Goal: Communication & Community: Share content

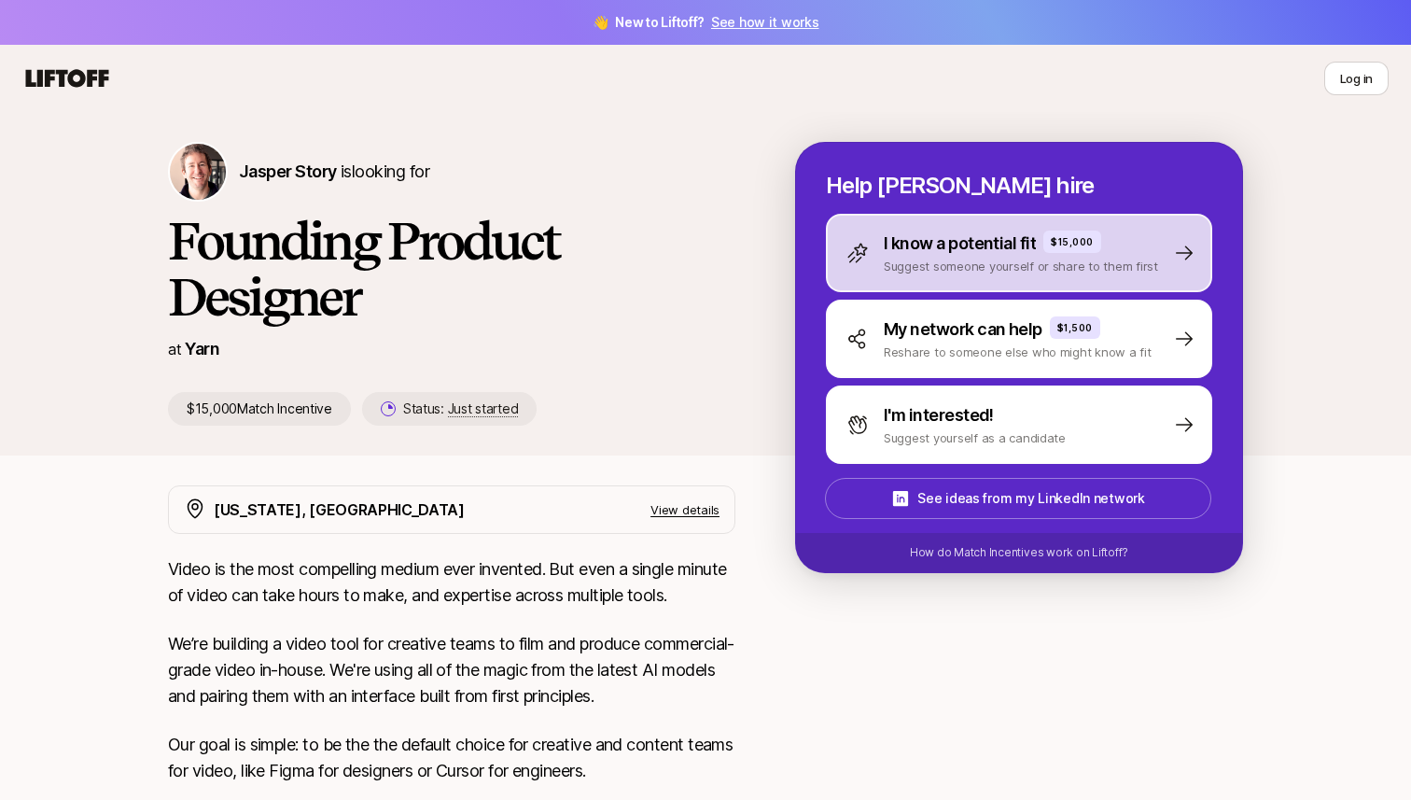
click at [1039, 277] on div "I know a potential fit $15,000 Suggest someone yourself or share to them first" at bounding box center [1019, 253] width 386 height 78
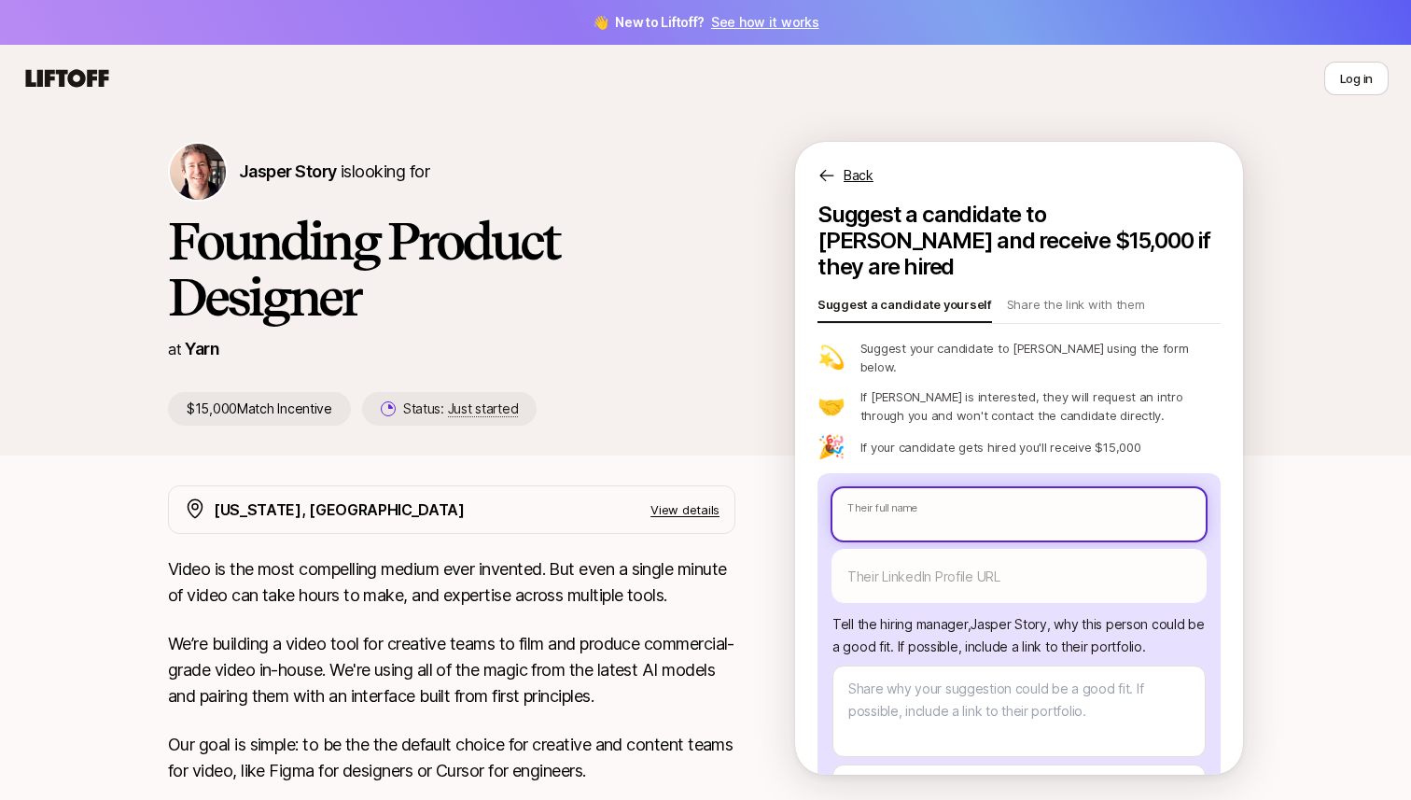
click at [929, 488] on input "text" at bounding box center [1018, 514] width 373 height 52
paste input "[PERSON_NAME]"
type textarea "x"
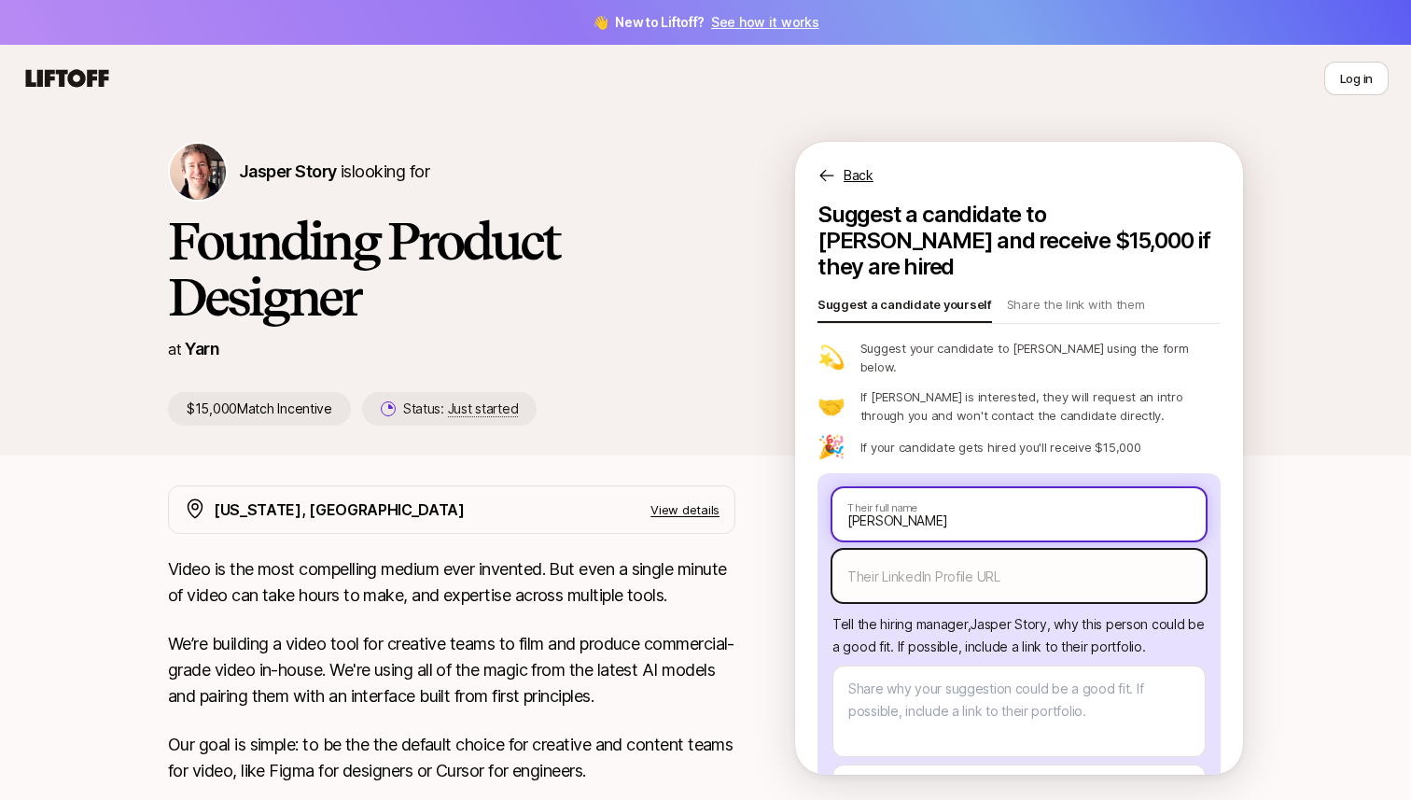
type input "[PERSON_NAME]"
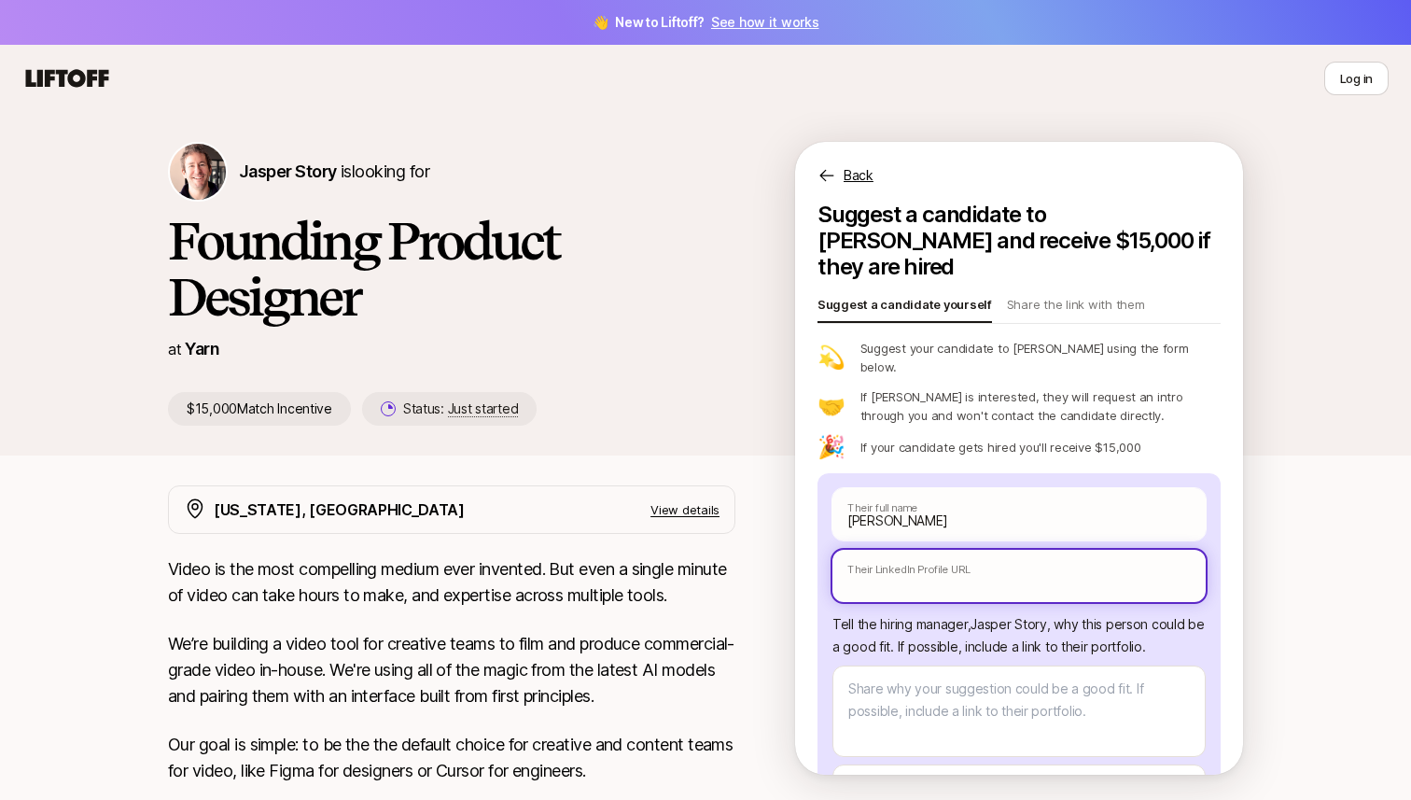
click at [939, 550] on input "text" at bounding box center [1018, 576] width 373 height 52
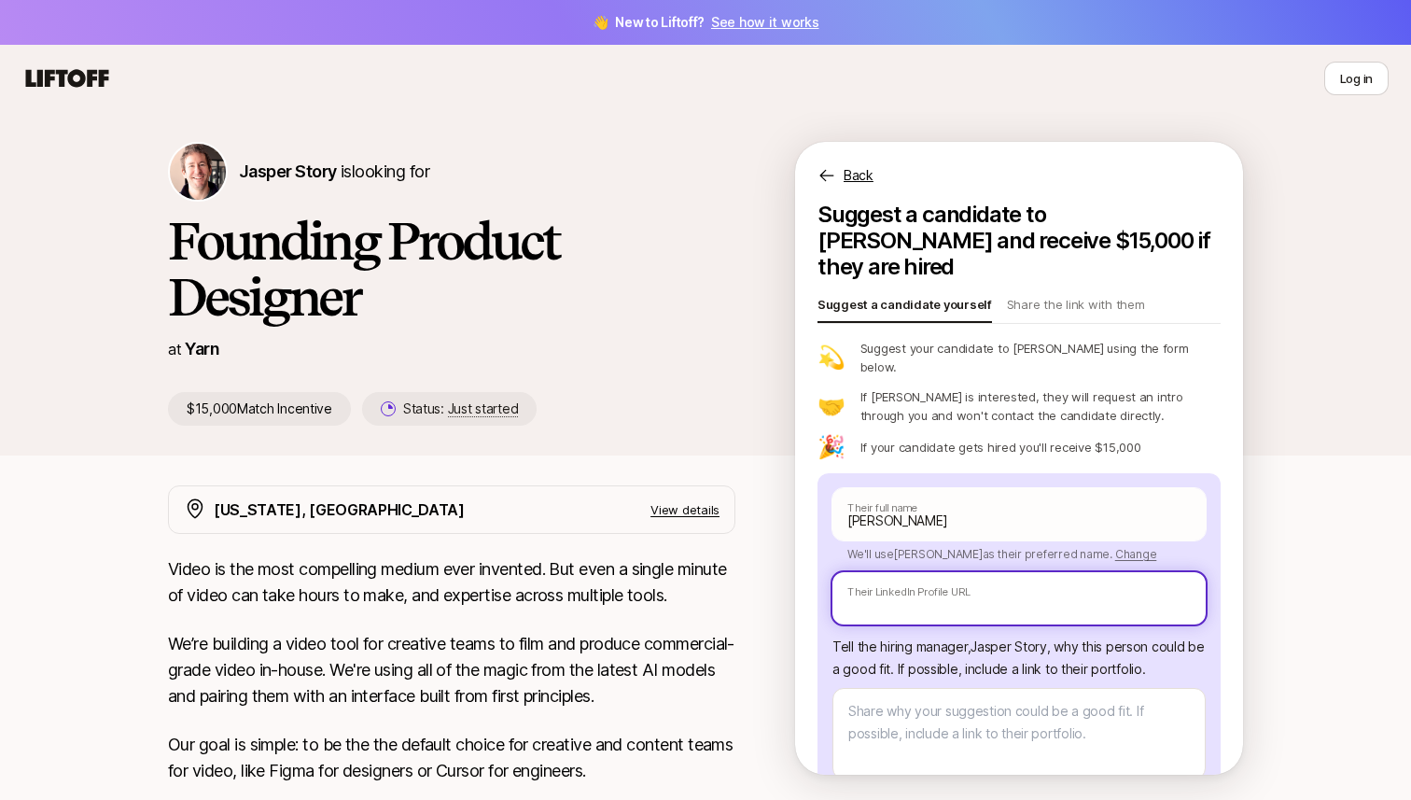
paste input "[URL][DOMAIN_NAME]"
type textarea "x"
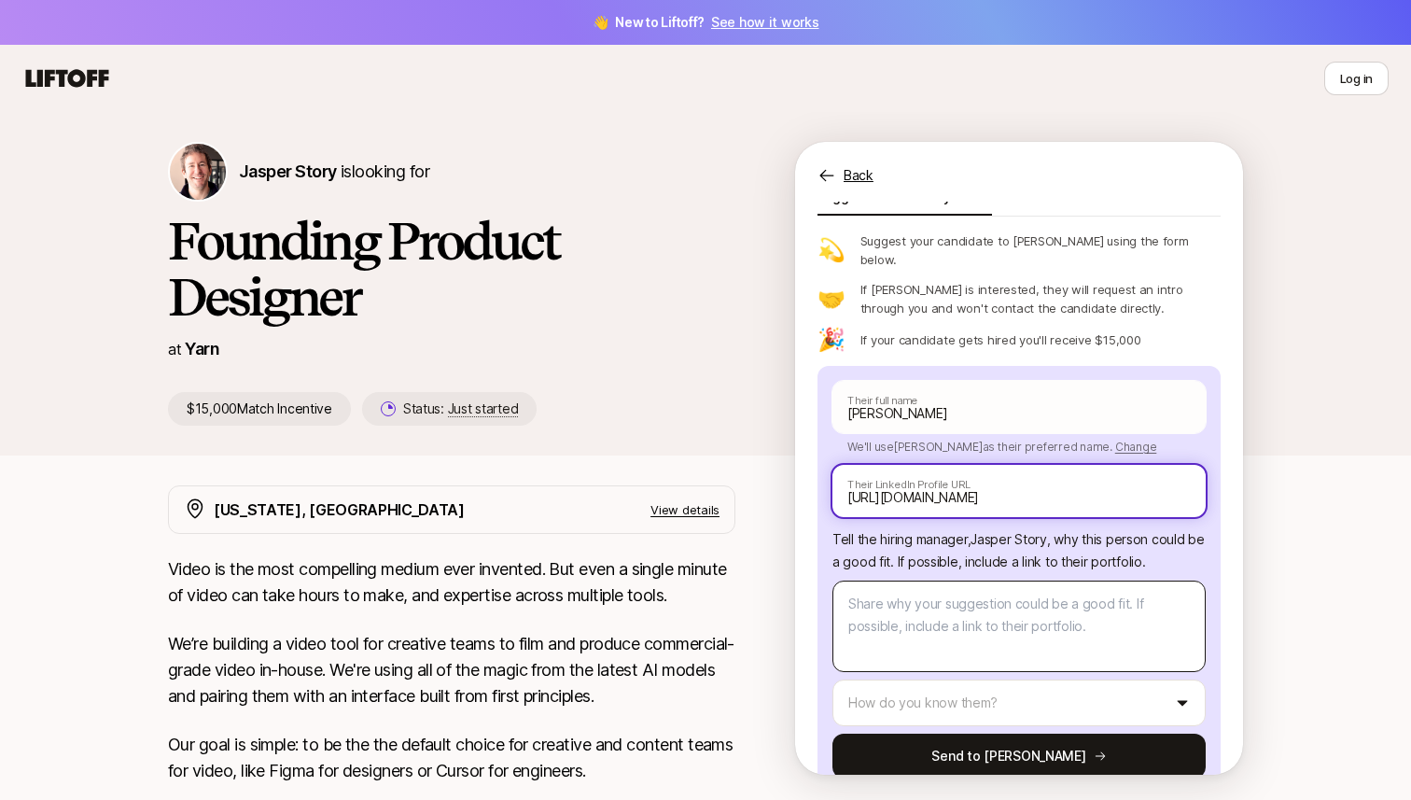
type input "[URL][DOMAIN_NAME]"
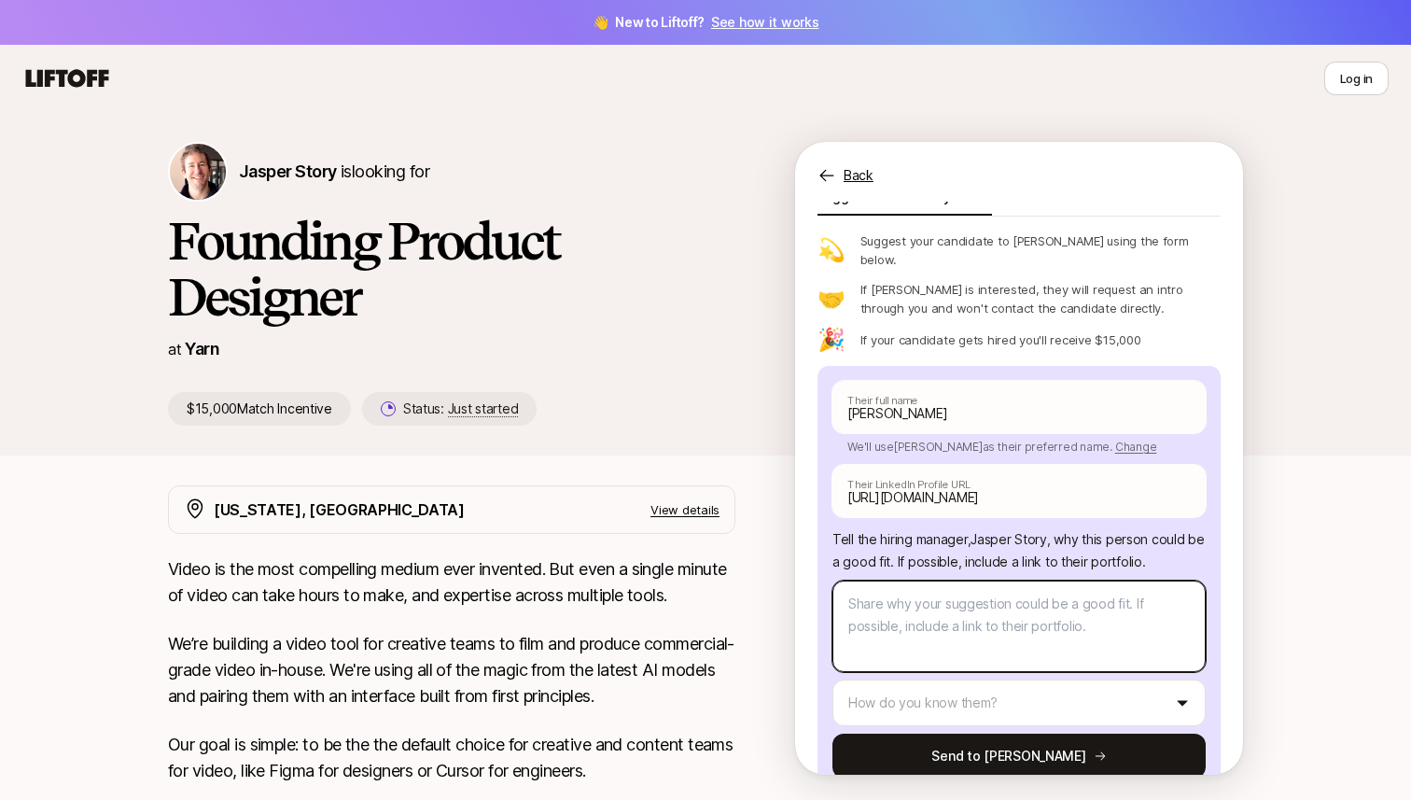
click at [893, 600] on textarea at bounding box center [1018, 625] width 373 height 91
paste textarea "[URL][DOMAIN_NAME]"
type textarea "x"
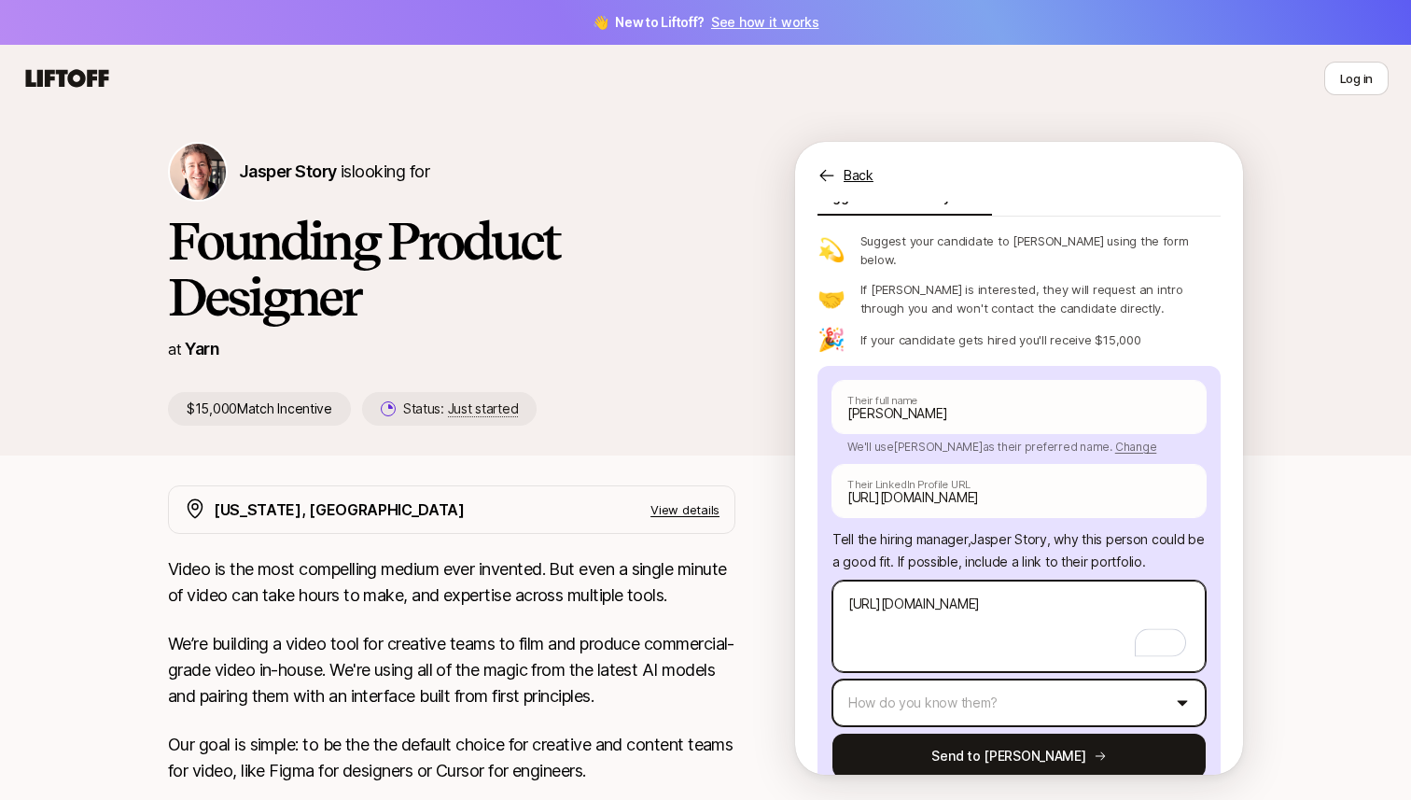
type textarea "[URL][DOMAIN_NAME]"
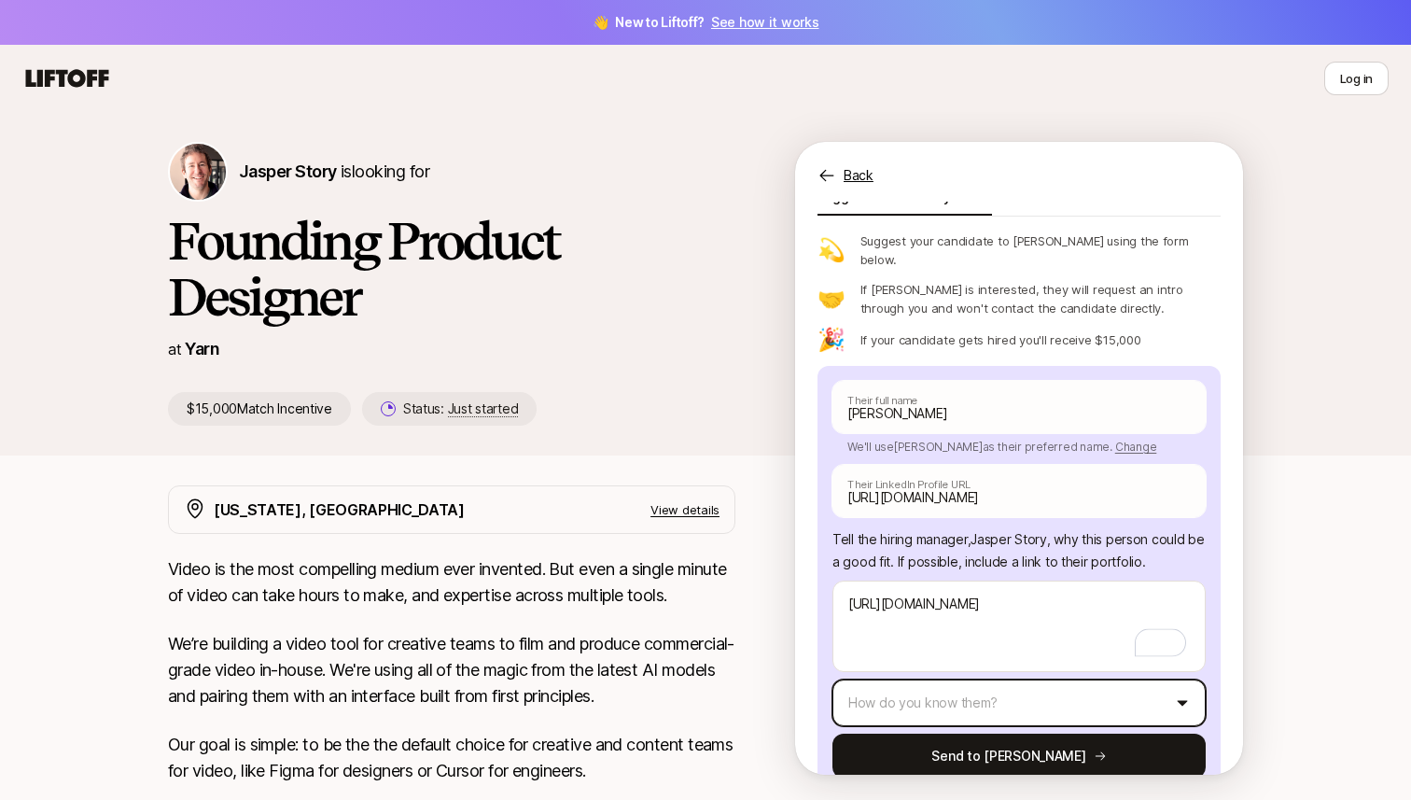
click at [943, 671] on html "👋 New to Liftoff? See how it works Log in Log in Jasper Story is looking for Fo…" at bounding box center [705, 400] width 1411 height 800
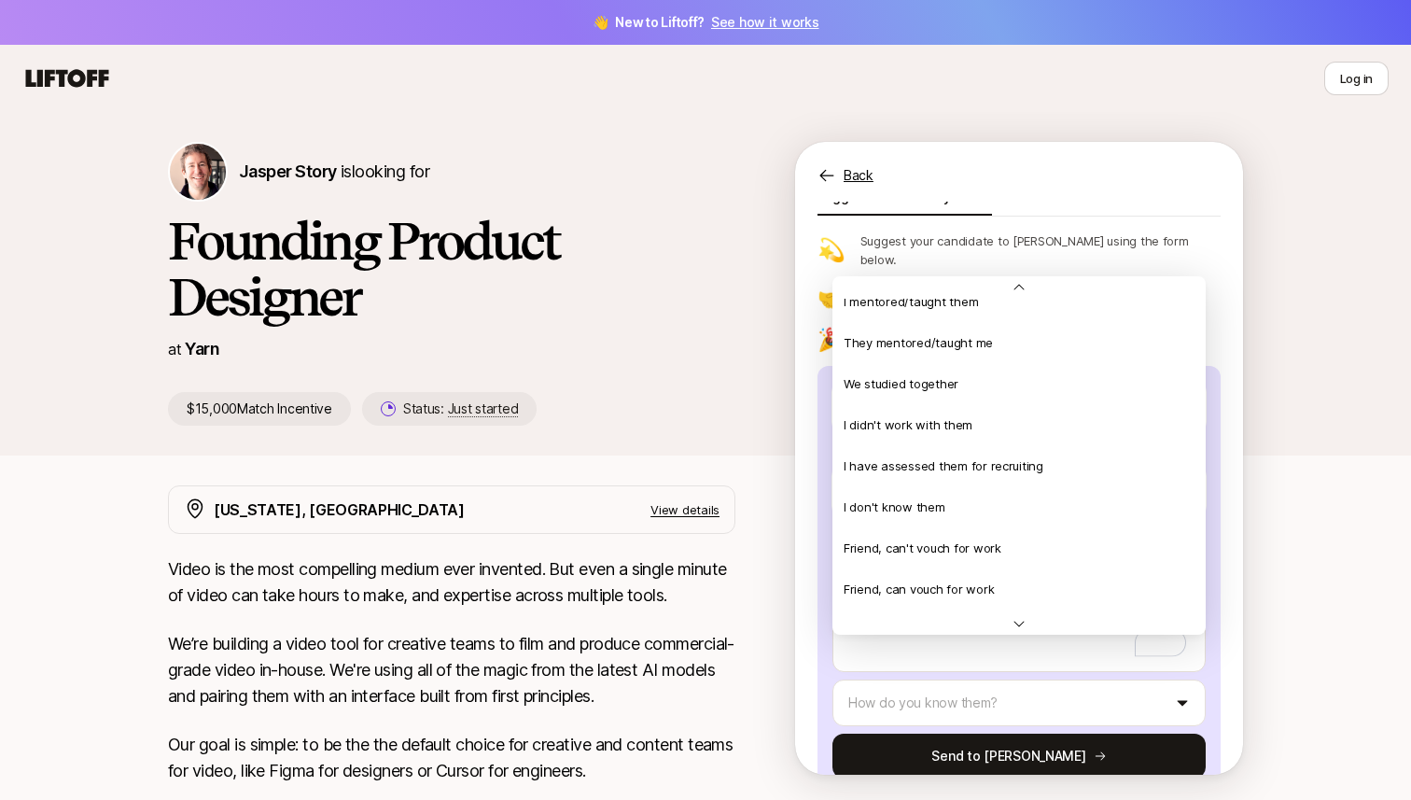
scroll to position [414, 0]
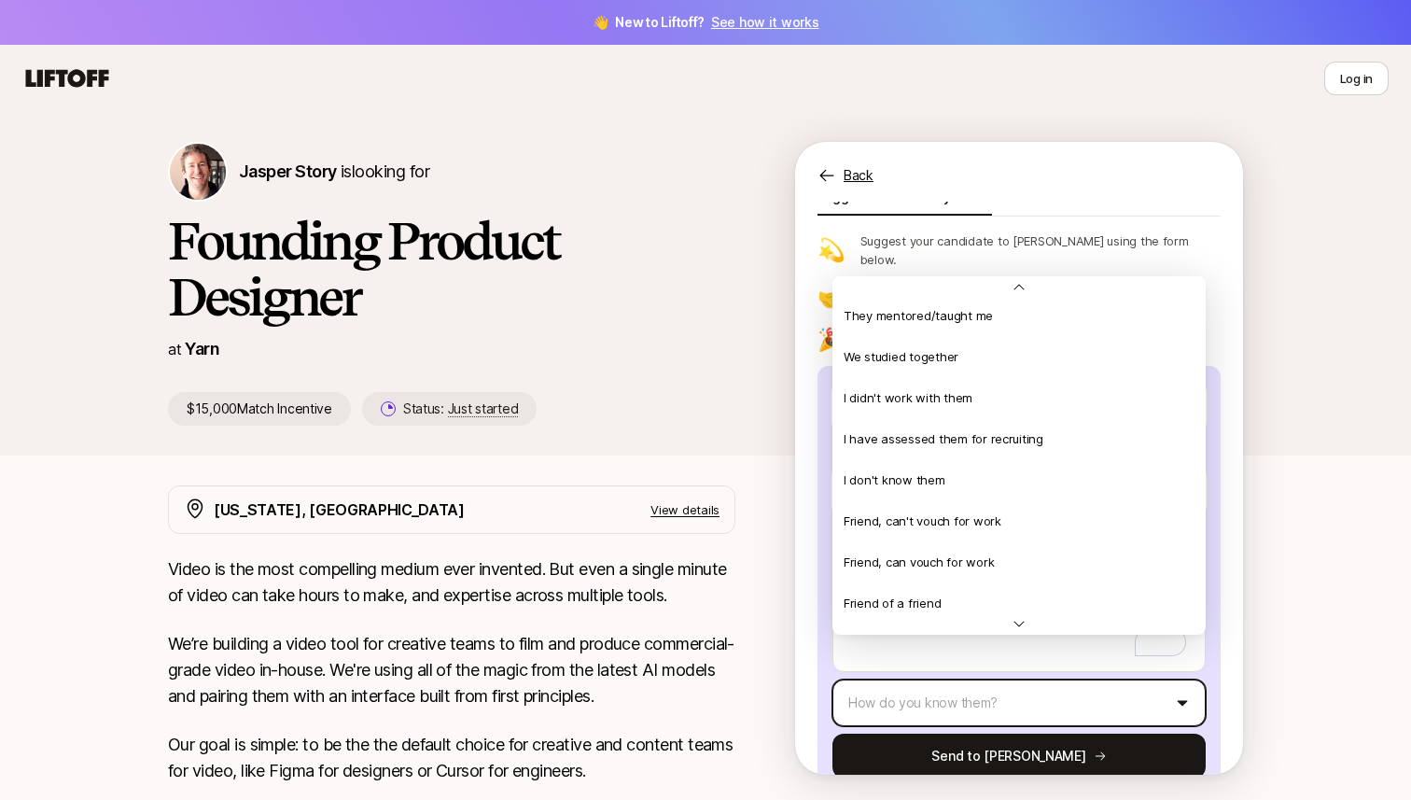
click at [1009, 680] on html "👋 New to Liftoff? See how it works Log in Log in Jasper Story is looking for Fo…" at bounding box center [705, 400] width 1411 height 800
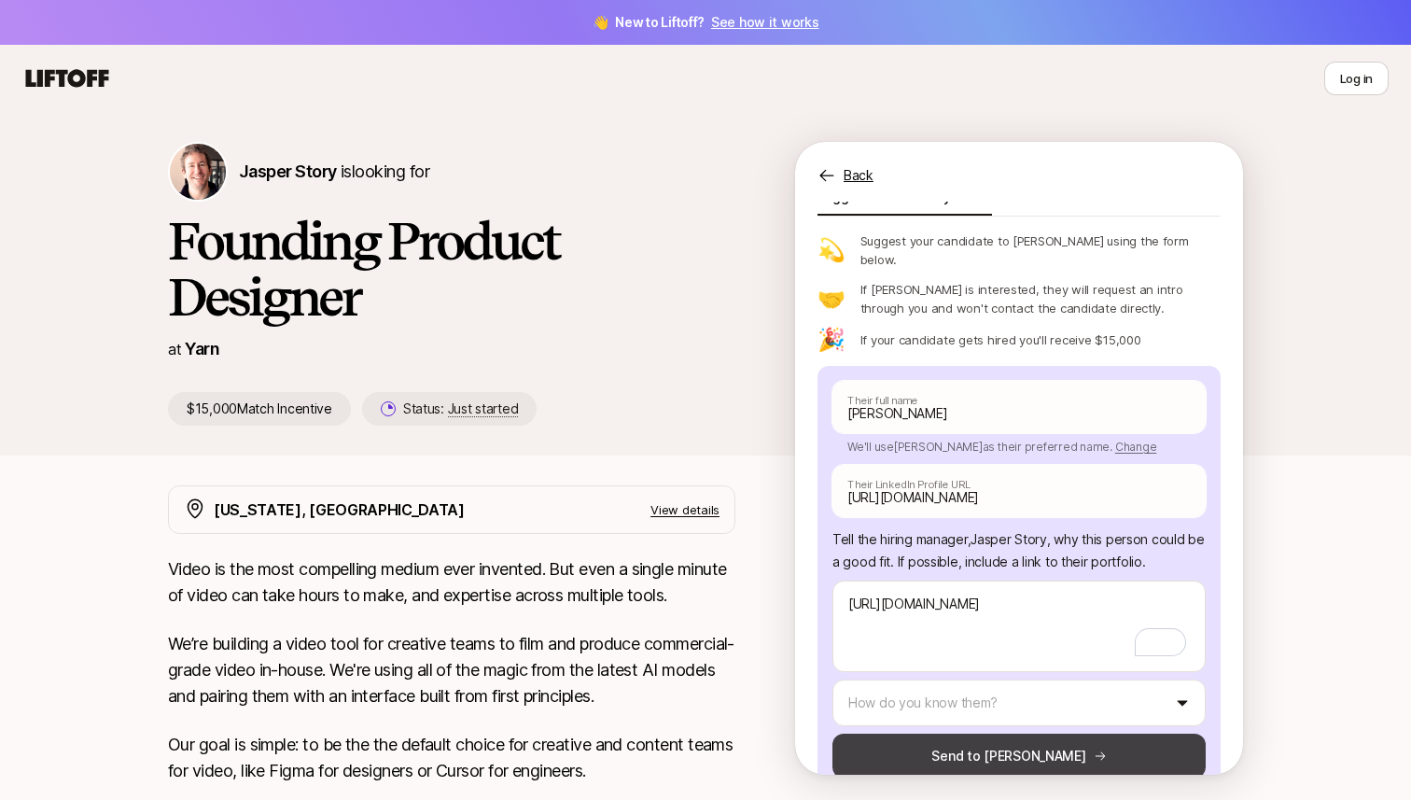
click at [1013, 733] on button "Send to [PERSON_NAME]" at bounding box center [1018, 755] width 373 height 45
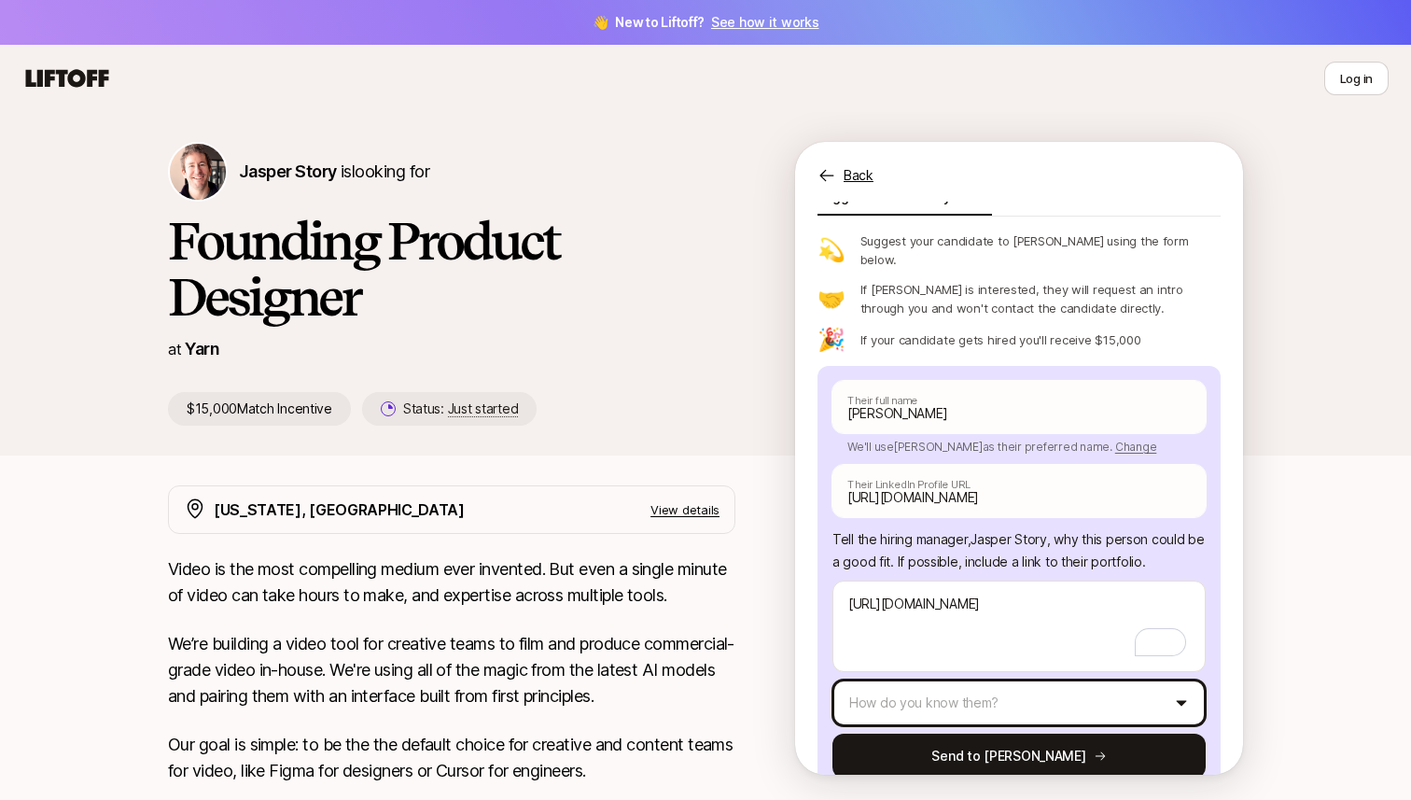
click at [1009, 663] on html "👋 New to Liftoff? See how it works Log in Log in Jasper Story is looking for Fo…" at bounding box center [705, 400] width 1411 height 800
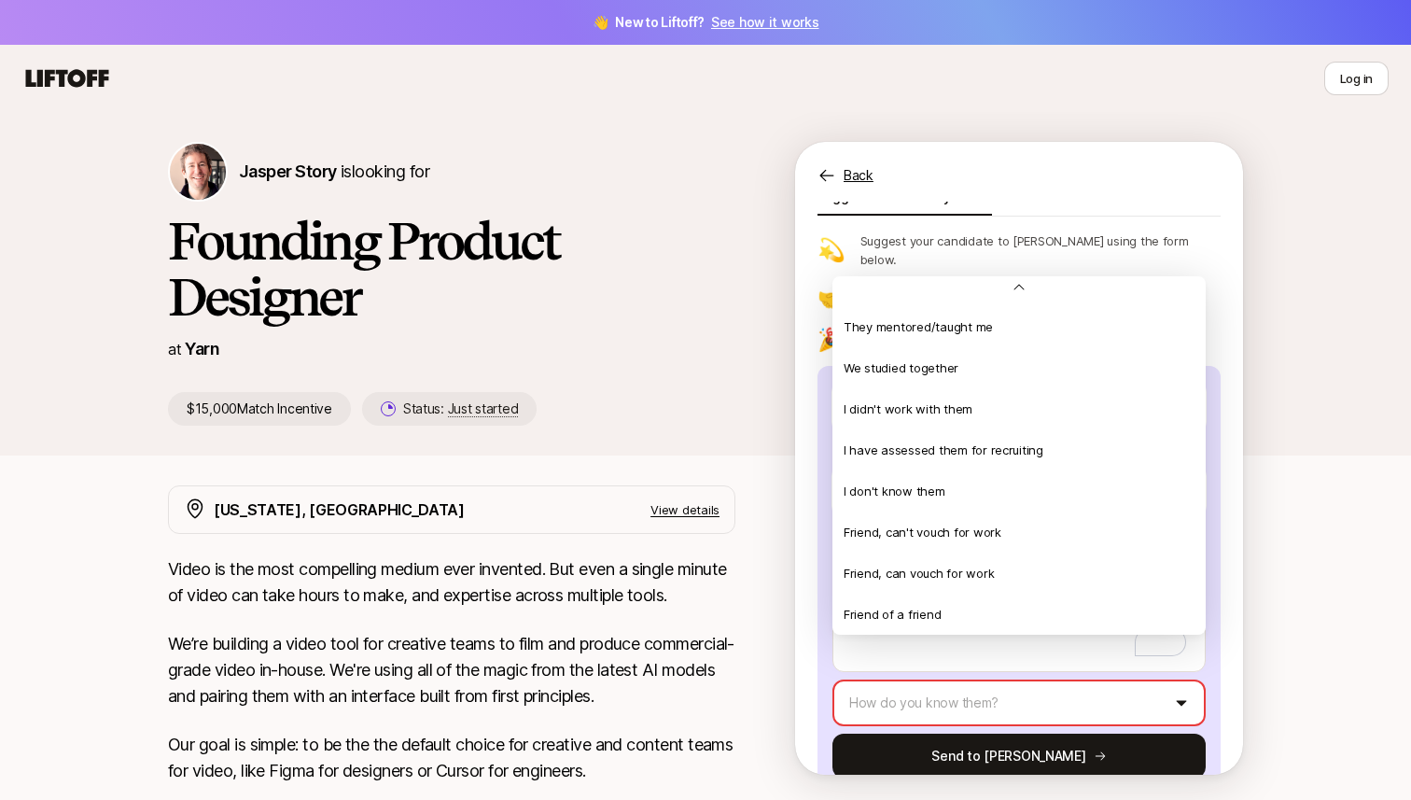
scroll to position [403, 0]
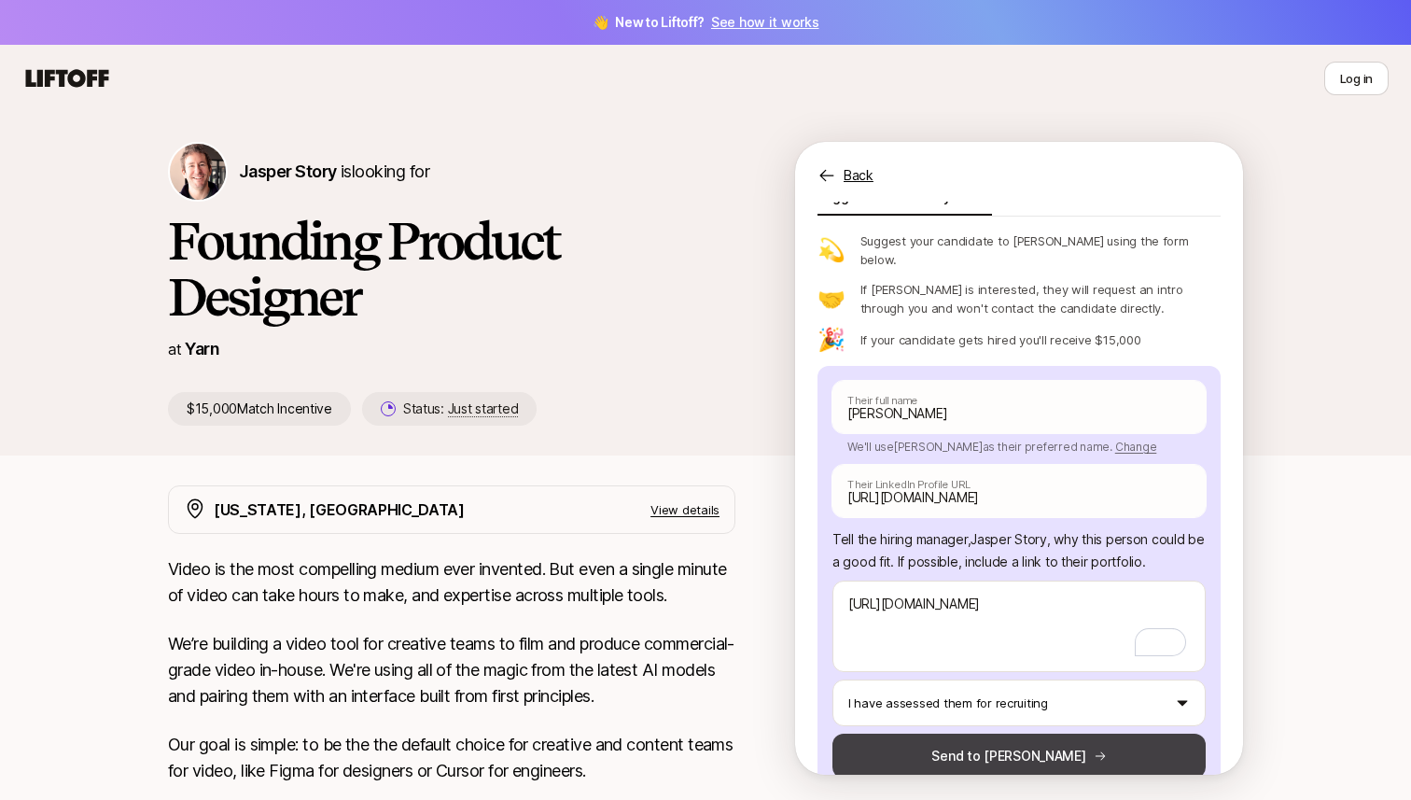
click at [995, 733] on button "Send to [PERSON_NAME]" at bounding box center [1018, 755] width 373 height 45
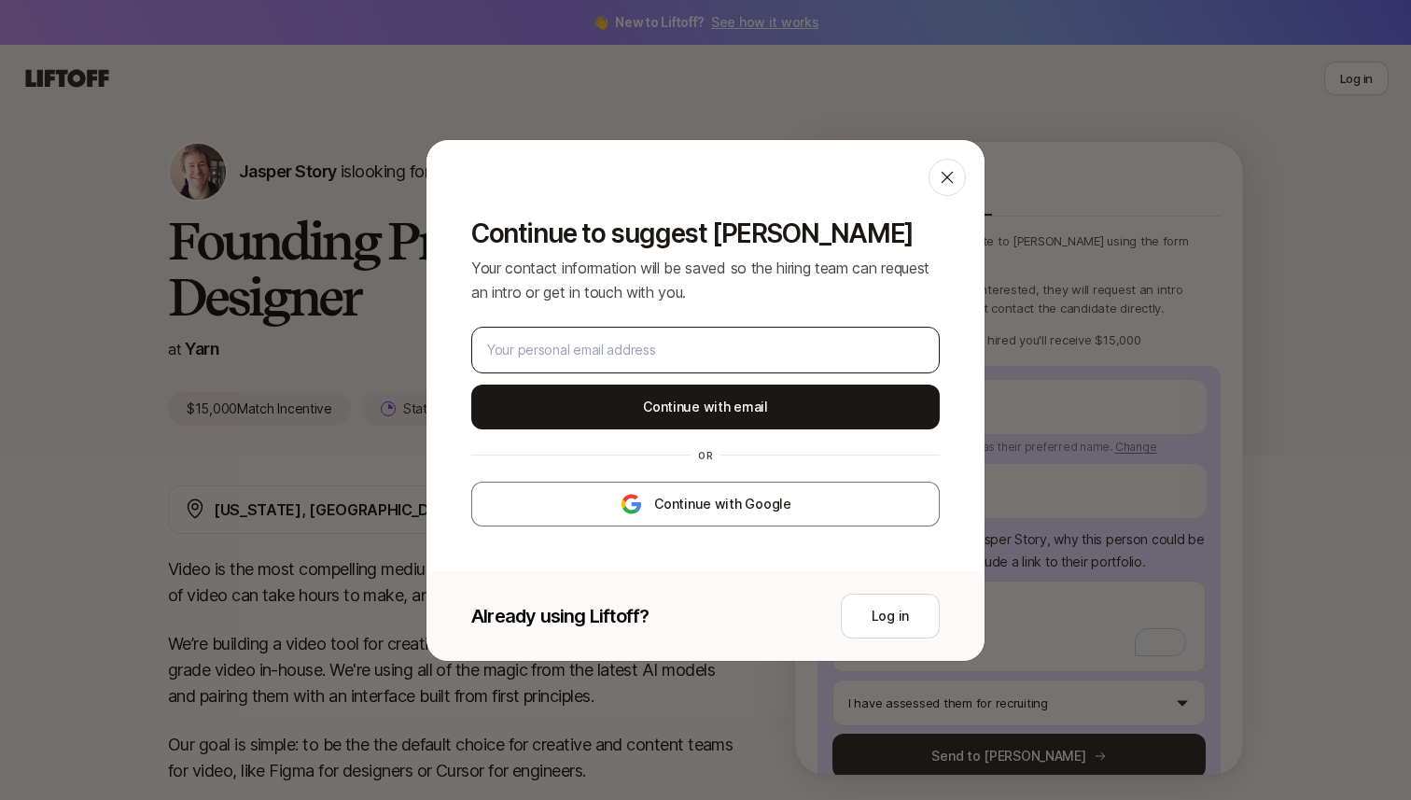
click at [825, 327] on div at bounding box center [705, 350] width 468 height 47
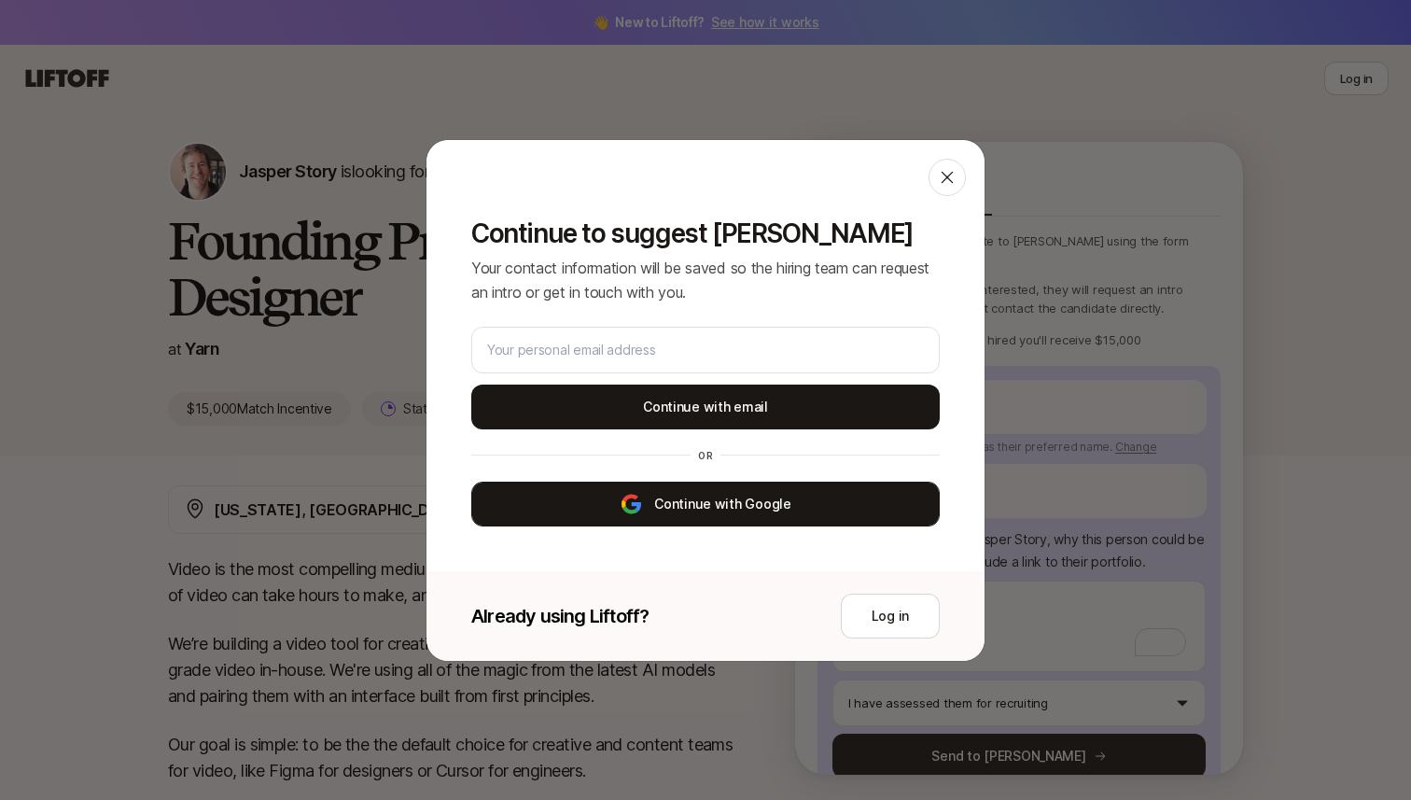
click at [813, 490] on button "Continue with Google" at bounding box center [705, 503] width 468 height 45
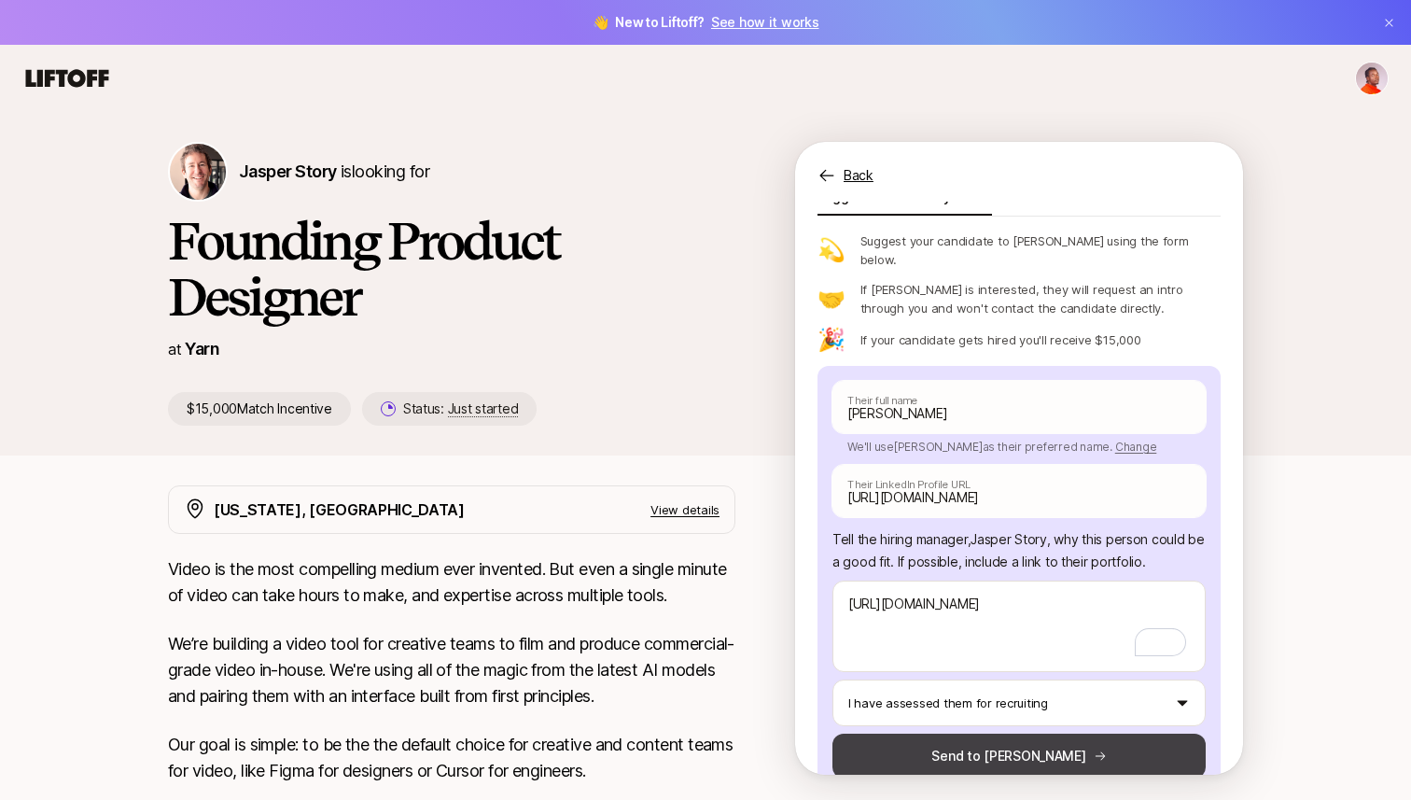
click at [982, 733] on button "Send to [PERSON_NAME]" at bounding box center [1018, 755] width 373 height 45
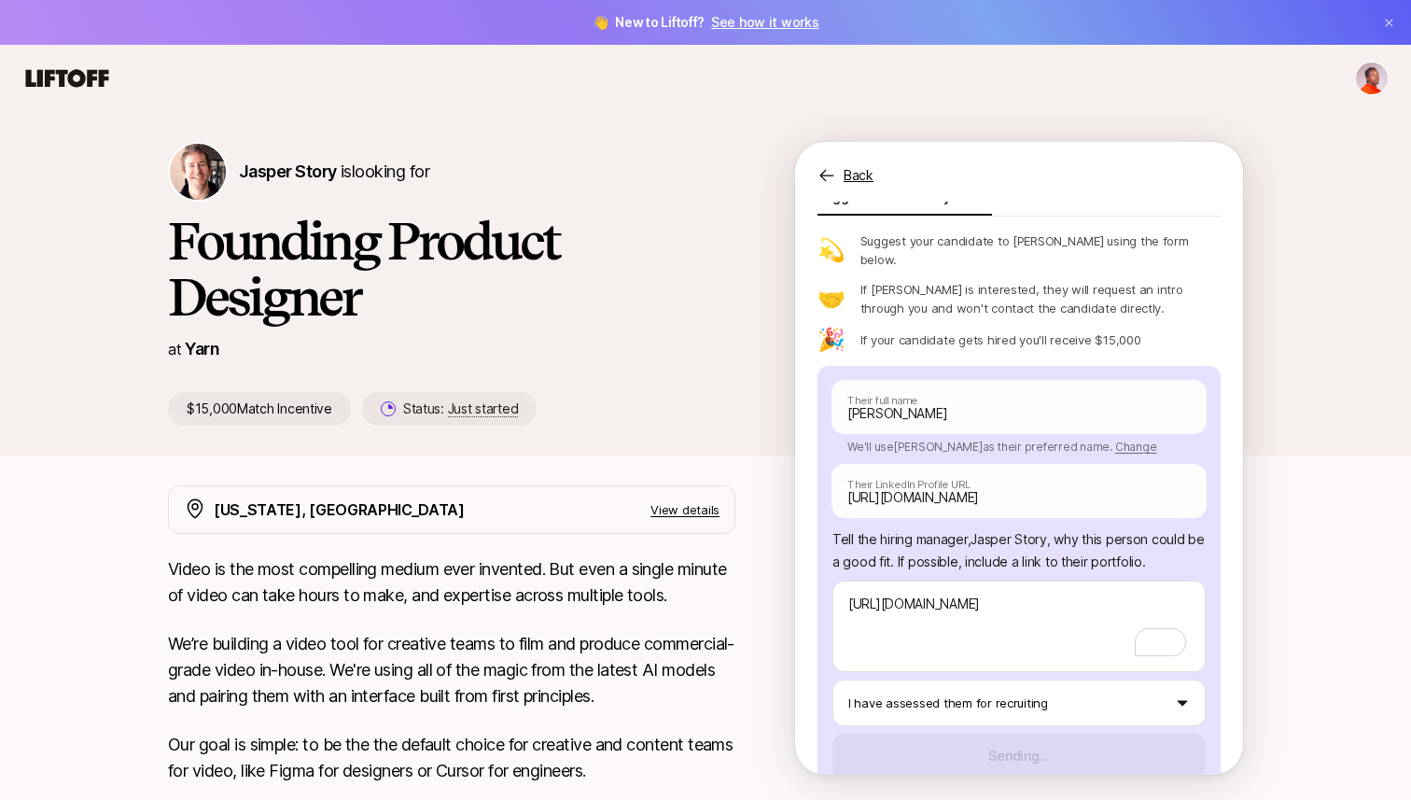
scroll to position [13, 0]
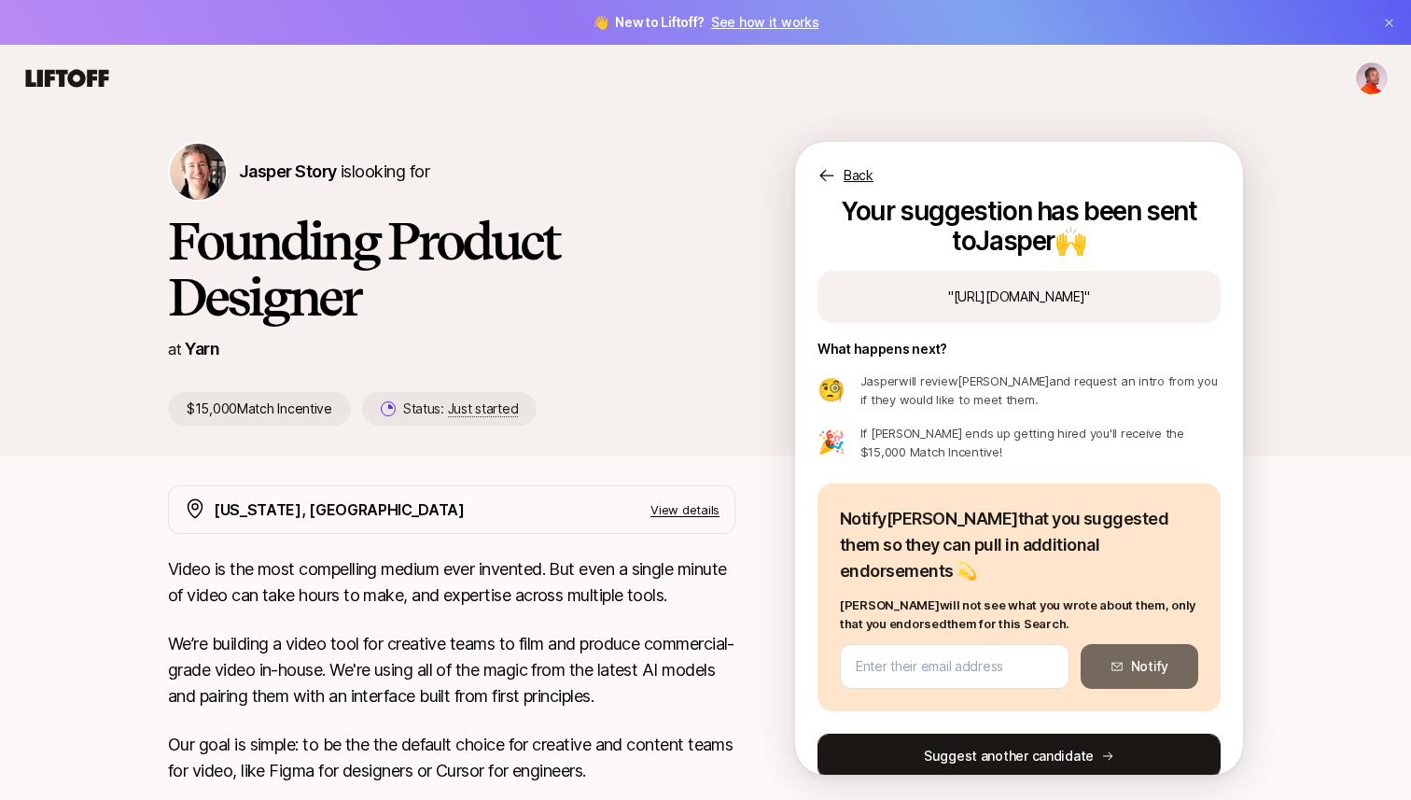
click at [983, 733] on button "Suggest another candidate" at bounding box center [1018, 755] width 403 height 45
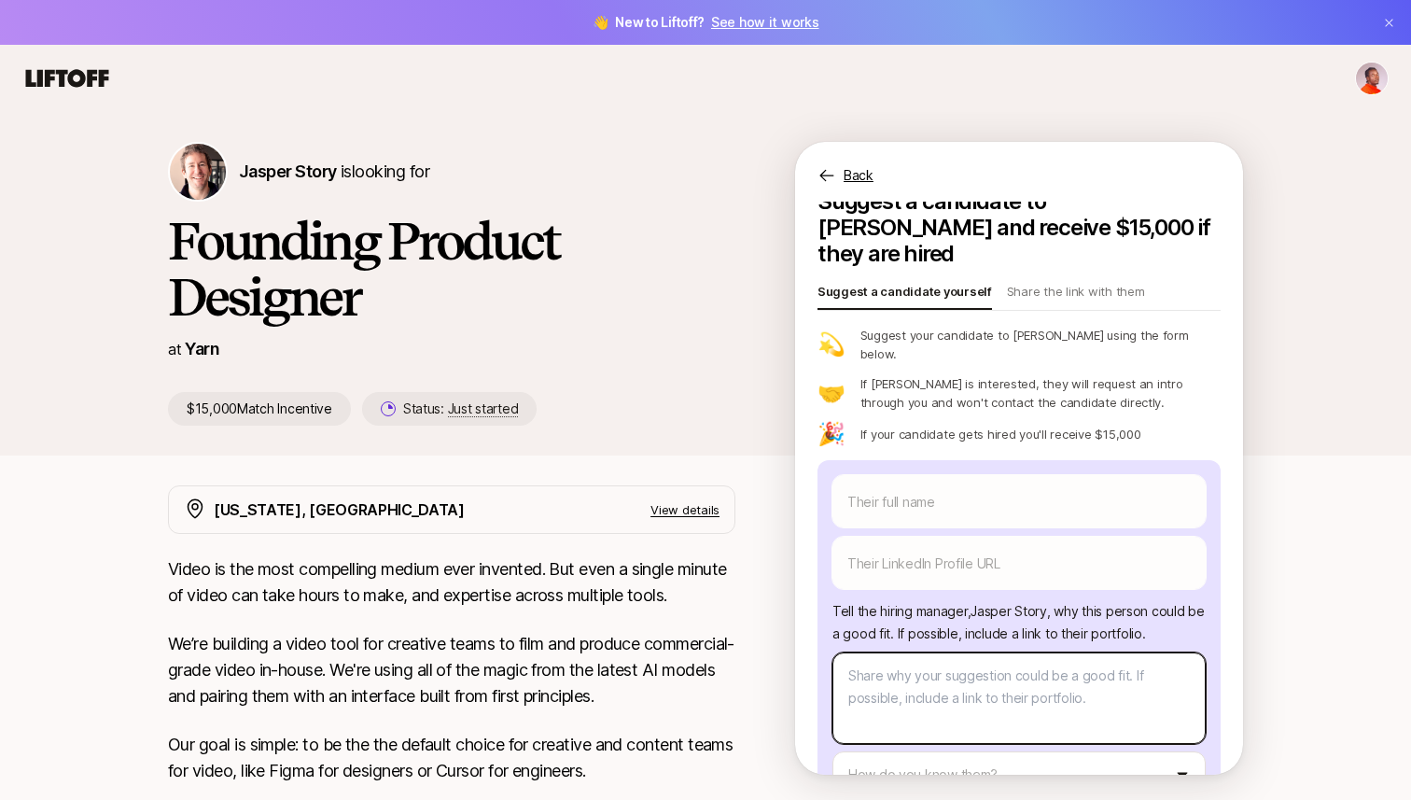
click at [919, 659] on textarea at bounding box center [1018, 697] width 373 height 91
paste textarea "[URL][DOMAIN_NAME]"
type textarea "x"
type textarea "[URL][DOMAIN_NAME]"
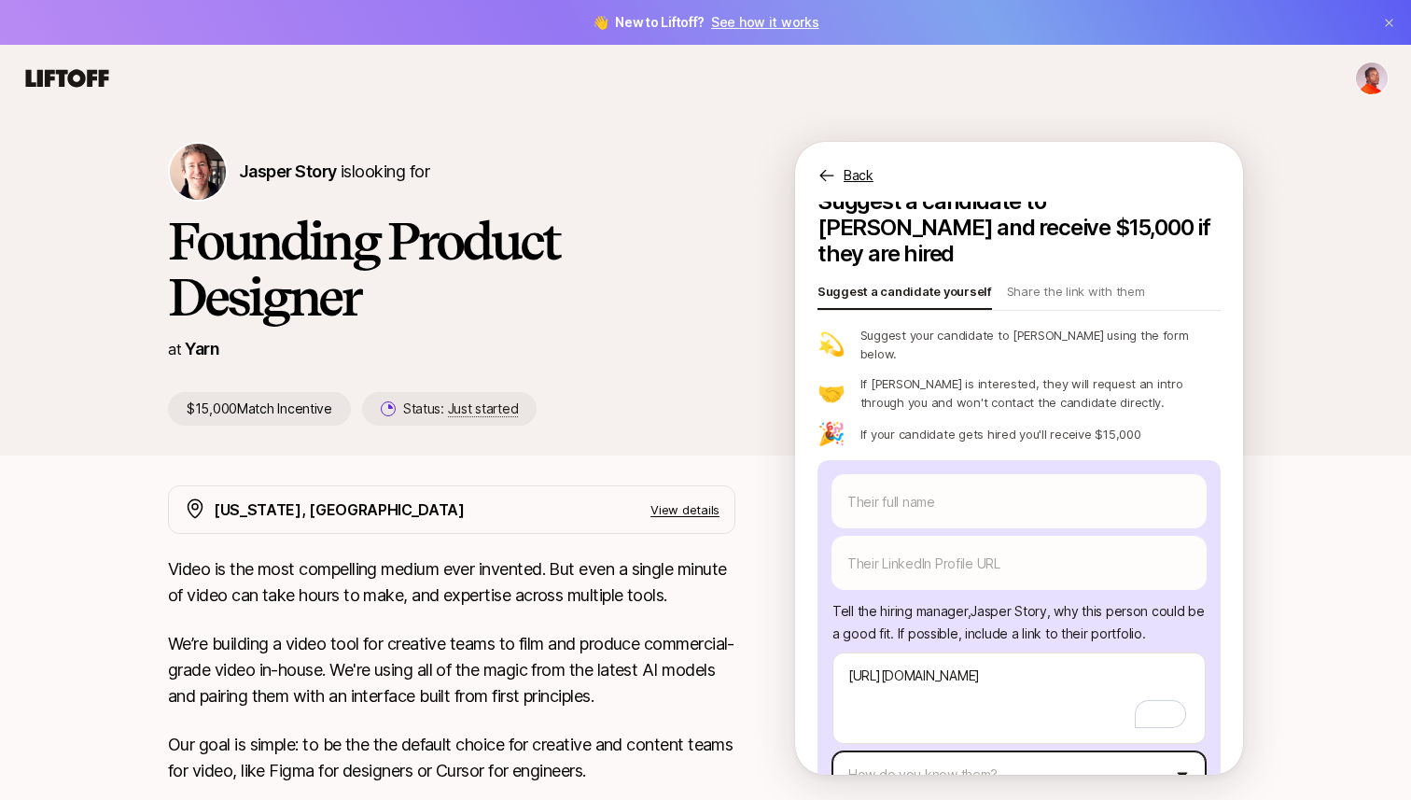
click at [937, 726] on html "👋 New to Liftoff? See how it works [PERSON_NAME] Story is looking for Founding …" at bounding box center [705, 400] width 1411 height 800
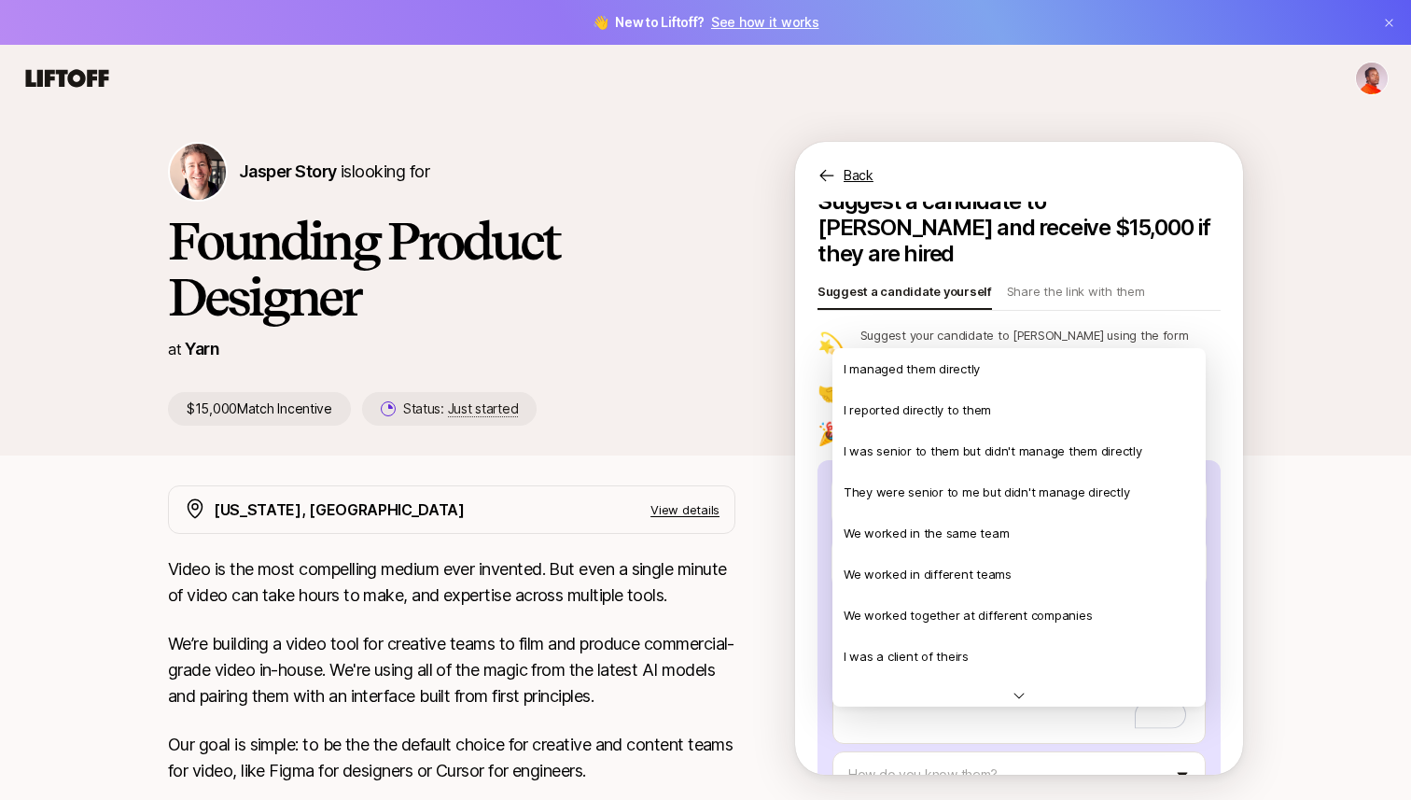
scroll to position [403, 0]
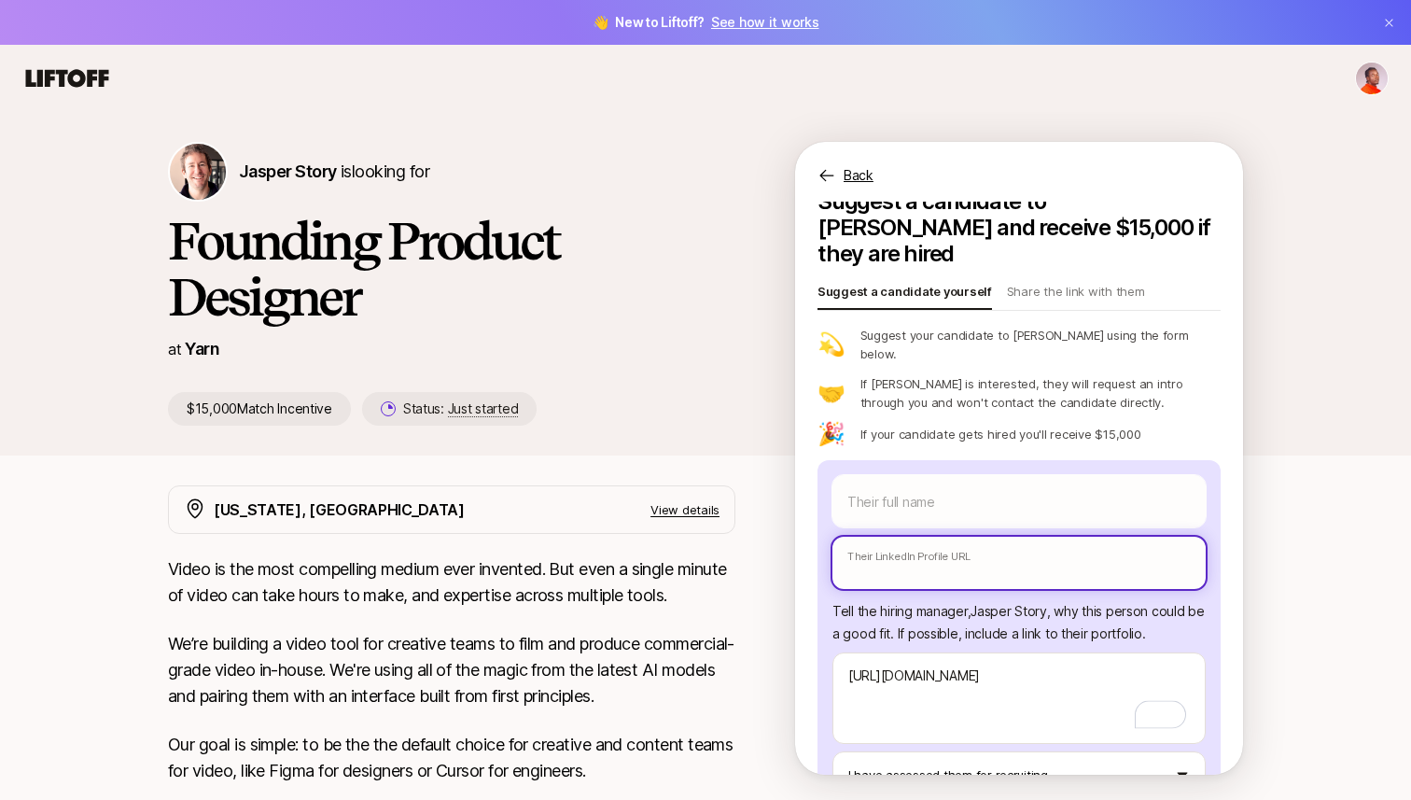
click at [957, 536] on input "text" at bounding box center [1018, 562] width 373 height 52
paste input "[PERSON_NAME]"
type textarea "x"
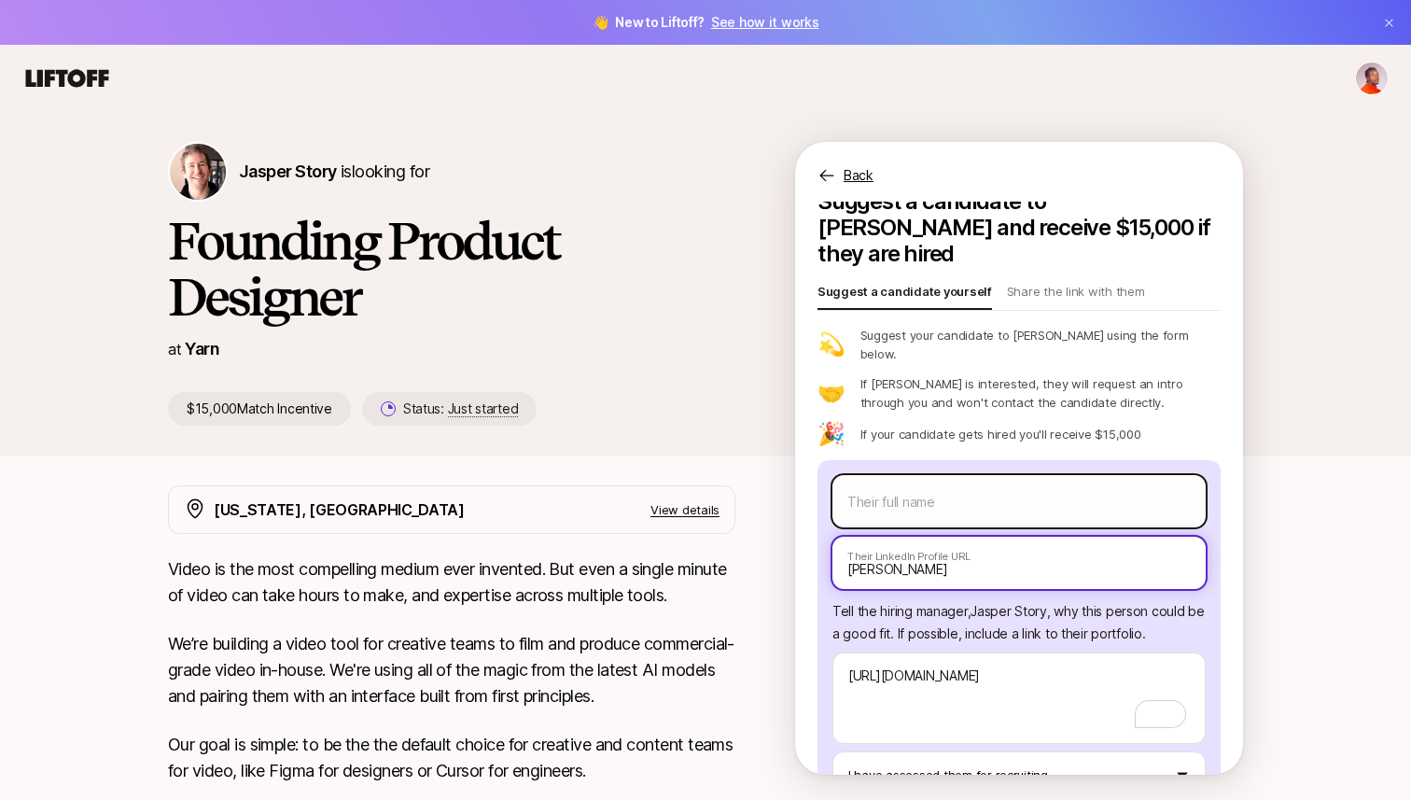
type input "[PERSON_NAME]"
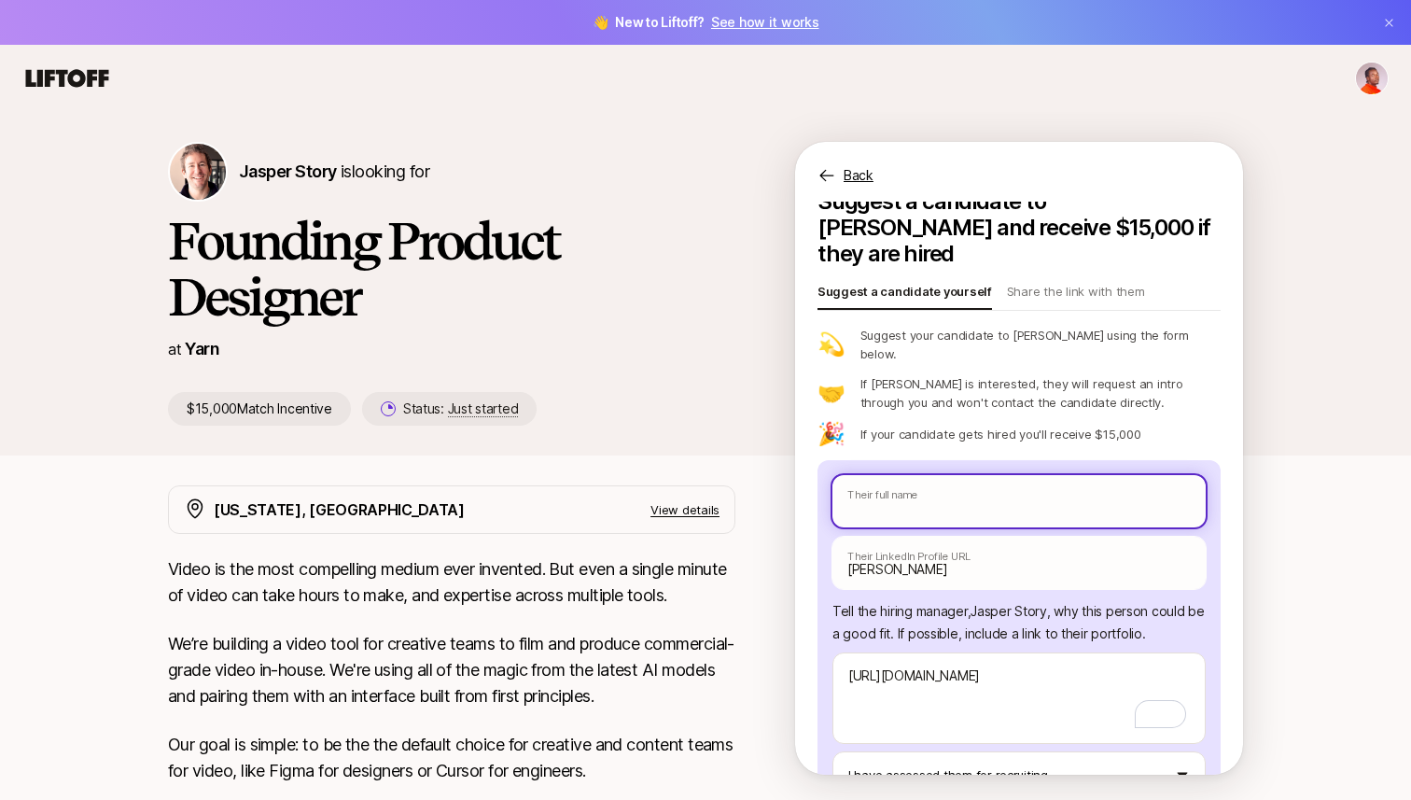
click at [990, 475] on input "text" at bounding box center [1018, 501] width 373 height 52
paste input "[PERSON_NAME]"
type textarea "x"
type input "[PERSON_NAME]"
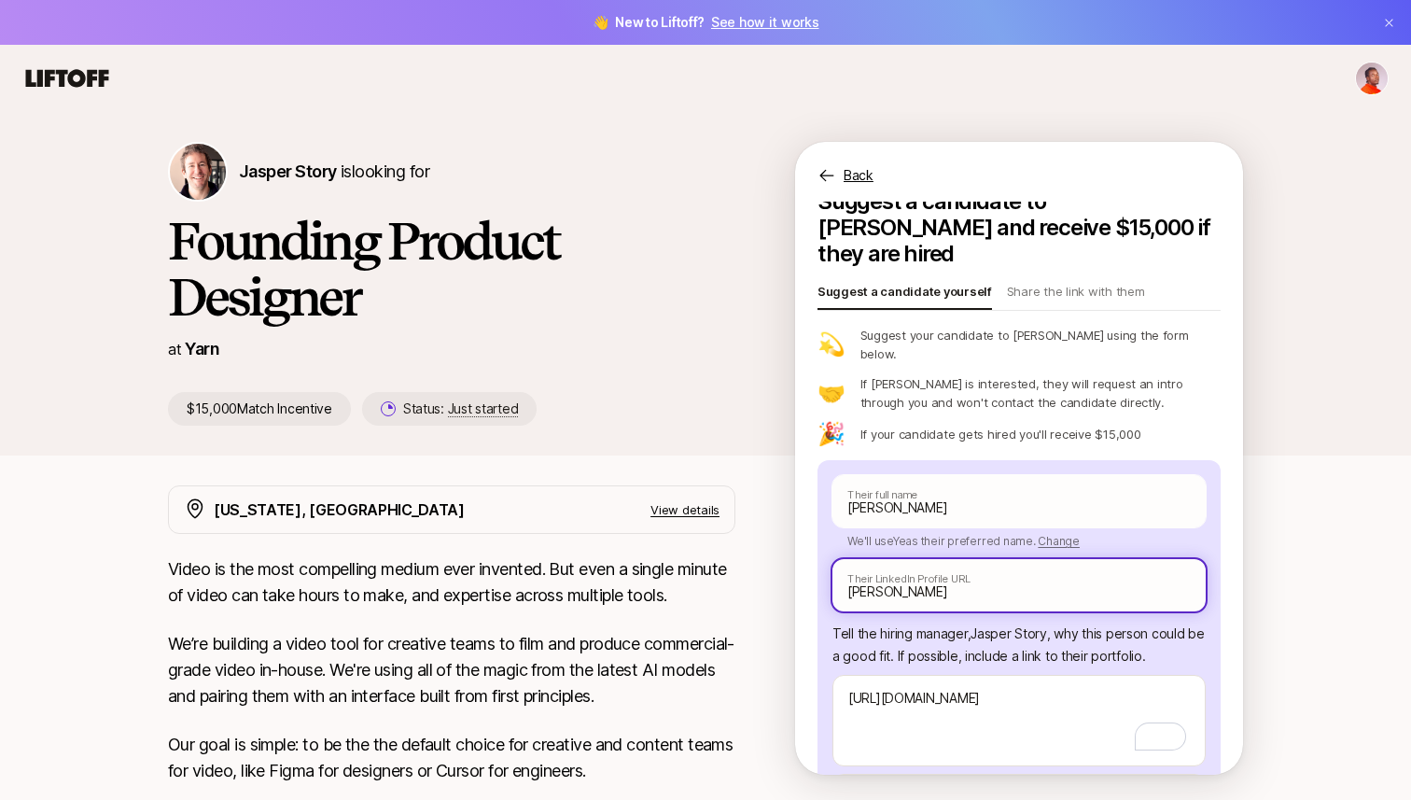
click at [933, 562] on input "[PERSON_NAME]" at bounding box center [1018, 585] width 373 height 52
paste input "[URL][DOMAIN_NAME]"
type textarea "x"
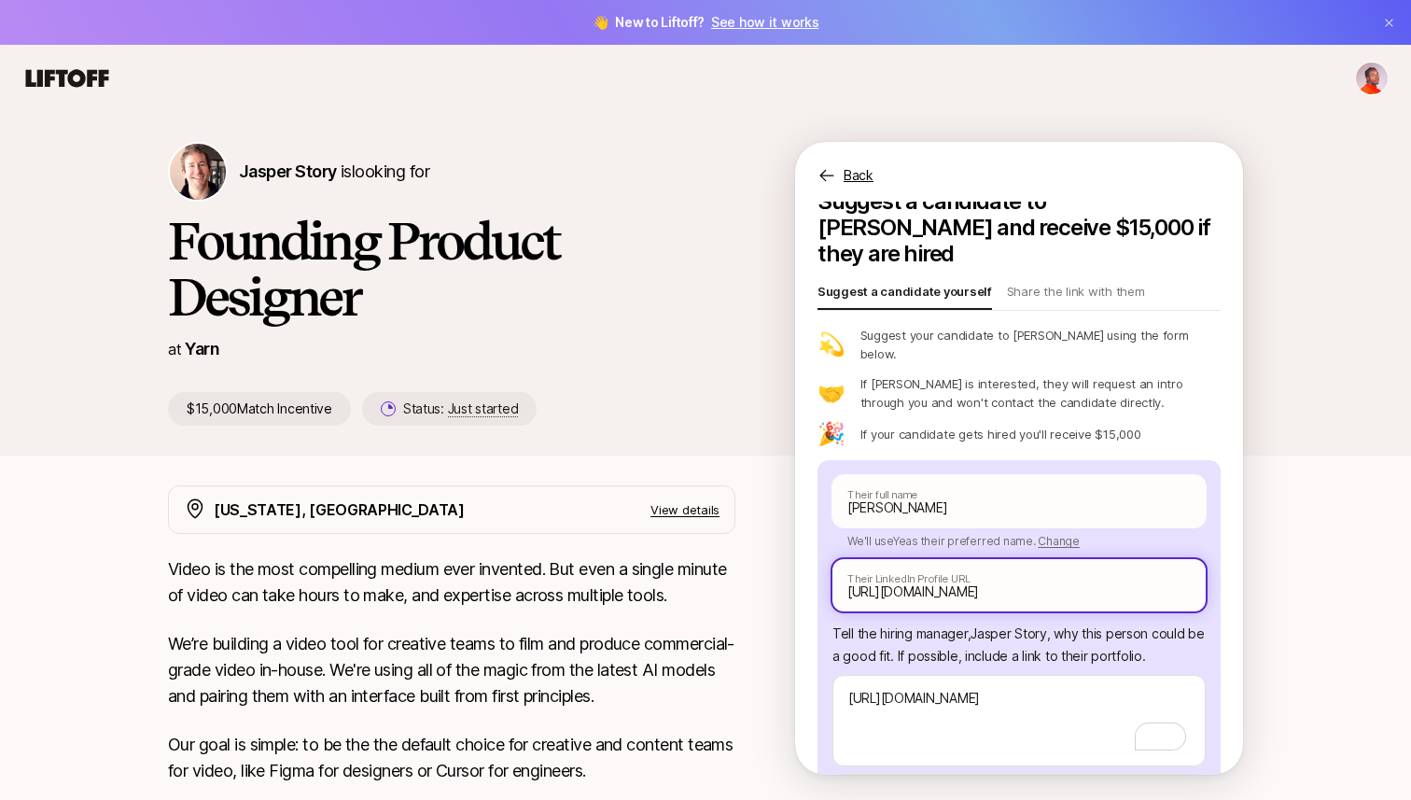
scroll to position [157, 0]
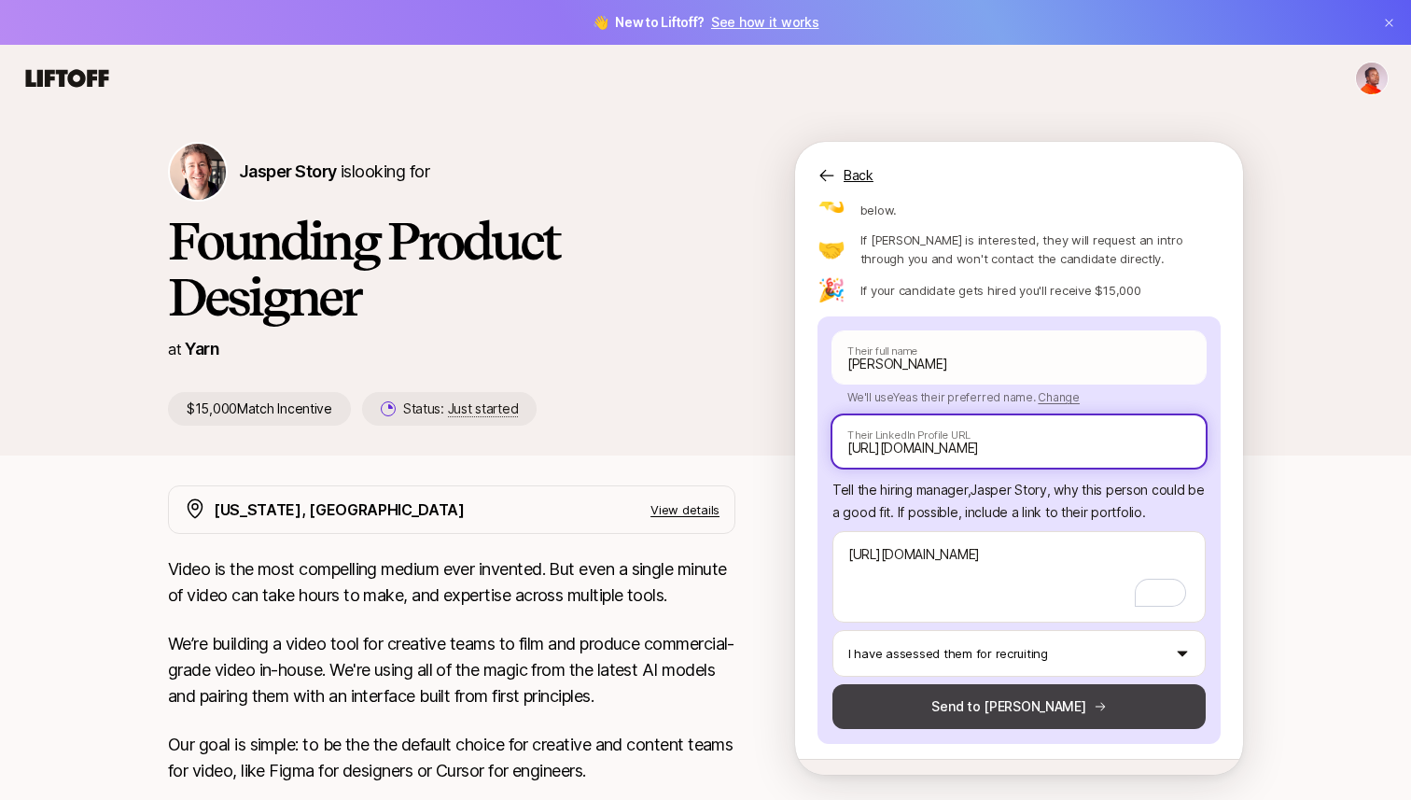
type input "[URL][DOMAIN_NAME]"
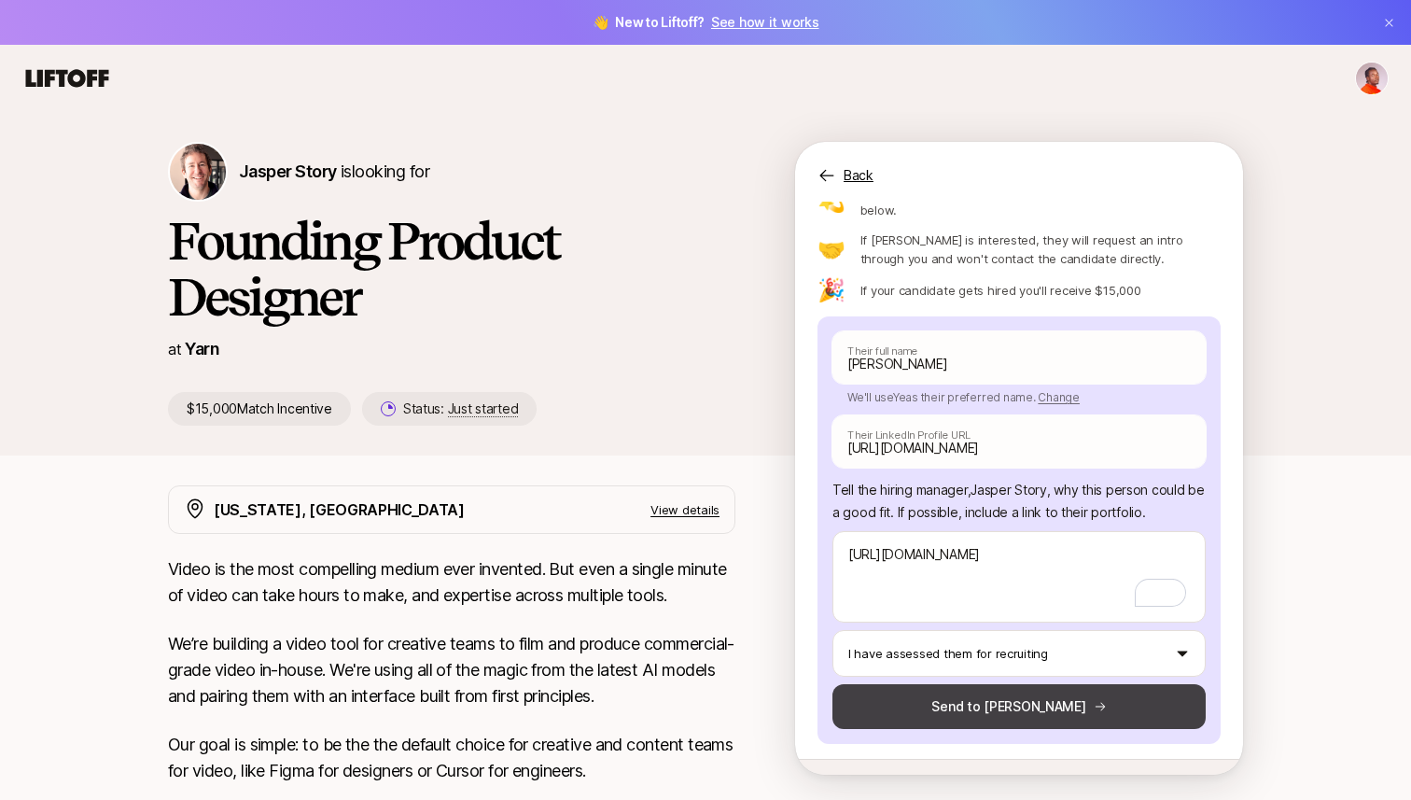
click at [968, 684] on button "Send to [PERSON_NAME]" at bounding box center [1018, 706] width 373 height 45
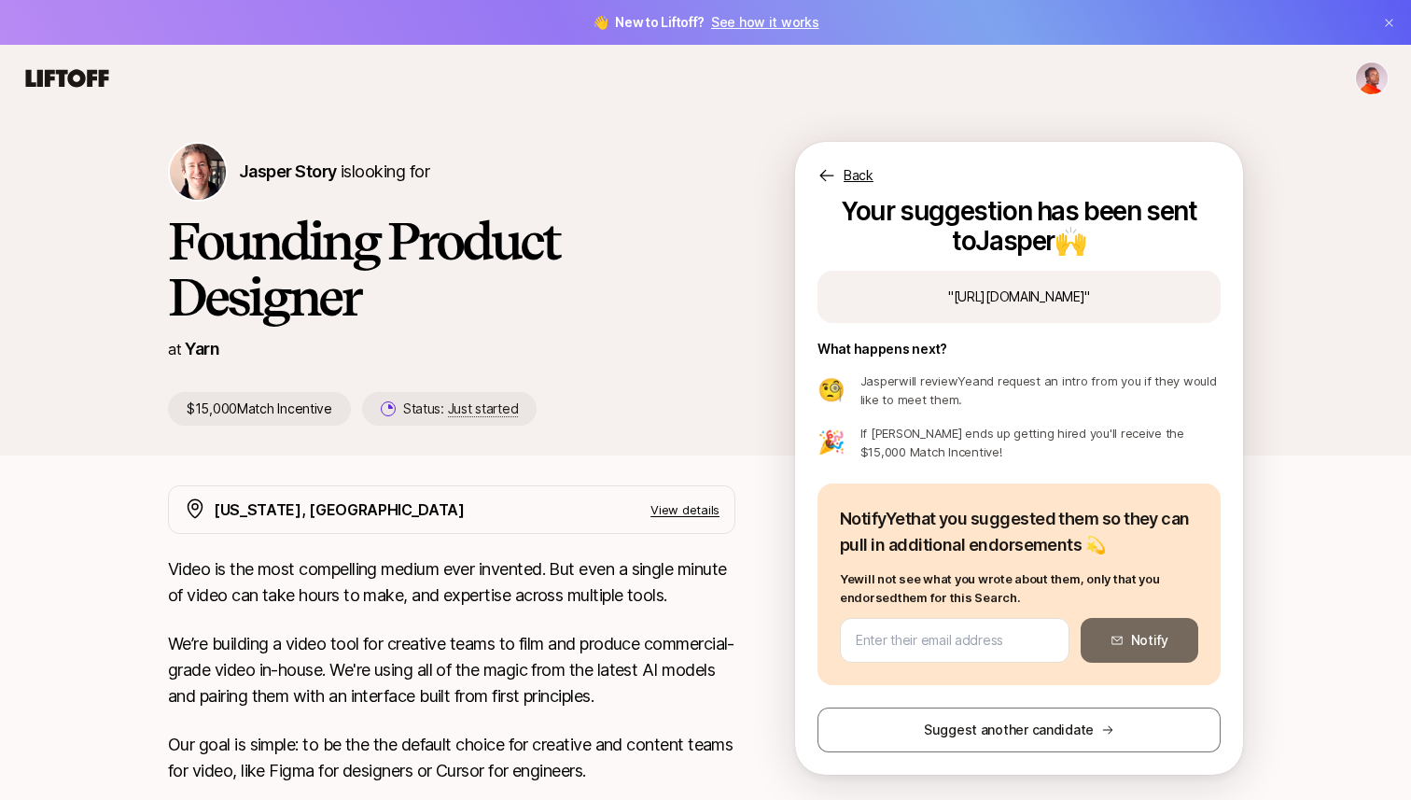
scroll to position [0, 0]
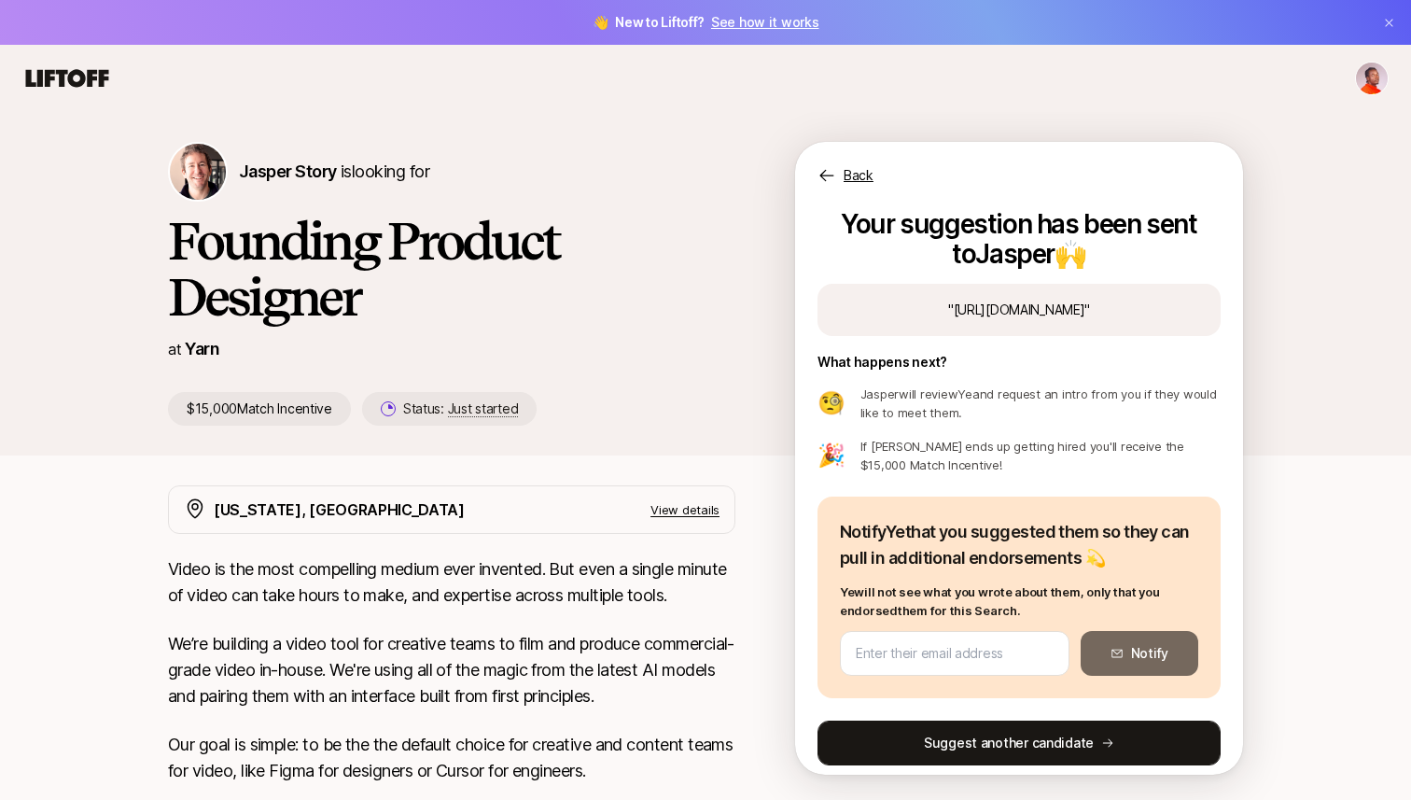
click at [1031, 755] on button "Suggest another candidate" at bounding box center [1018, 742] width 403 height 45
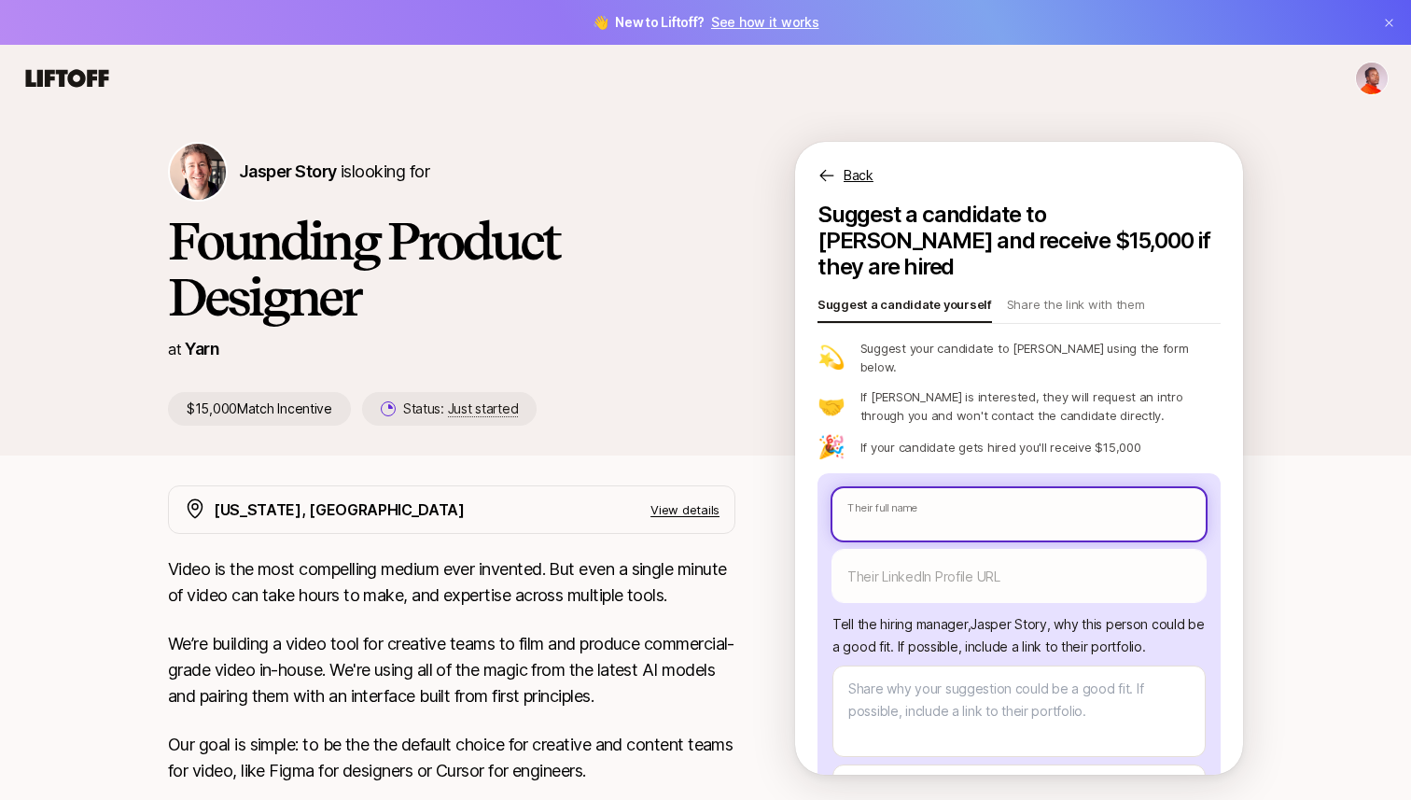
click at [1039, 488] on input "text" at bounding box center [1018, 514] width 373 height 52
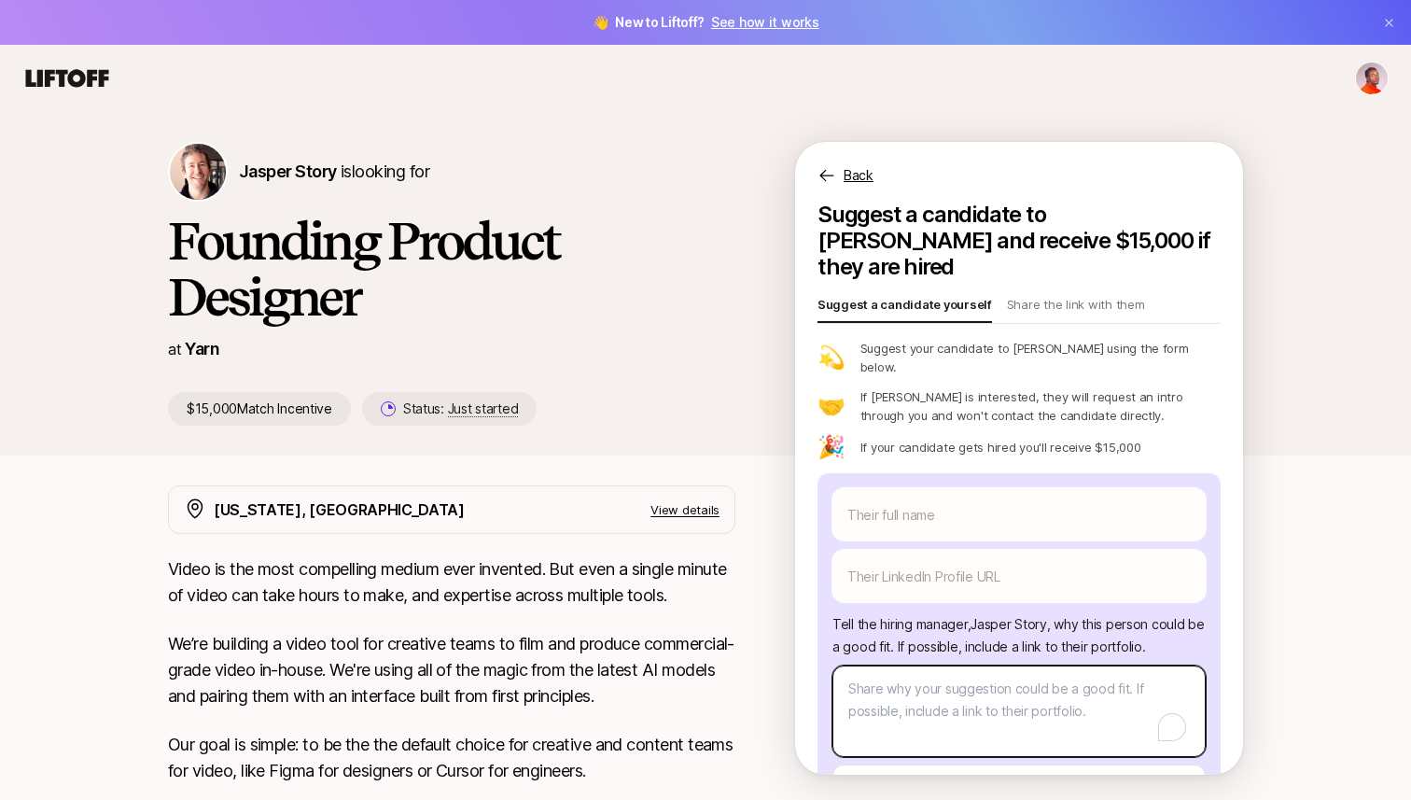
click at [981, 695] on textarea "To enrich screen reader interactions, please activate Accessibility in Grammarl…" at bounding box center [1018, 710] width 373 height 91
paste textarea "[URL][DOMAIN_NAME]"
type textarea "x"
type textarea "[URL][DOMAIN_NAME]"
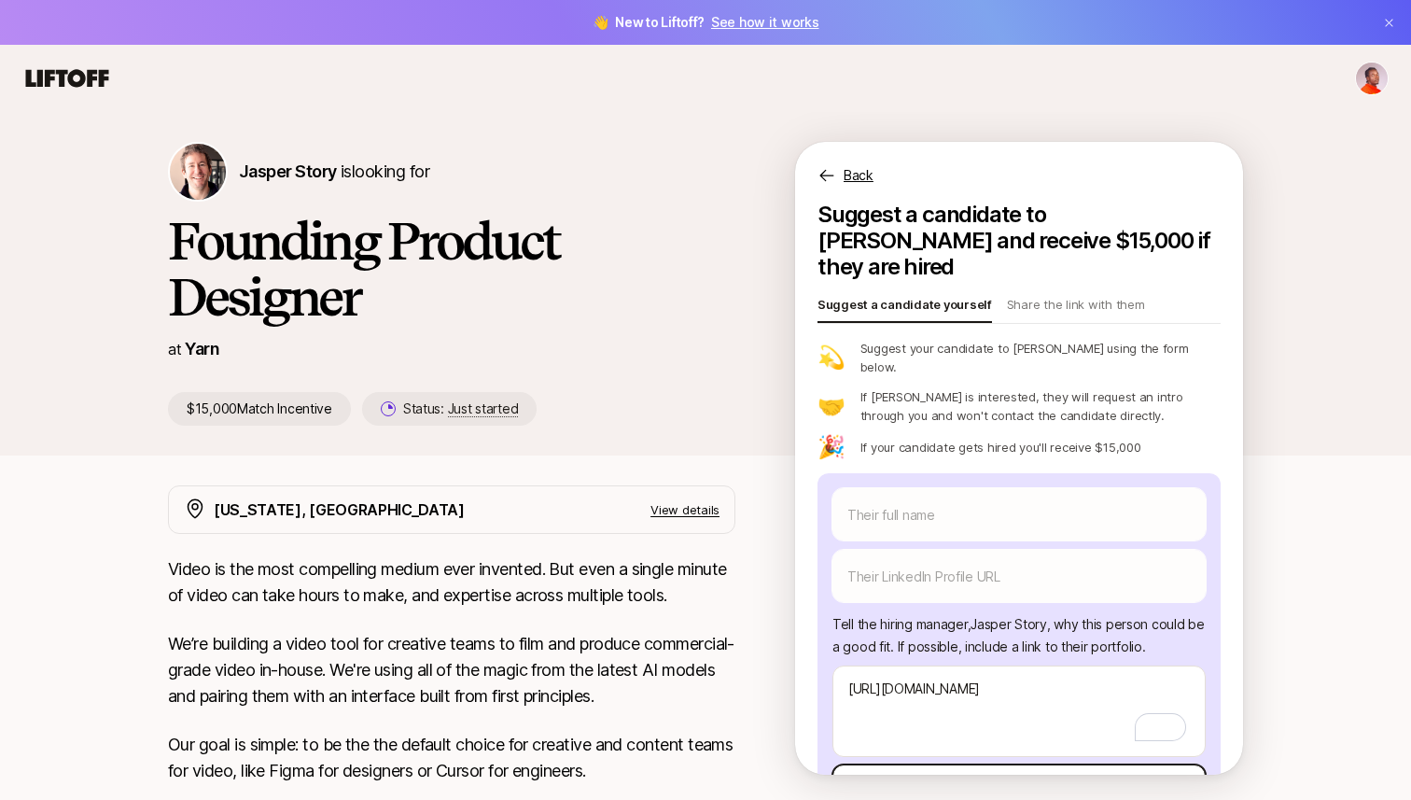
click at [985, 731] on html "👋 New to Liftoff? See how it works [PERSON_NAME] Story is looking for Founding …" at bounding box center [705, 400] width 1411 height 800
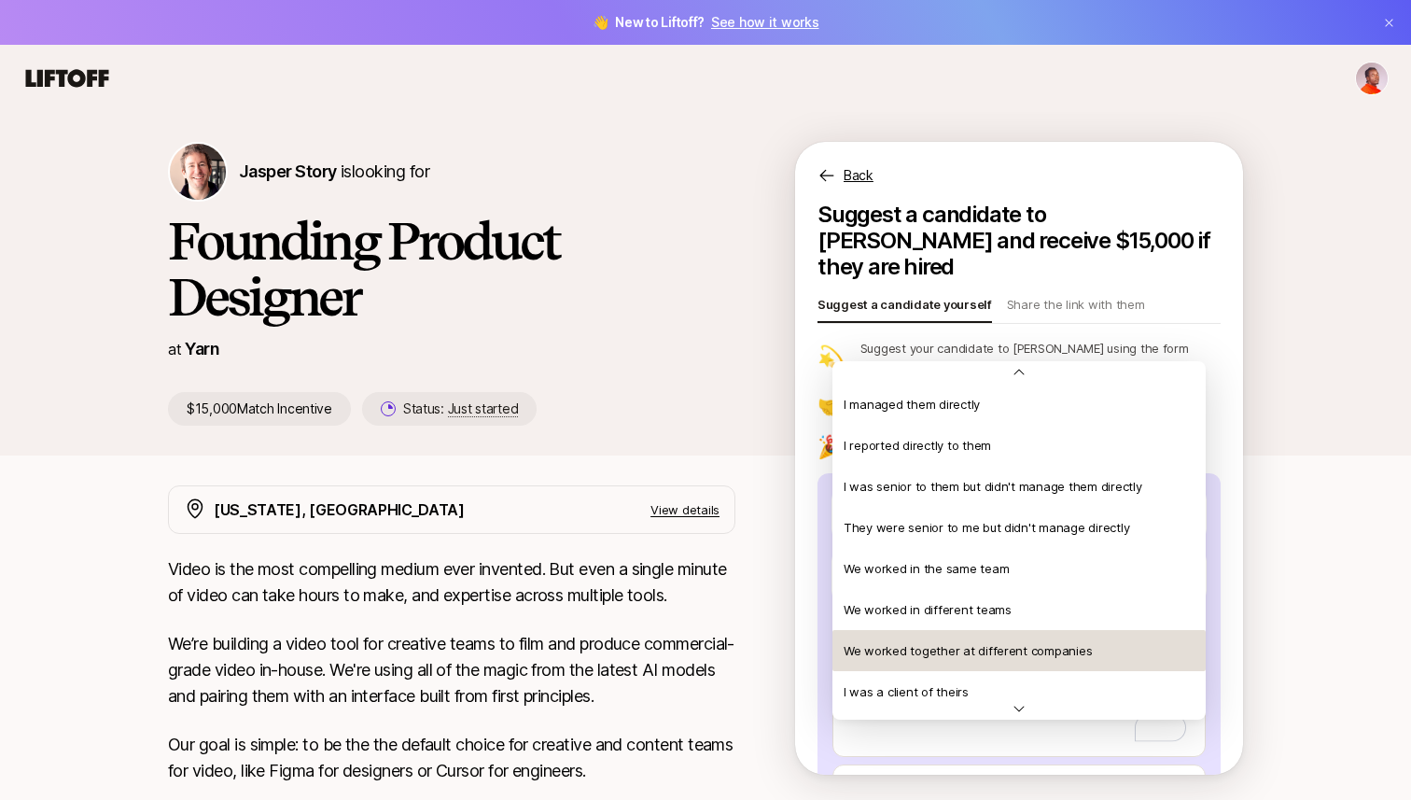
scroll to position [403, 0]
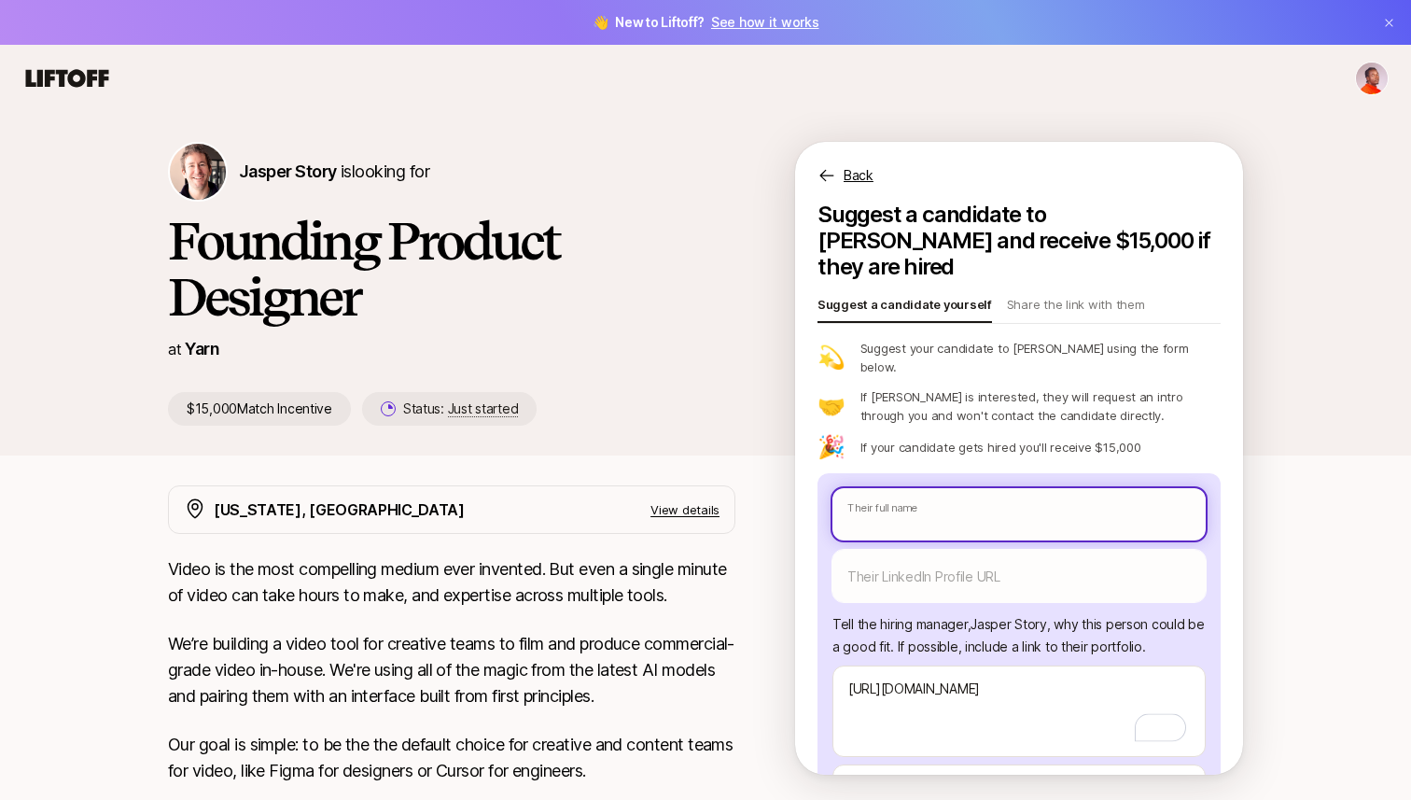
click at [980, 488] on input "text" at bounding box center [1018, 514] width 373 height 52
paste input "[PERSON_NAME]"
type textarea "x"
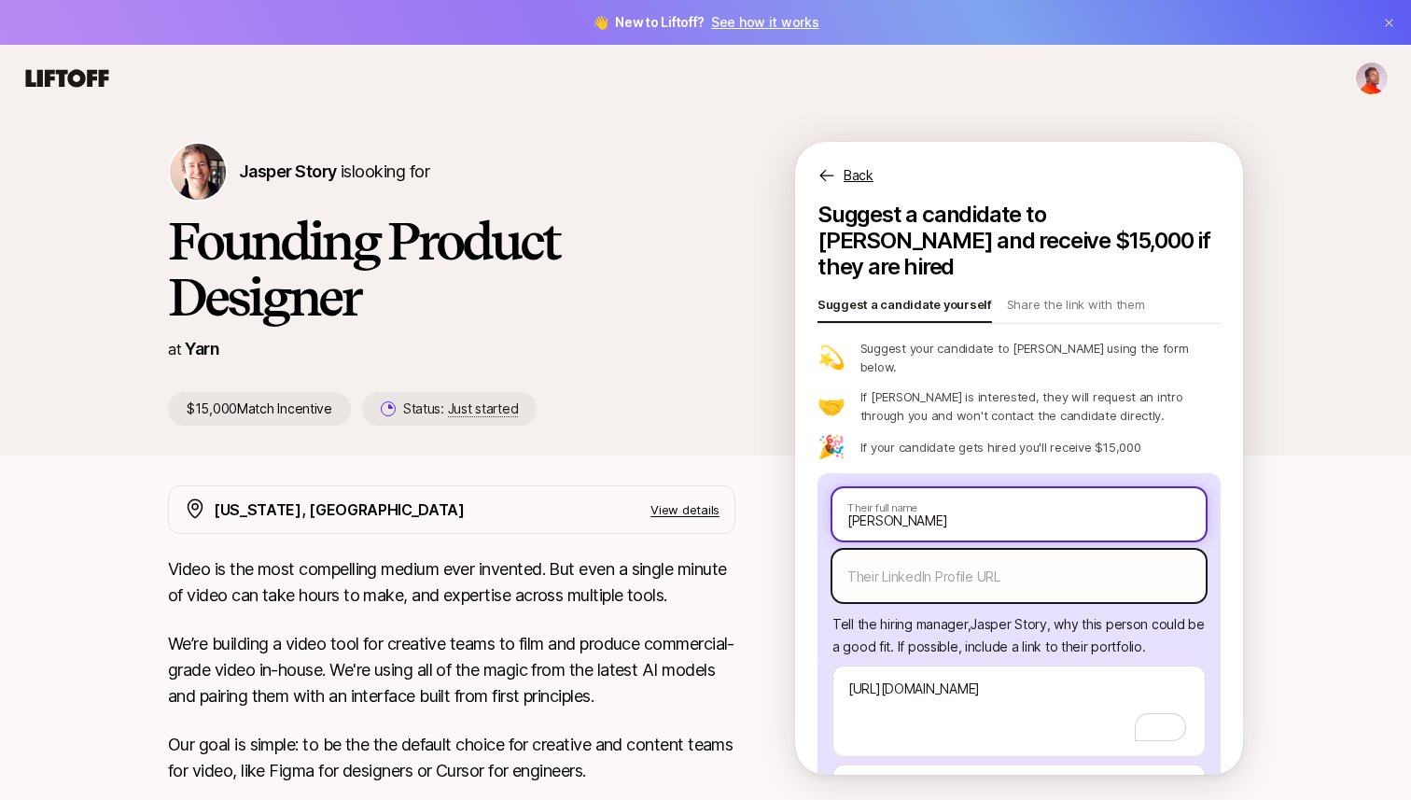
type input "[PERSON_NAME]"
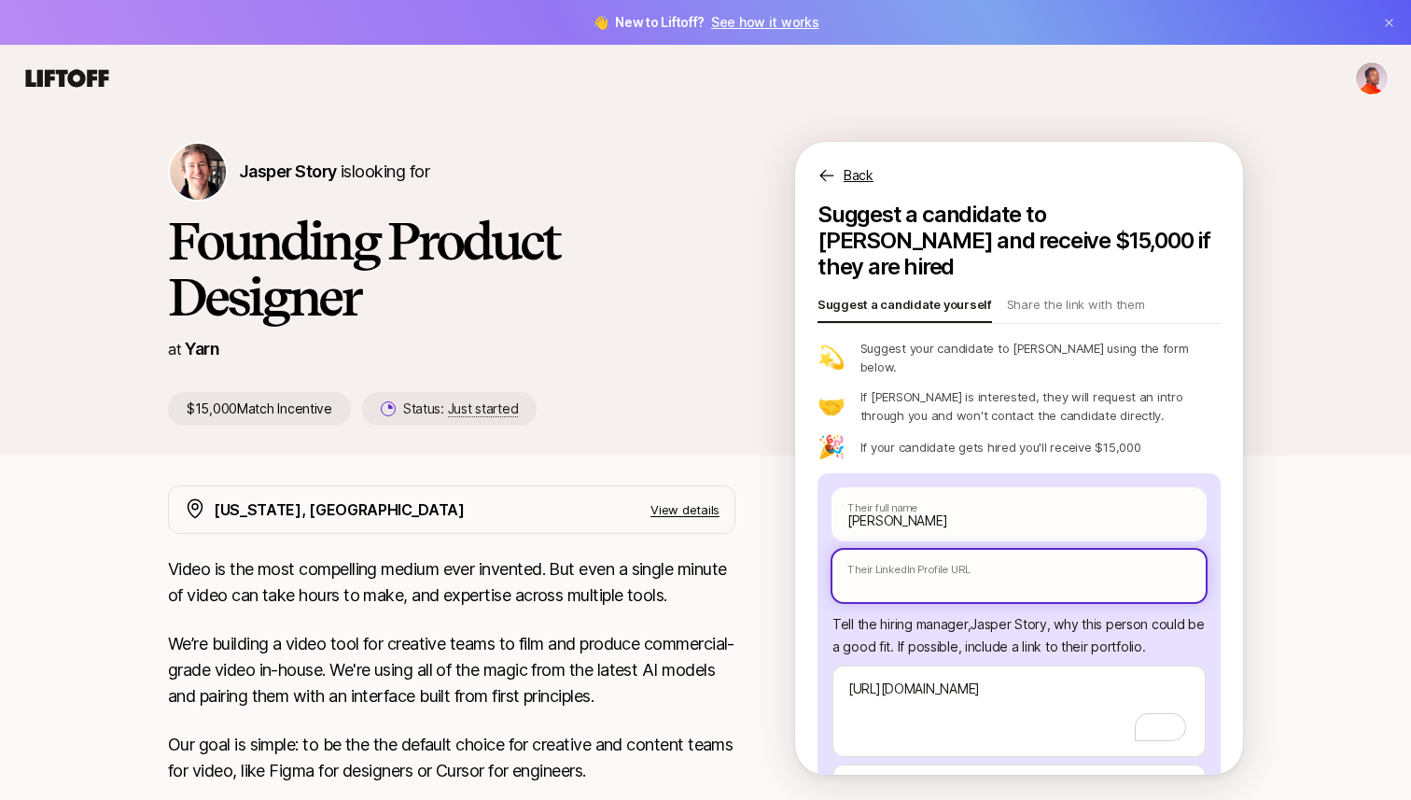
click at [931, 550] on input "text" at bounding box center [1018, 576] width 373 height 52
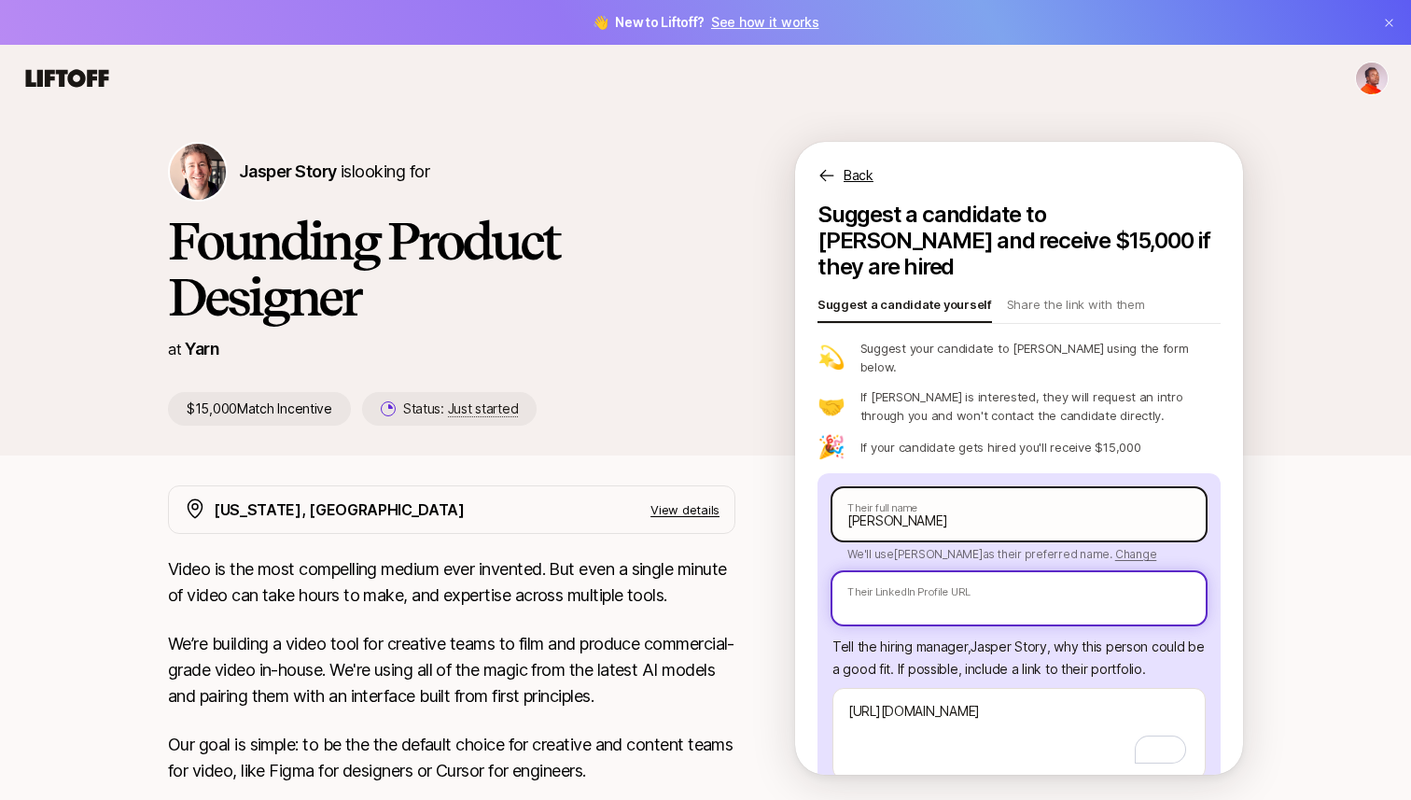
paste input "[URL][DOMAIN_NAME][PERSON_NAME]"
type textarea "x"
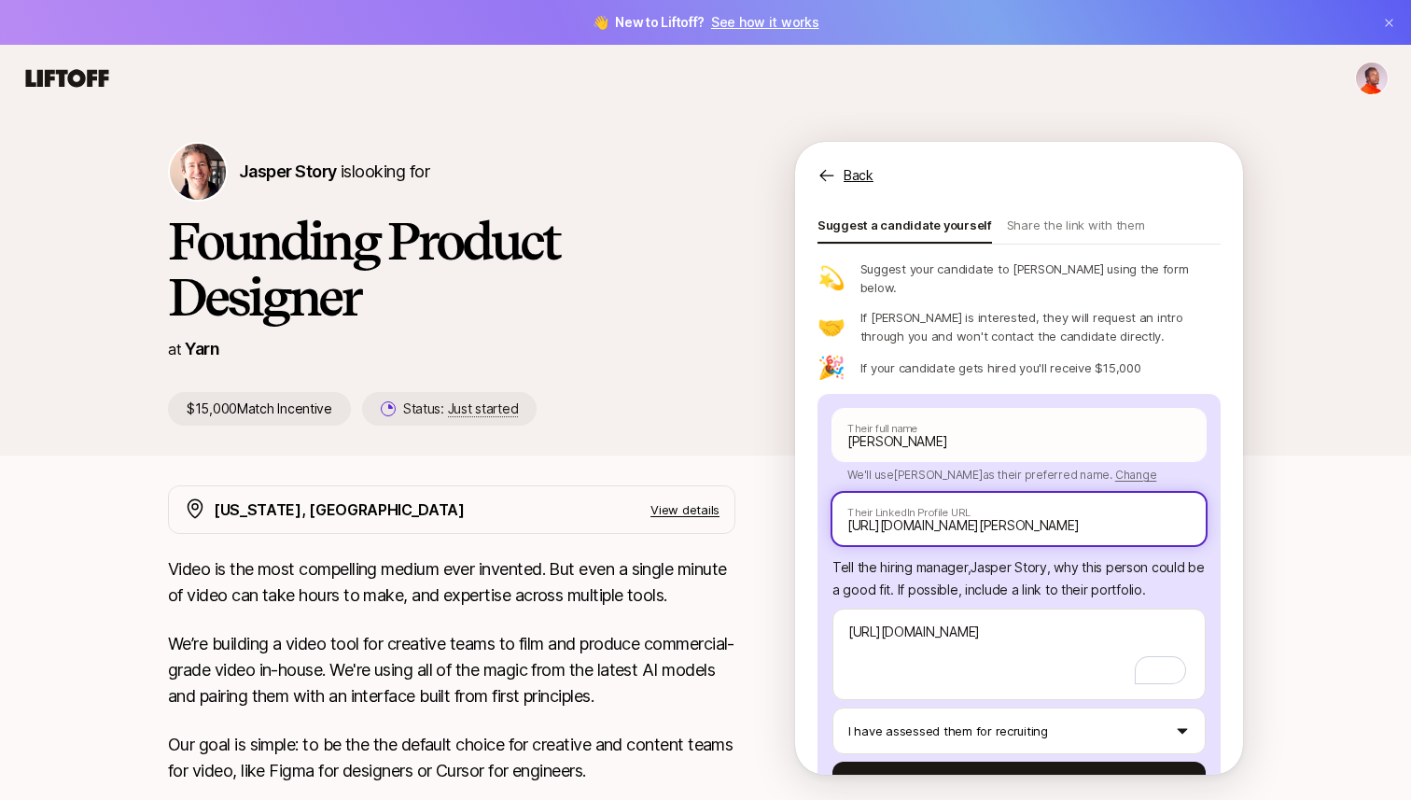
scroll to position [108, 0]
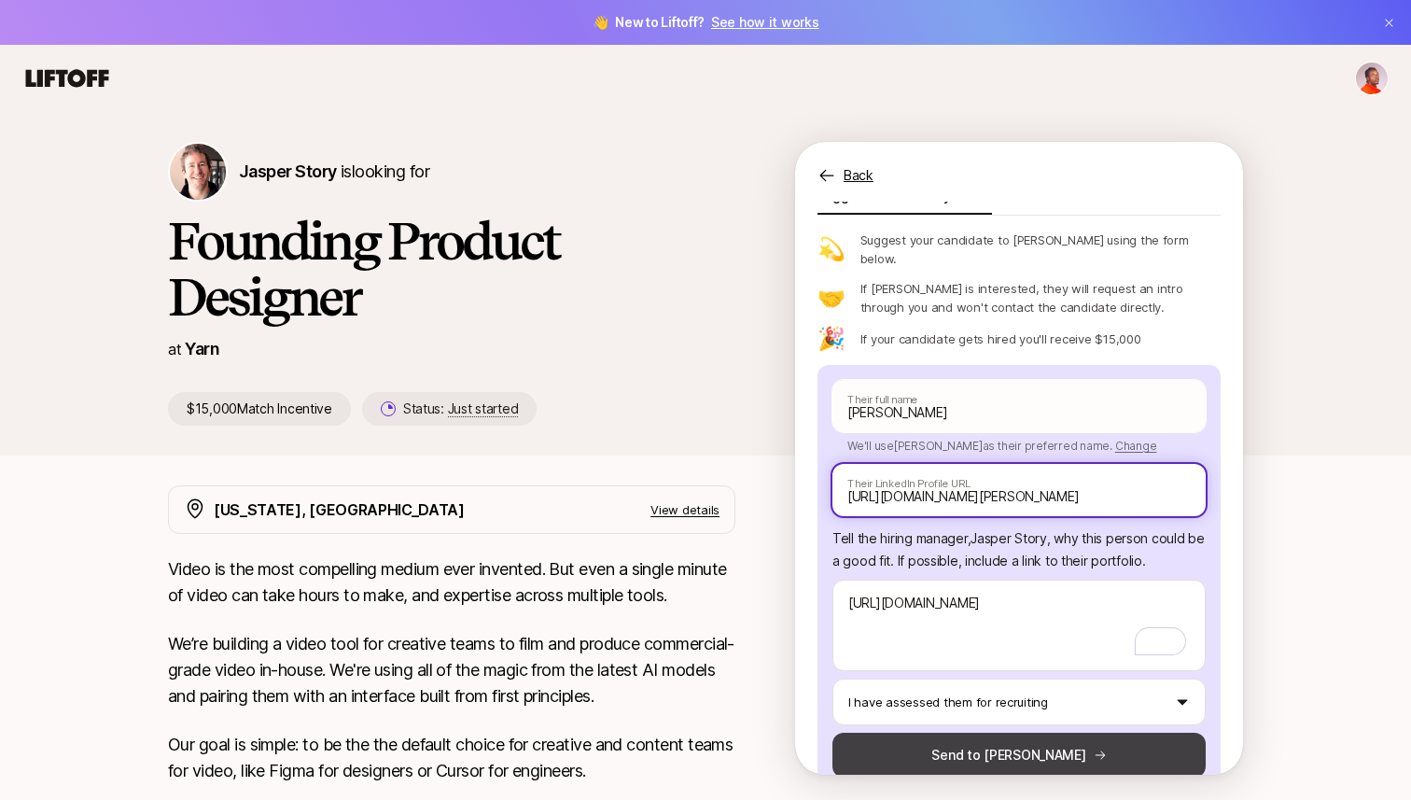
type input "[URL][DOMAIN_NAME][PERSON_NAME]"
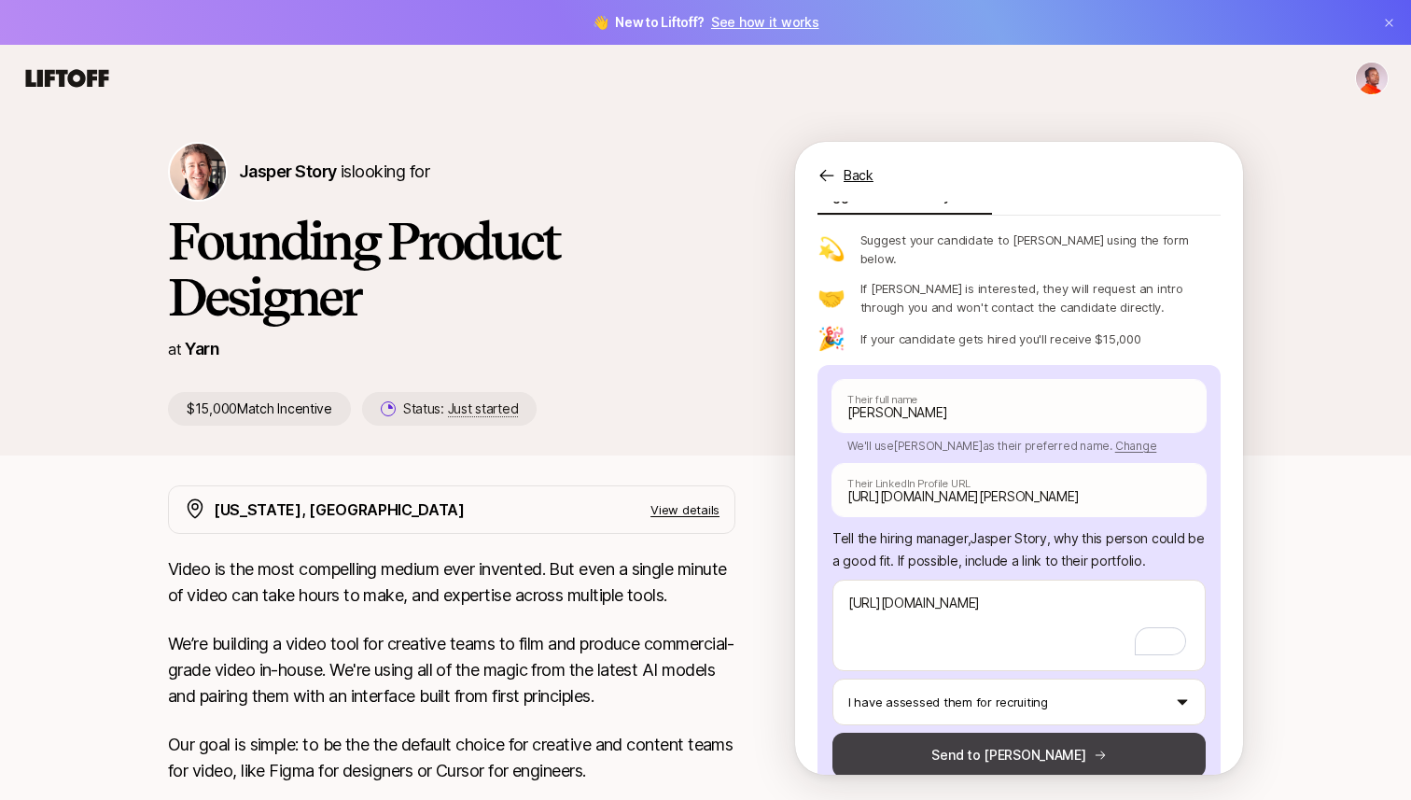
click at [958, 732] on button "Send to [PERSON_NAME]" at bounding box center [1018, 754] width 373 height 45
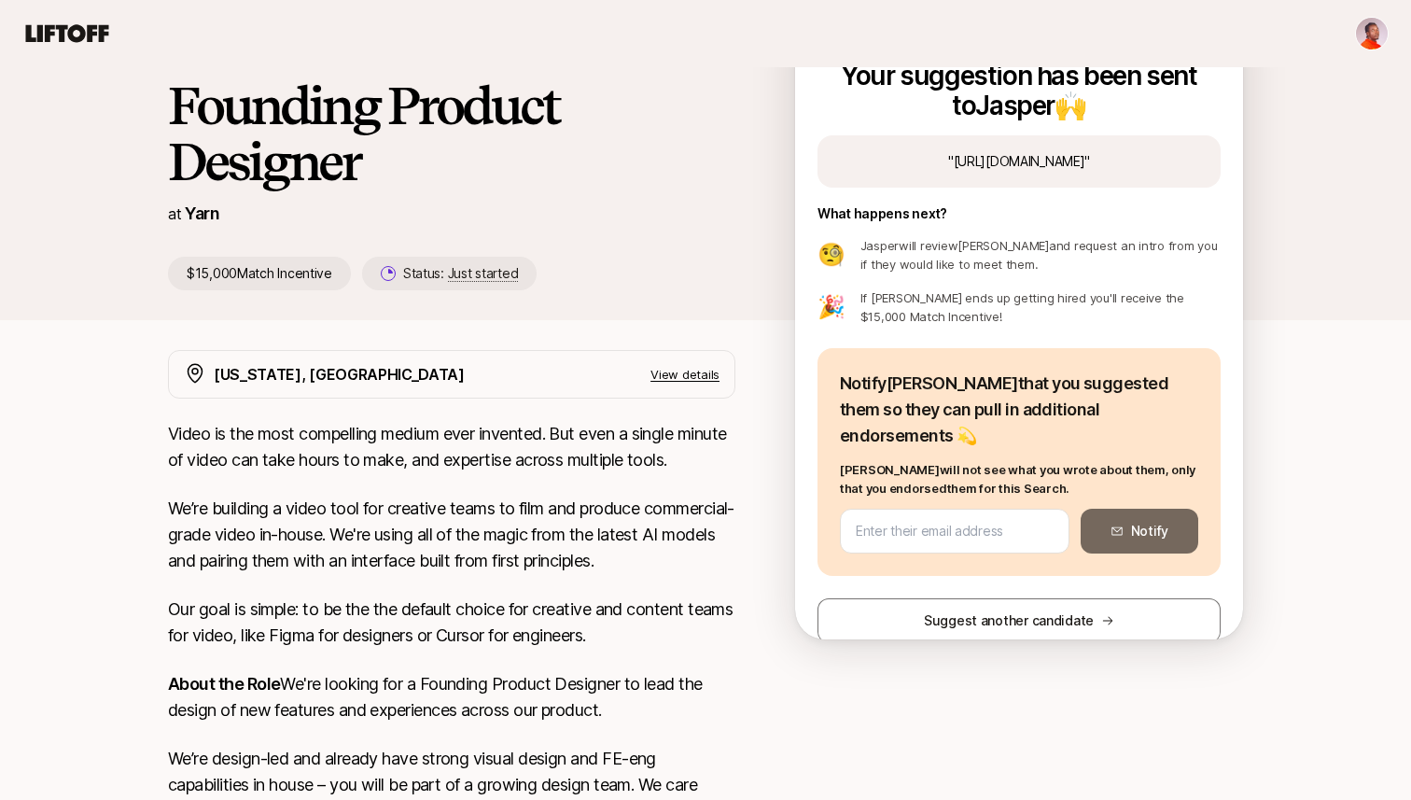
scroll to position [41, 0]
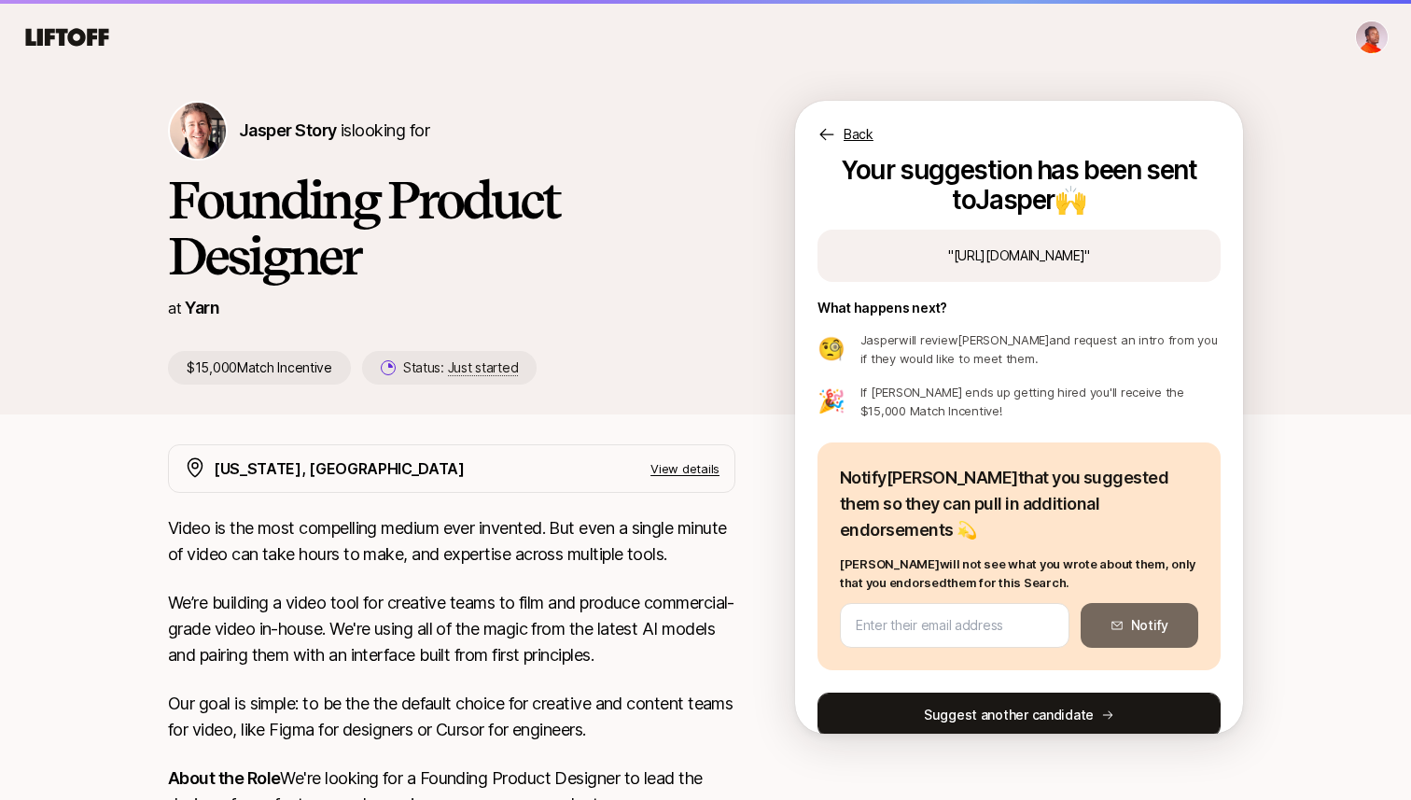
click at [956, 705] on button "Suggest another candidate" at bounding box center [1018, 714] width 403 height 45
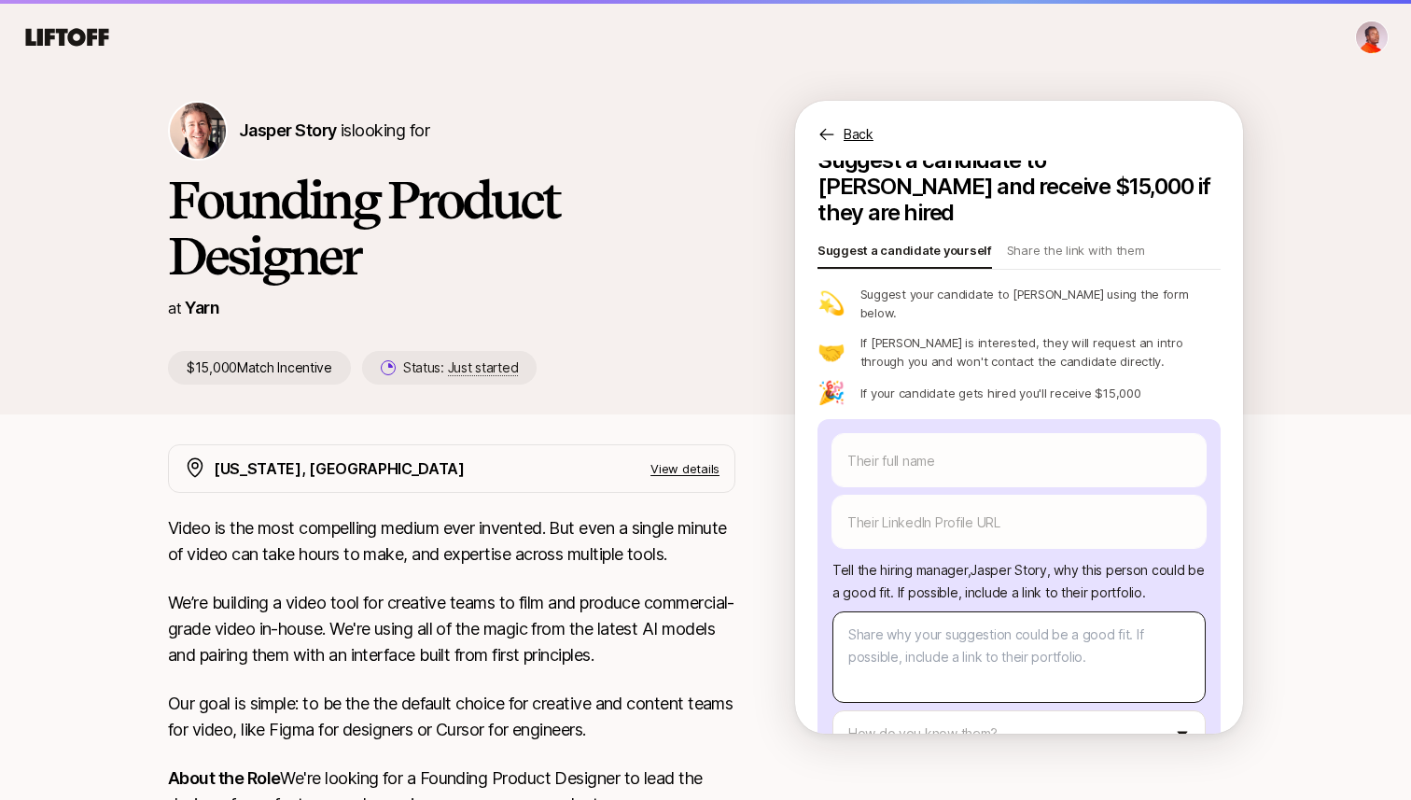
scroll to position [134, 0]
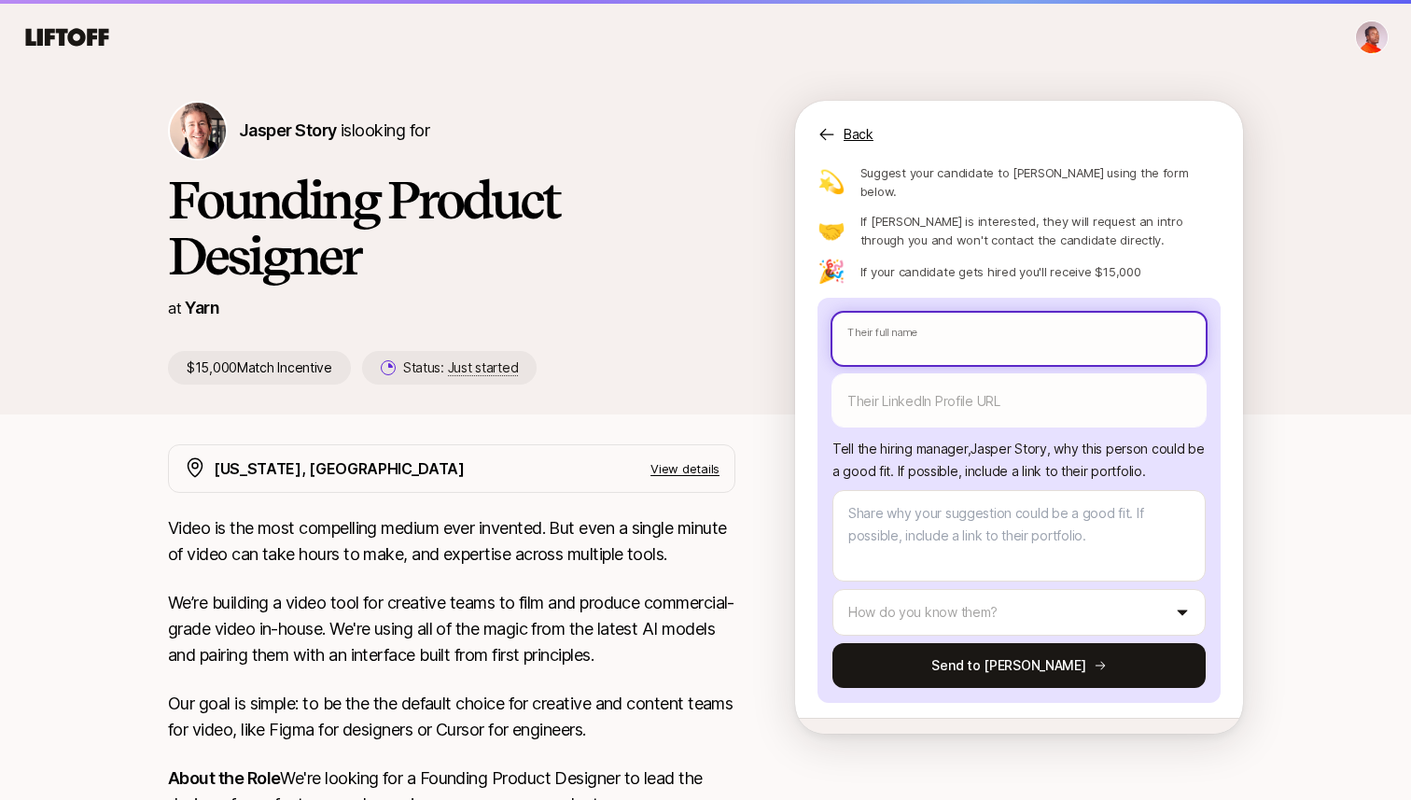
click at [889, 313] on input "text" at bounding box center [1018, 339] width 373 height 52
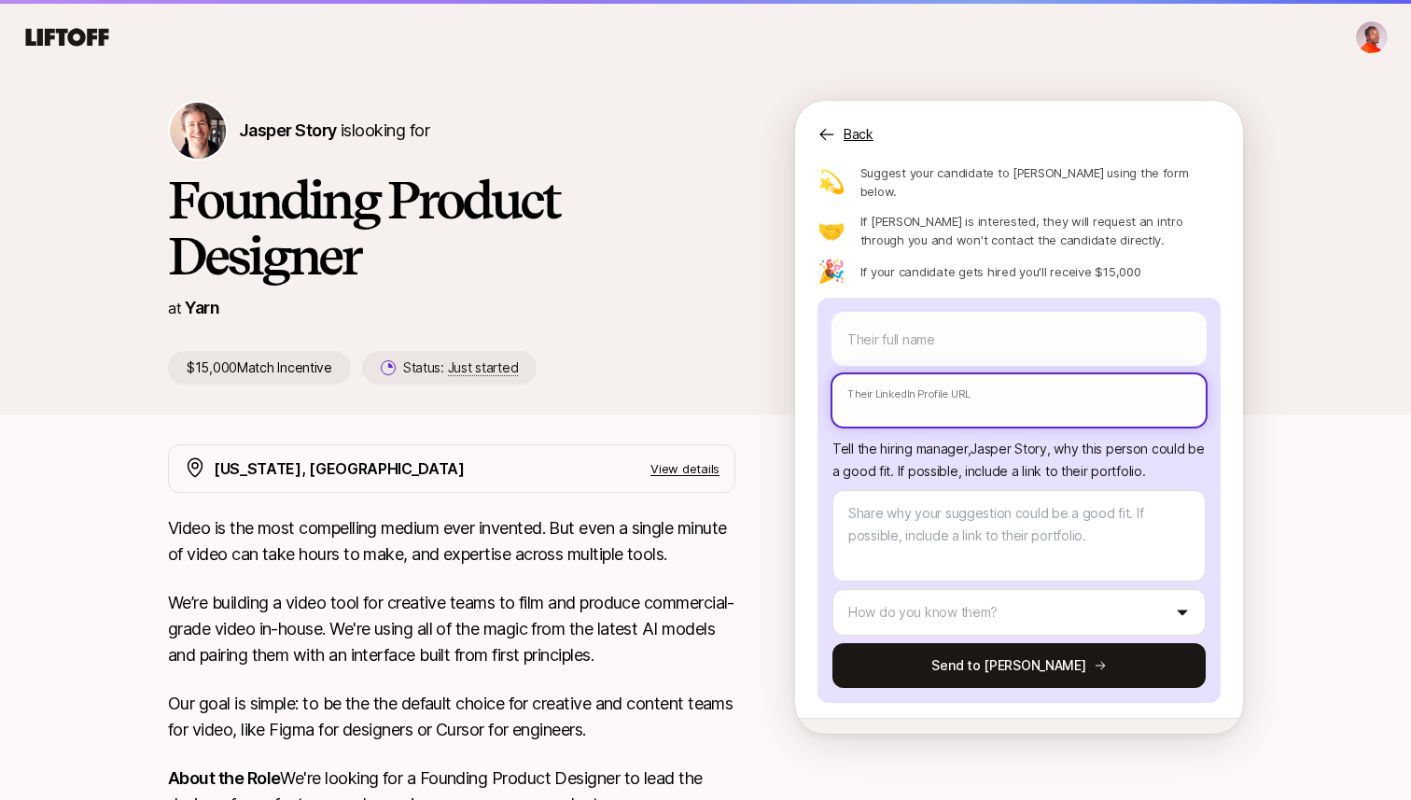
click at [889, 374] on input "text" at bounding box center [1018, 400] width 373 height 52
paste input "[URL][DOMAIN_NAME]"
type textarea "x"
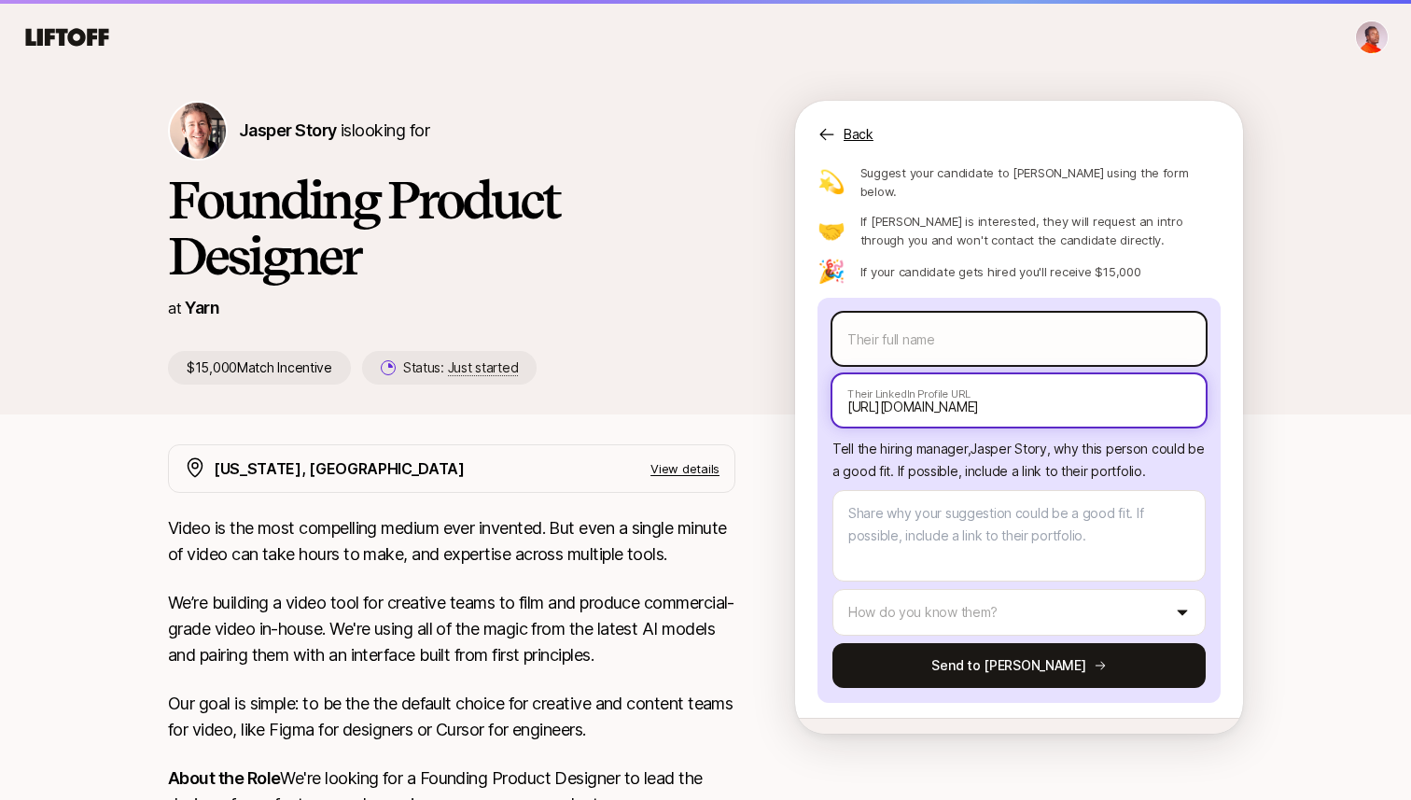
type input "[URL][DOMAIN_NAME]"
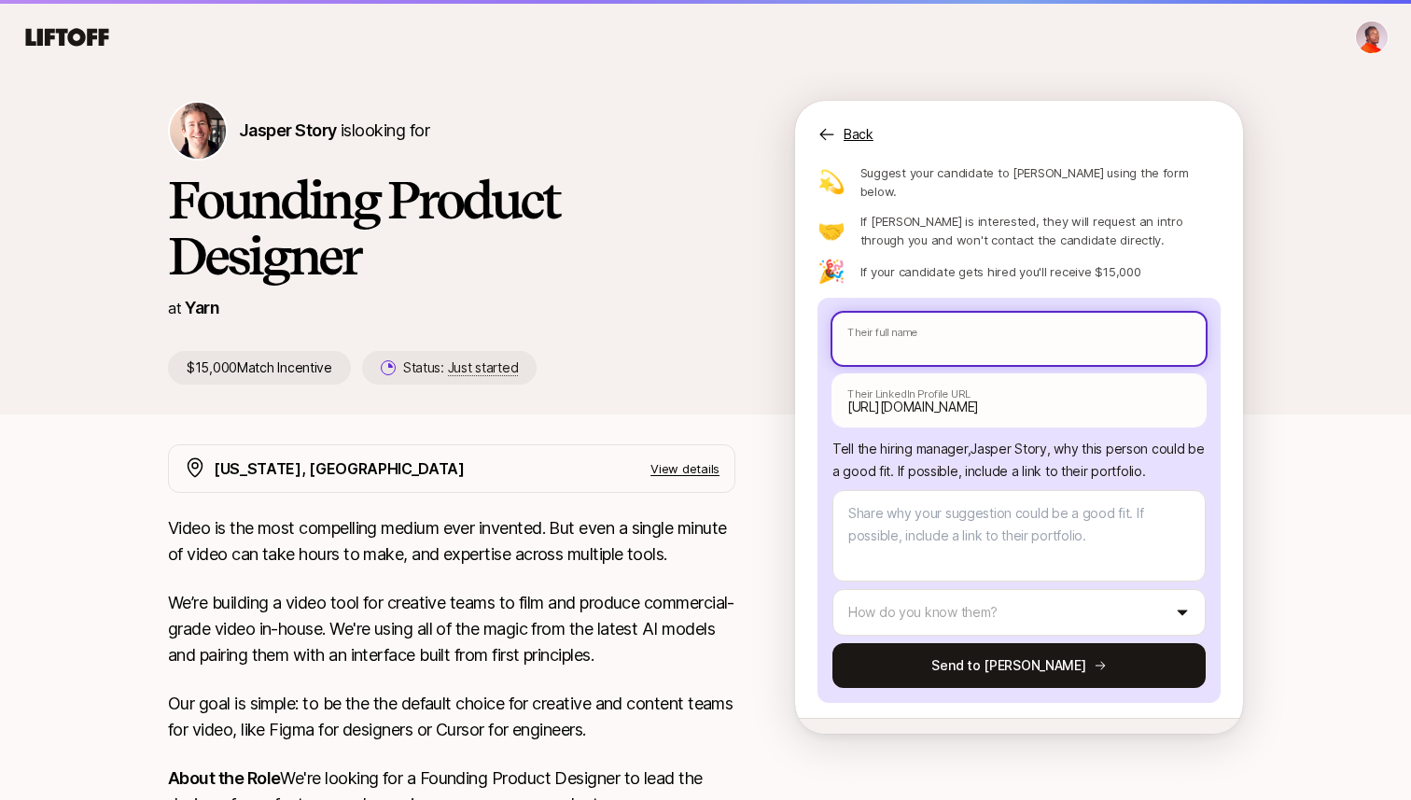
click at [935, 316] on input "text" at bounding box center [1018, 339] width 373 height 52
paste input "[PERSON_NAME] (Hafi) Hafiyyandi"
type textarea "x"
type input "[PERSON_NAME] (Hafi) Hafiyyandi"
click at [956, 313] on input "[PERSON_NAME] (Hafi) Hafiyyandi" at bounding box center [1018, 339] width 373 height 52
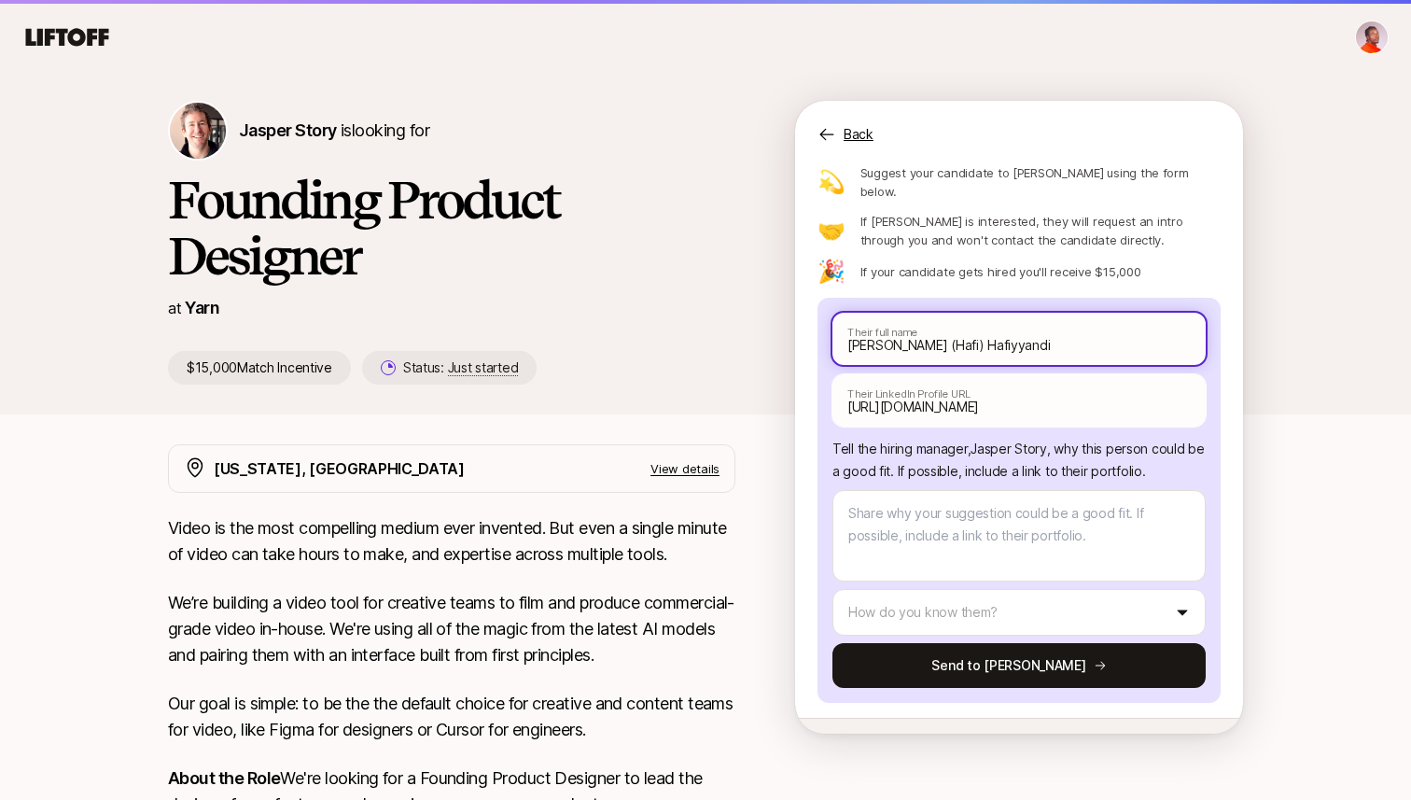
type textarea "x"
type input "[PERSON_NAME] (Hafi)Hafiyyandi"
type textarea "x"
type input "[PERSON_NAME] (HafiHafiyyandi"
type textarea "x"
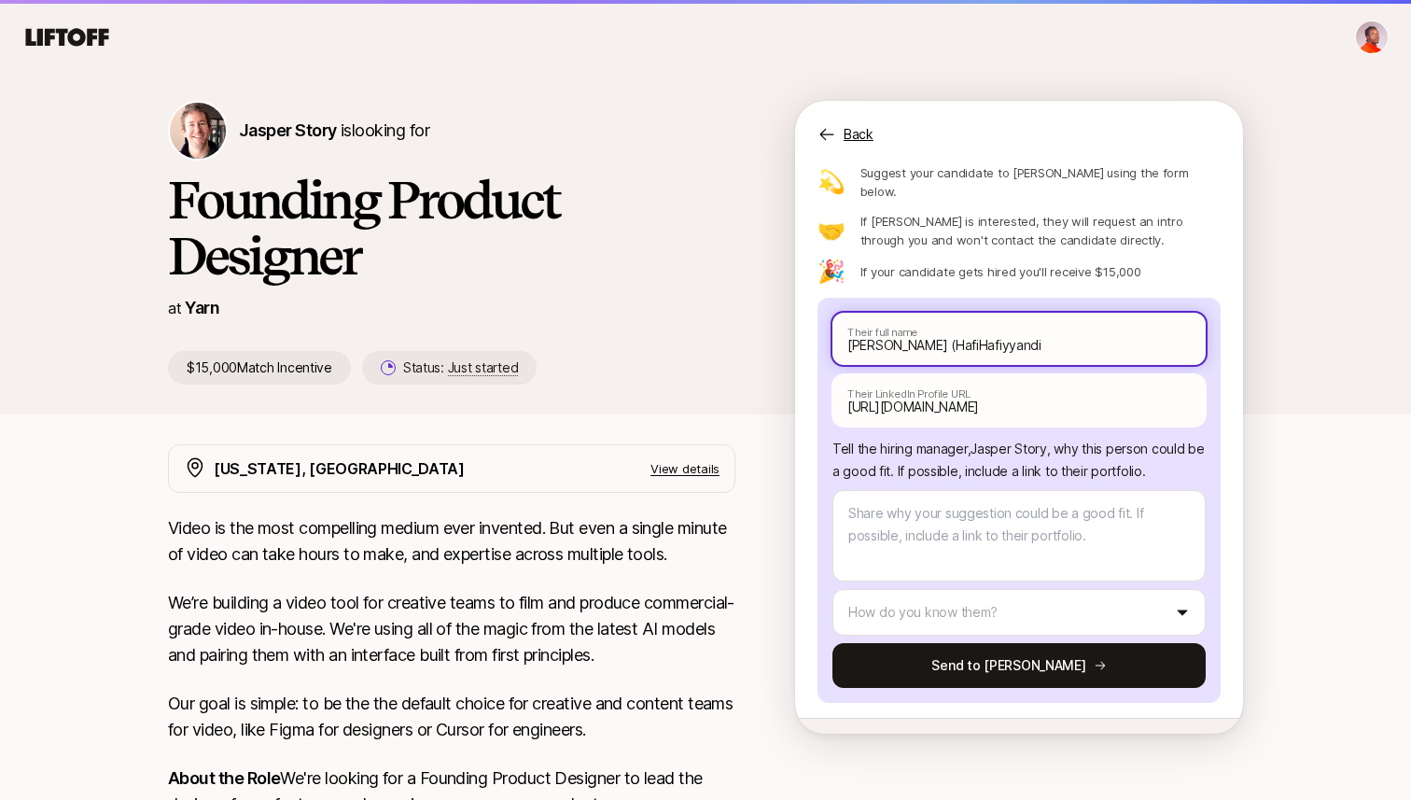
type input "[PERSON_NAME] (HafHafiyyandi"
type textarea "x"
type input "[PERSON_NAME] (HaHafiyyandi"
type textarea "x"
type input "[PERSON_NAME] (HHafiyyandi"
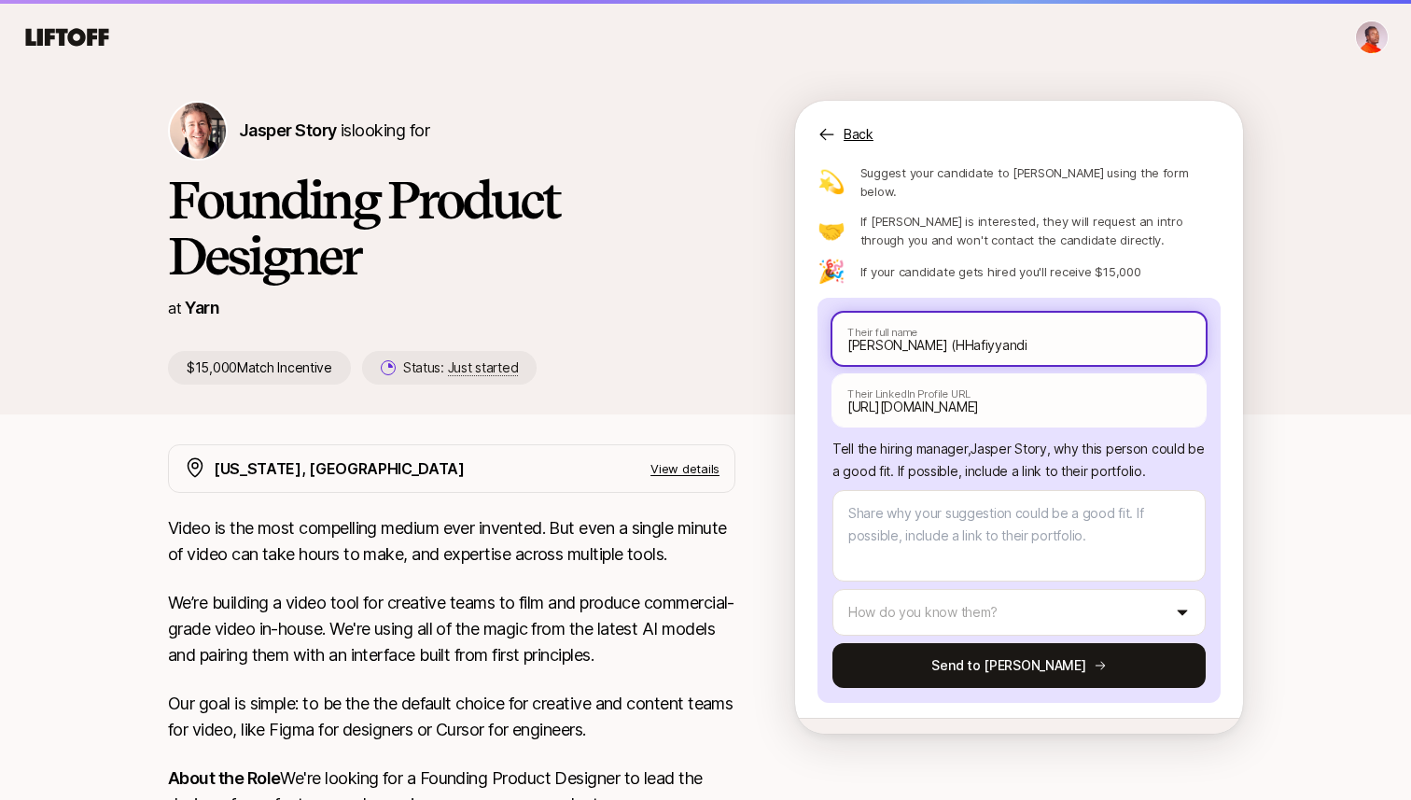
type textarea "x"
type input "[PERSON_NAME] (Hafiyyandi"
type textarea "x"
type input "[PERSON_NAME]"
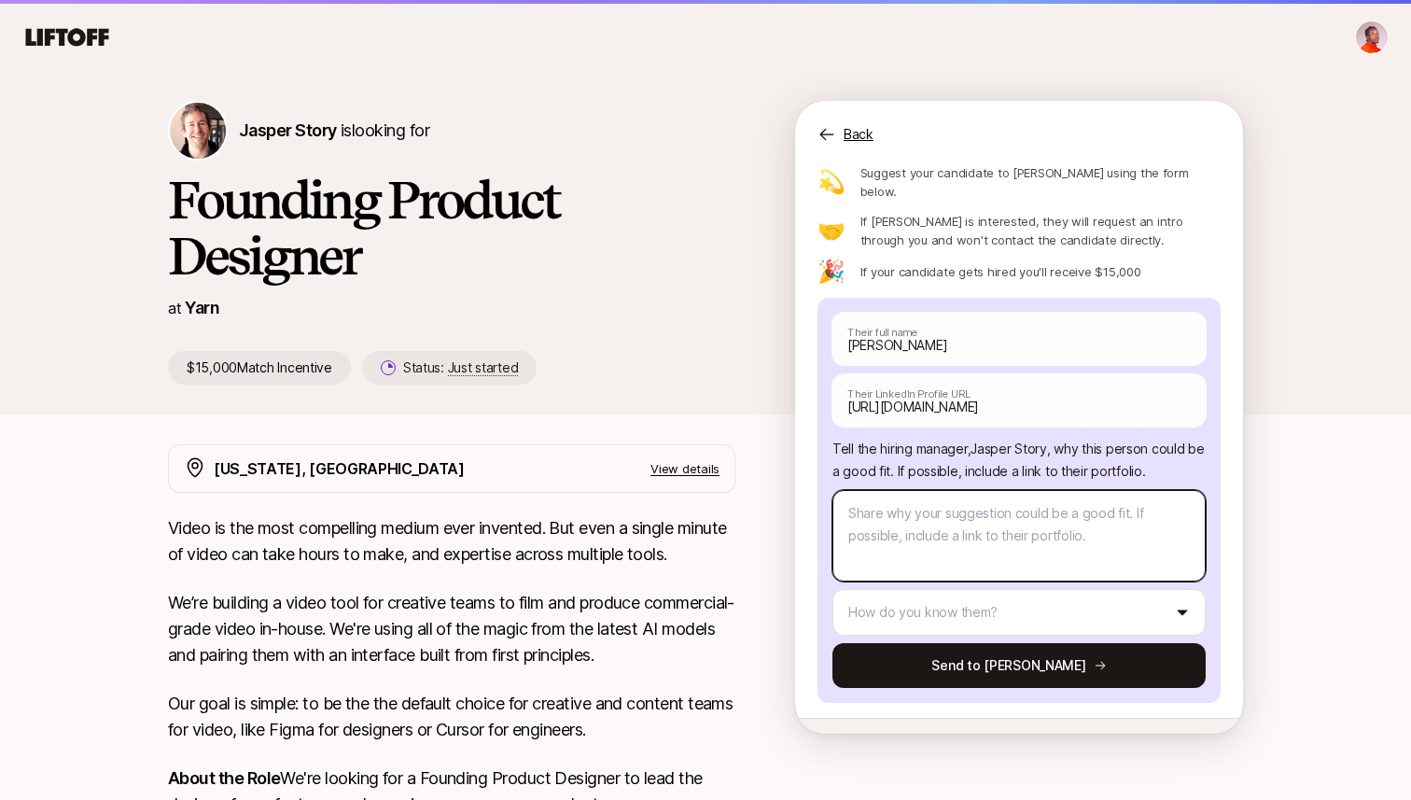
click at [1048, 490] on textarea at bounding box center [1018, 535] width 373 height 91
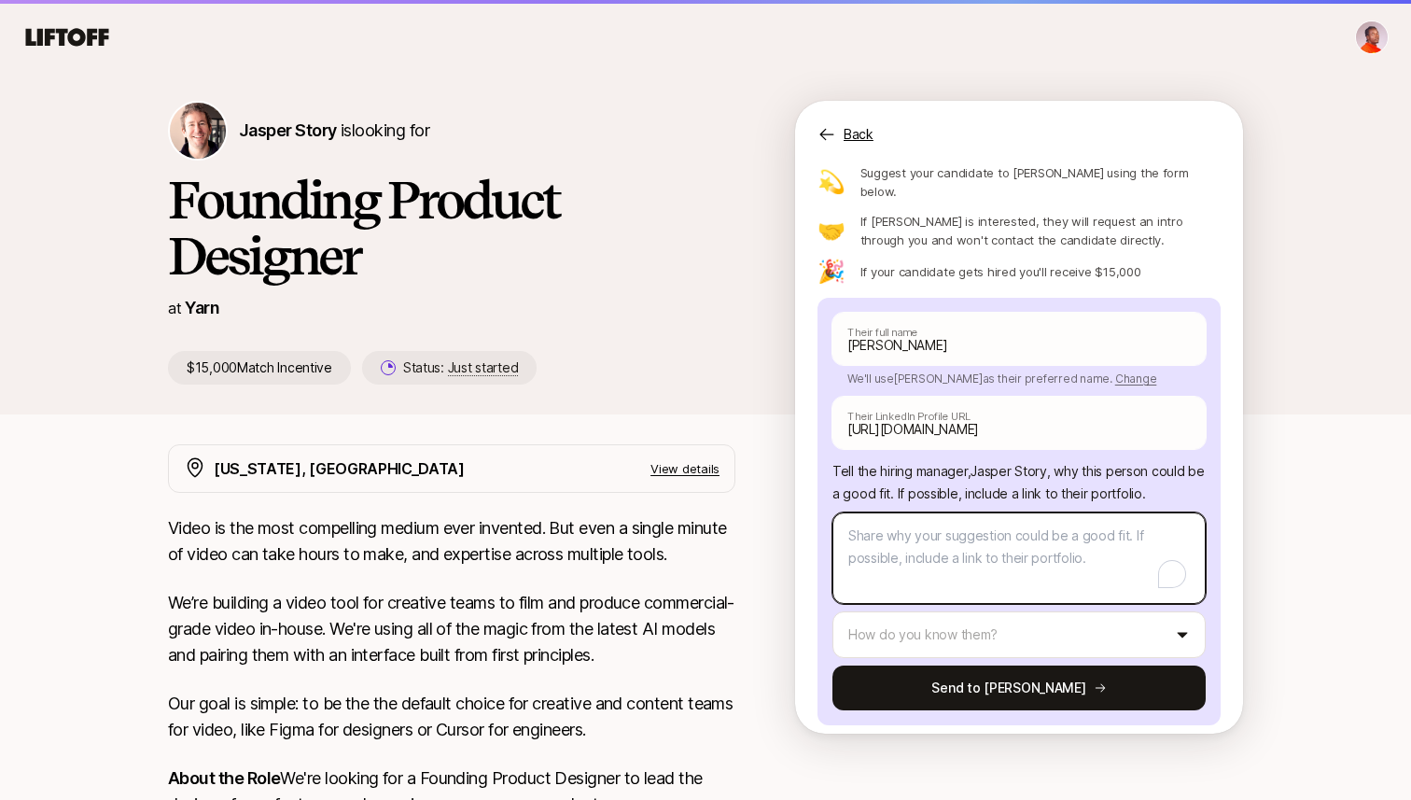
scroll to position [157, 0]
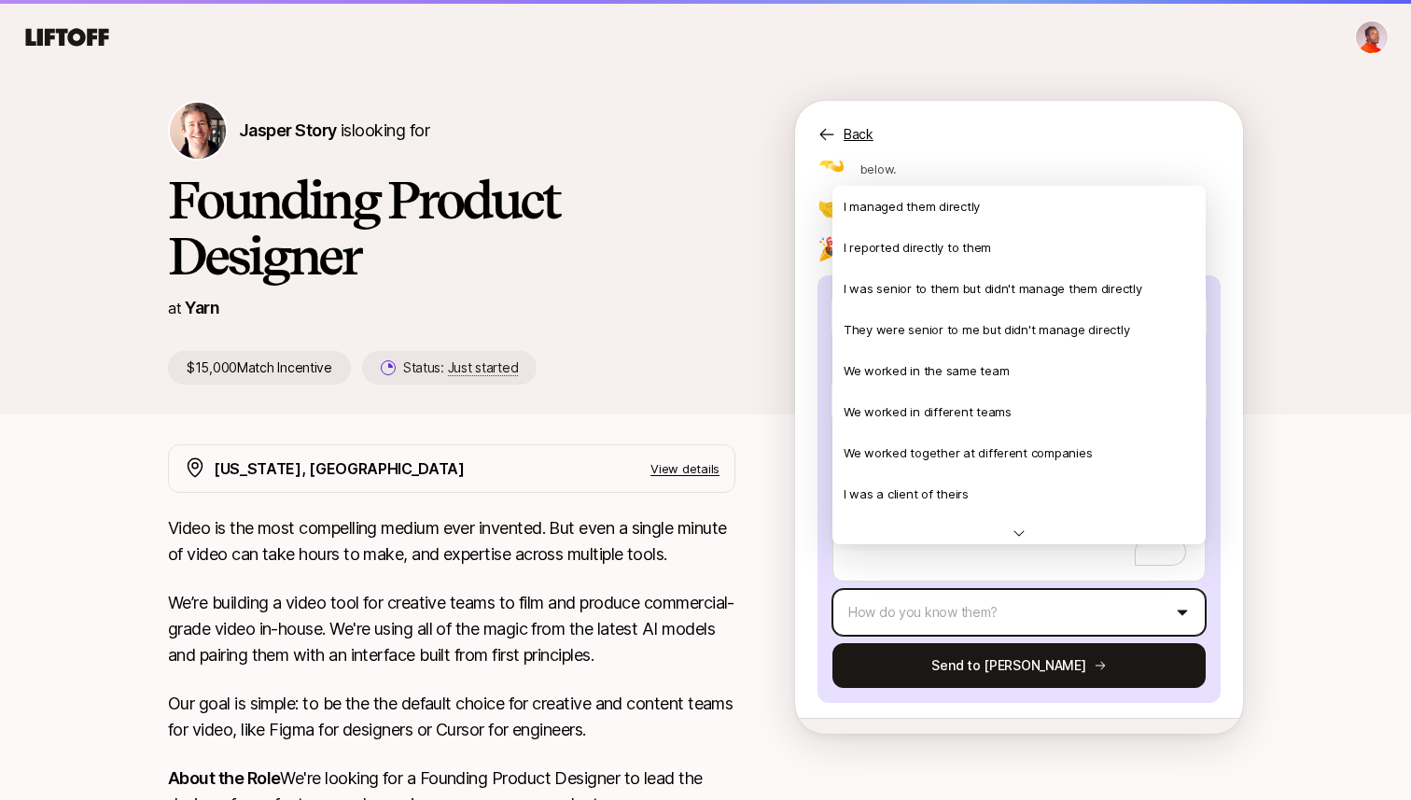
click at [1044, 576] on html "👋 New to Liftoff? See how it works [PERSON_NAME] Story is looking for Founding …" at bounding box center [705, 359] width 1411 height 800
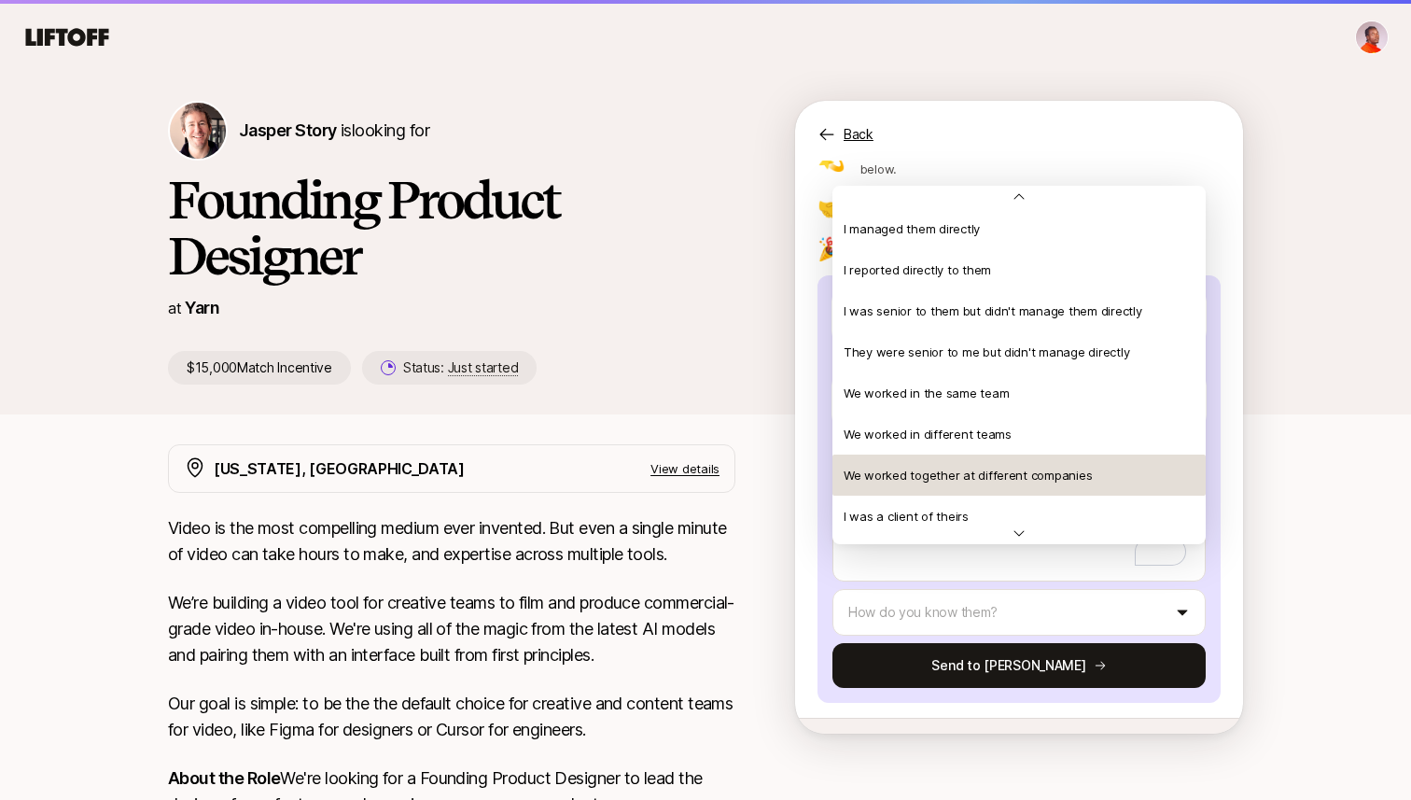
scroll to position [403, 0]
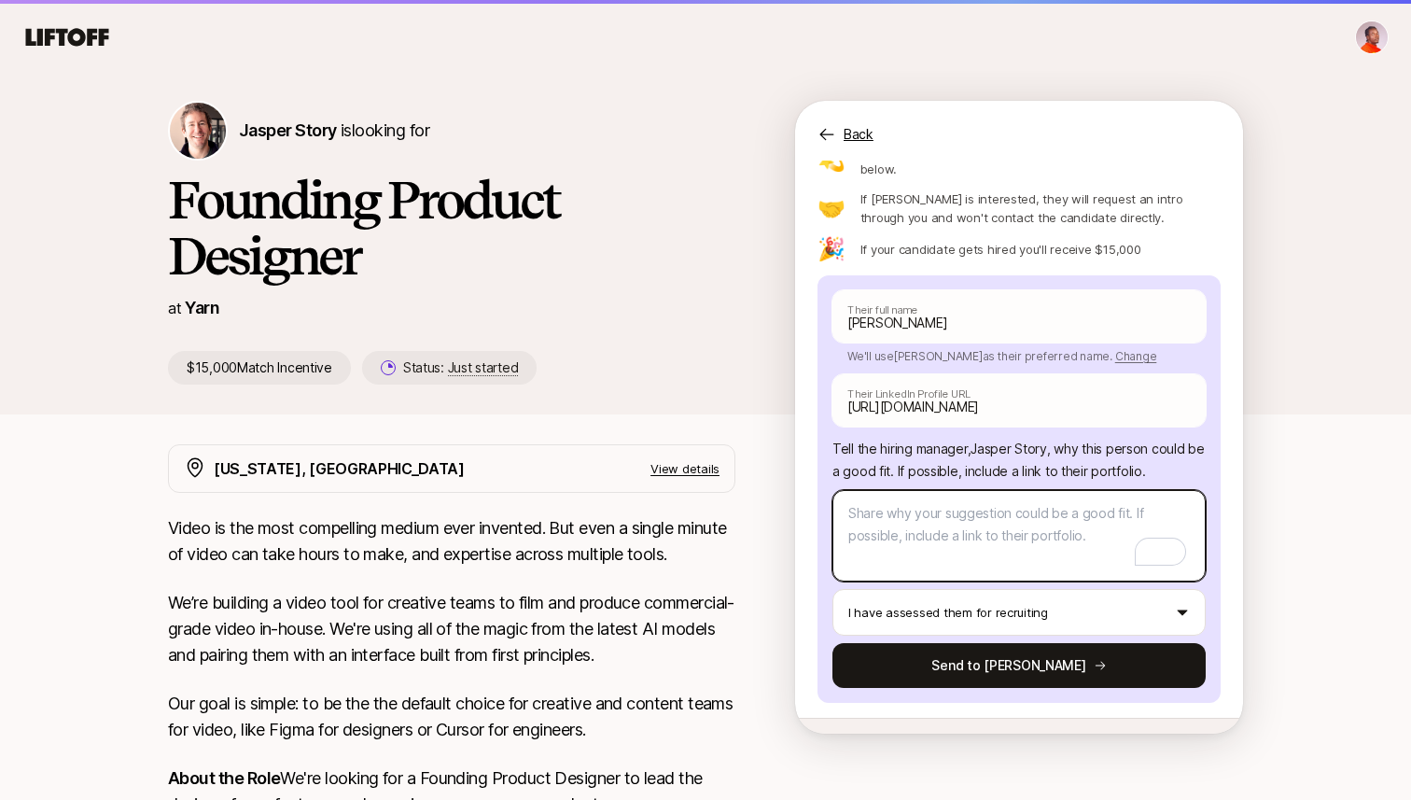
click at [905, 509] on textarea "To enrich screen reader interactions, please activate Accessibility in Grammarl…" at bounding box center [1018, 535] width 373 height 91
paste textarea "[URL][DOMAIN_NAME]"
type textarea "x"
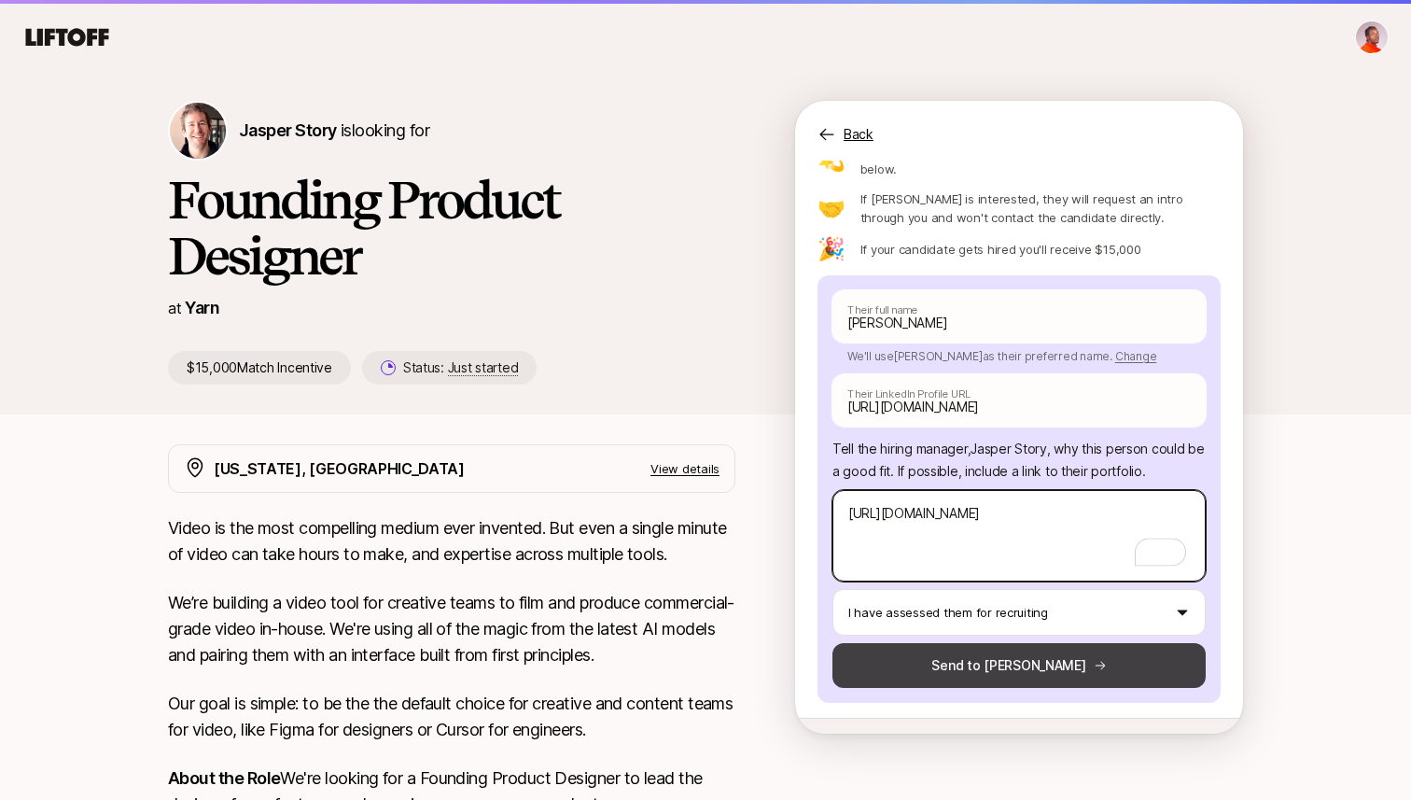
type textarea "[URL][DOMAIN_NAME]"
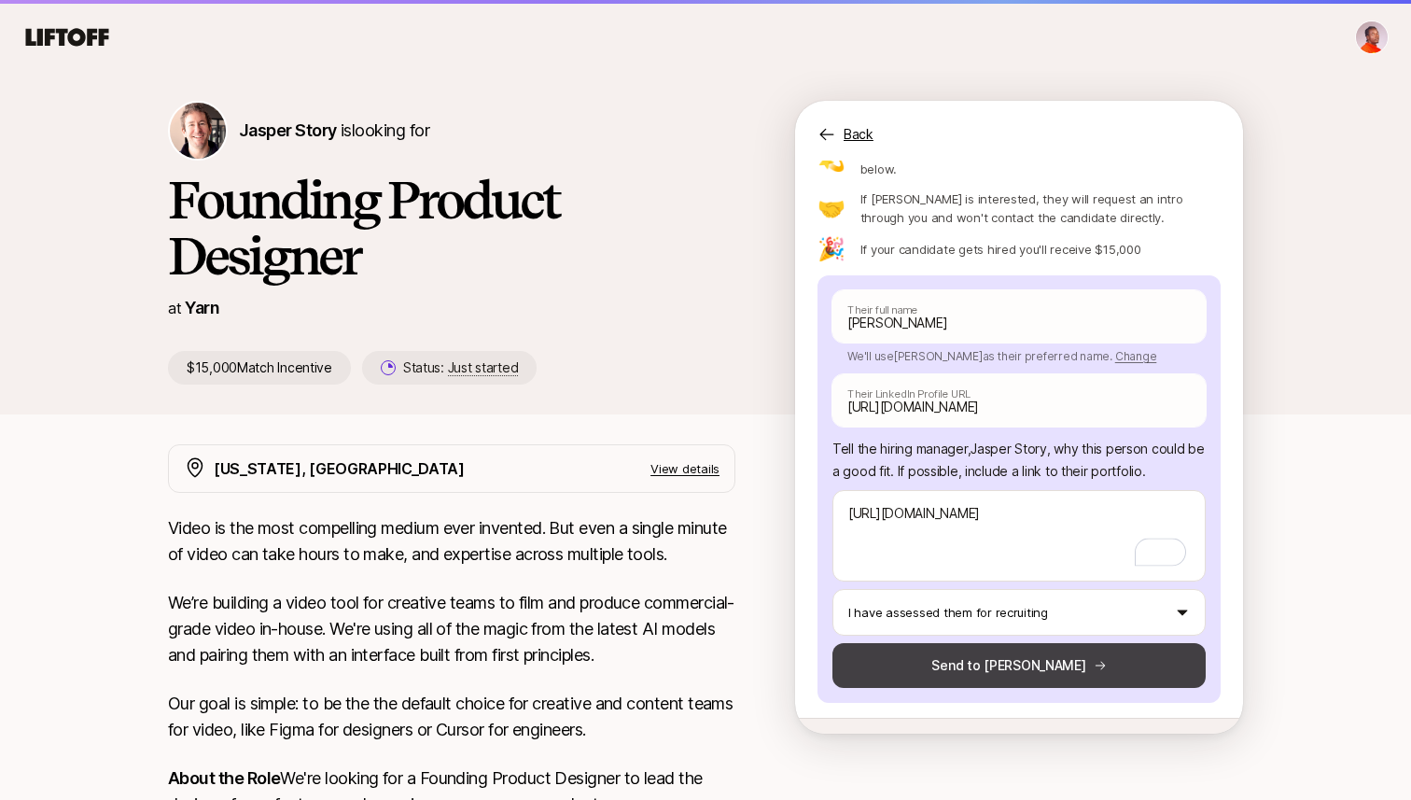
click at [990, 643] on button "Send to [PERSON_NAME]" at bounding box center [1018, 665] width 373 height 45
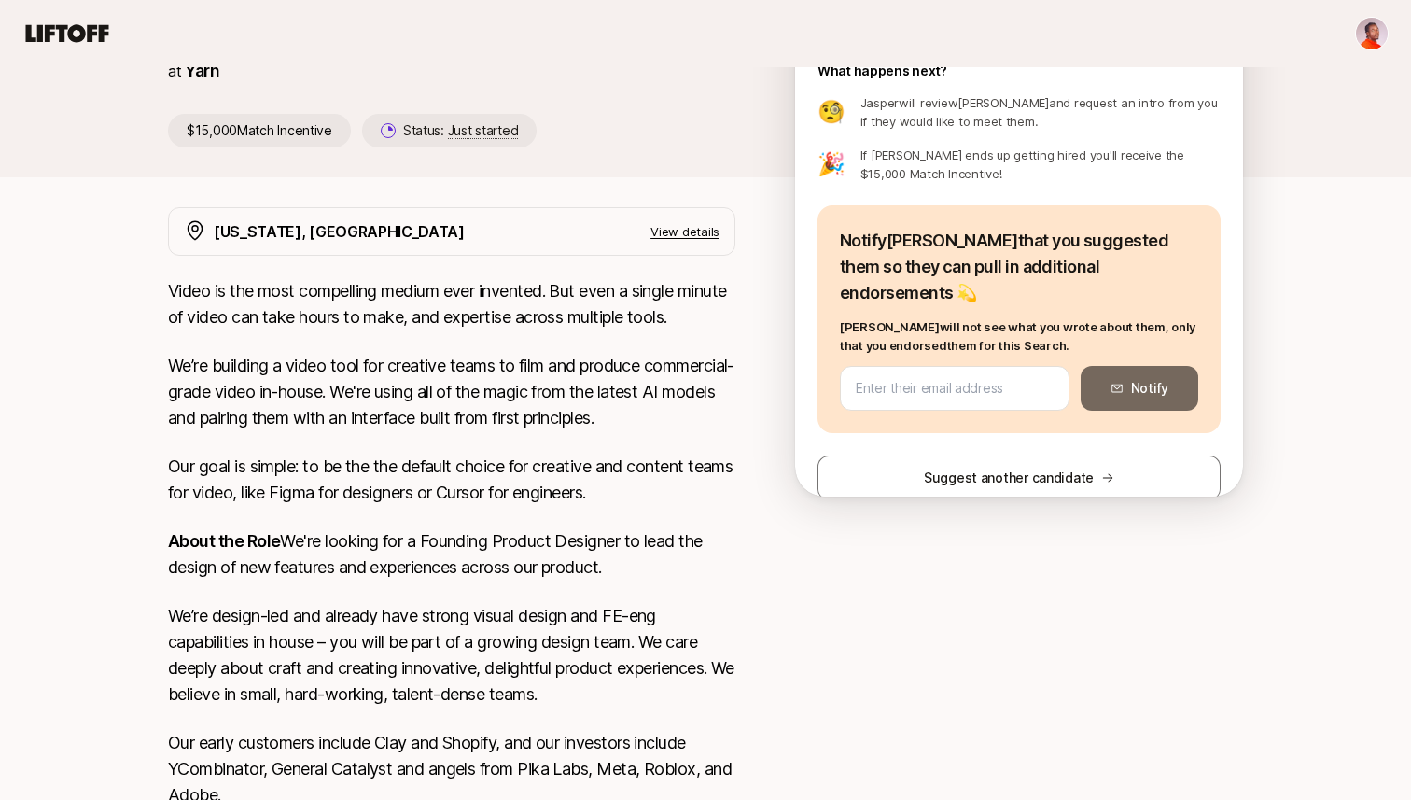
scroll to position [0, 0]
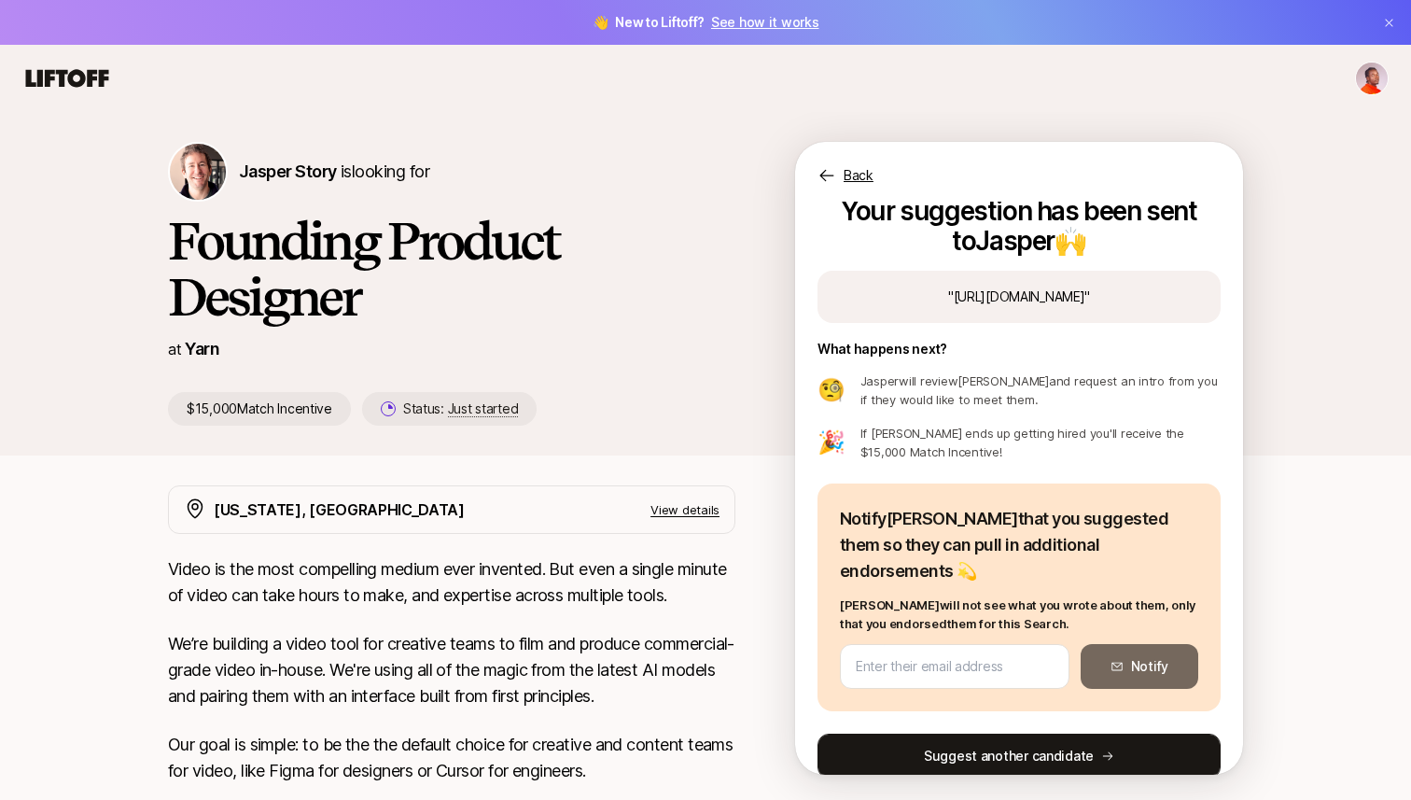
click at [974, 733] on button "Suggest another candidate" at bounding box center [1018, 755] width 403 height 45
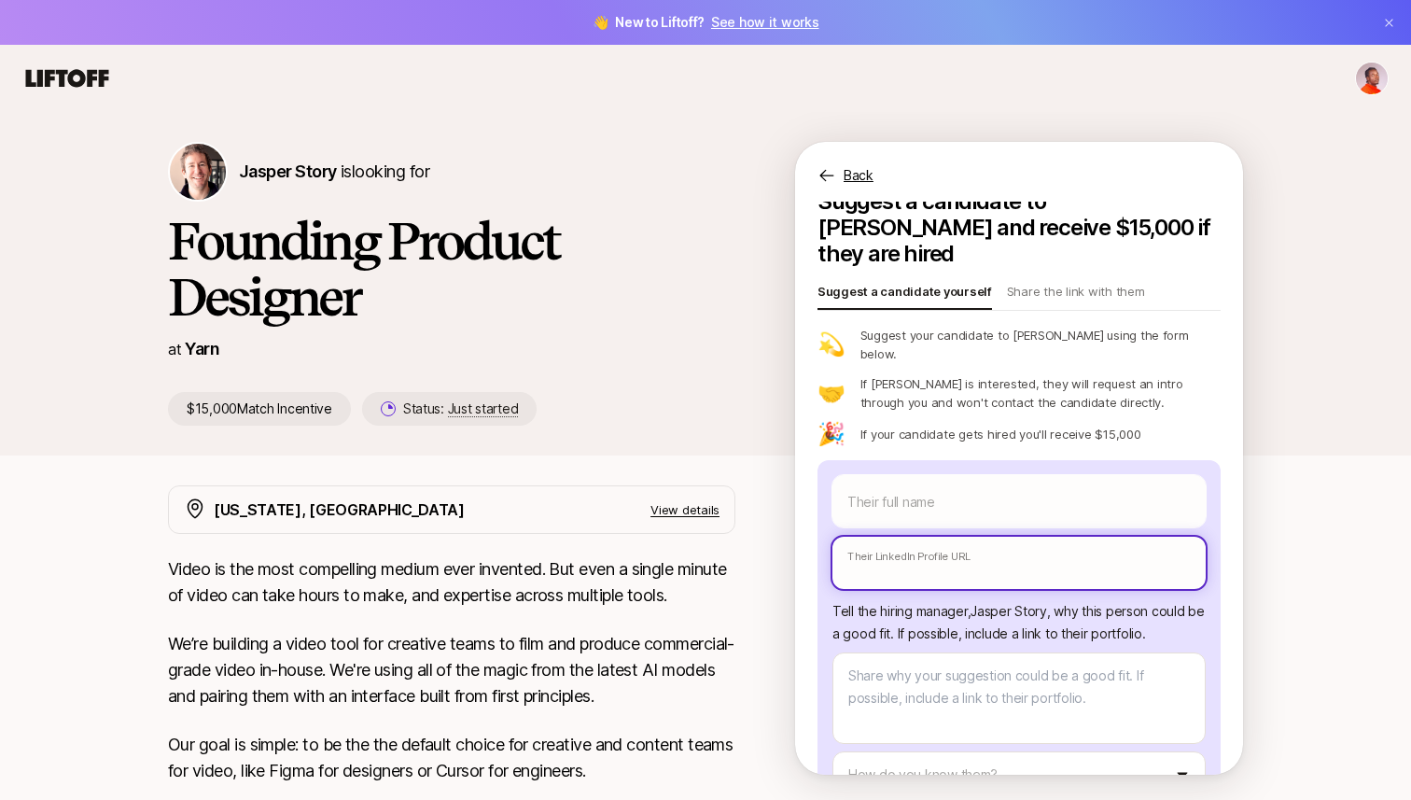
click at [961, 536] on input "text" at bounding box center [1018, 562] width 373 height 52
paste input "[URL][DOMAIN_NAME]"
type textarea "x"
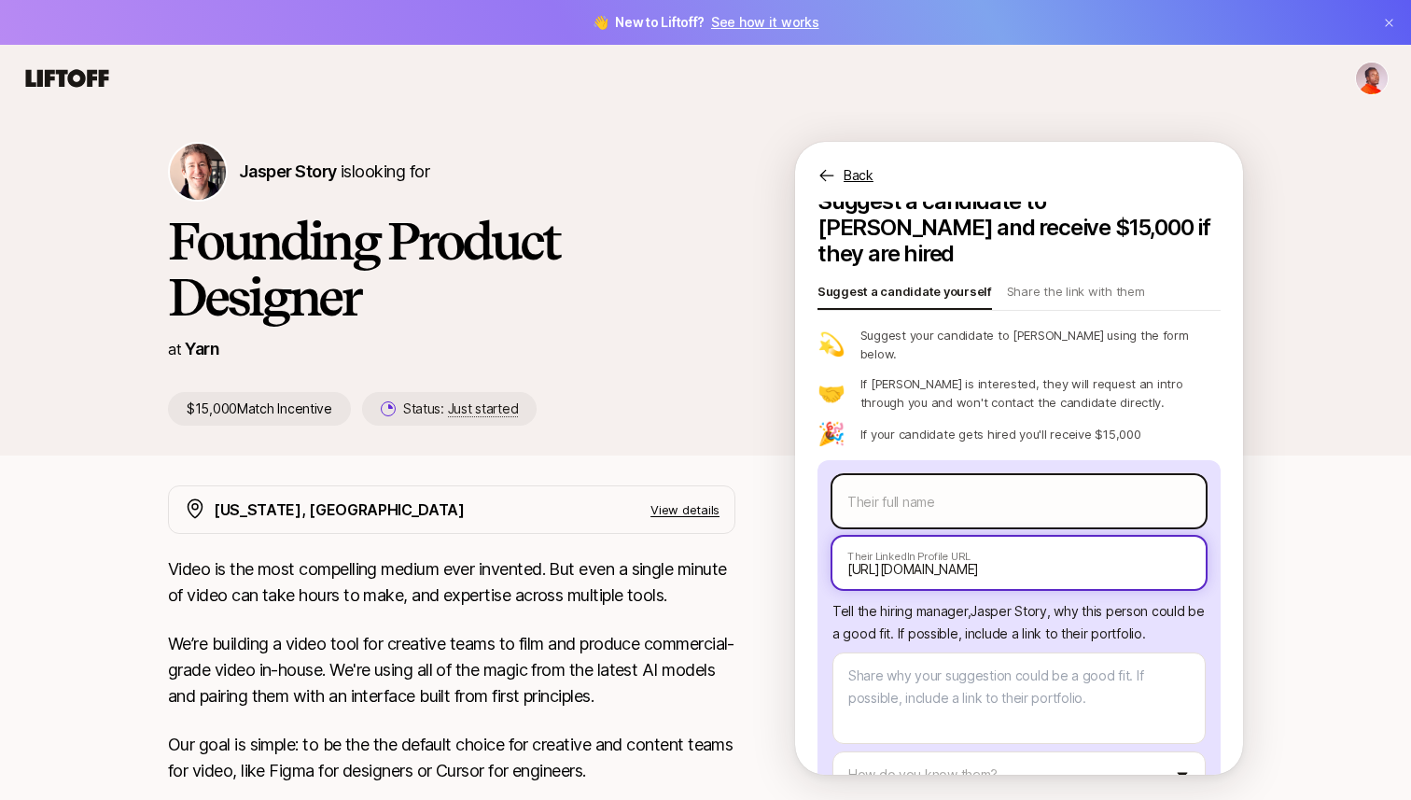
type input "[URL][DOMAIN_NAME]"
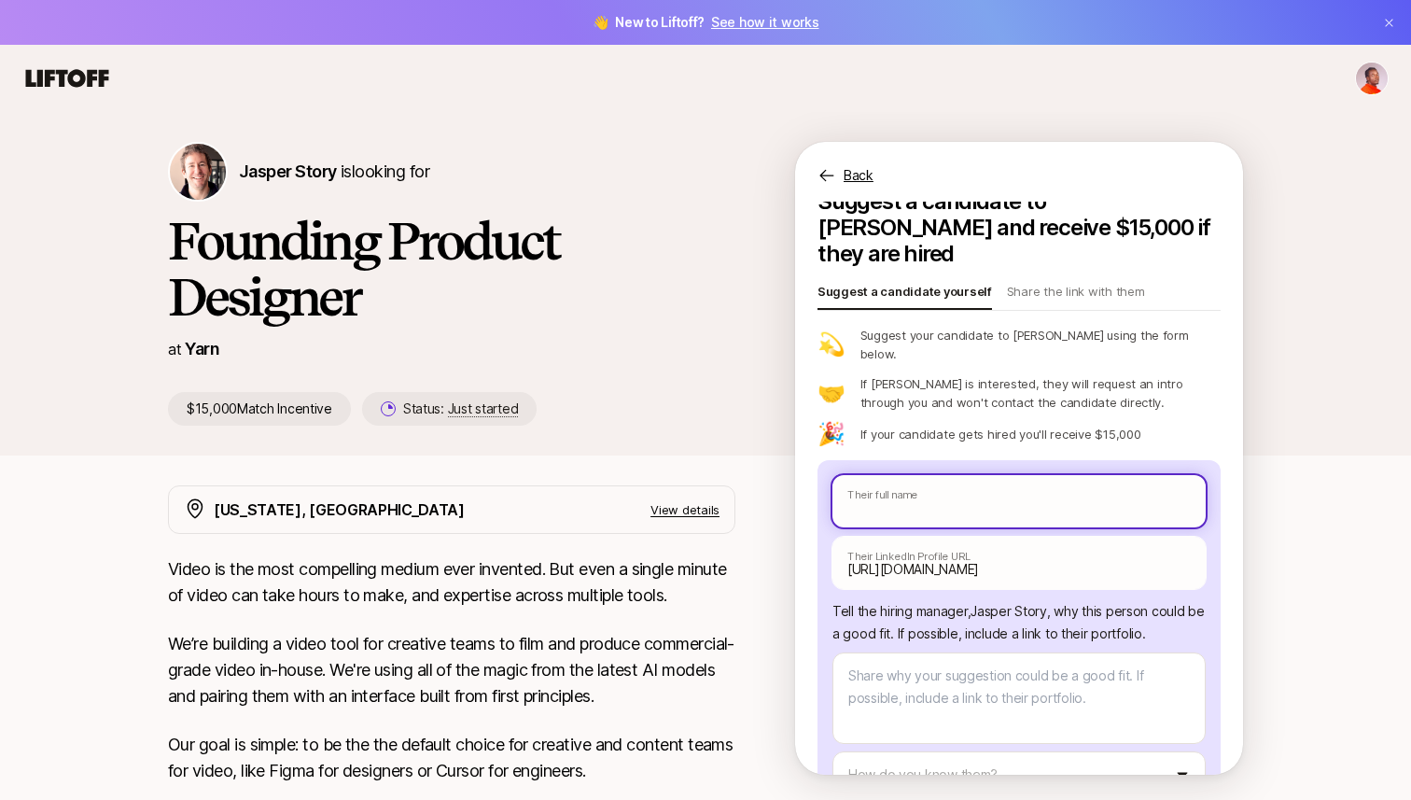
click at [966, 475] on input "text" at bounding box center [1018, 501] width 373 height 52
type textarea "x"
type input "M"
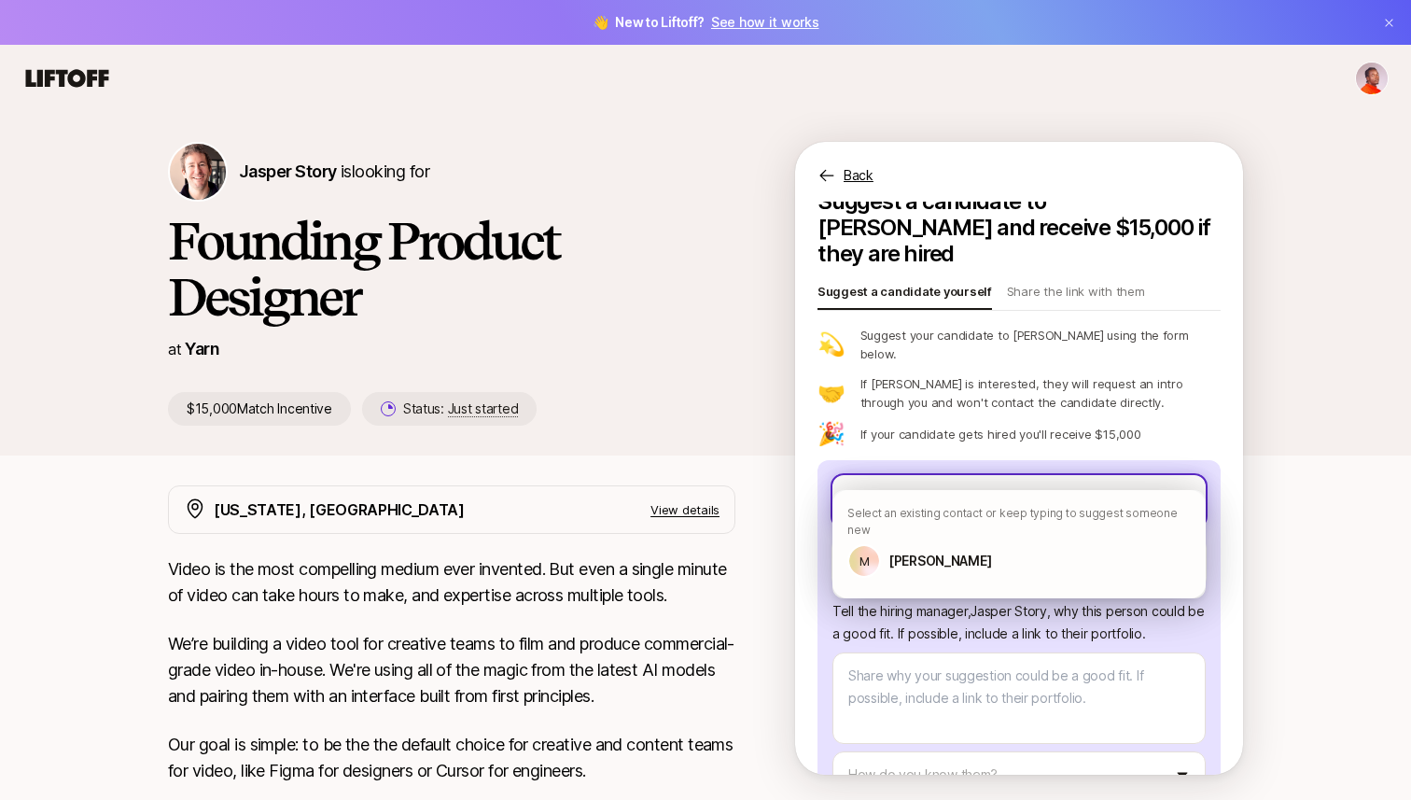
type textarea "x"
type input "Ma"
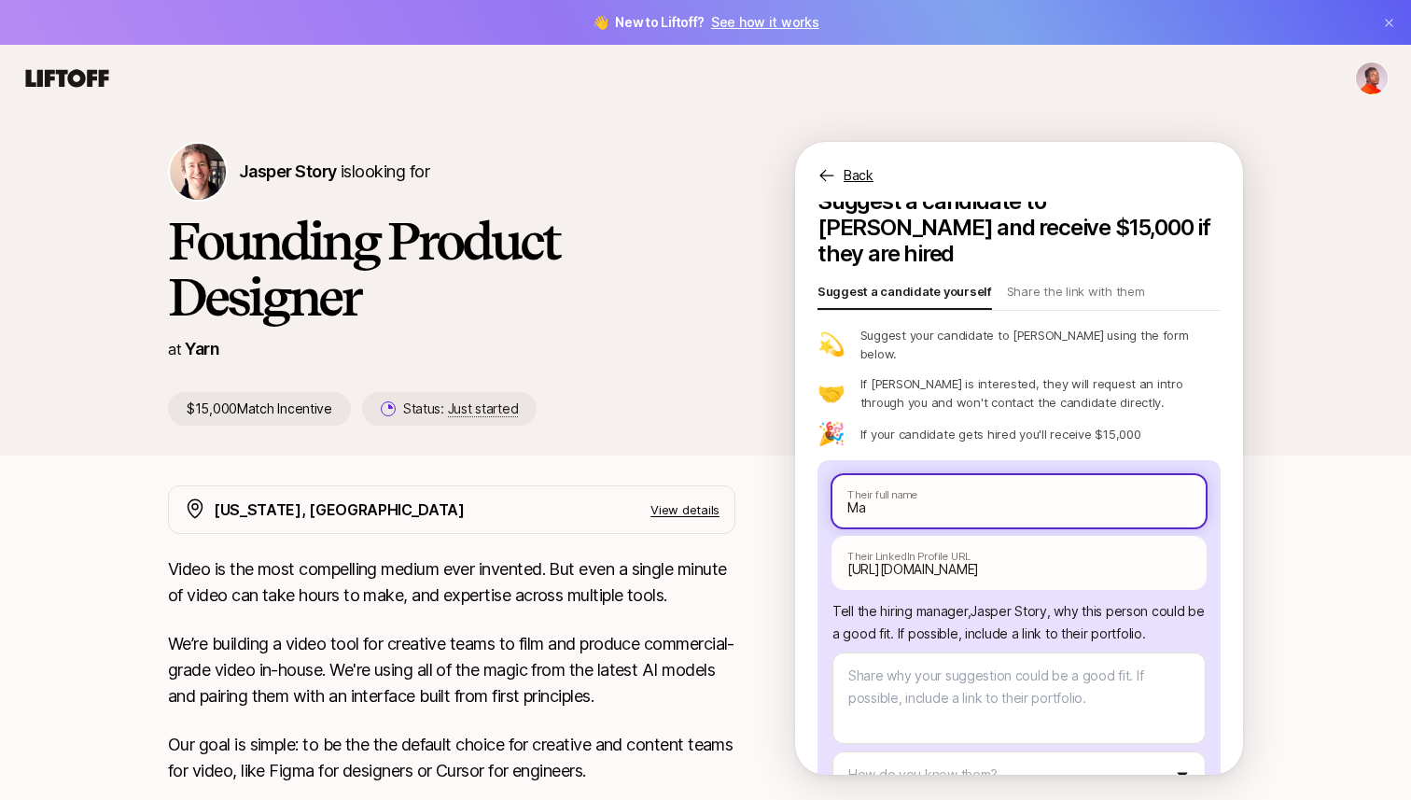
type textarea "x"
type input "Mac"
type textarea "x"
type input "Macr"
type textarea "x"
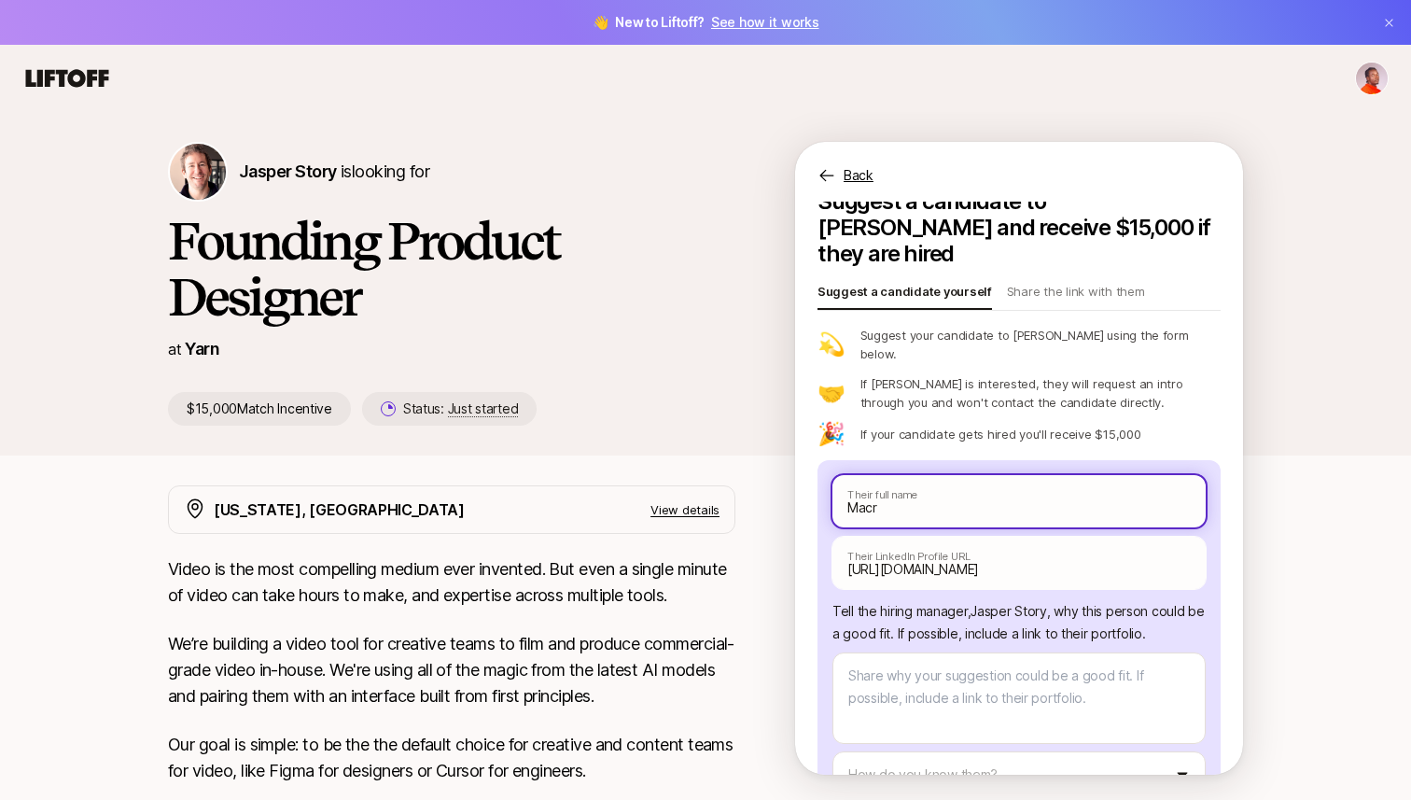
type input "Mac"
type textarea "x"
type input "Ma"
type textarea "x"
type input "Mar"
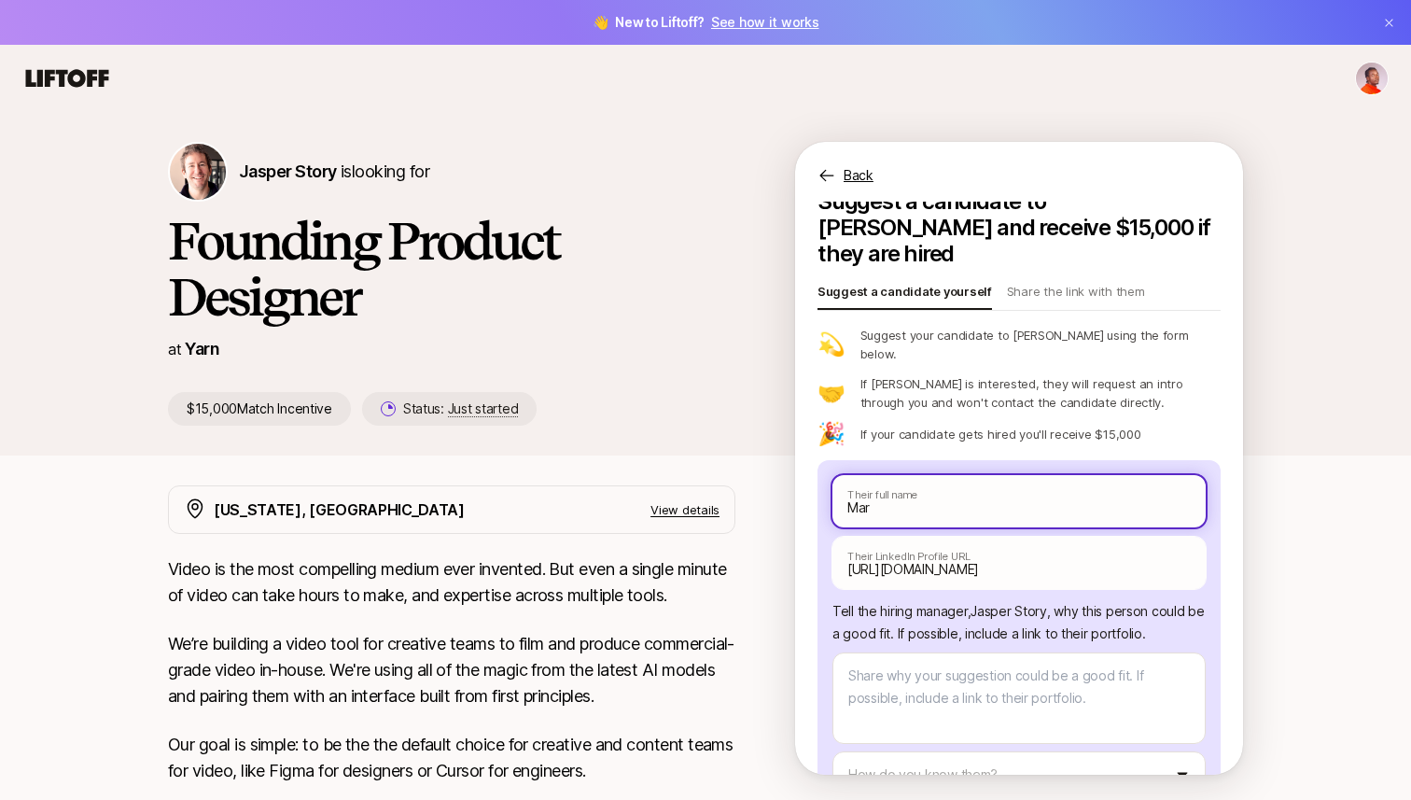
type textarea "x"
type input "[PERSON_NAME]"
type textarea "x"
type input "[PERSON_NAME]"
type textarea "x"
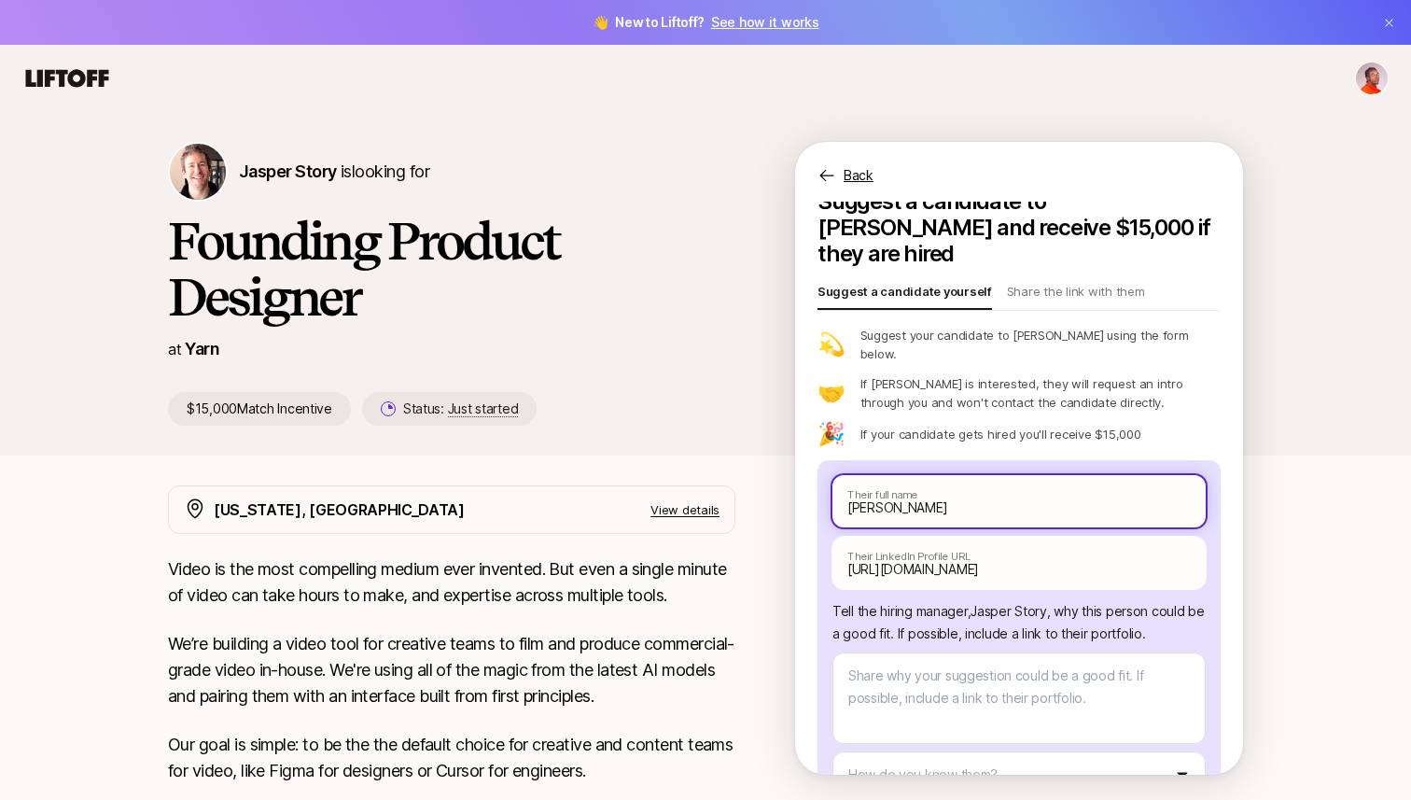
type input "[PERSON_NAME]"
type textarea "x"
type input "[PERSON_NAME]"
type textarea "x"
type input "[PERSON_NAME]"
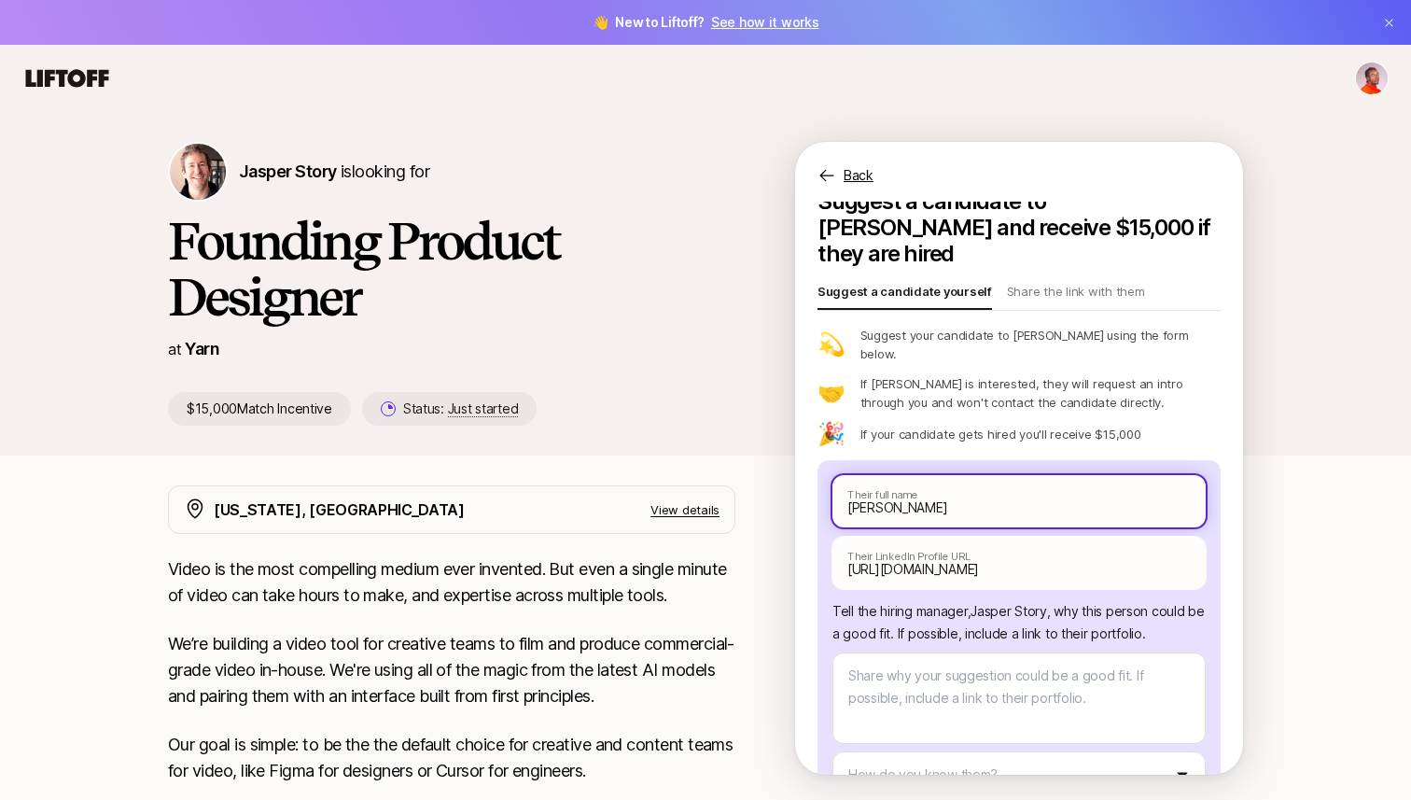
type textarea "x"
type input "[PERSON_NAME]"
type textarea "x"
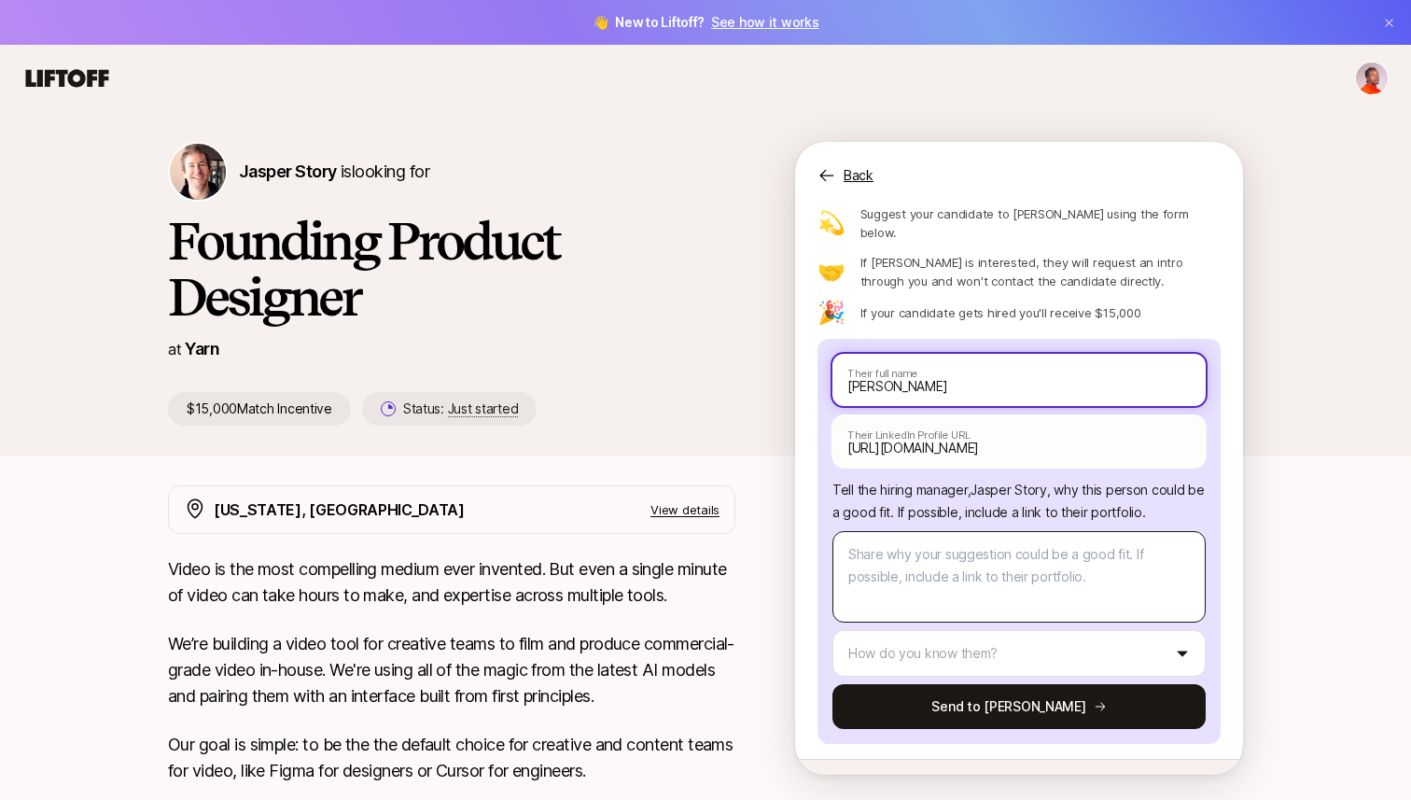
type input "[PERSON_NAME]"
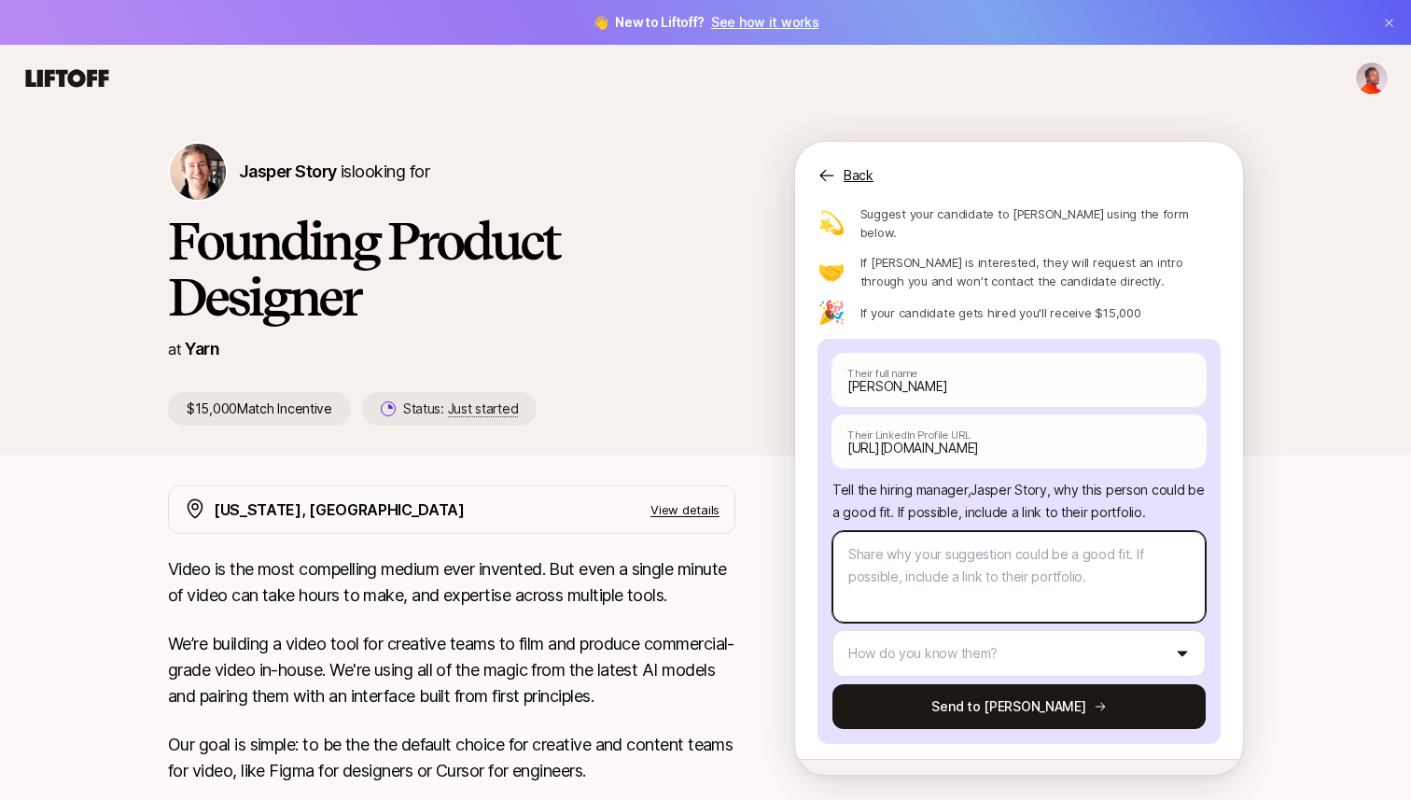
click at [973, 531] on textarea at bounding box center [1018, 576] width 373 height 91
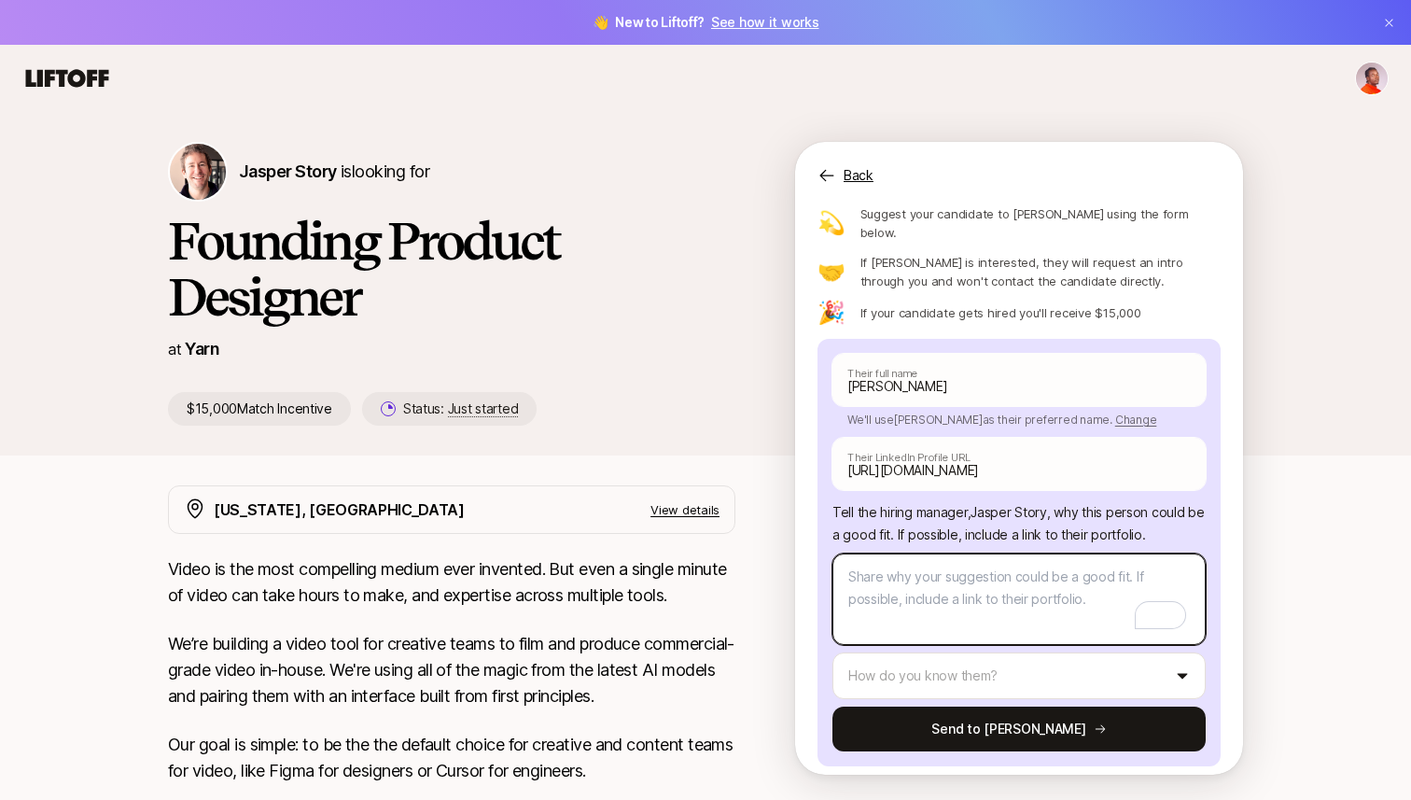
type textarea "x"
type textarea "T"
type textarea "x"
type textarea "Th"
type textarea "x"
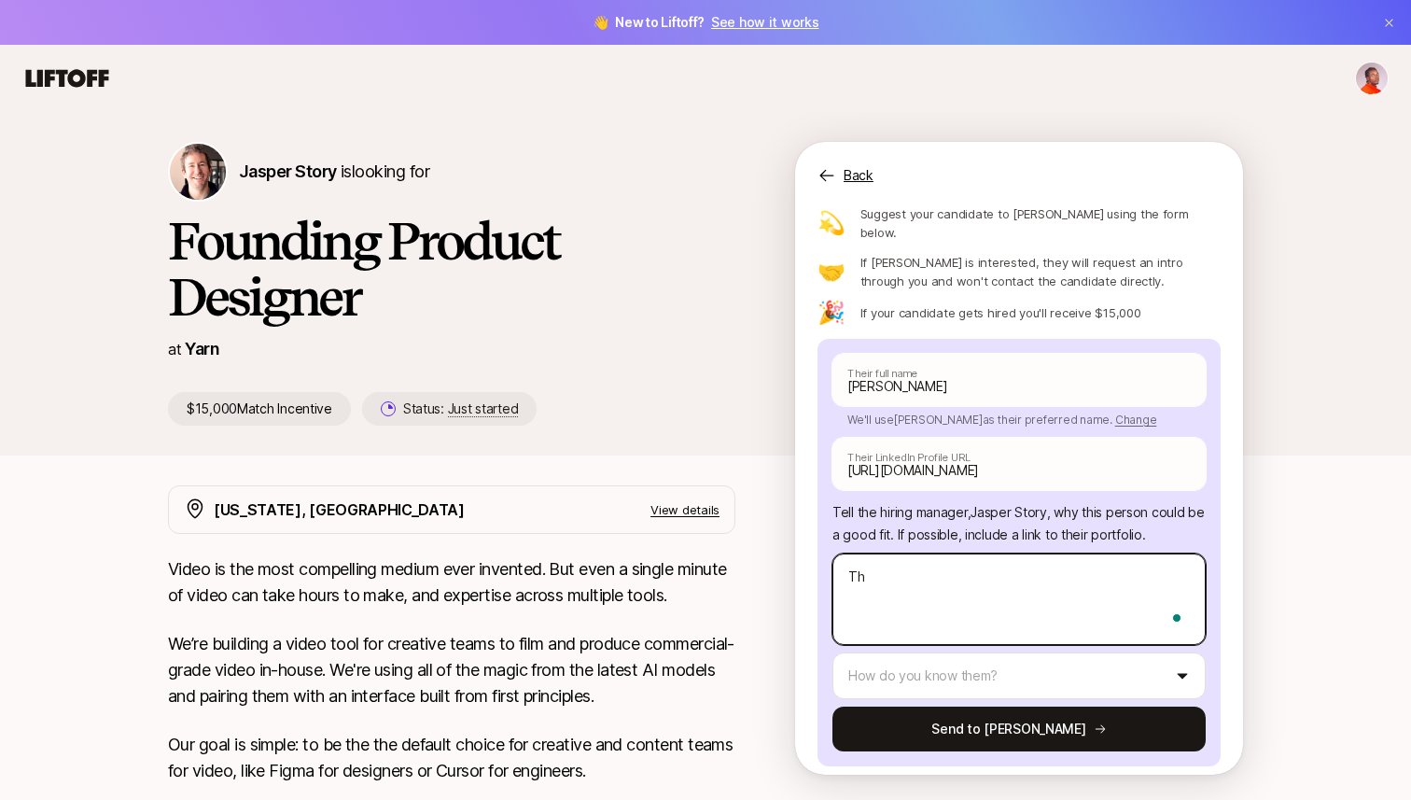
type textarea "The"
type textarea "x"
type textarea "They"
type textarea "x"
type textarea "They'"
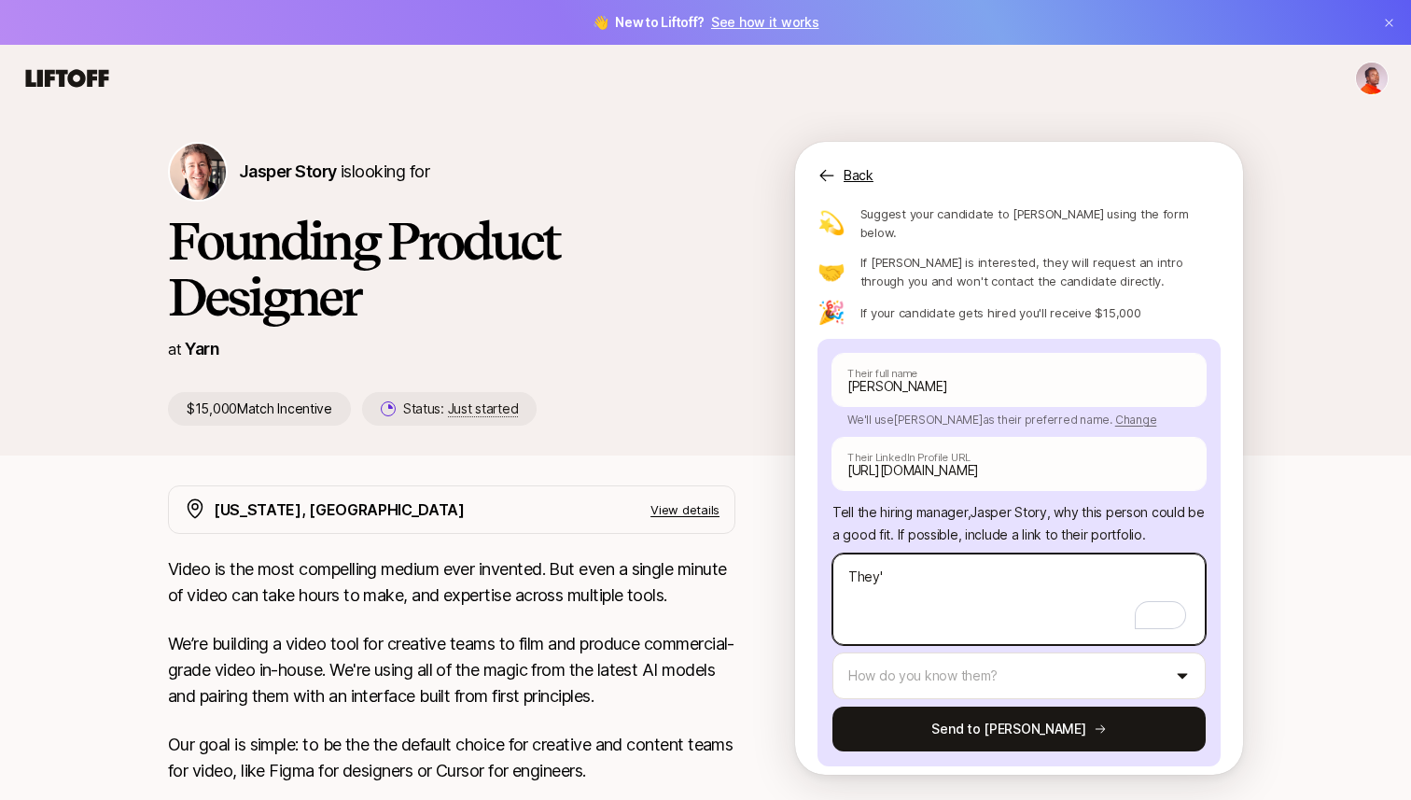
type textarea "x"
type textarea "They've"
type textarea "x"
type textarea "They've"
type textarea "x"
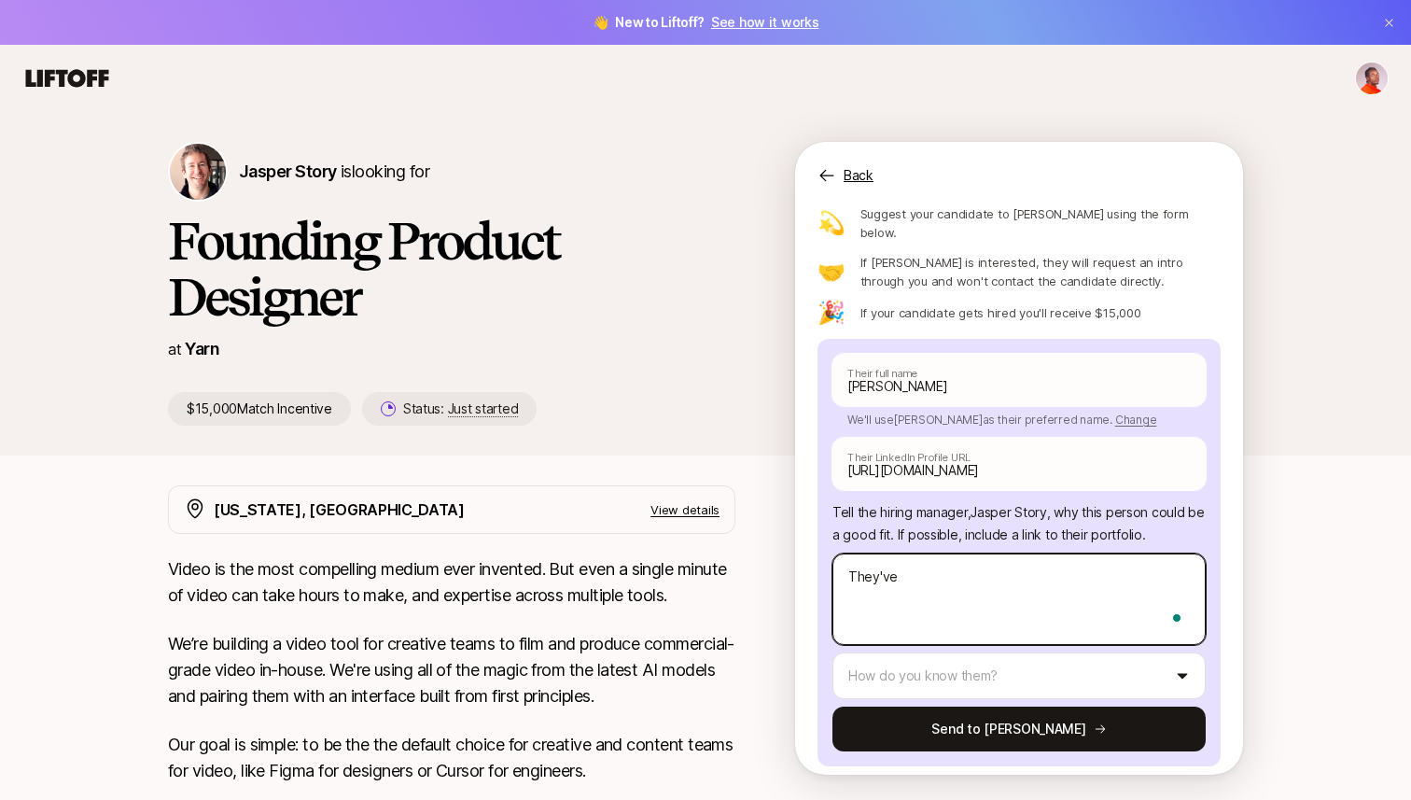
type textarea "They've d"
type textarea "x"
type textarea "They've don"
type textarea "x"
type textarea "They've done"
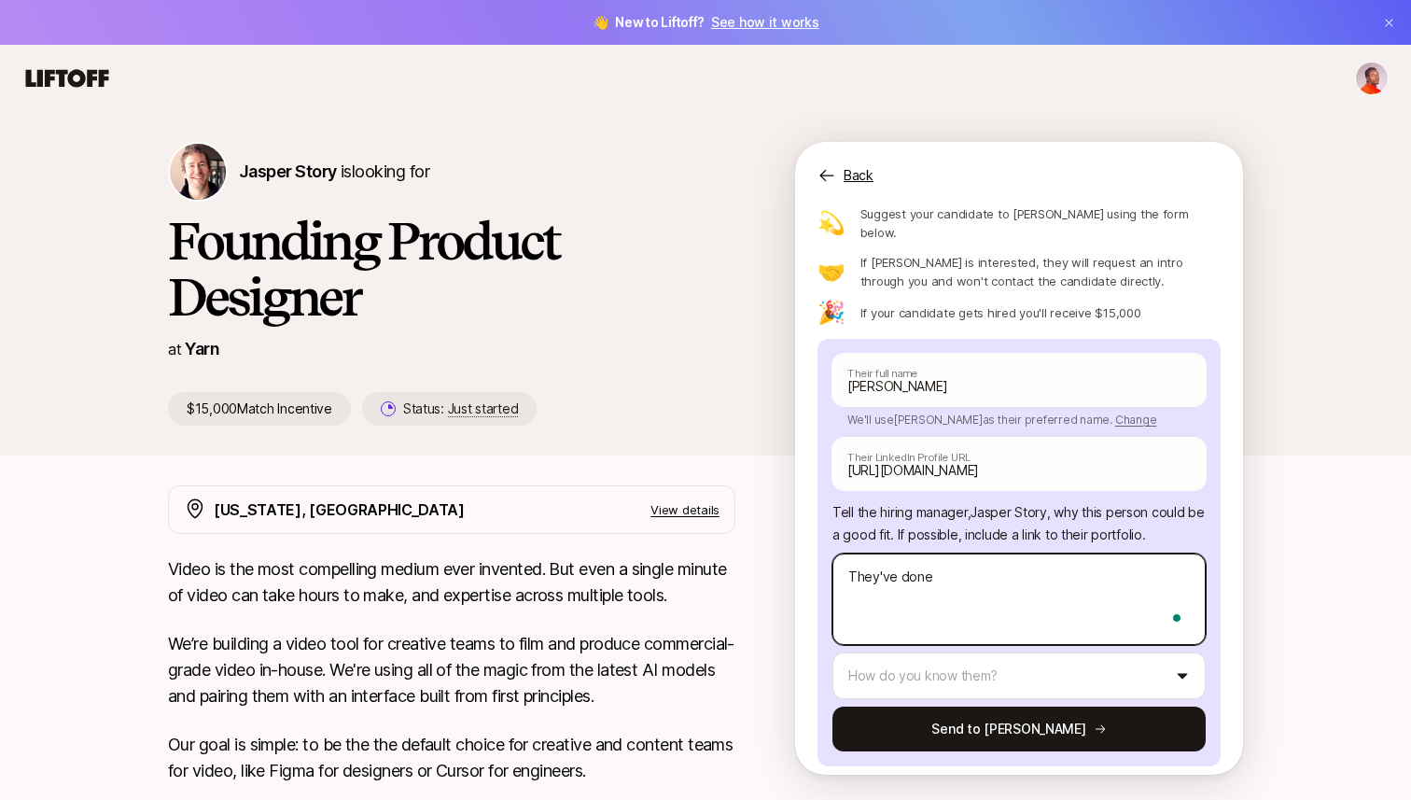
type textarea "x"
type textarea "They've done"
type textarea "x"
type textarea "They've done s"
type textarea "x"
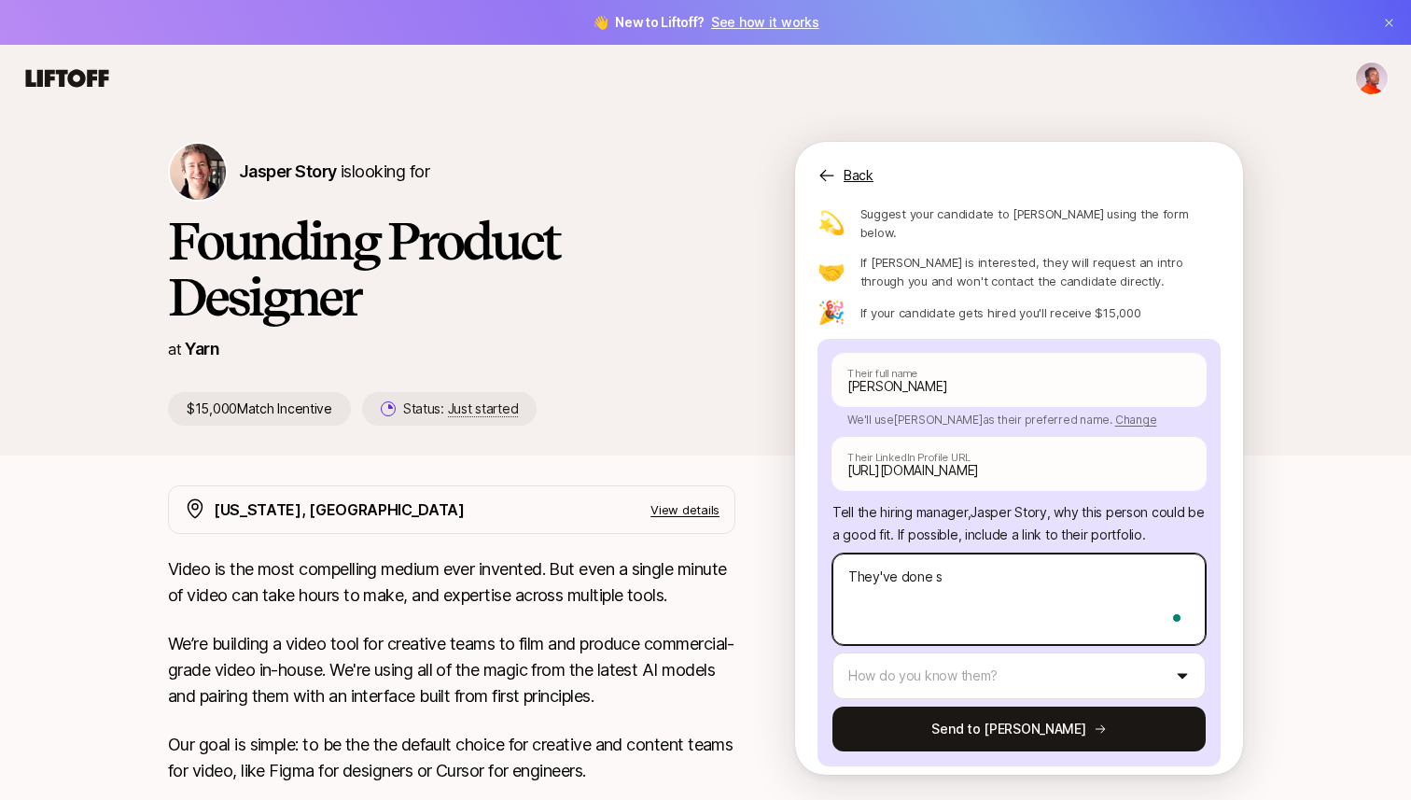
type textarea "They've done so"
type textarea "x"
type textarea "They've done som"
type textarea "x"
type textarea "They've done some"
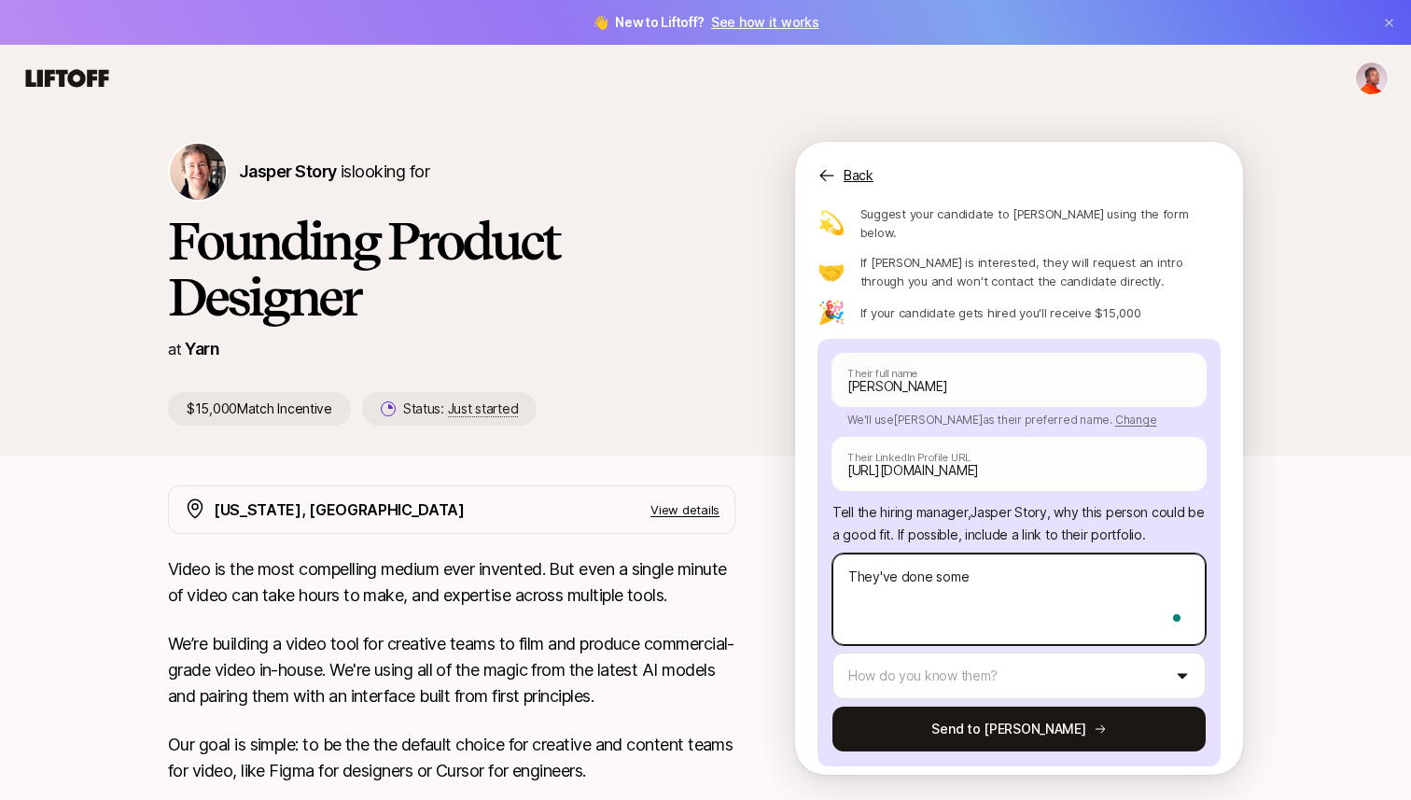
type textarea "x"
type textarea "They've done some"
type textarea "x"
type textarea "They've done some i"
type textarea "x"
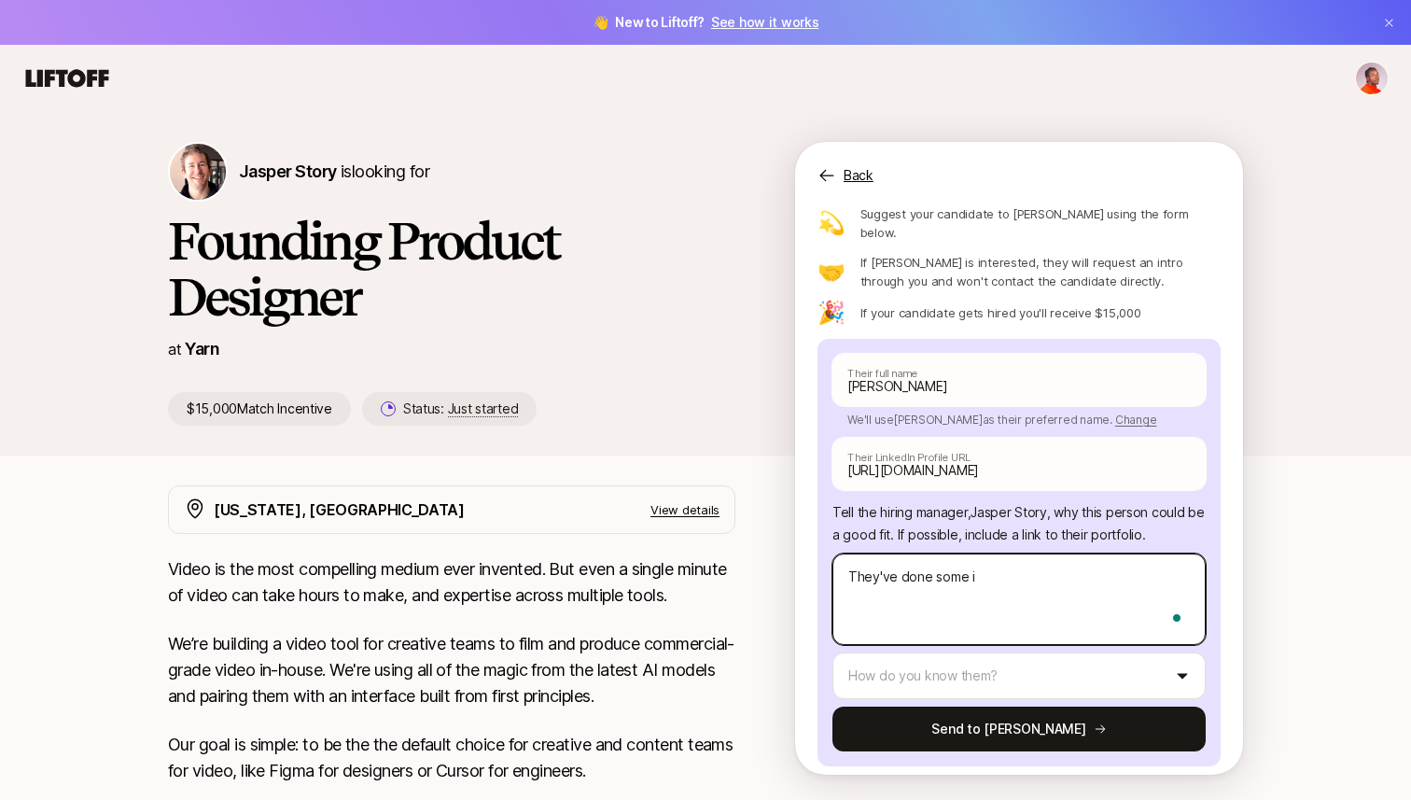
type textarea "They've done some in"
type textarea "x"
type textarea "They've done some int"
type textarea "x"
type textarea "They've done some inte"
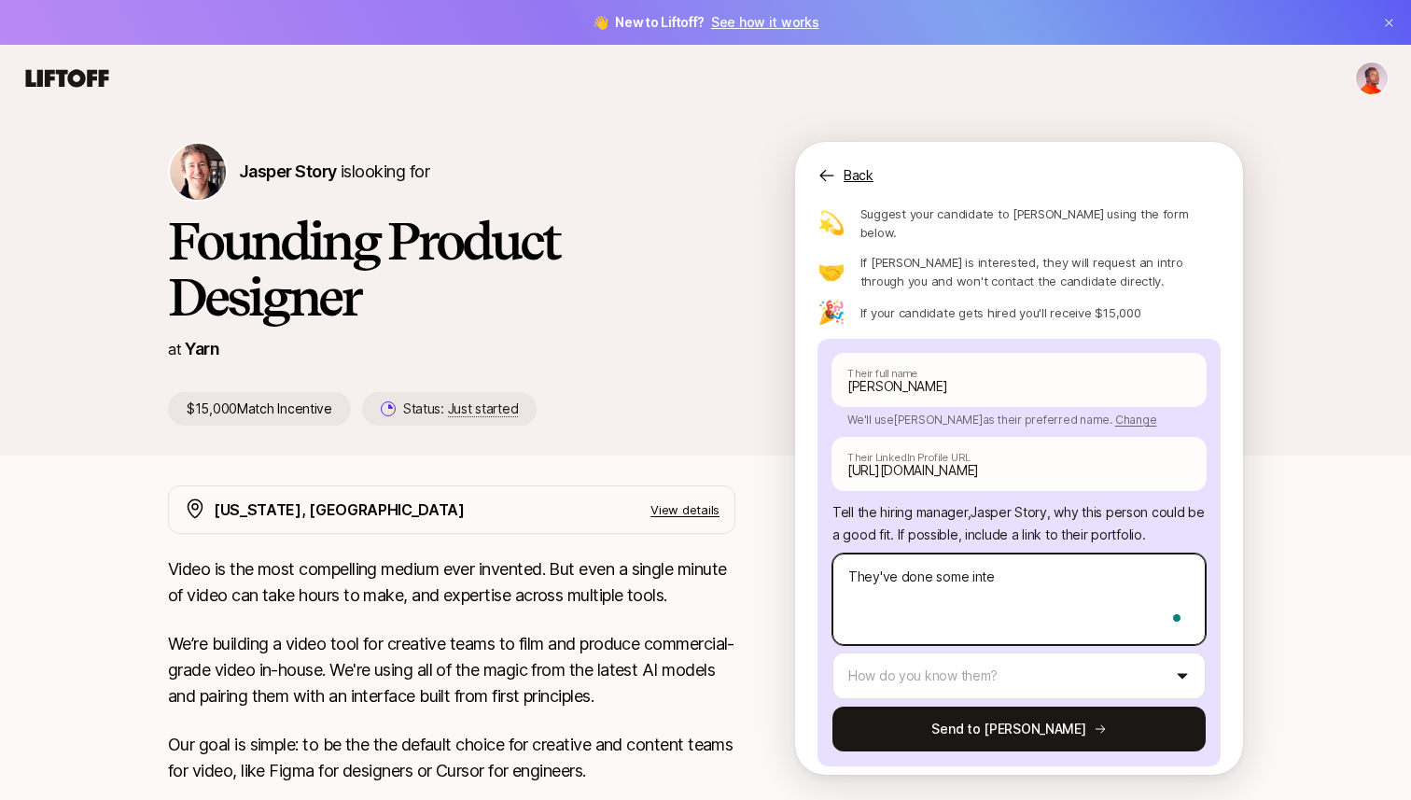
type textarea "x"
type textarea "They've done some inter"
type textarea "x"
type textarea "They've done some intere"
type textarea "x"
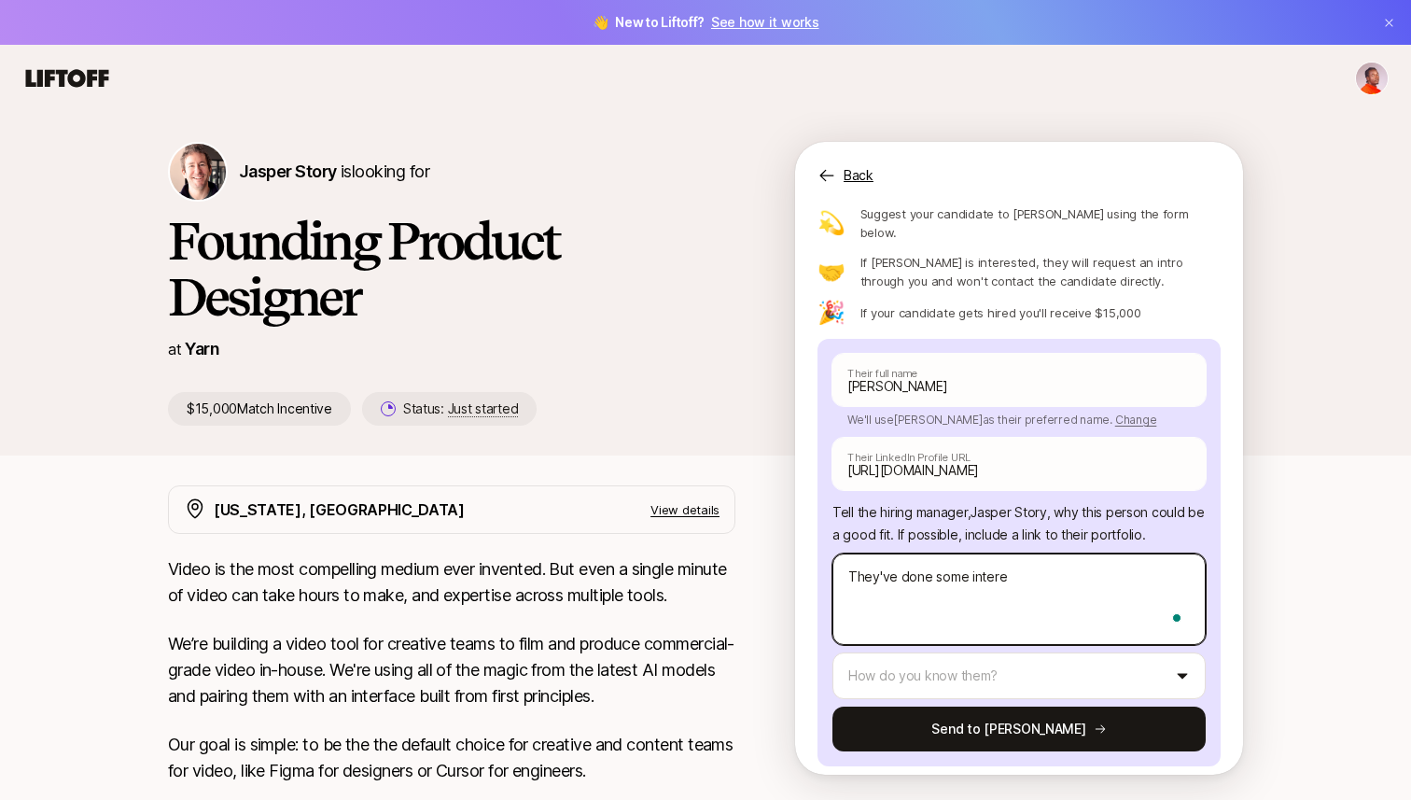
type textarea "They've done some interes"
type textarea "x"
type textarea "They've done some interest"
type textarea "x"
type textarea "They've done some interesti"
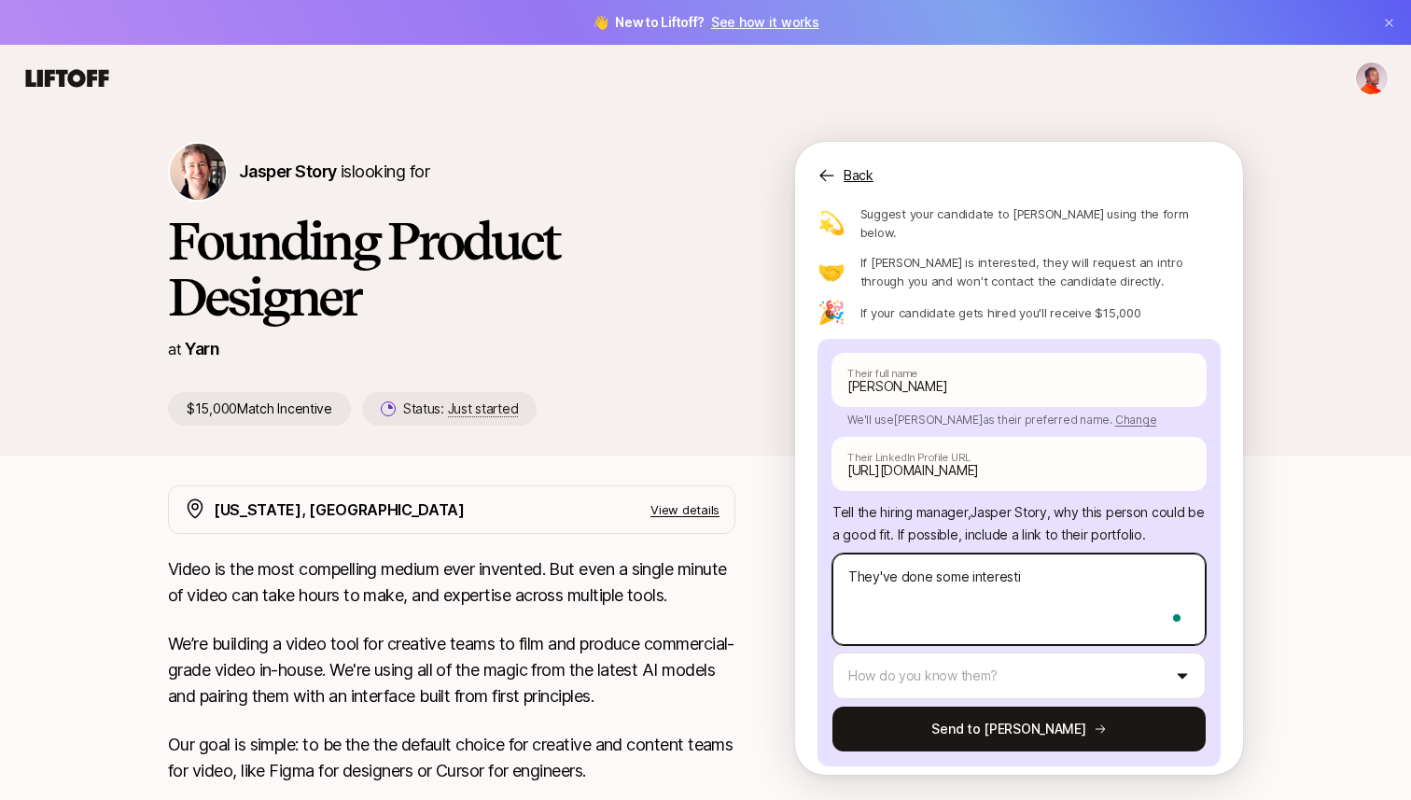
type textarea "x"
type textarea "They've done some interestin"
type textarea "x"
type textarea "They've done some interesting"
type textarea "x"
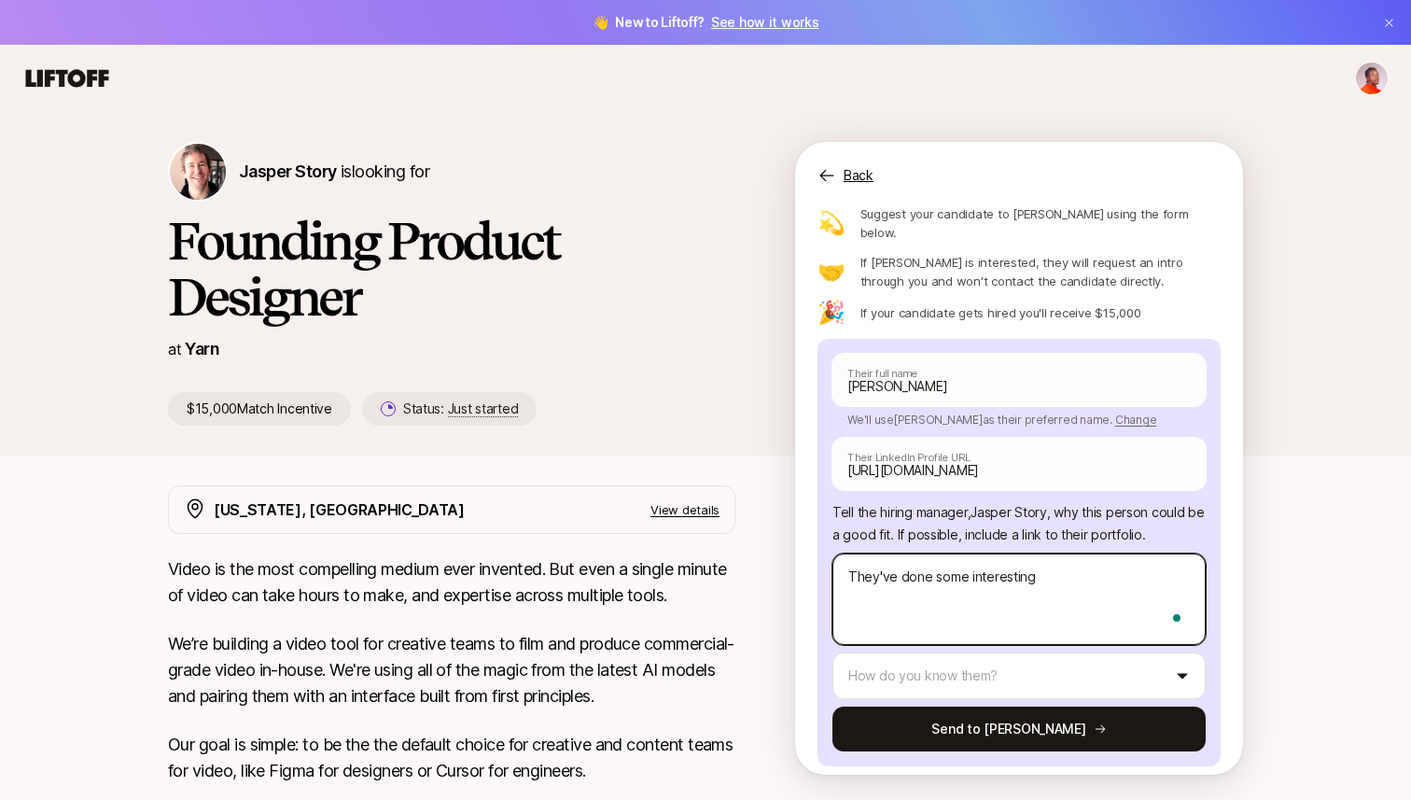
type textarea "They've done some interesting"
type textarea "x"
type textarea "They've done some interesting w"
type textarea "x"
type textarea "They've done some interesting wo"
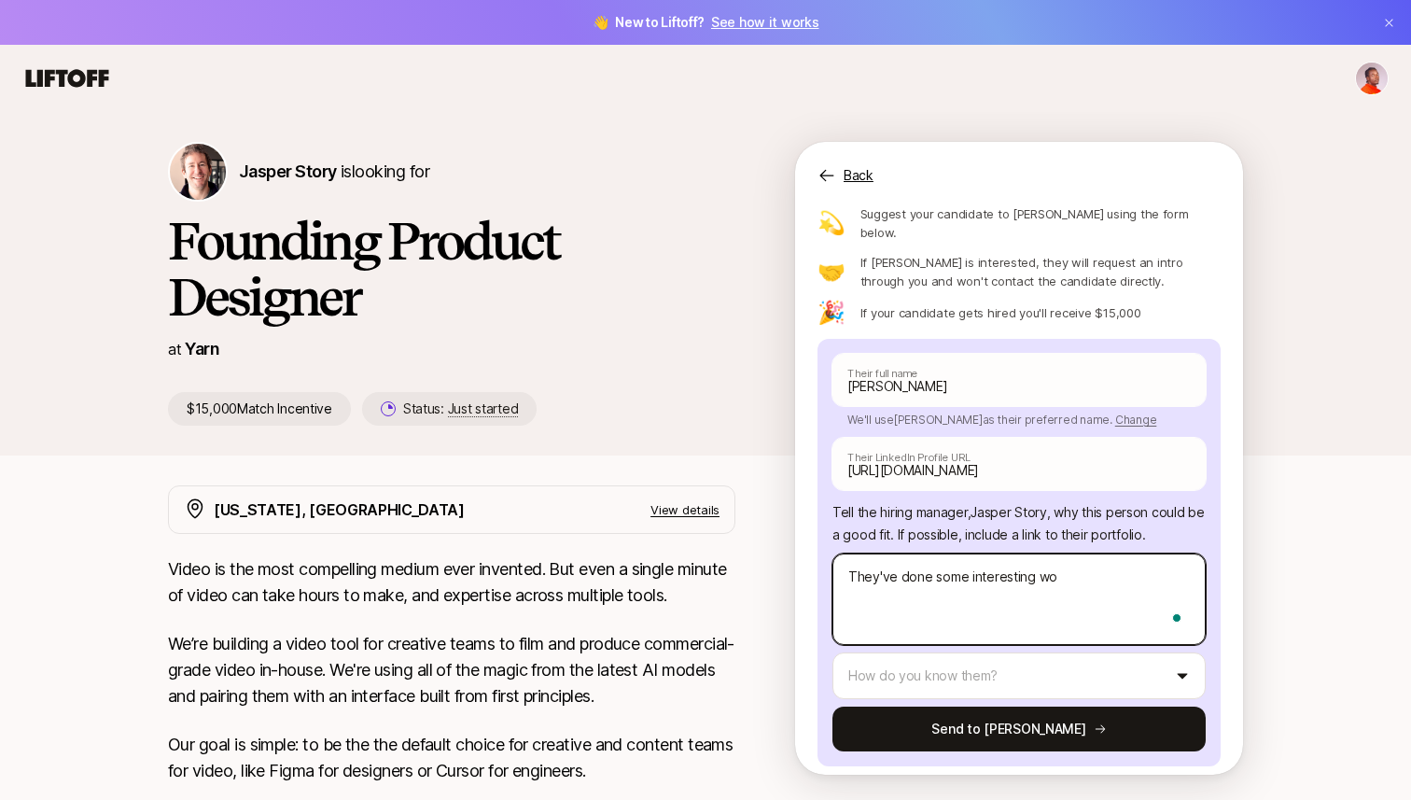
type textarea "x"
type textarea "They've done some interesting wor"
type textarea "x"
type textarea "They've done some interesting work"
type textarea "x"
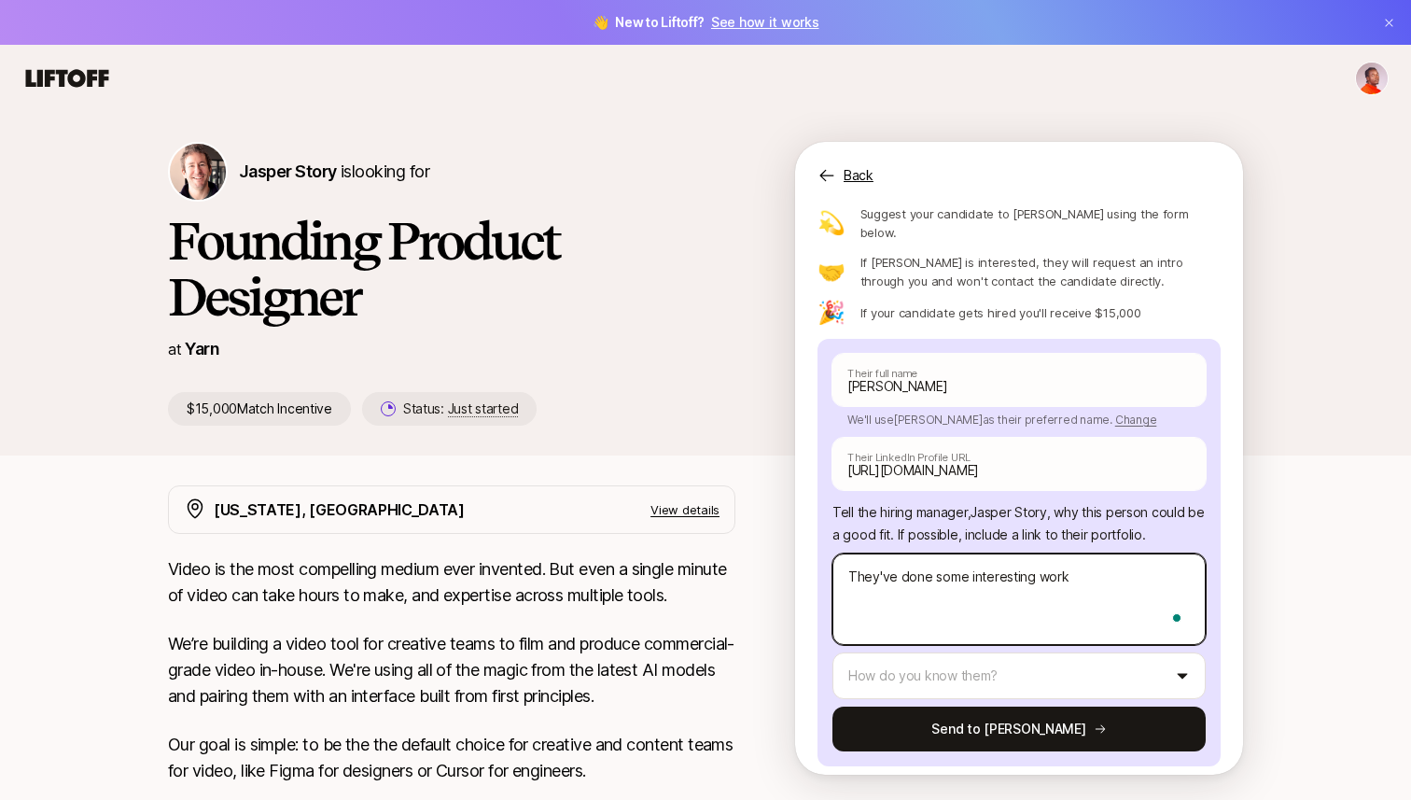
type textarea "They've done some interesting work"
type textarea "x"
type textarea "They've done some interesting work i"
type textarea "x"
type textarea "They've done some interesting work in"
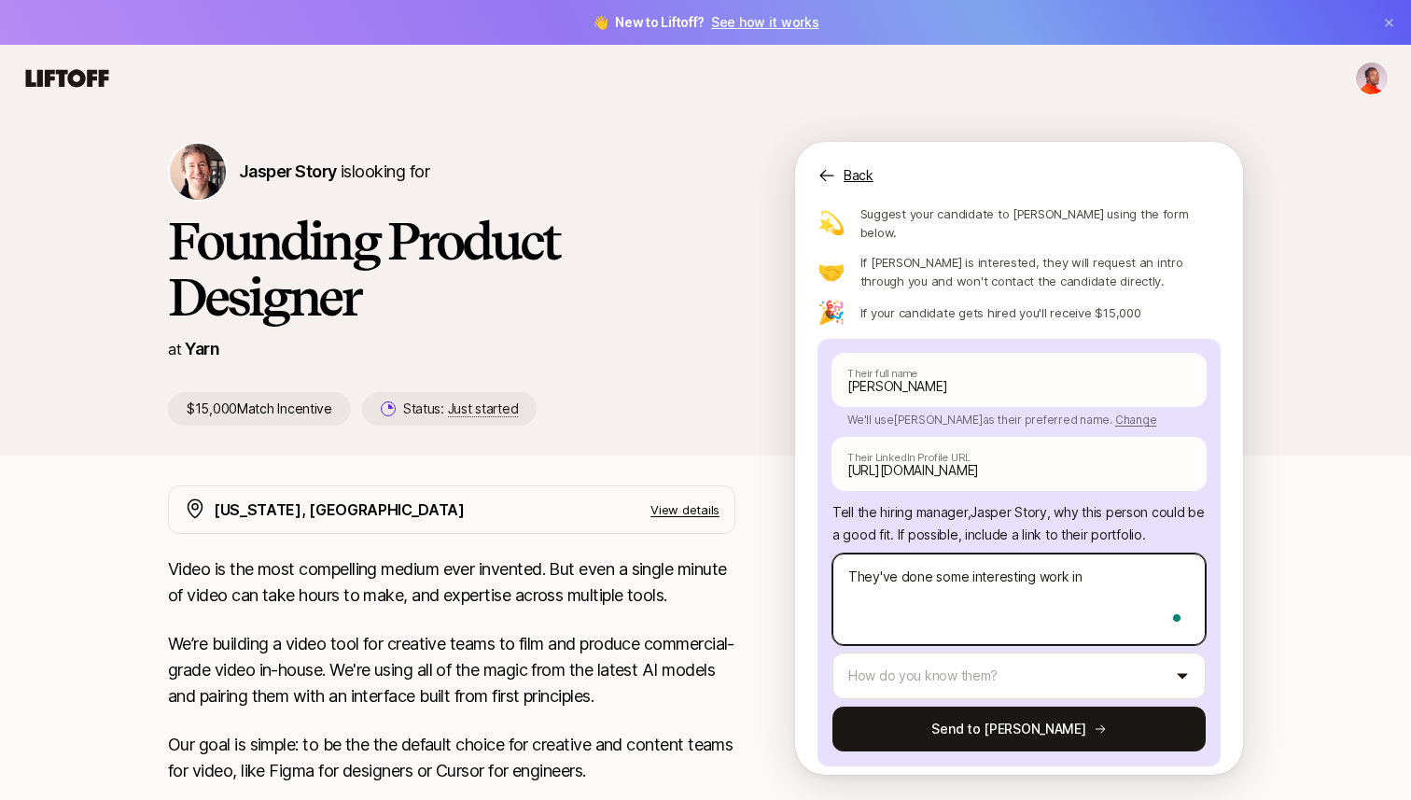
type textarea "x"
type textarea "They've done some interesting work in"
type textarea "x"
type textarea "They've done some interesting work in i"
type textarea "x"
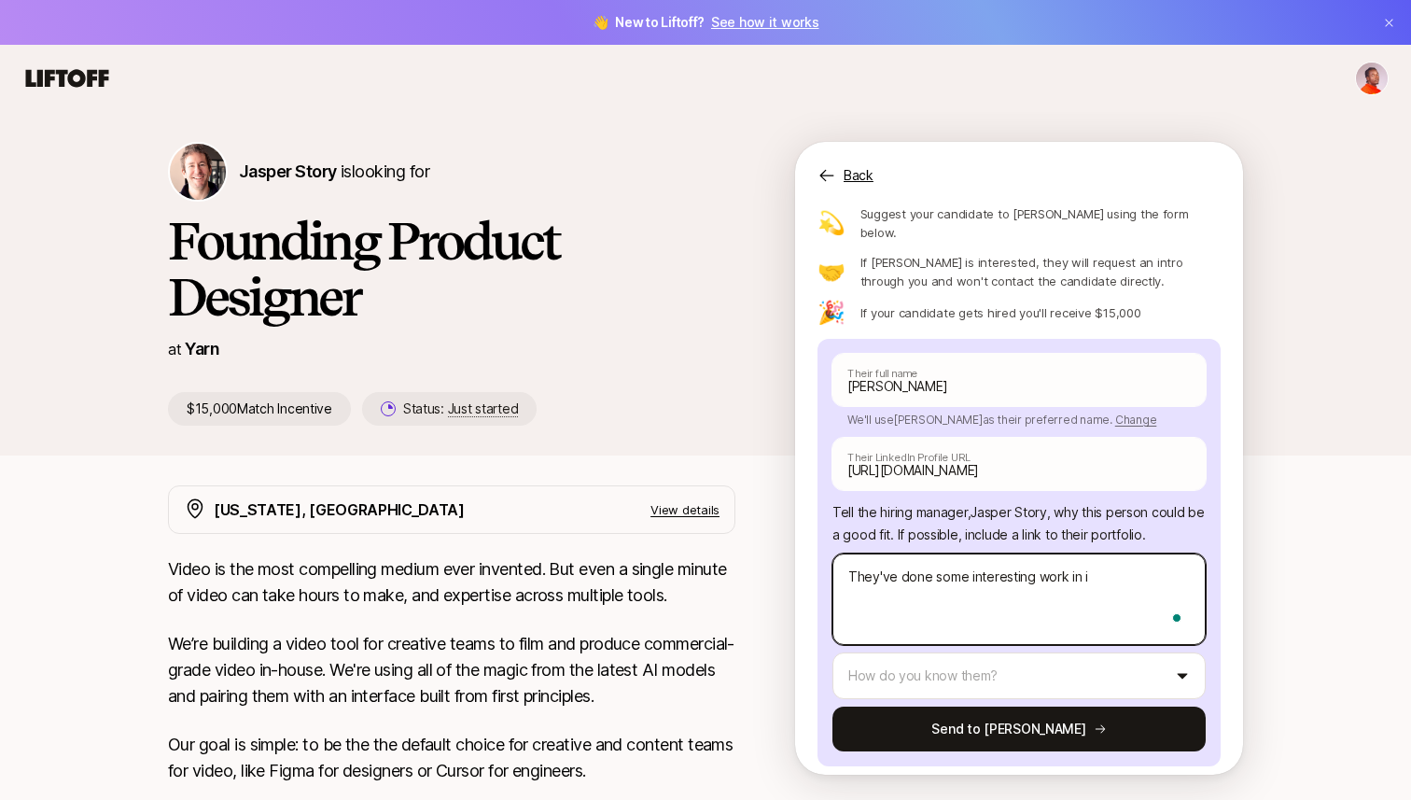
type textarea "They've done some interesting work in in"
type textarea "x"
type textarea "They've done some interesting work in int"
type textarea "x"
type textarea "They've done some interesting work in inte"
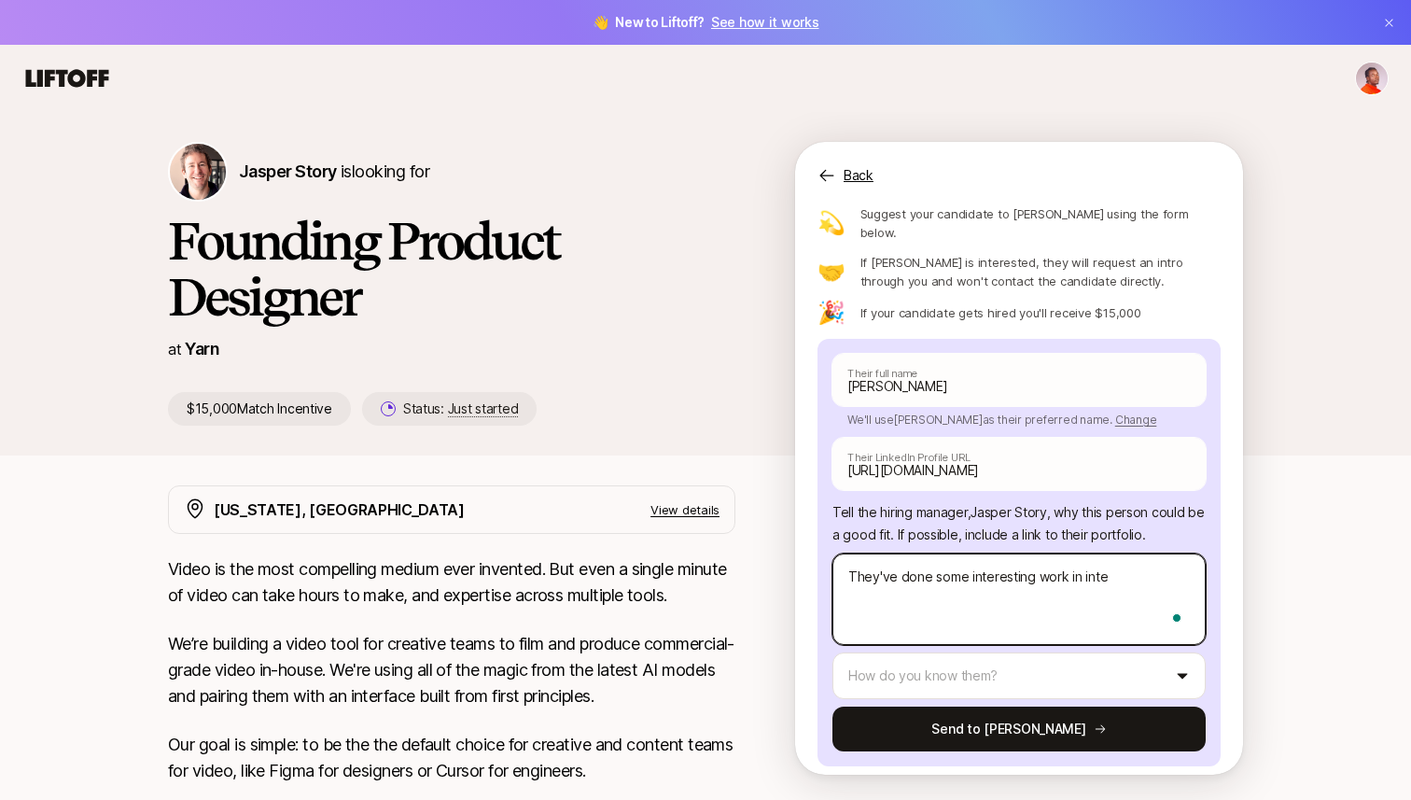
type textarea "x"
type textarea "They've done some interesting work in inter"
type textarea "x"
type textarea "They've done some interesting work in intere"
type textarea "x"
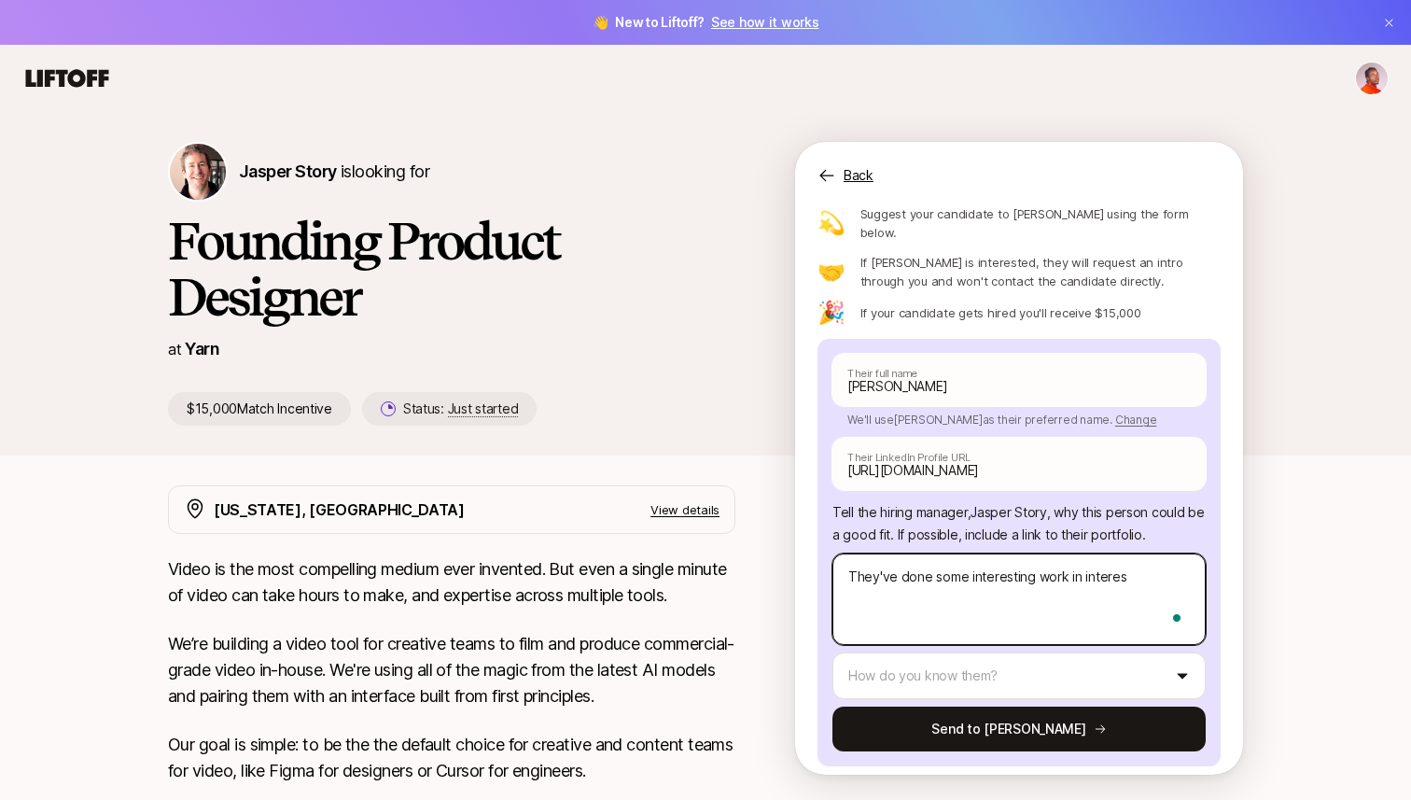
type textarea "They've done some interesting work in interest"
type textarea "x"
type textarea "They've done some interesting work in interesti"
type textarea "x"
type textarea "They've done some interesting work in interestin"
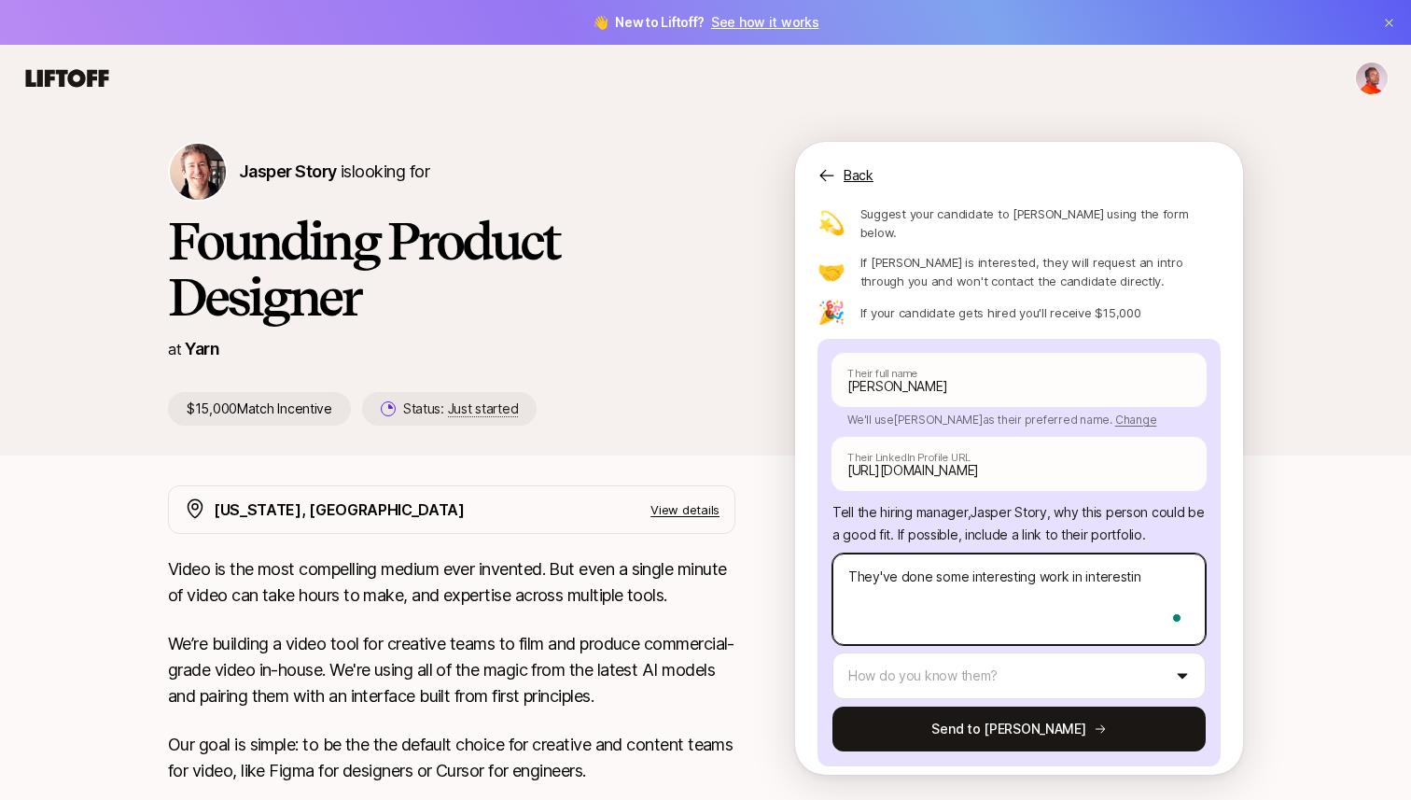
type textarea "x"
type textarea "They've done some interesting work in interesting"
type textarea "x"
type textarea "They've done some interesting work in interesting"
type textarea "x"
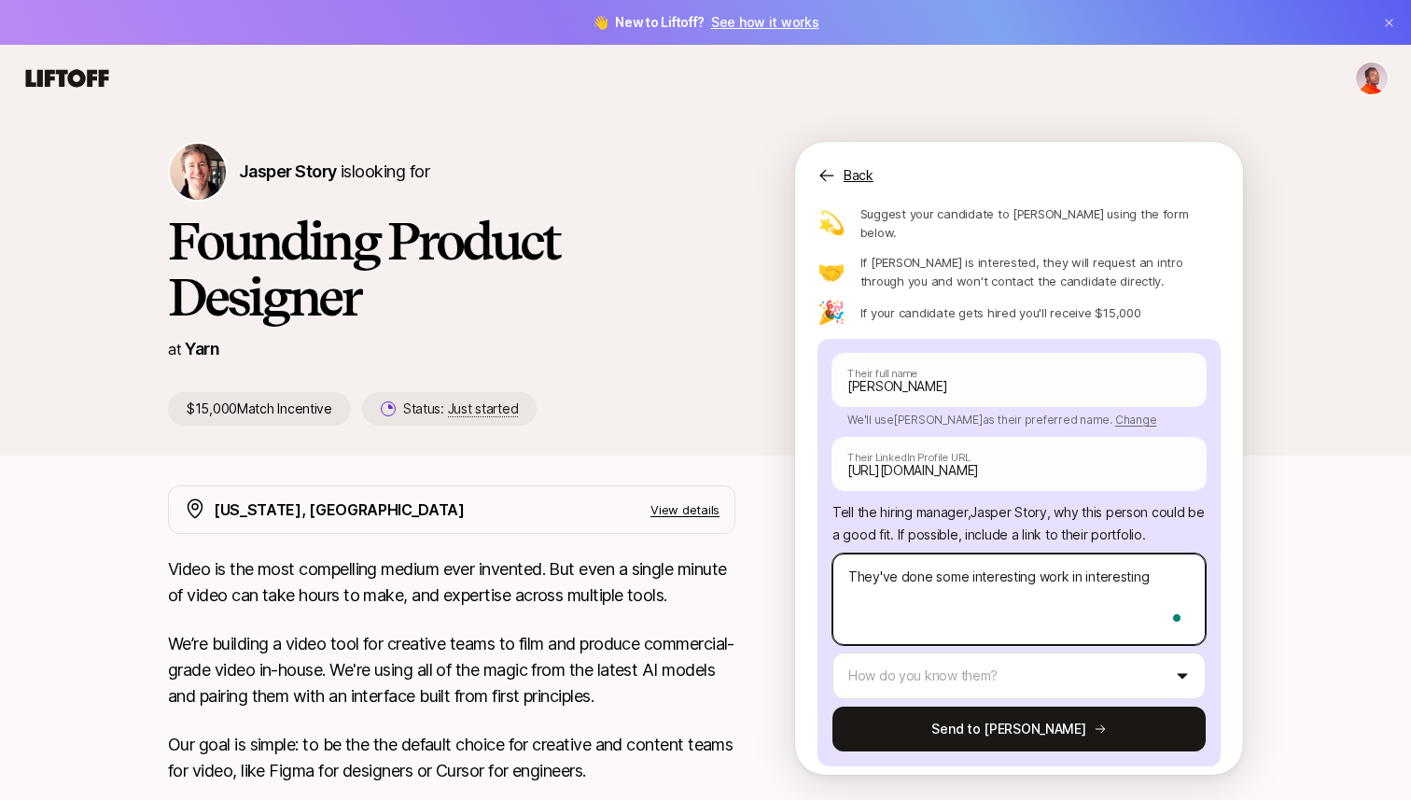
type textarea "They've done some interesting work in interesting c"
type textarea "x"
type textarea "They've done some interesting work in interesting co"
type textarea "x"
type textarea "They've done some interesting work in interesting com"
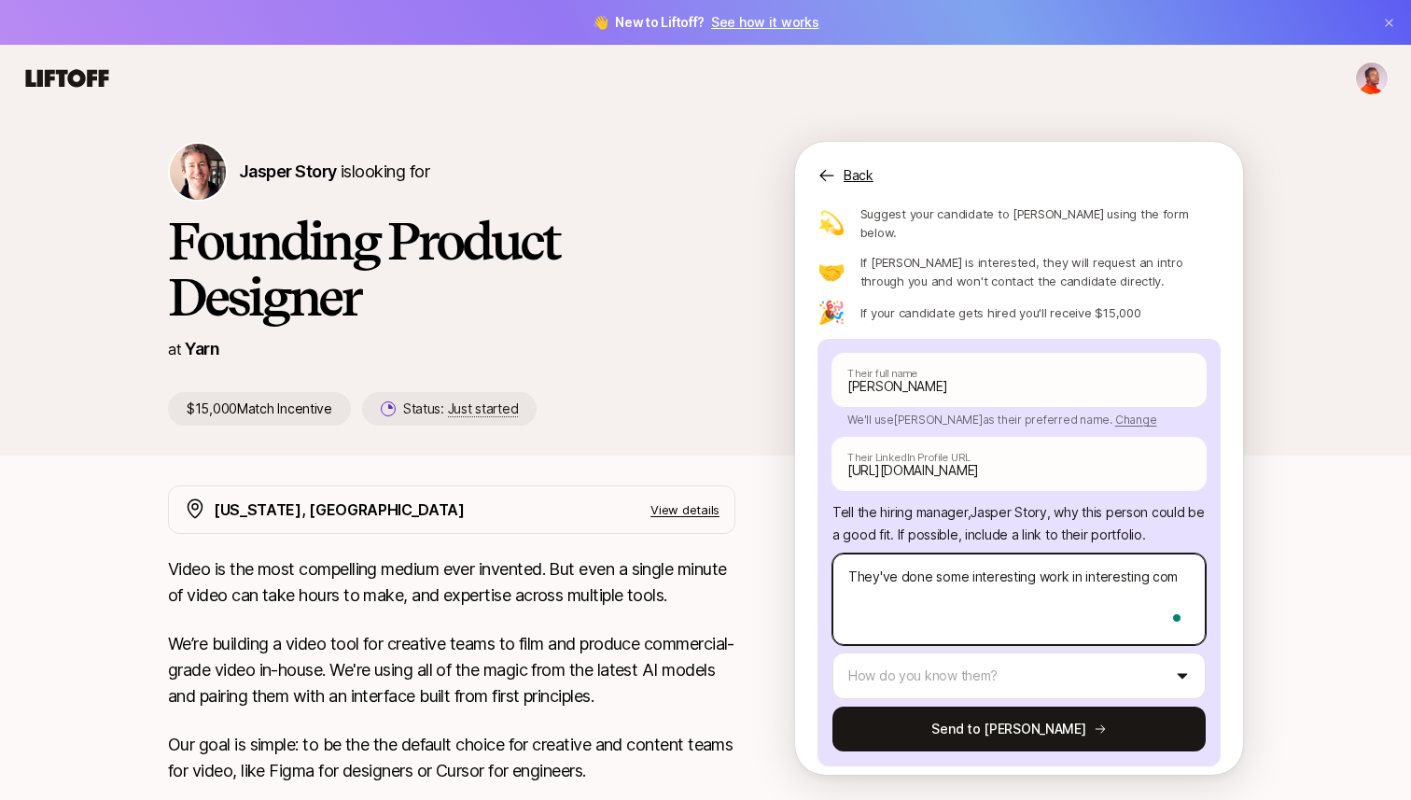
type textarea "x"
type textarea "They've done some interesting work in interesting comp"
type textarea "x"
type textarea "They've done some interesting work in interesting compa"
type textarea "x"
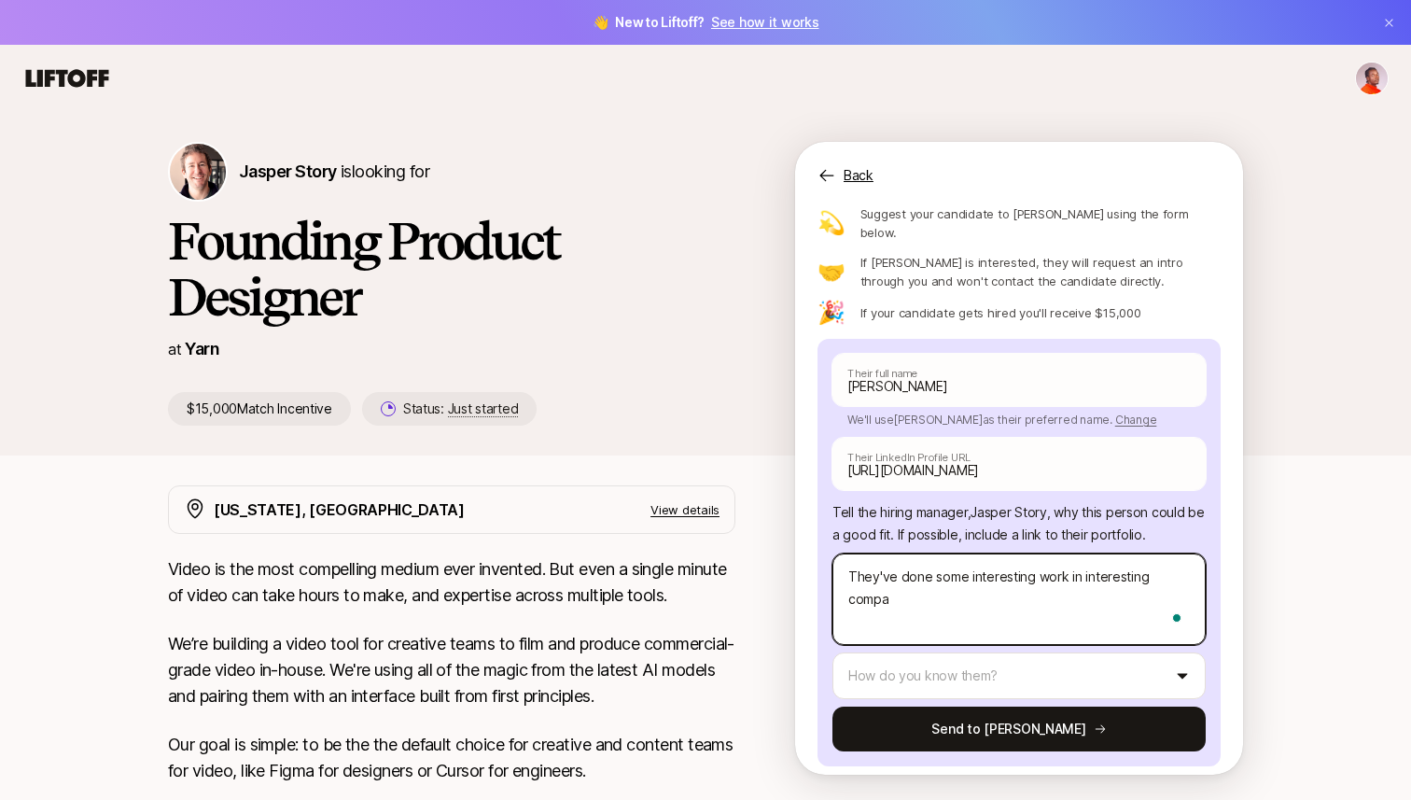
type textarea "They've done some interesting work in interesting compan"
type textarea "x"
type textarea "They've done some interesting work in interesting compani"
type textarea "x"
type textarea "They've done some interesting work in interesting companie"
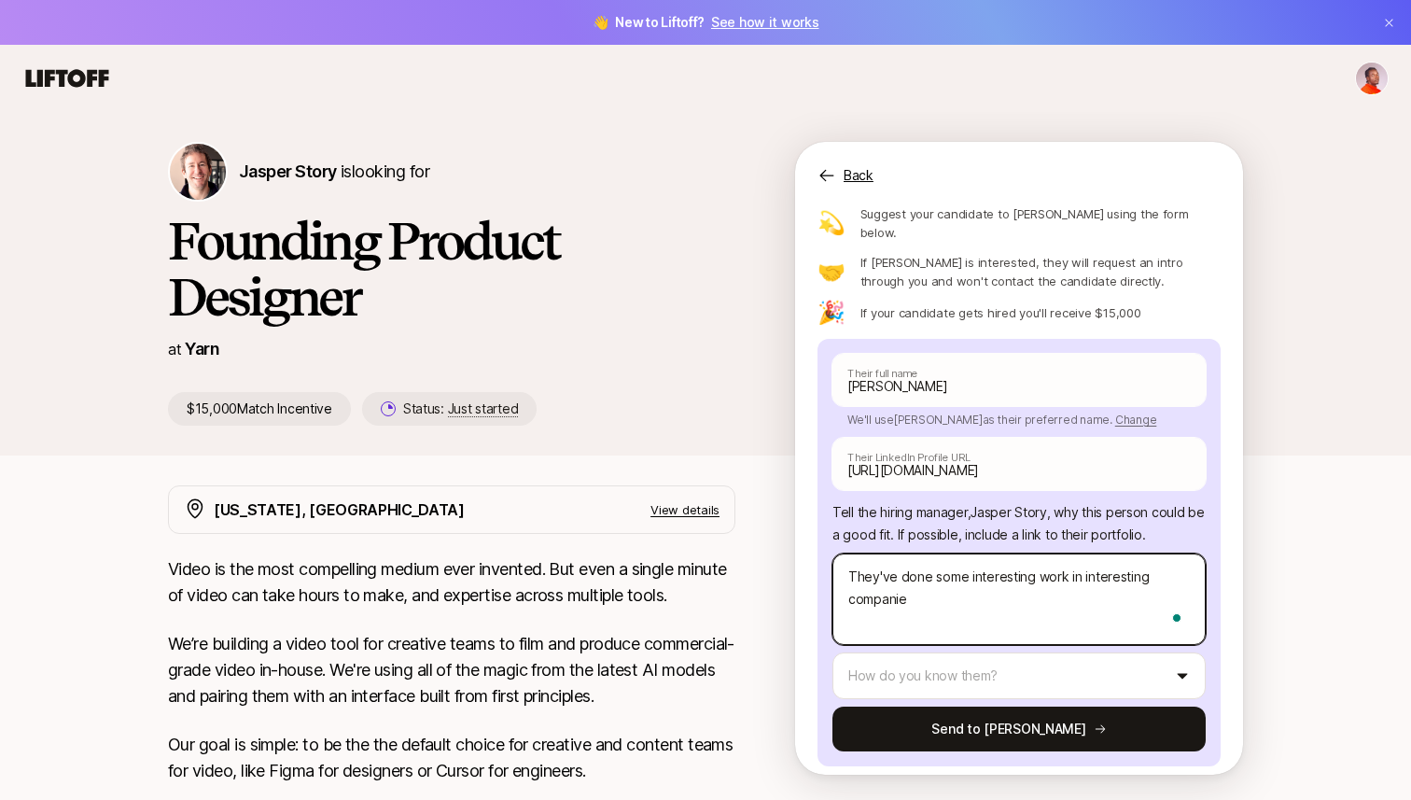
type textarea "x"
type textarea "They've done some interesting work in interesting companies"
type textarea "x"
type textarea "They've done some interesting work in interesting companies,"
type textarea "x"
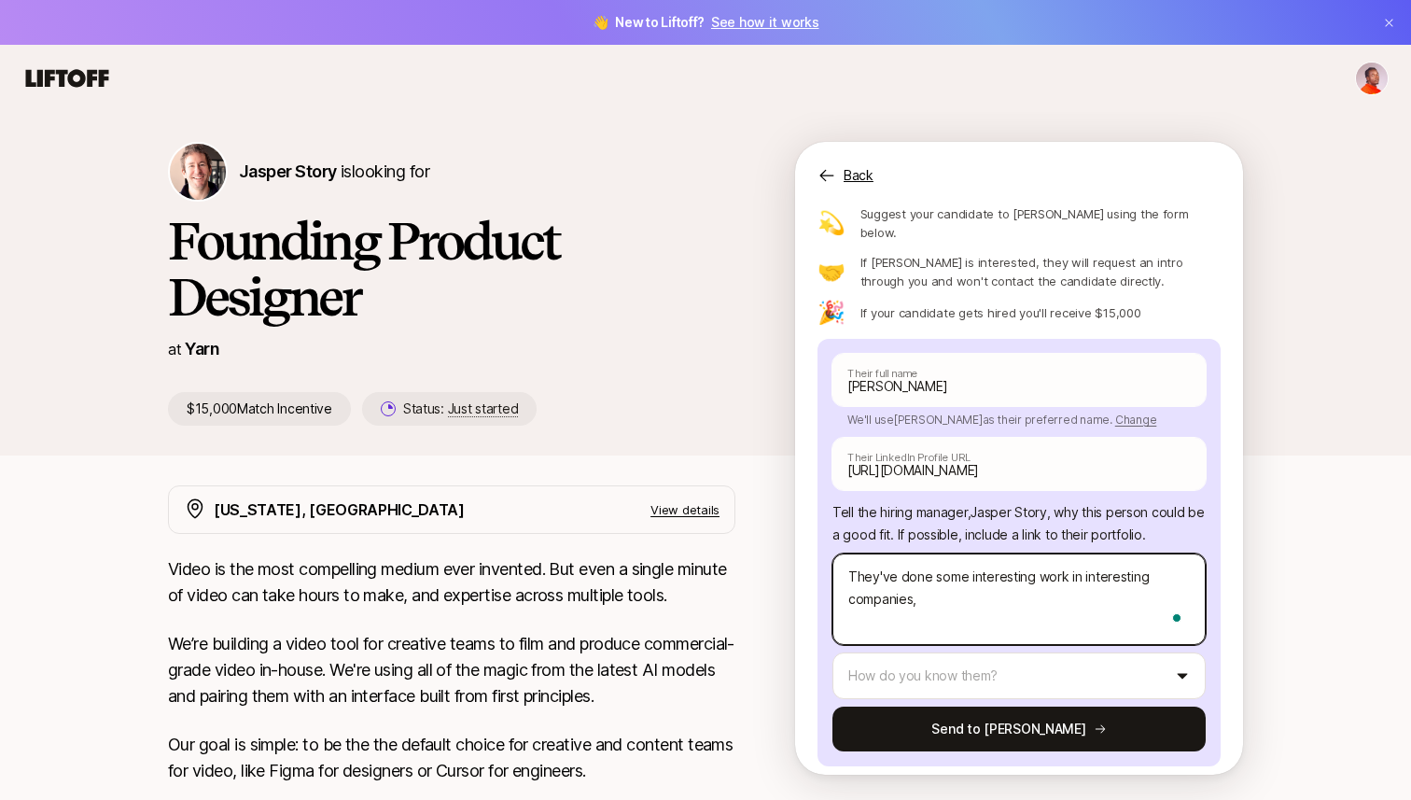
type textarea "They've done some interesting work in interesting companies,"
type textarea "x"
type textarea "They've done some interesting work in interesting companies, I"
type textarea "x"
type textarea "They've done some interesting work in interesting companies, I"
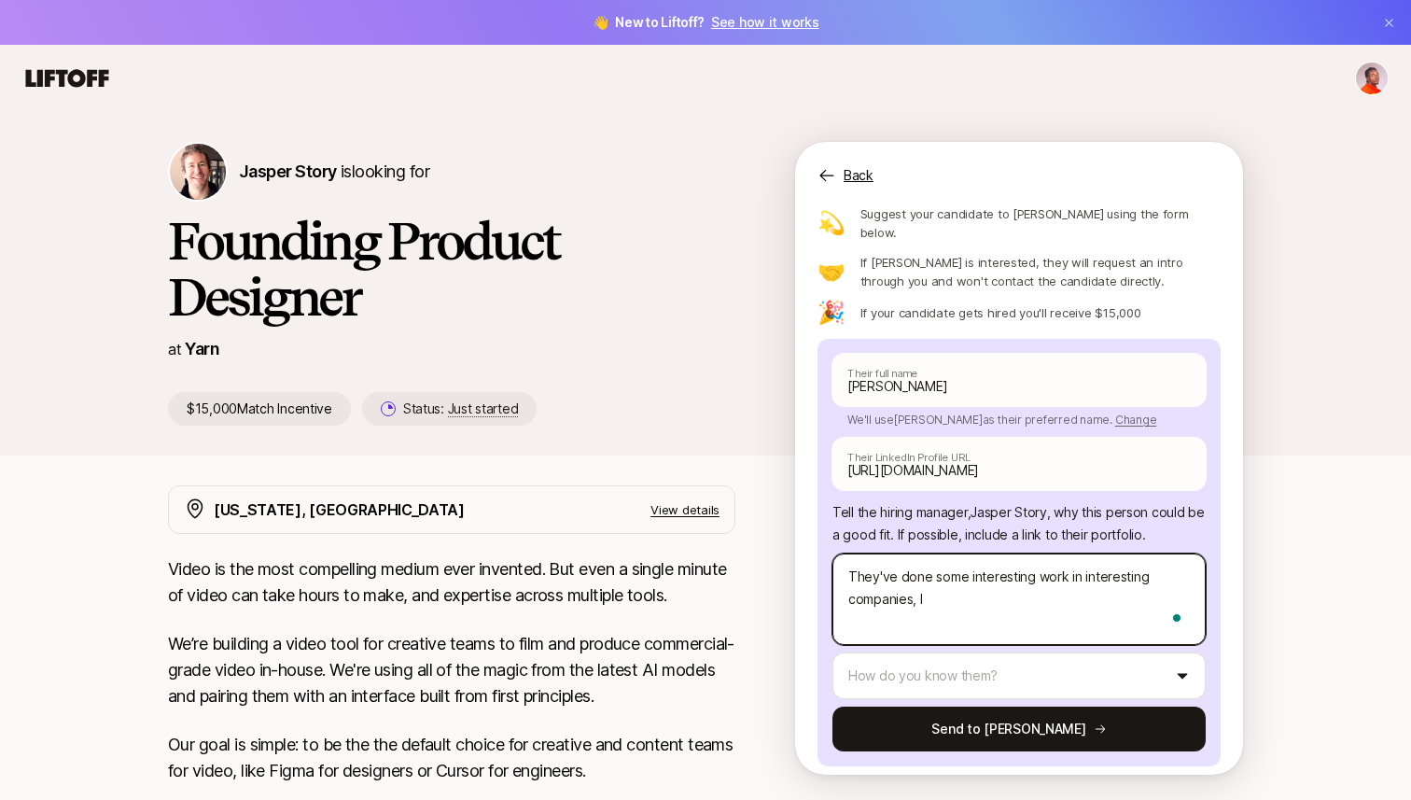
type textarea "x"
type textarea "They've done some interesting work in interesting companies, I t"
type textarea "x"
type textarea "They've done some interesting work in interesting companies, I th"
type textarea "x"
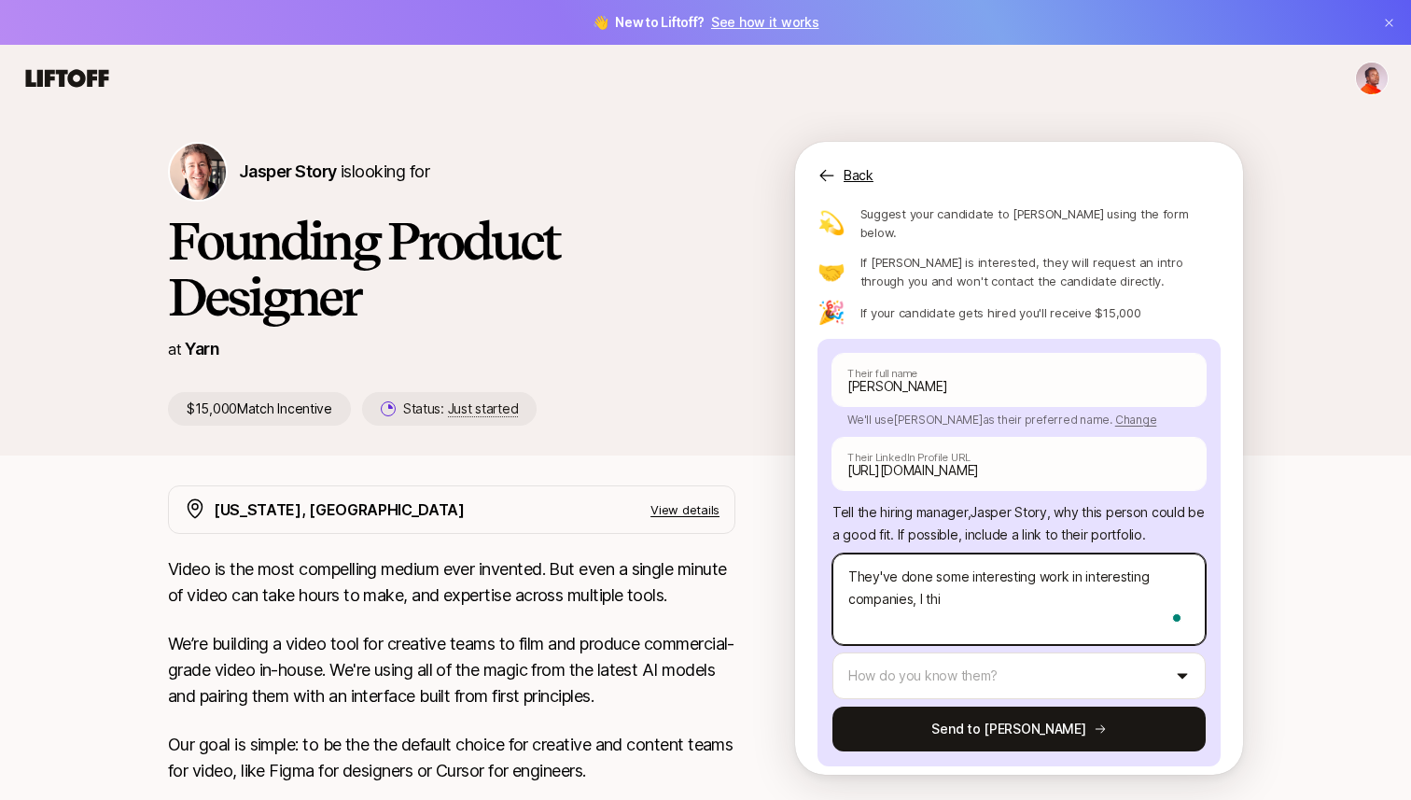
type textarea "They've done some interesting work in interesting companies, I thin"
type textarea "x"
type textarea "They've done some interesting work in interesting companies, I think"
type textarea "x"
type textarea "They've done some interesting work in interesting companies, I think"
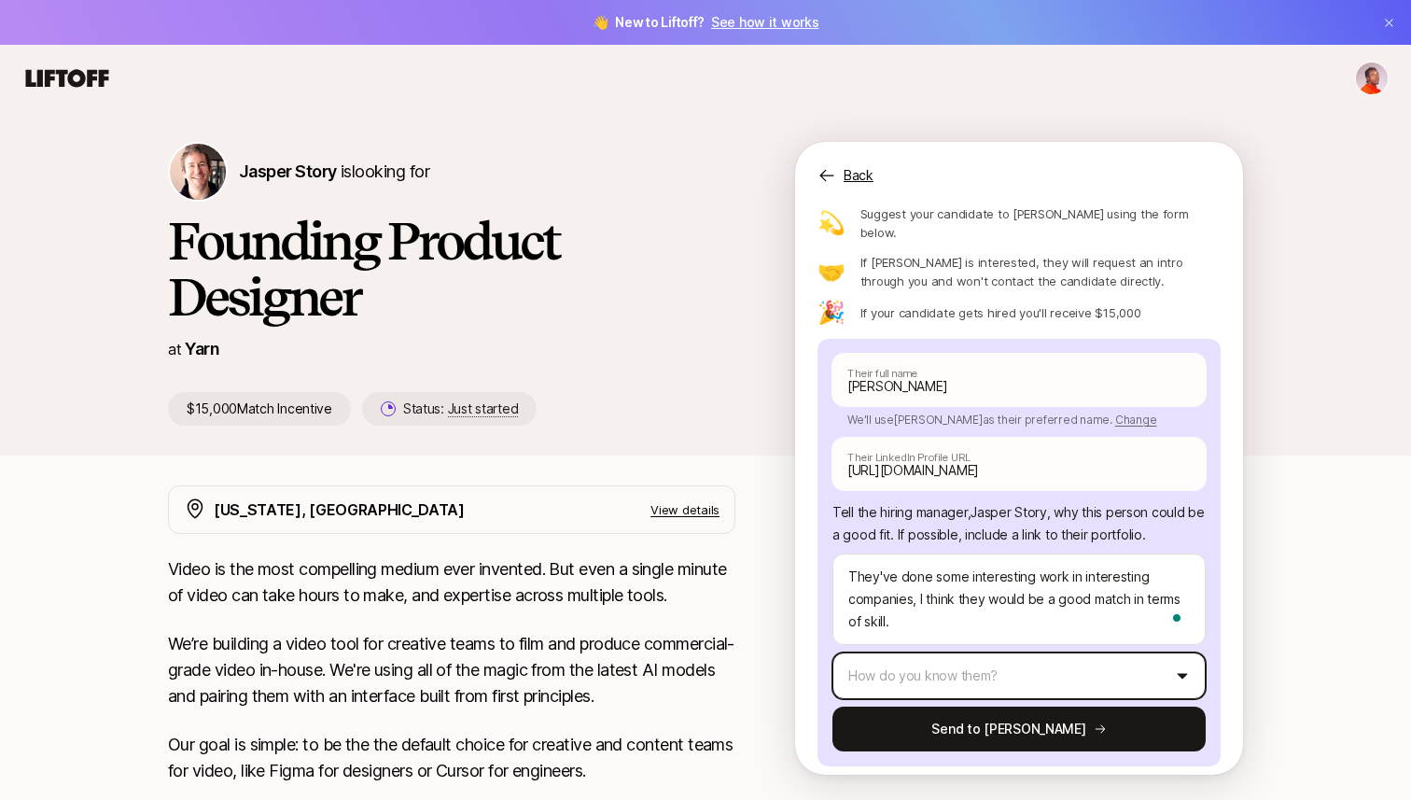
click at [1068, 620] on html "👋 New to Liftoff? See how it works [PERSON_NAME] Story is looking for Founding …" at bounding box center [705, 400] width 1411 height 800
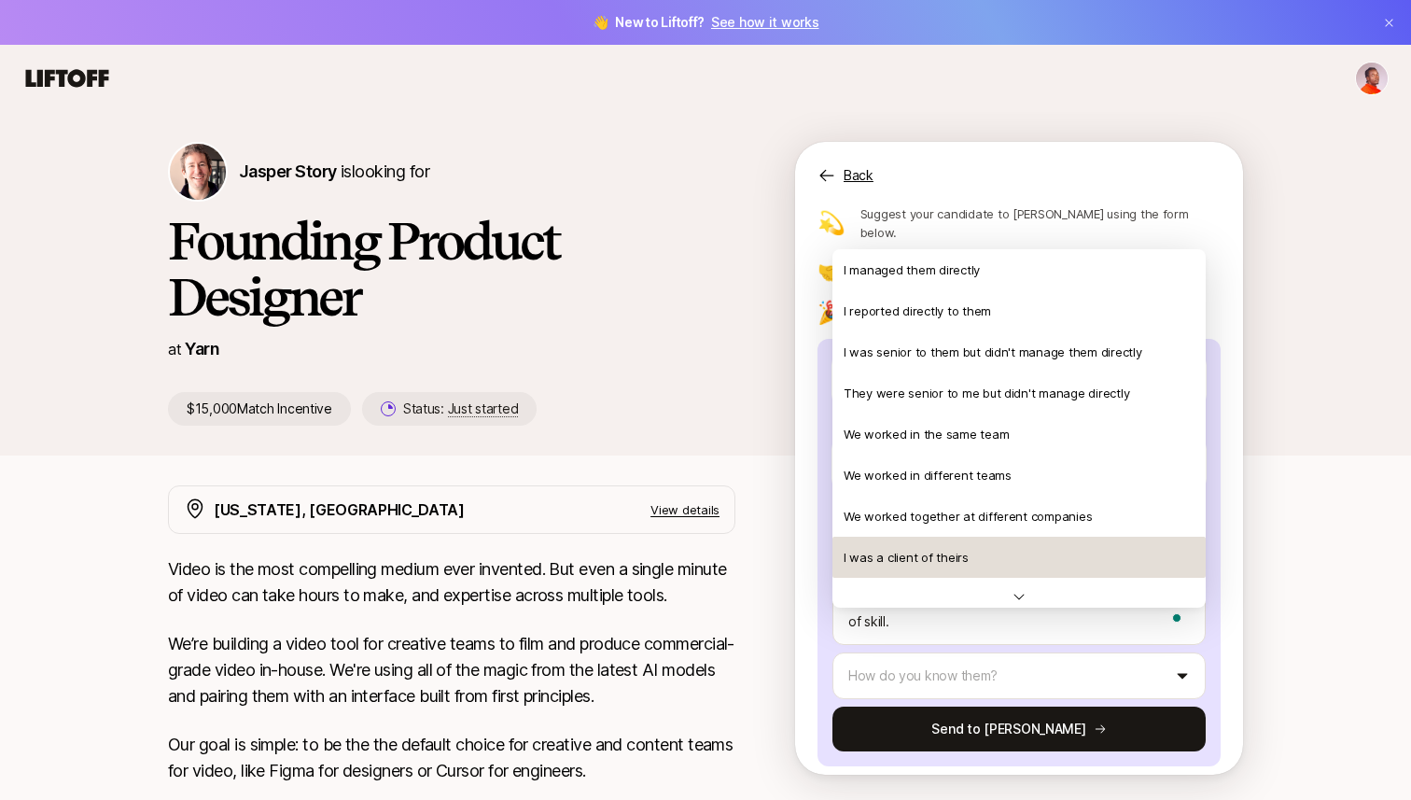
scroll to position [403, 0]
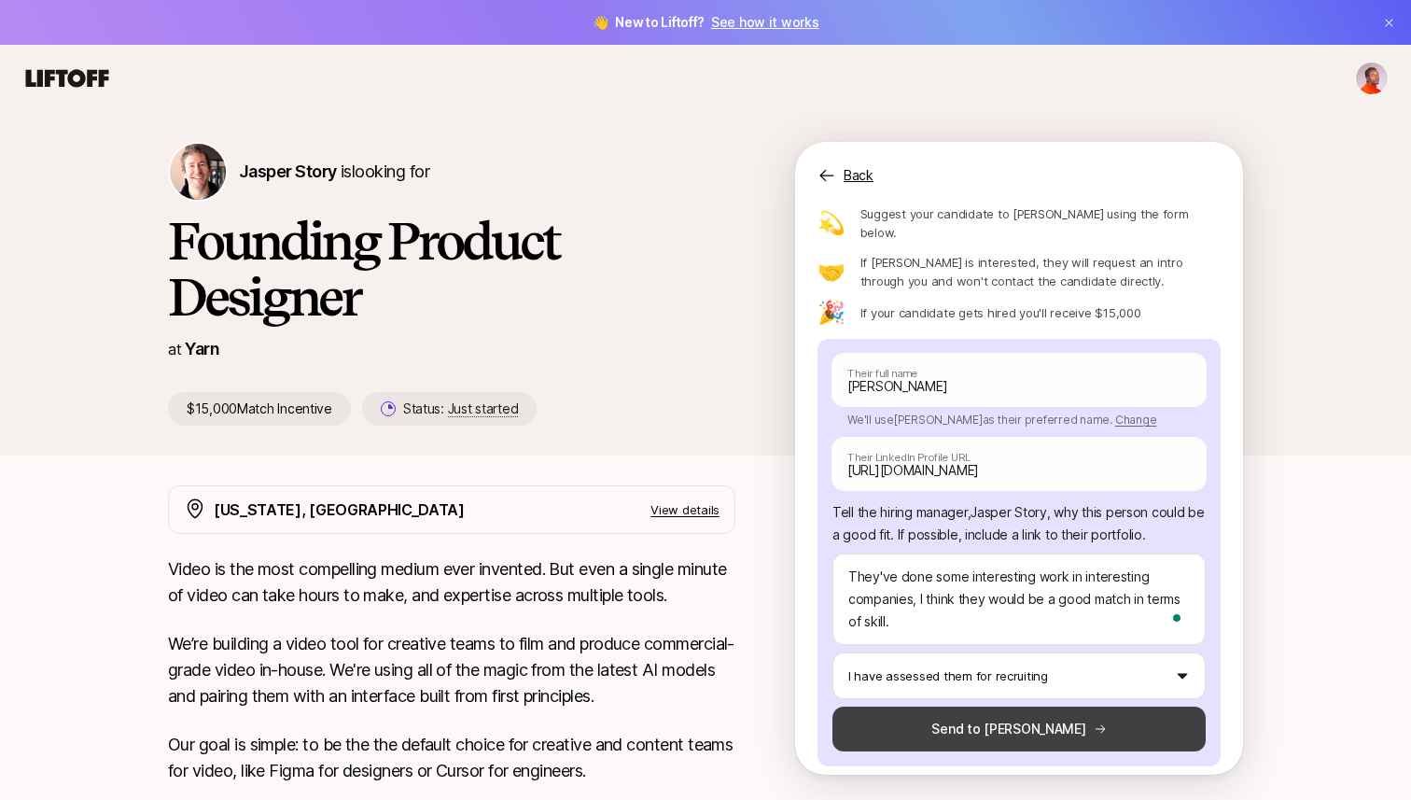
click at [1016, 706] on button "Send to [PERSON_NAME]" at bounding box center [1018, 728] width 373 height 45
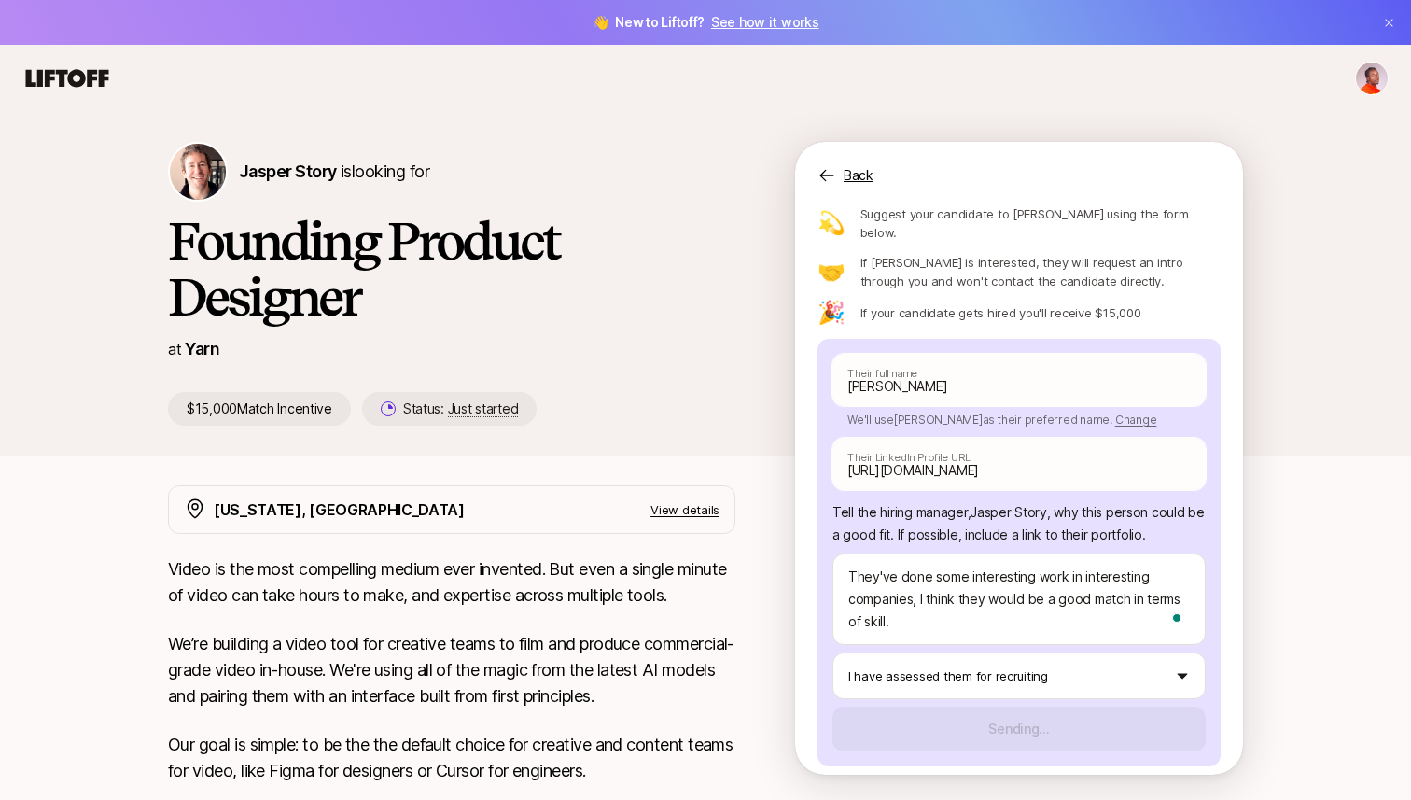
scroll to position [35, 0]
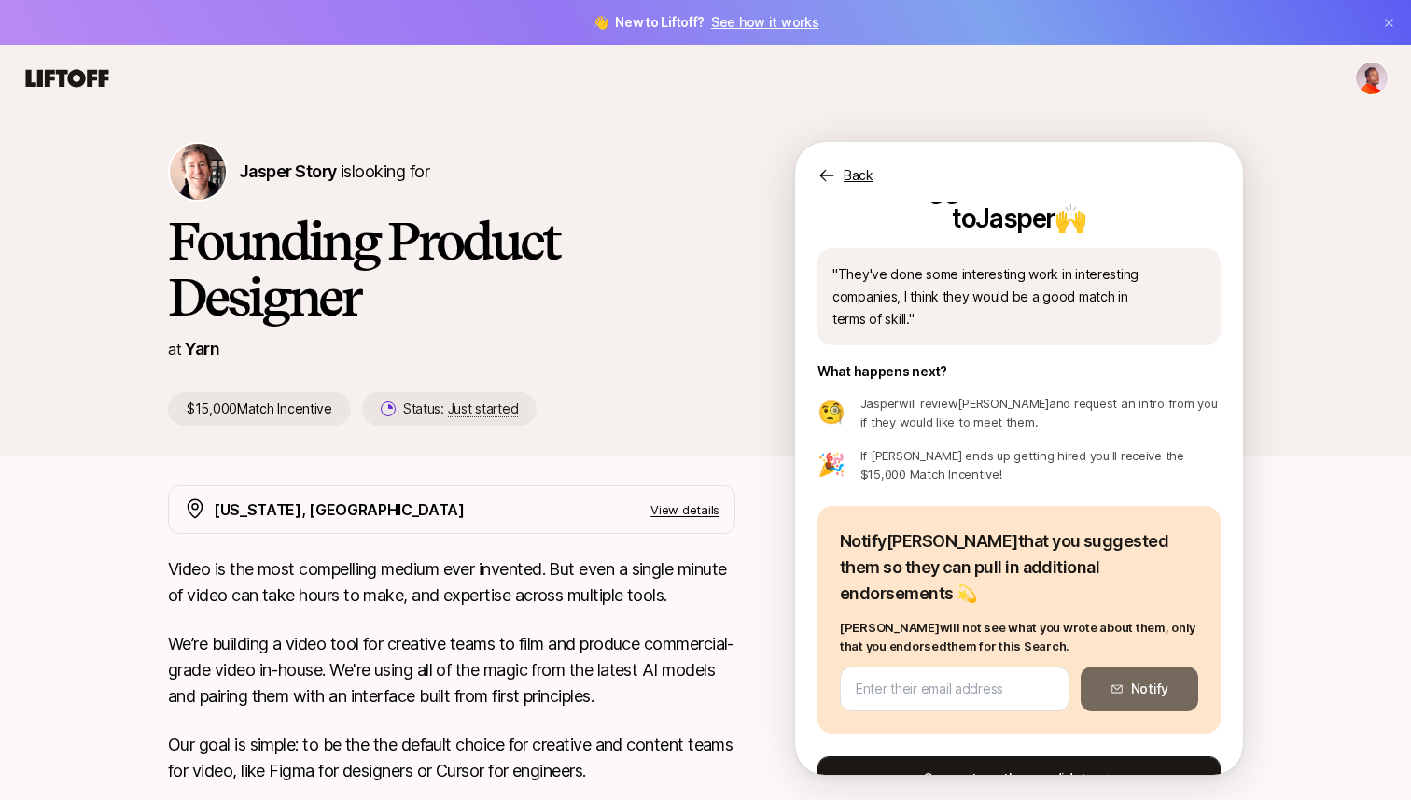
click at [1004, 756] on button "Suggest another candidate" at bounding box center [1018, 778] width 403 height 45
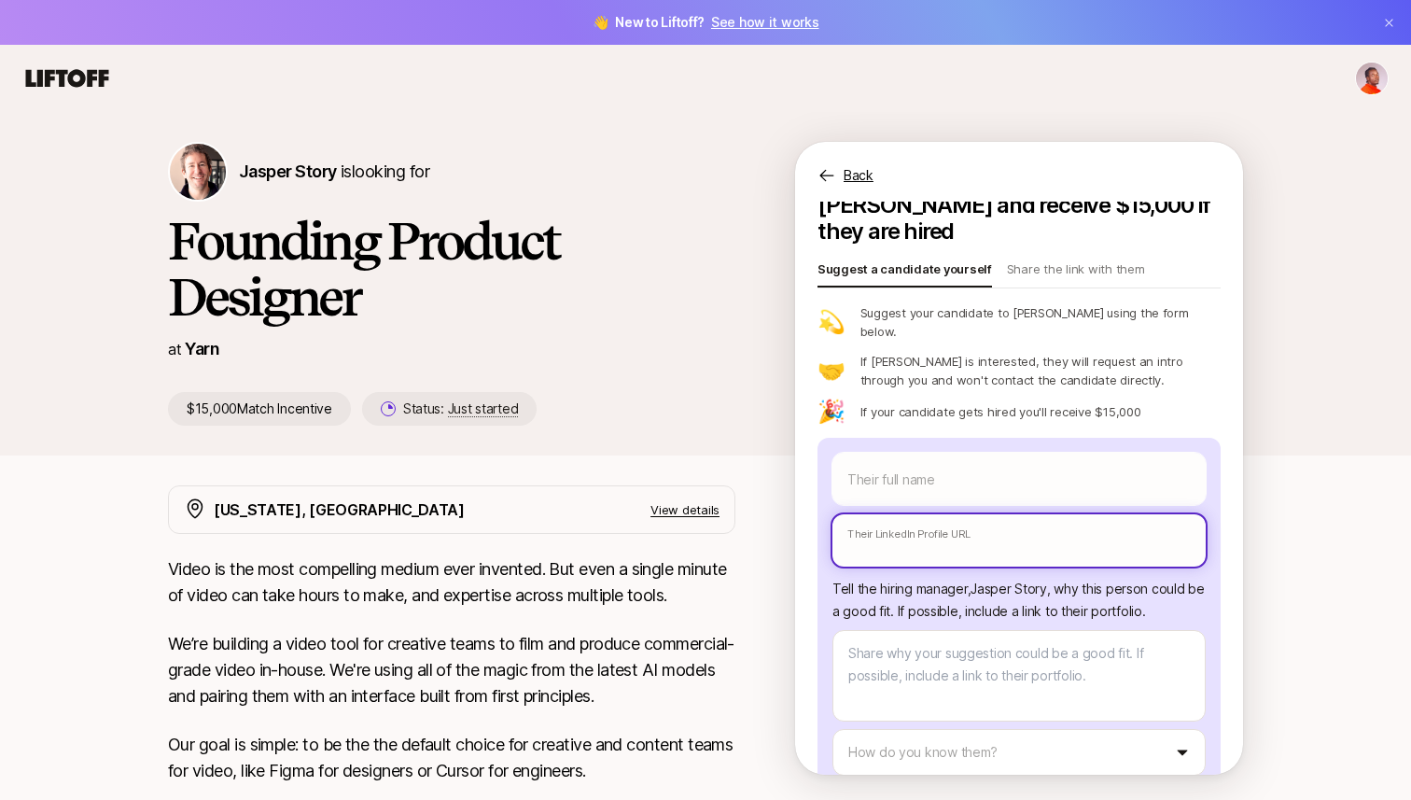
click at [871, 514] on input "text" at bounding box center [1018, 540] width 373 height 52
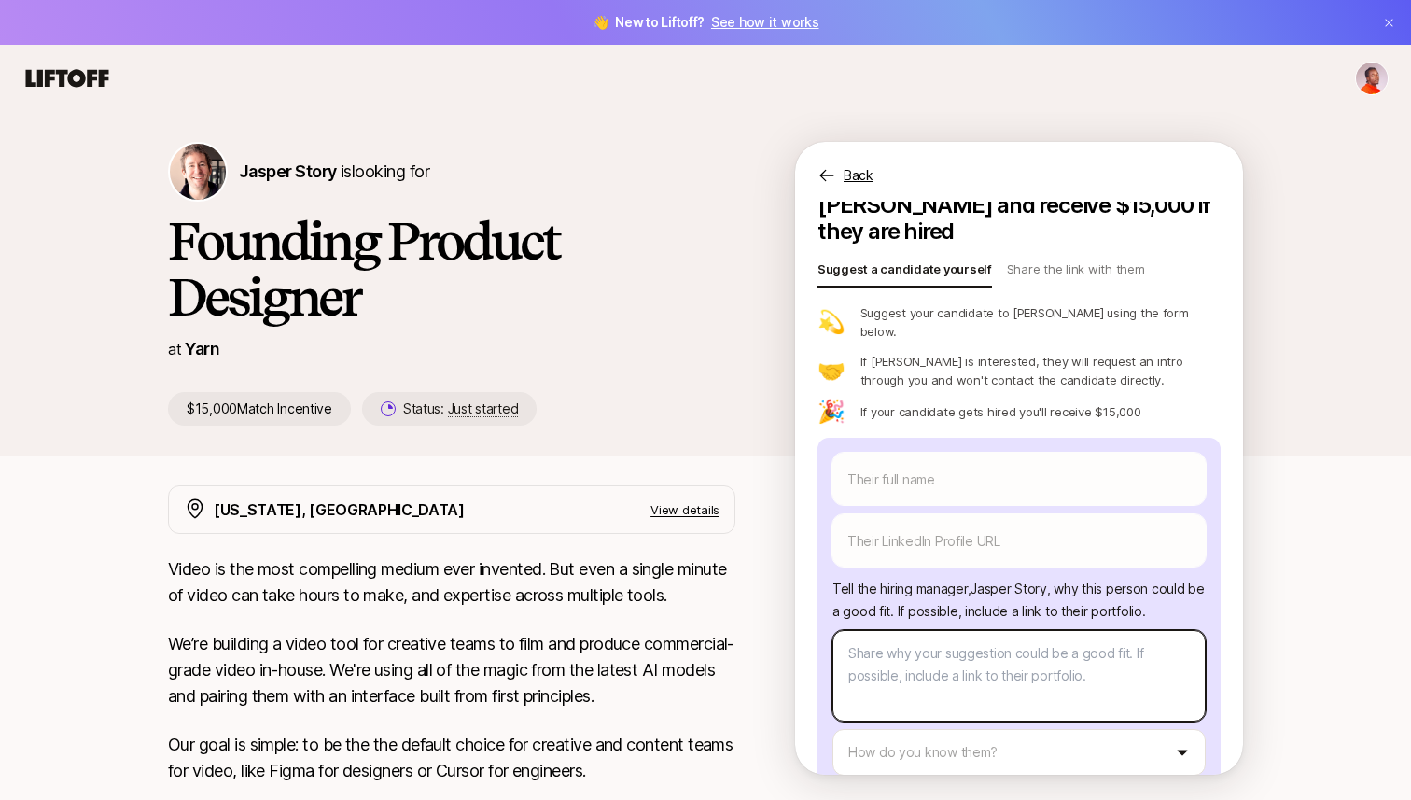
click at [930, 642] on textarea at bounding box center [1018, 675] width 373 height 91
paste textarea "[URL][DOMAIN_NAME]"
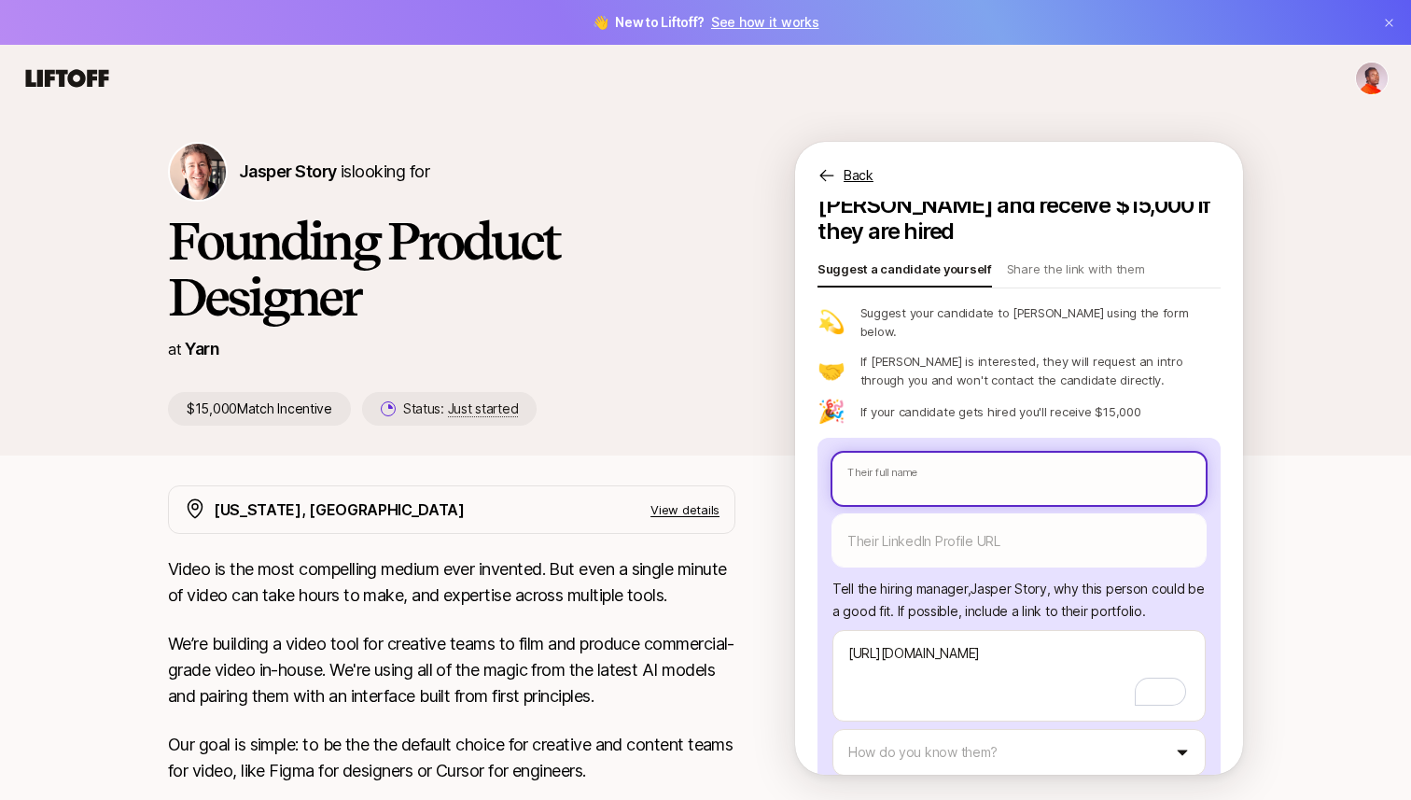
click at [924, 453] on input "text" at bounding box center [1018, 479] width 373 height 52
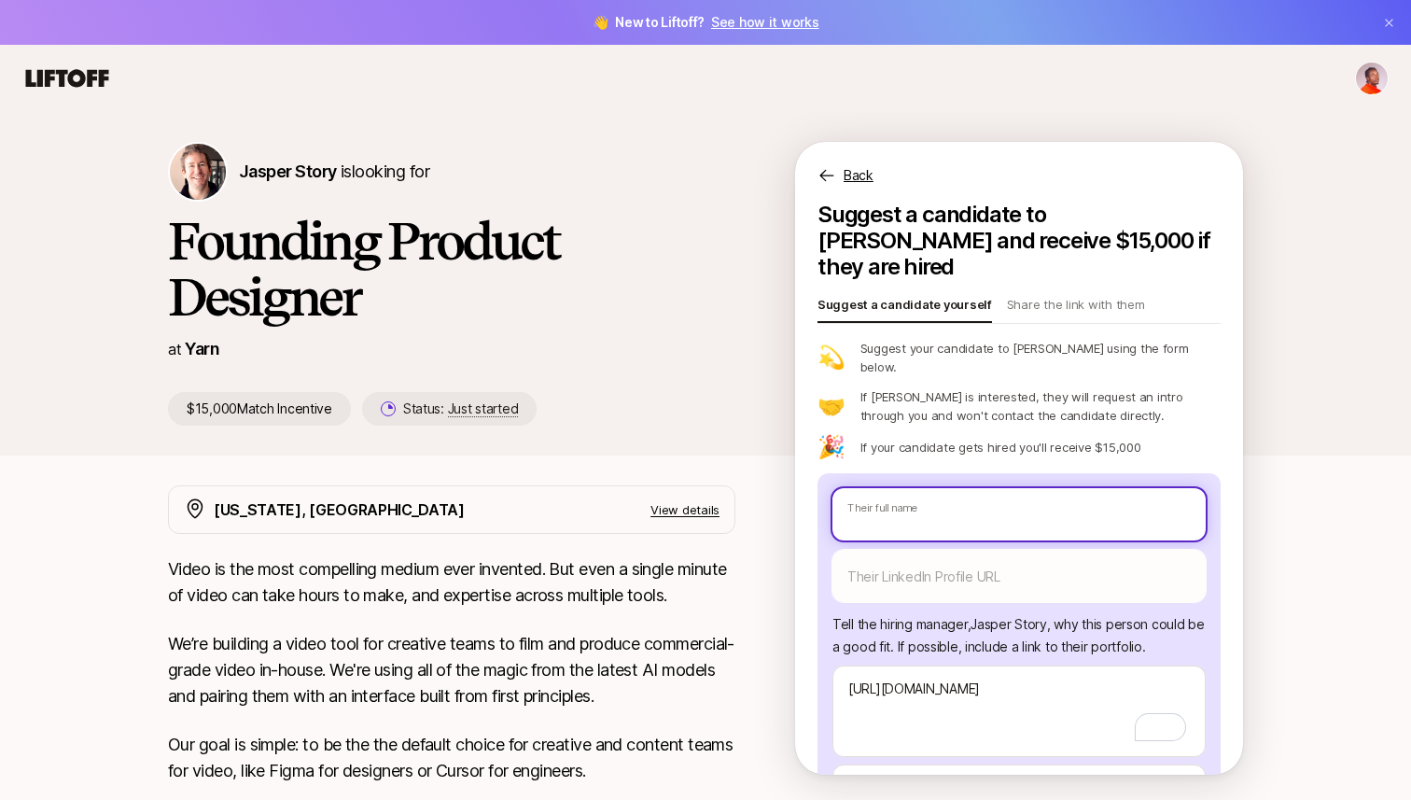
scroll to position [35, 0]
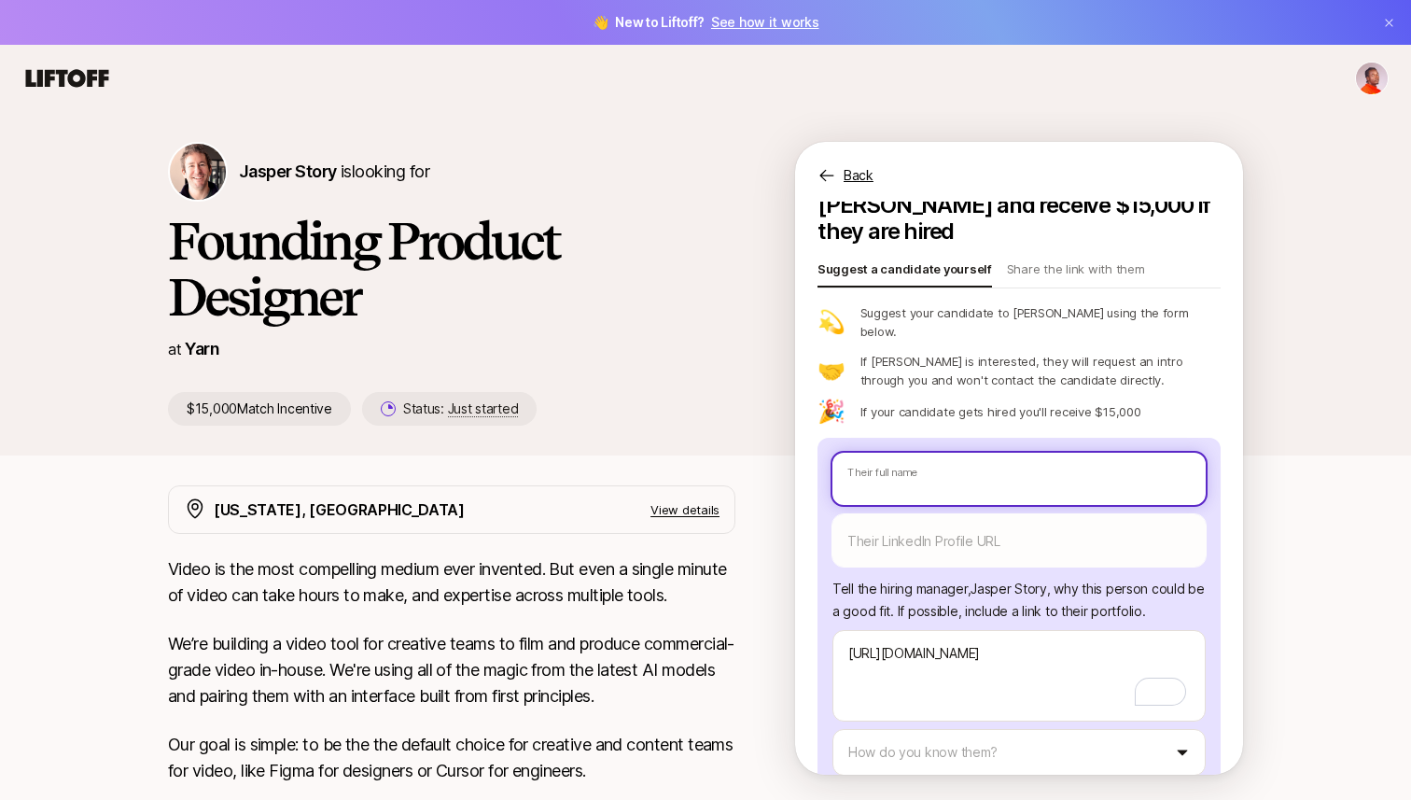
paste input "[PERSON_NAME]"
type input "[PERSON_NAME]"
type textarea "x"
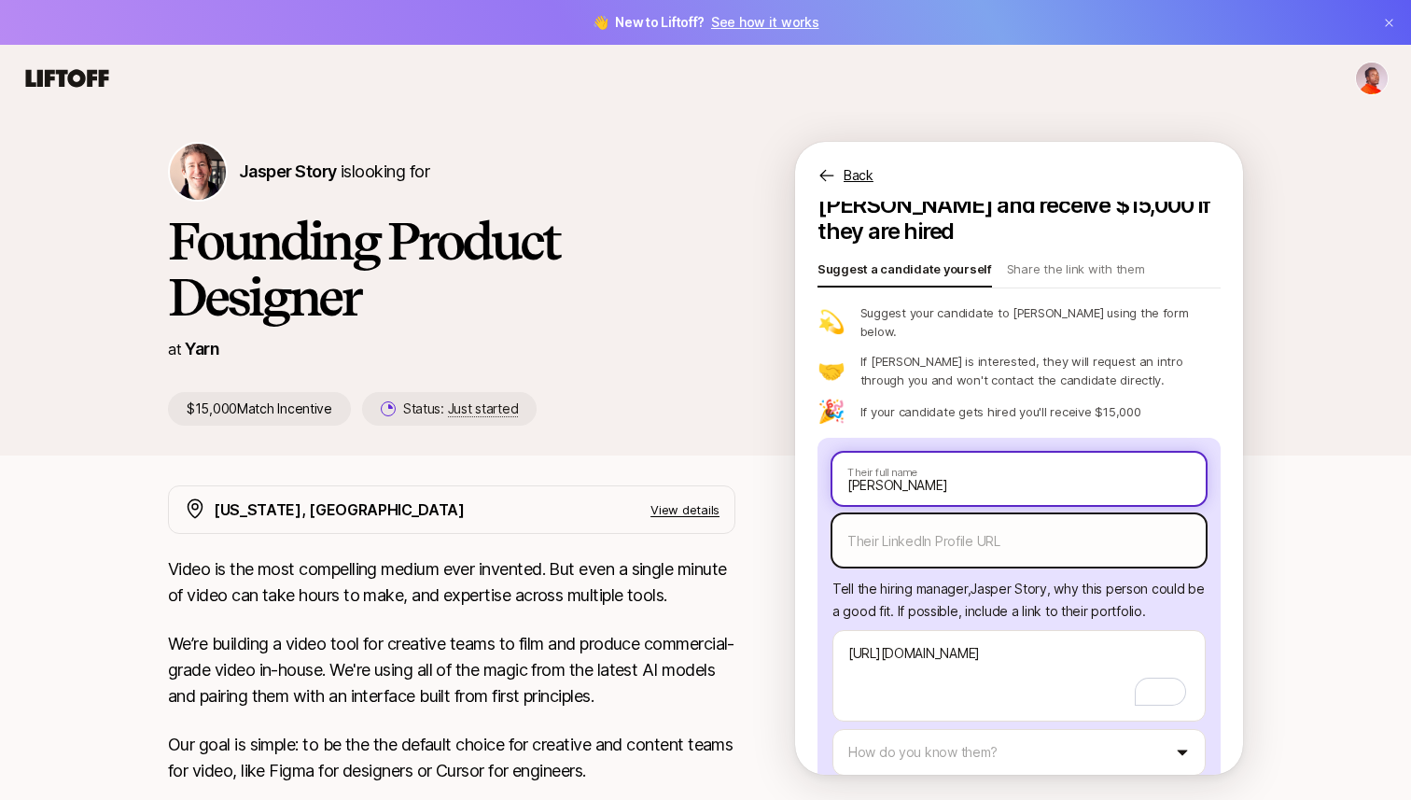
type input "[PERSON_NAME]"
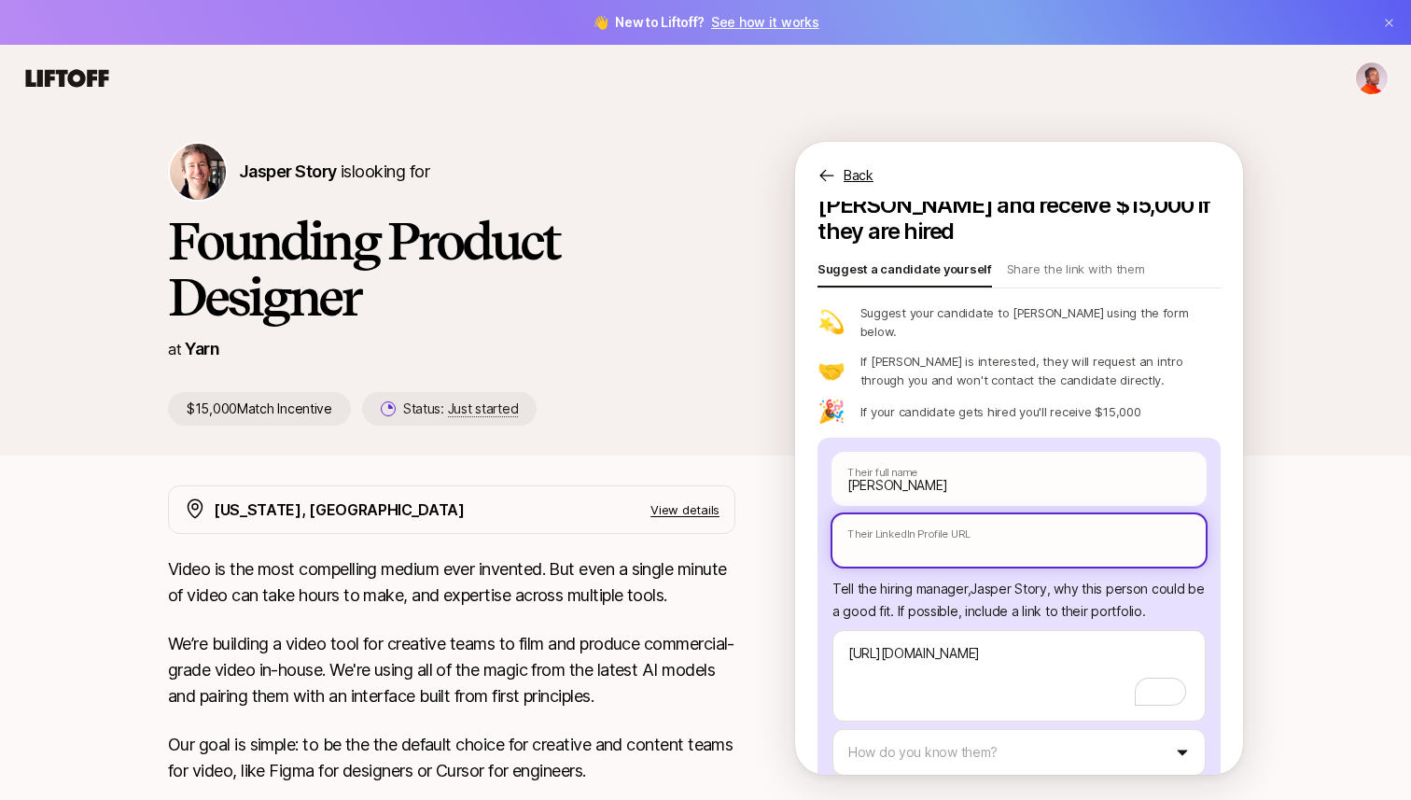
type textarea "x"
click at [929, 514] on input "text" at bounding box center [1018, 540] width 373 height 52
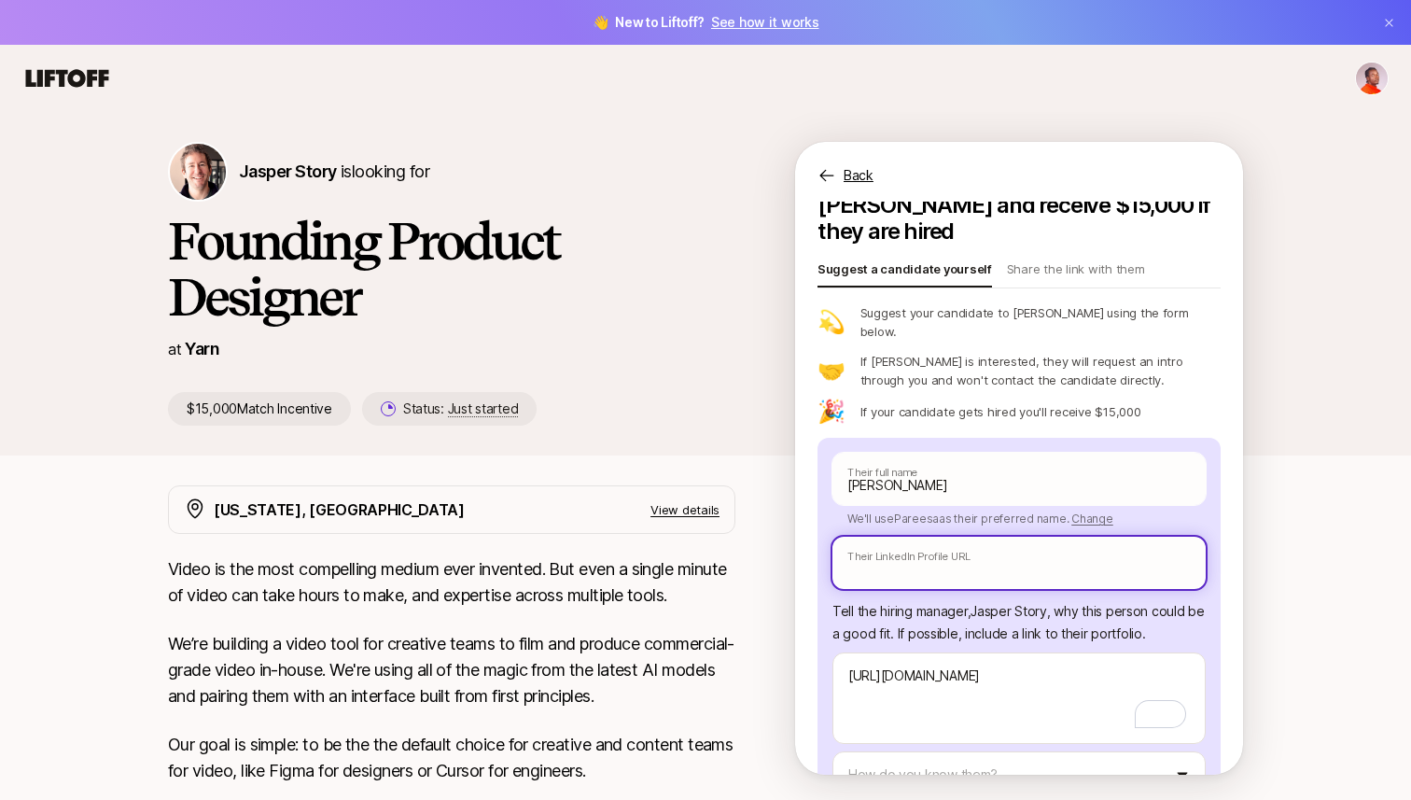
paste input "[URL][DOMAIN_NAME]"
type input "[URL][DOMAIN_NAME]"
type textarea "x"
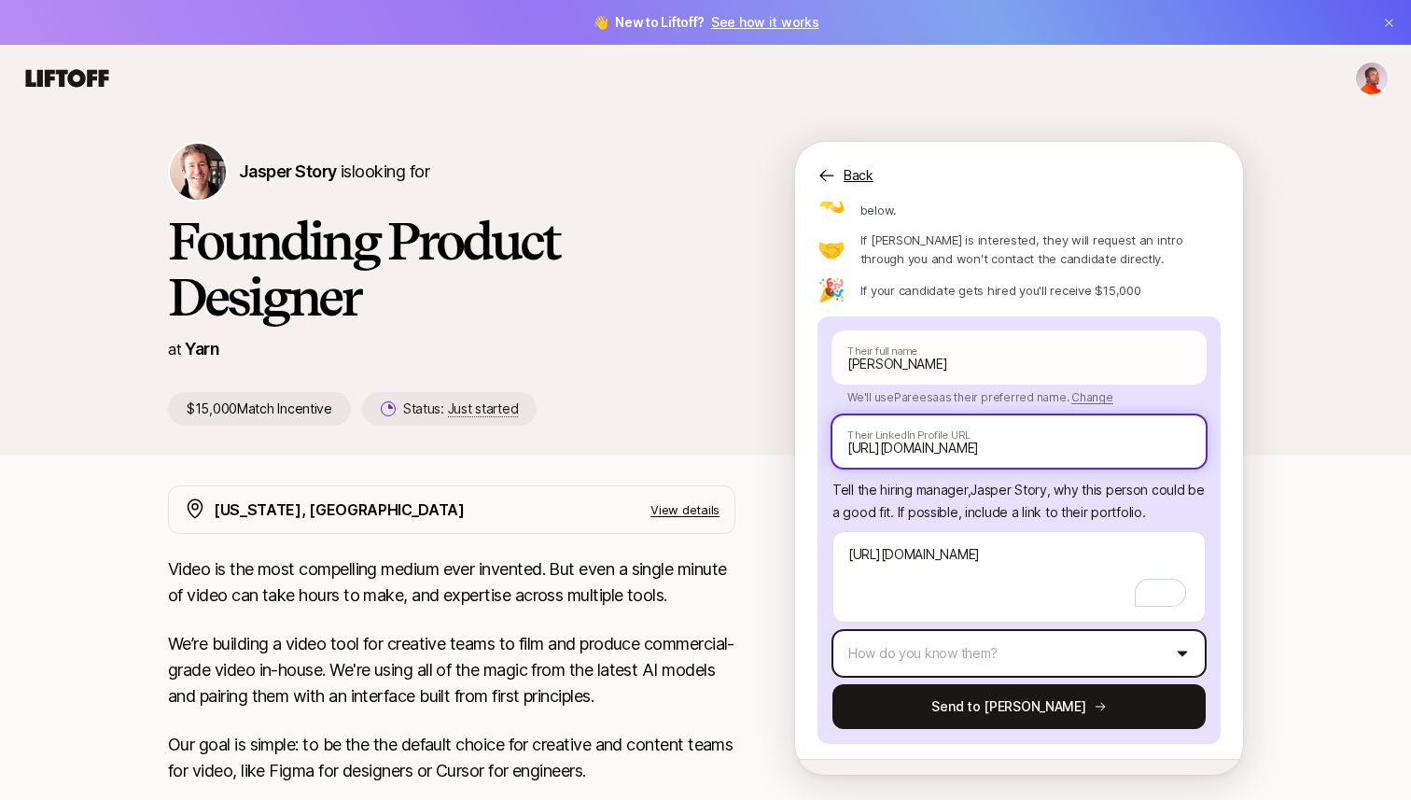
type input "[URL][DOMAIN_NAME]"
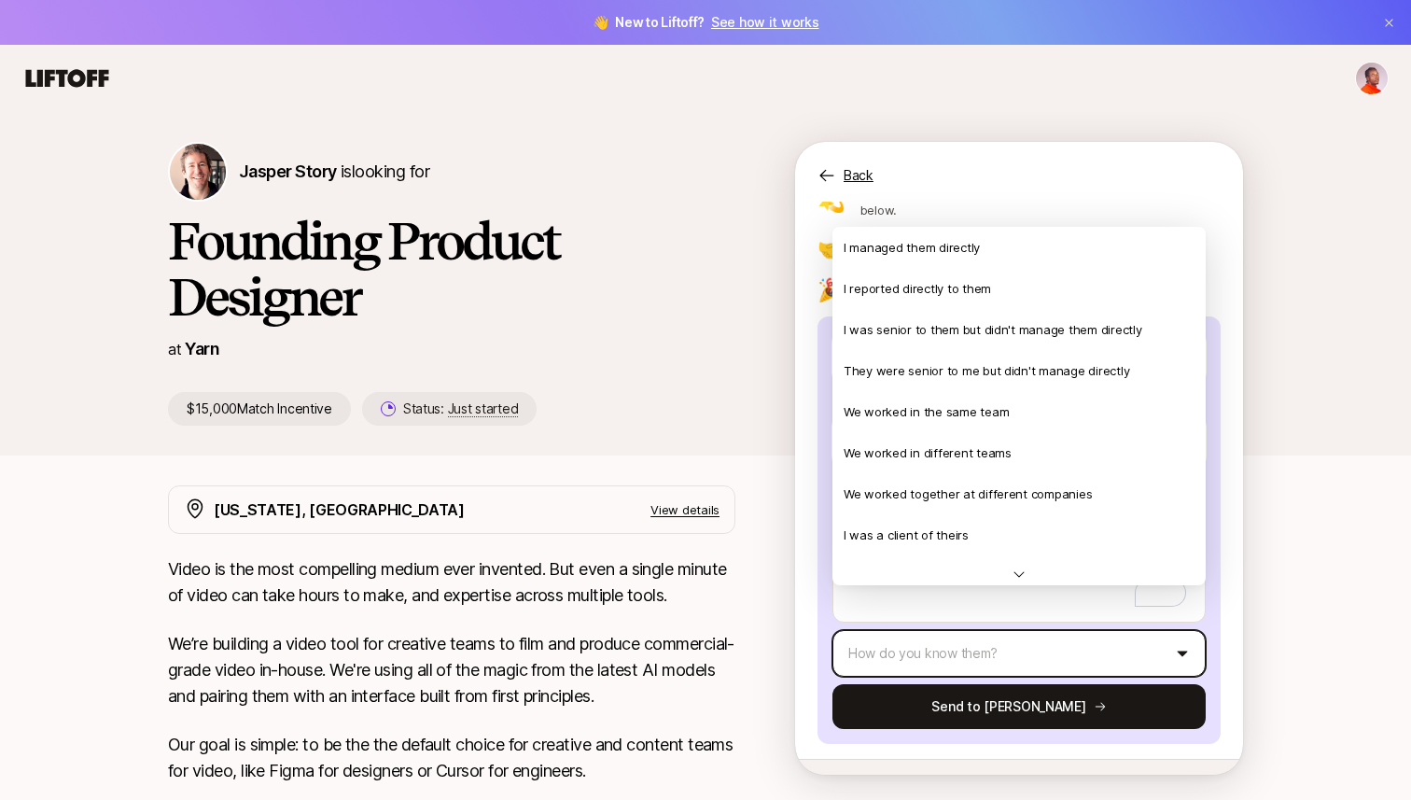
click at [989, 616] on html "👋 New to Liftoff? See how it works [PERSON_NAME] Story is looking for Founding …" at bounding box center [705, 400] width 1411 height 800
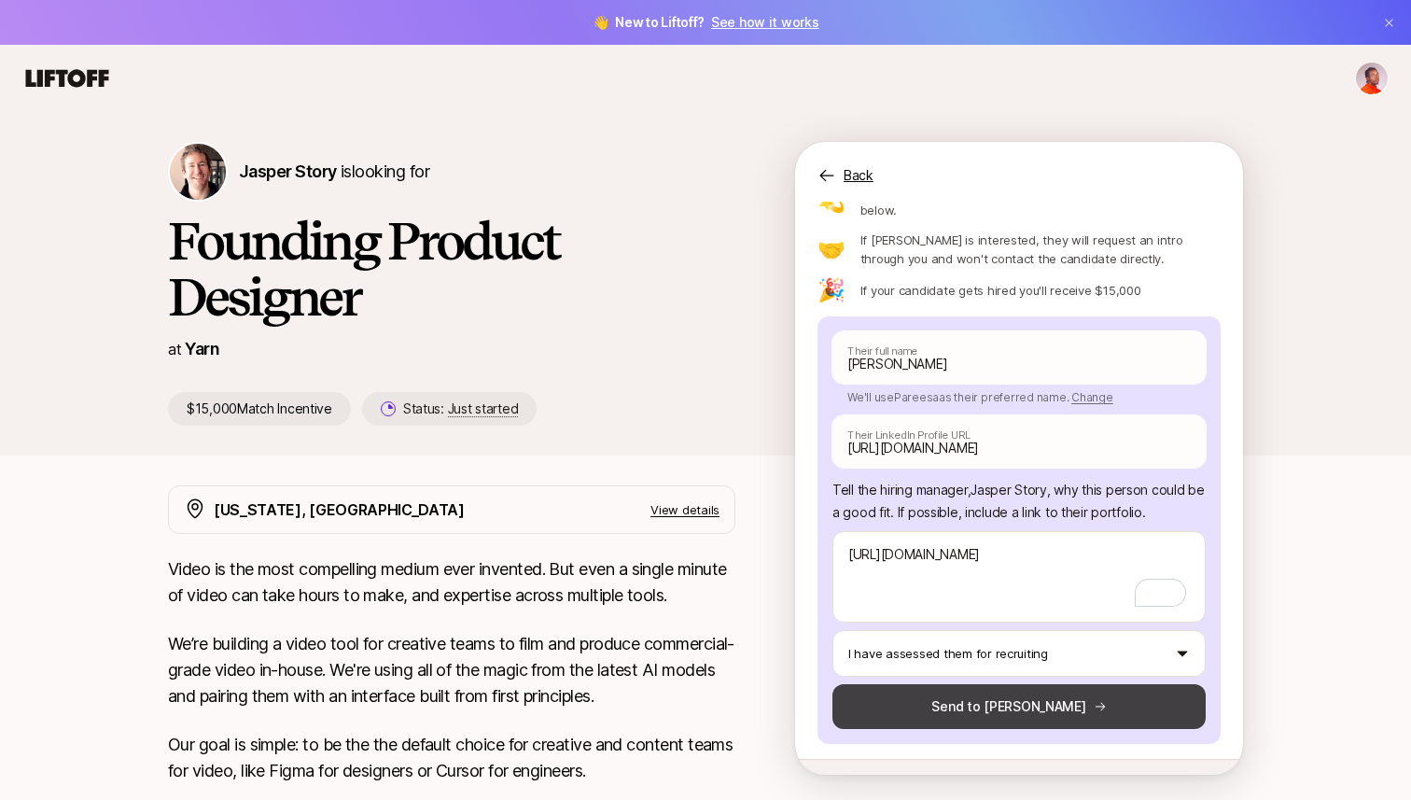
click at [1007, 684] on button "Send to [PERSON_NAME]" at bounding box center [1018, 706] width 373 height 45
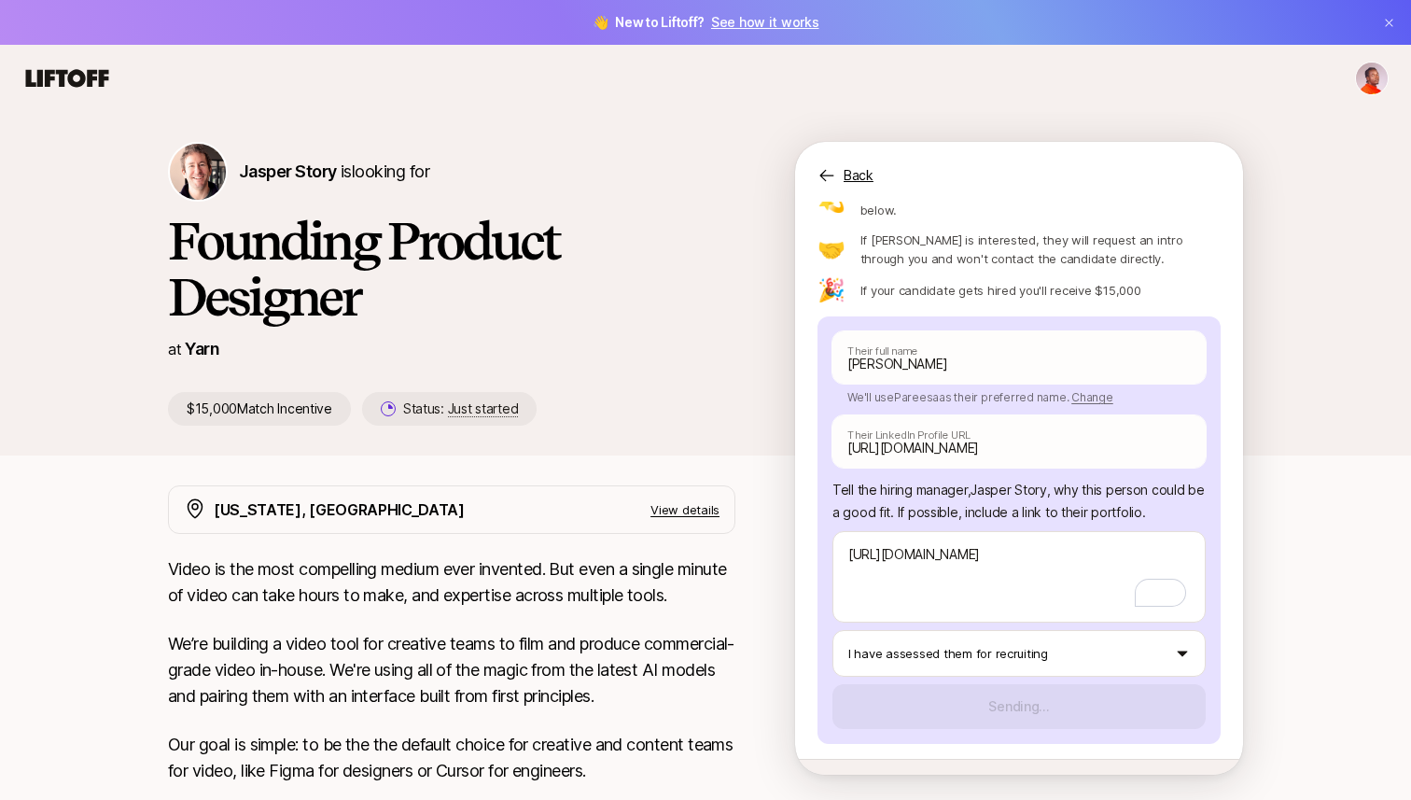
scroll to position [13, 0]
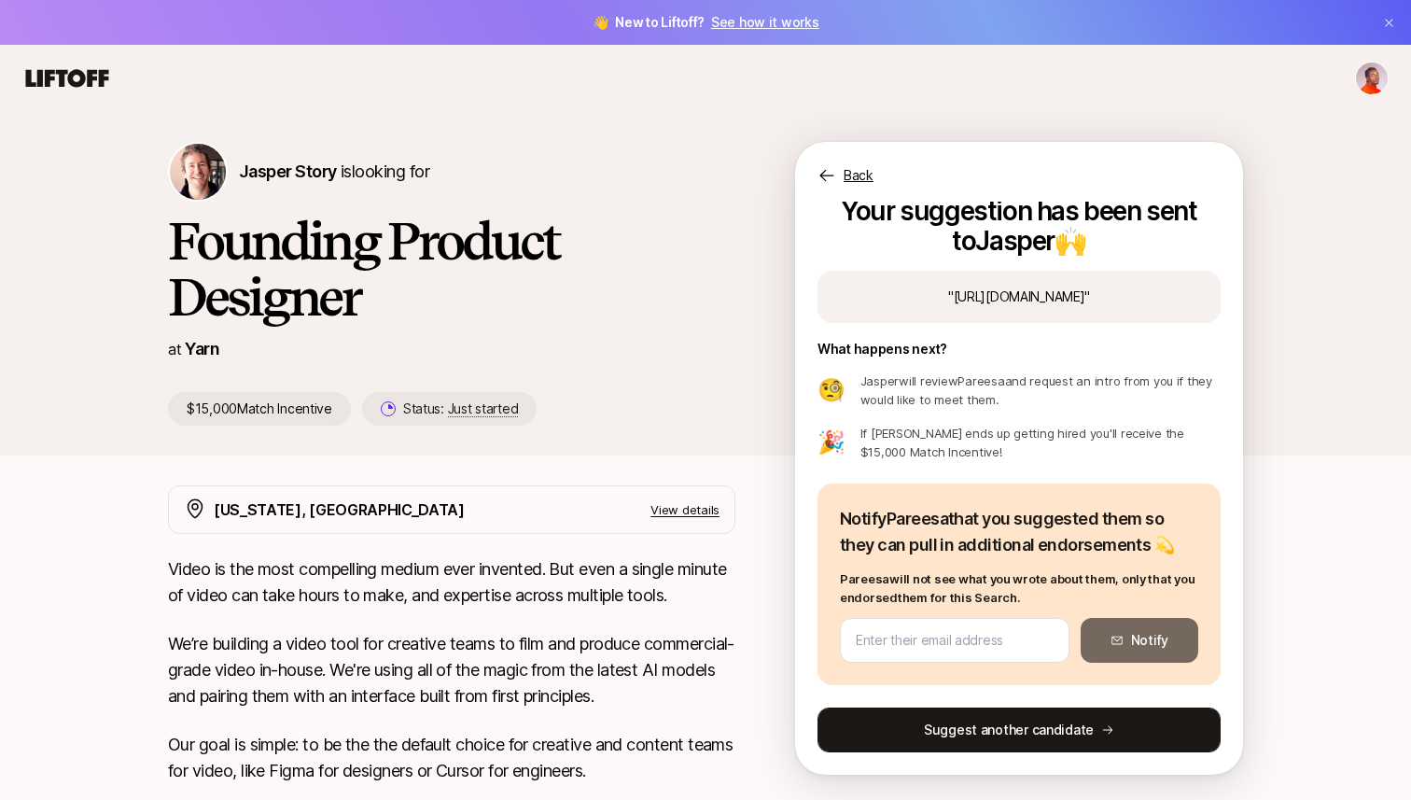
click at [1054, 718] on button "Suggest another candidate" at bounding box center [1018, 729] width 403 height 45
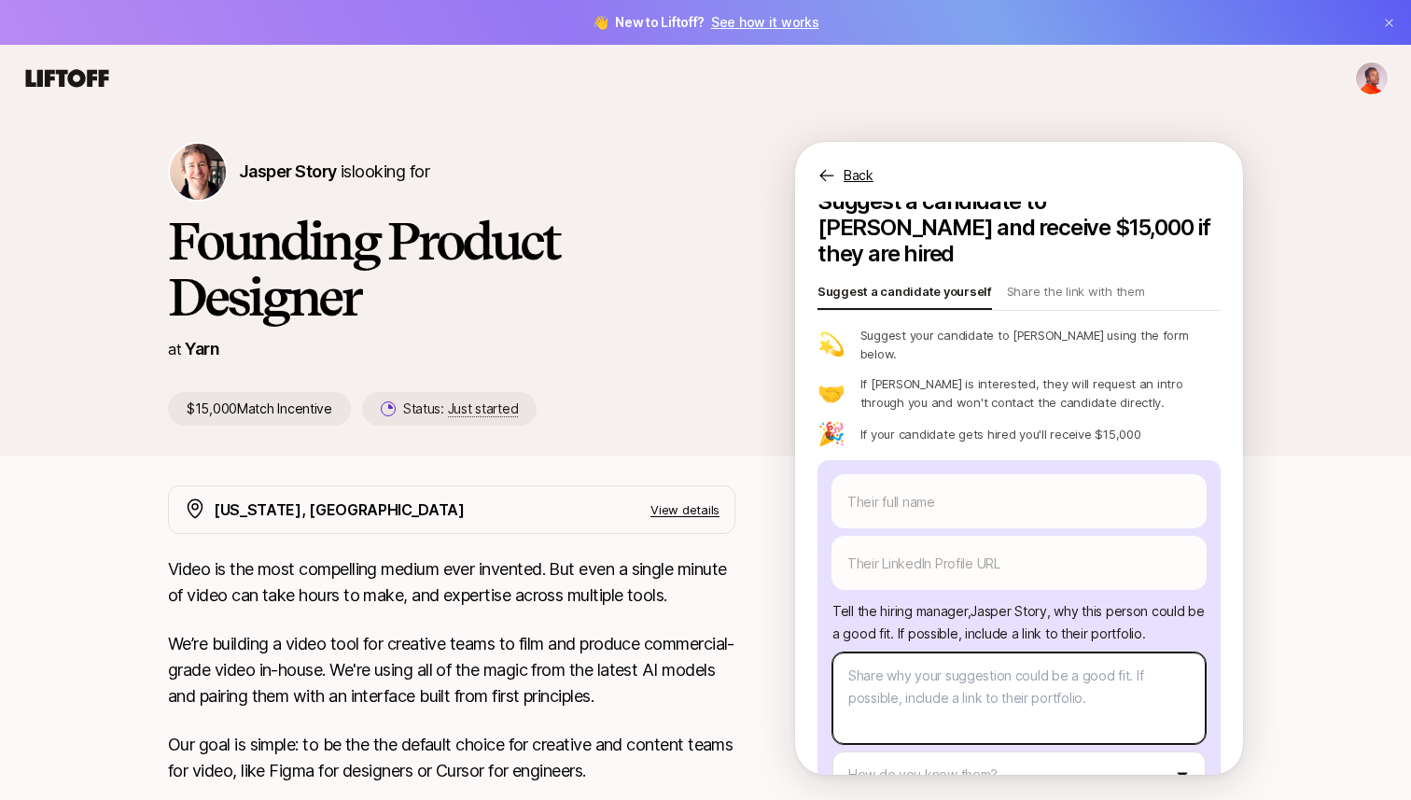
click at [885, 652] on textarea at bounding box center [1018, 697] width 373 height 91
paste textarea "https://www.tatianamoniz.com/"
type textarea "x"
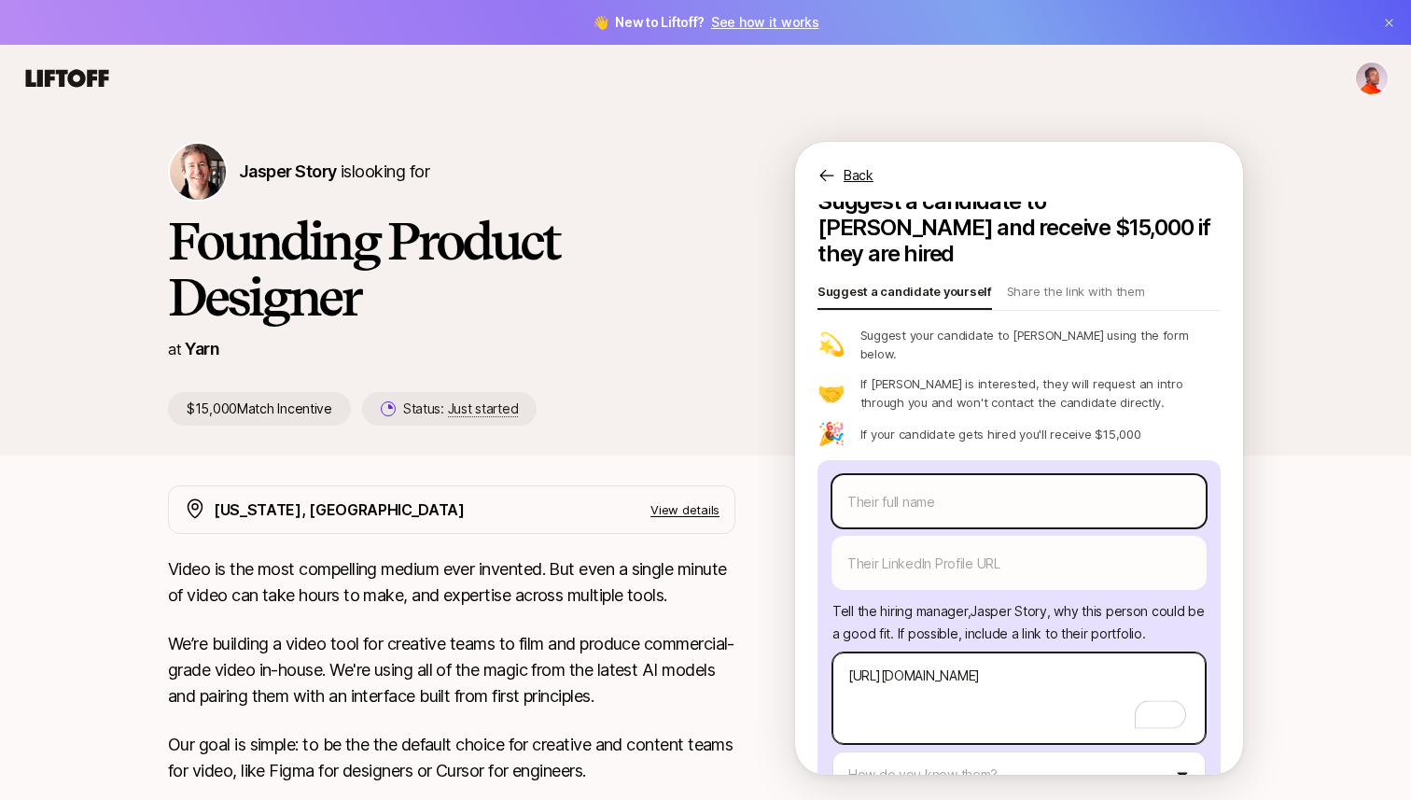
type textarea "https://www.tatianamoniz.com/"
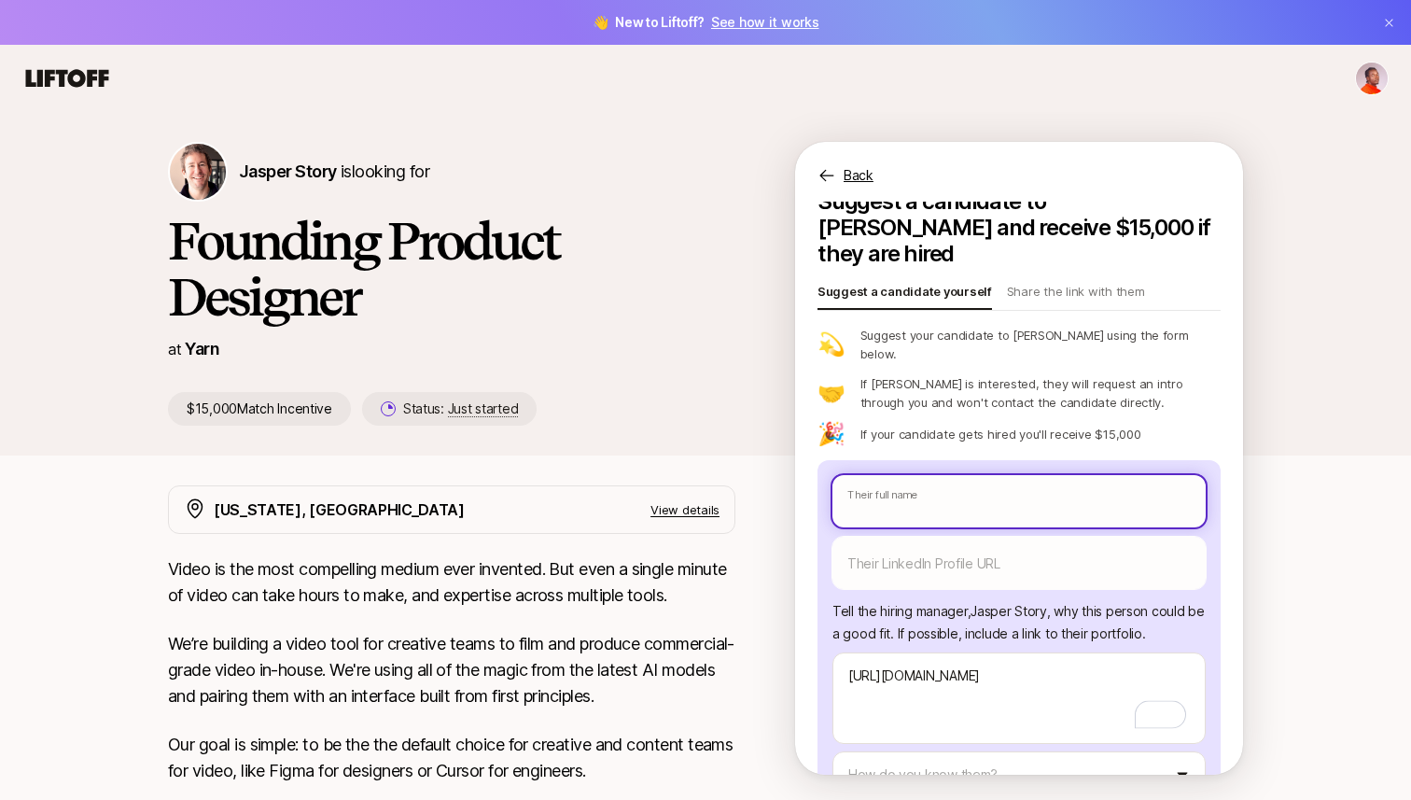
click at [977, 475] on input "text" at bounding box center [1018, 501] width 373 height 52
paste input "Tatiana Moniz"
type textarea "x"
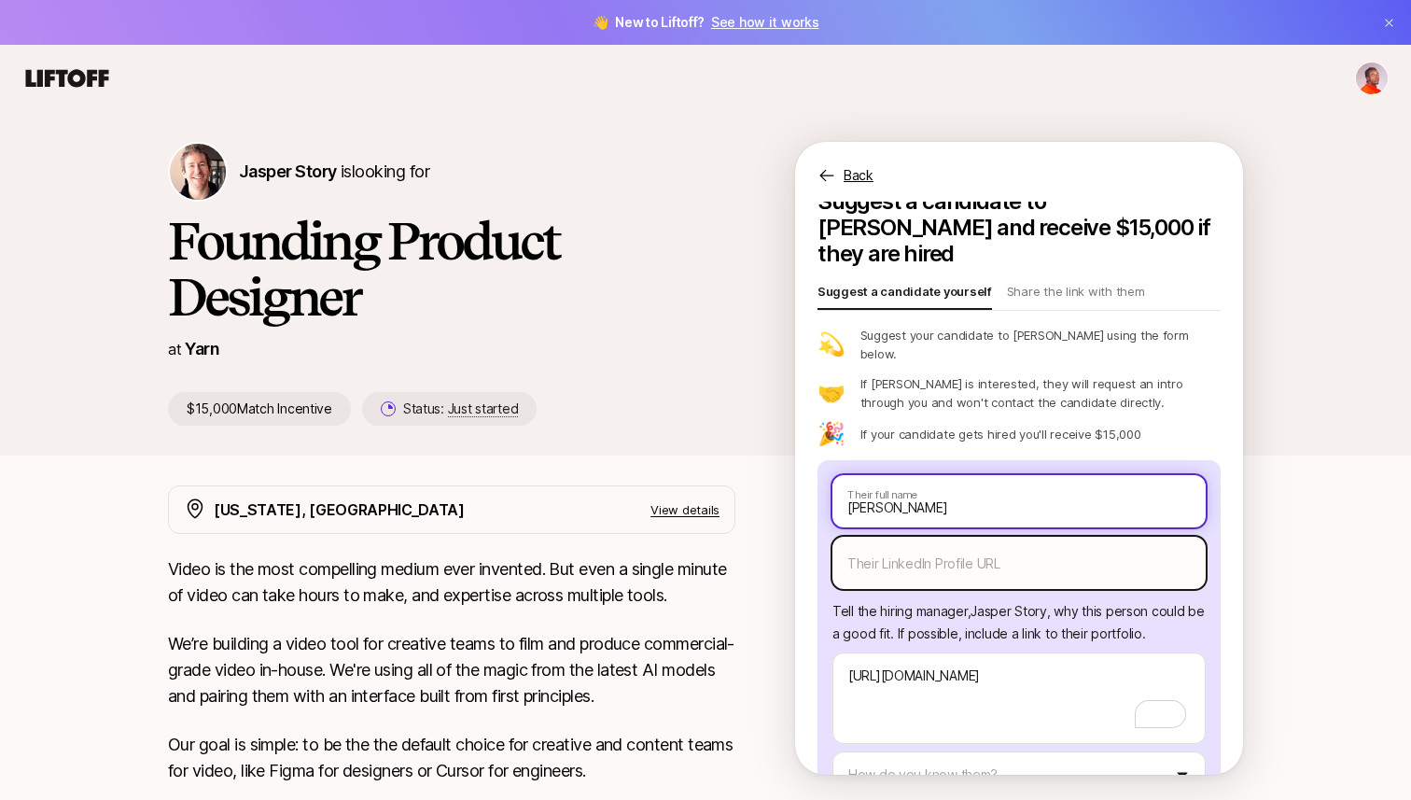
type input "Tatiana Moniz"
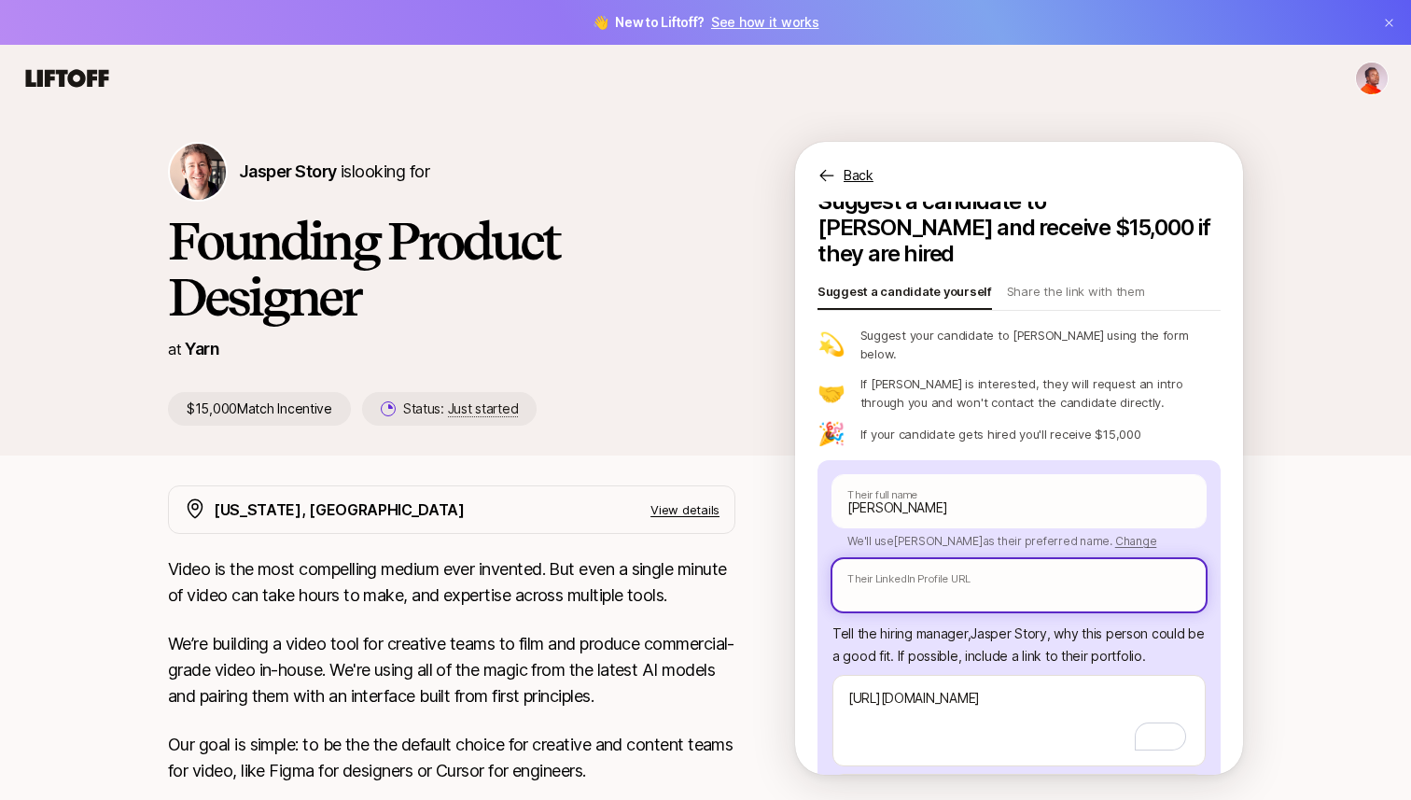
click at [958, 559] on input "text" at bounding box center [1018, 585] width 373 height 52
paste input "https://www.linkedin.com/in/tatiana-moniz-77a7059a/"
type textarea "x"
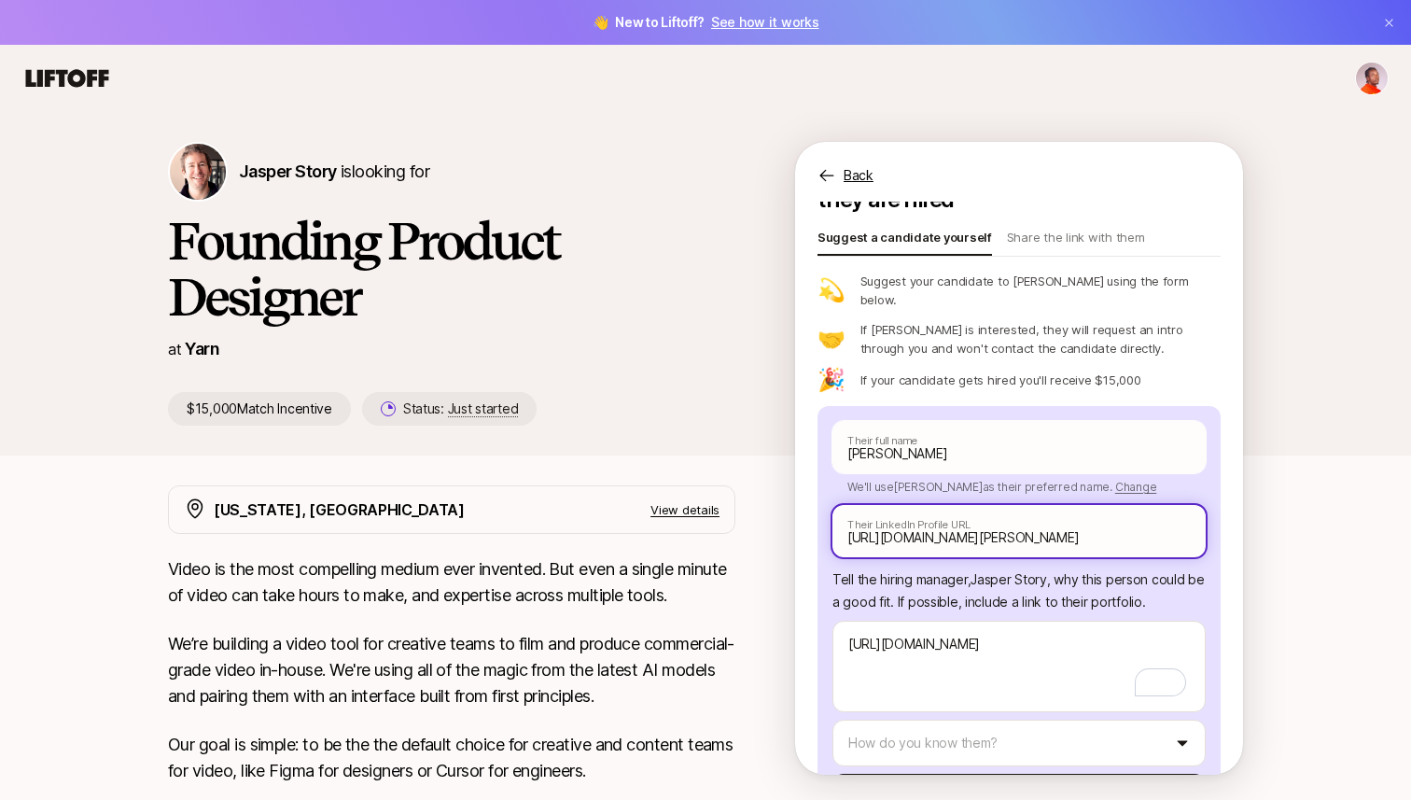
scroll to position [157, 0]
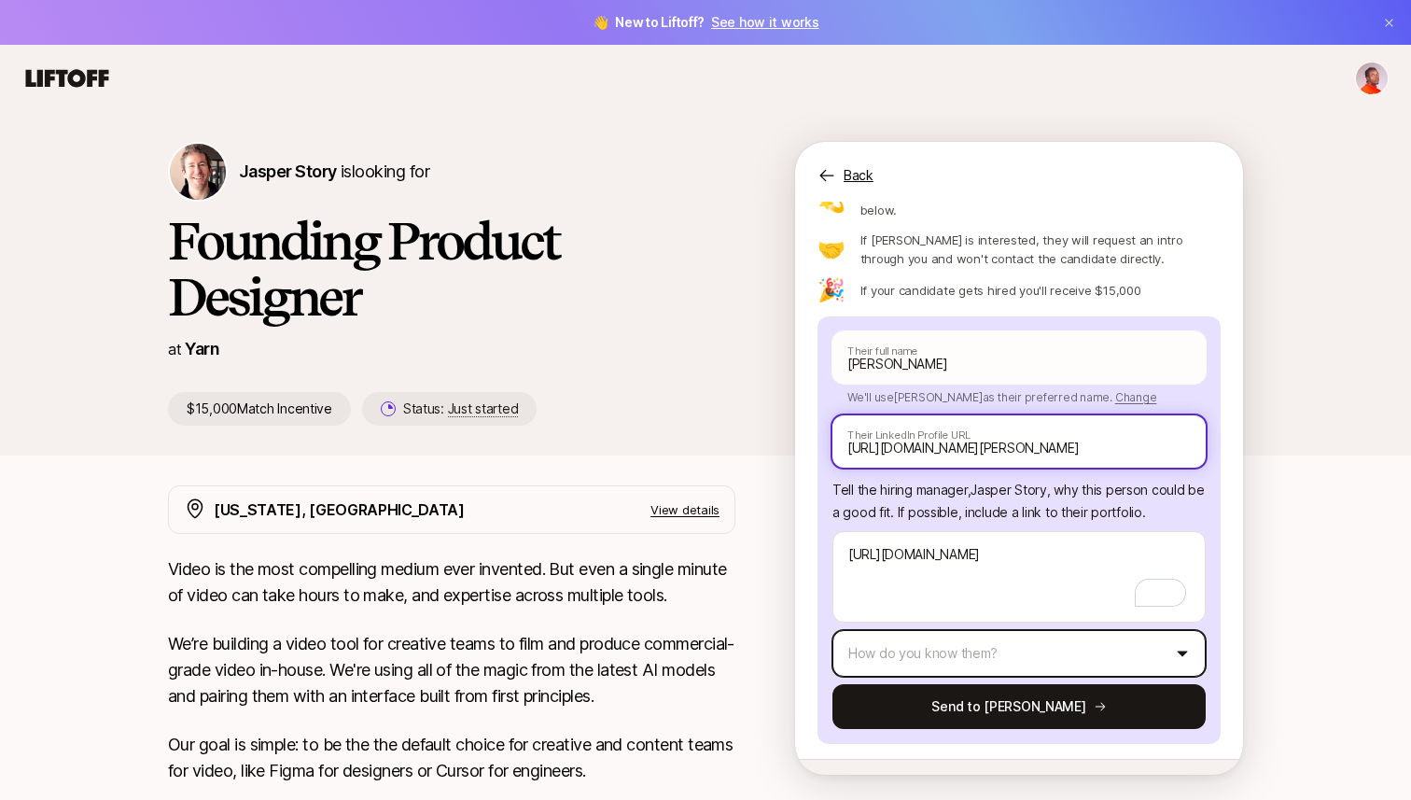
type input "https://www.linkedin.com/in/tatiana-moniz-77a7059a/"
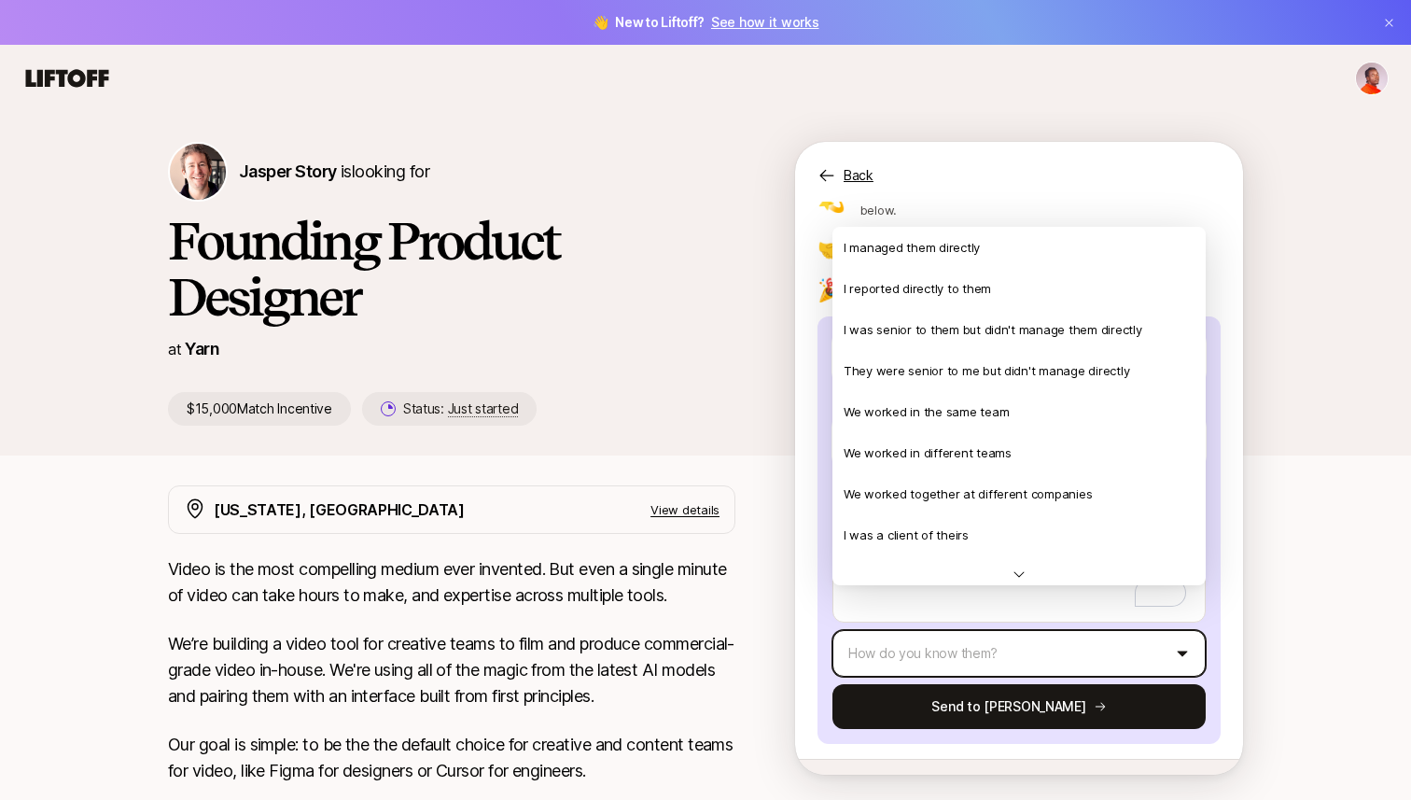
click at [933, 607] on html "👋 New to Liftoff? See how it works Jasper Story is looking for Founding Product…" at bounding box center [705, 400] width 1411 height 800
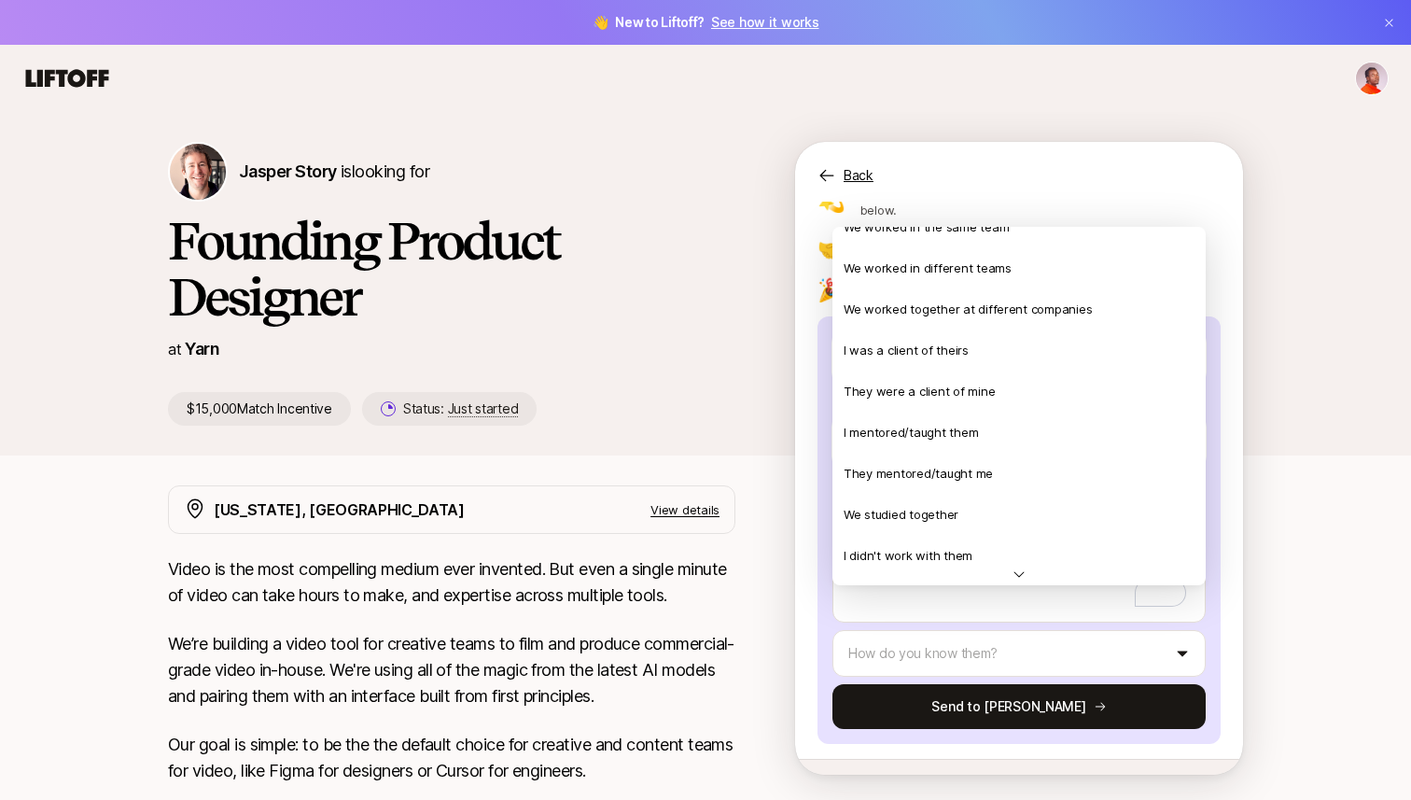
scroll to position [403, 0]
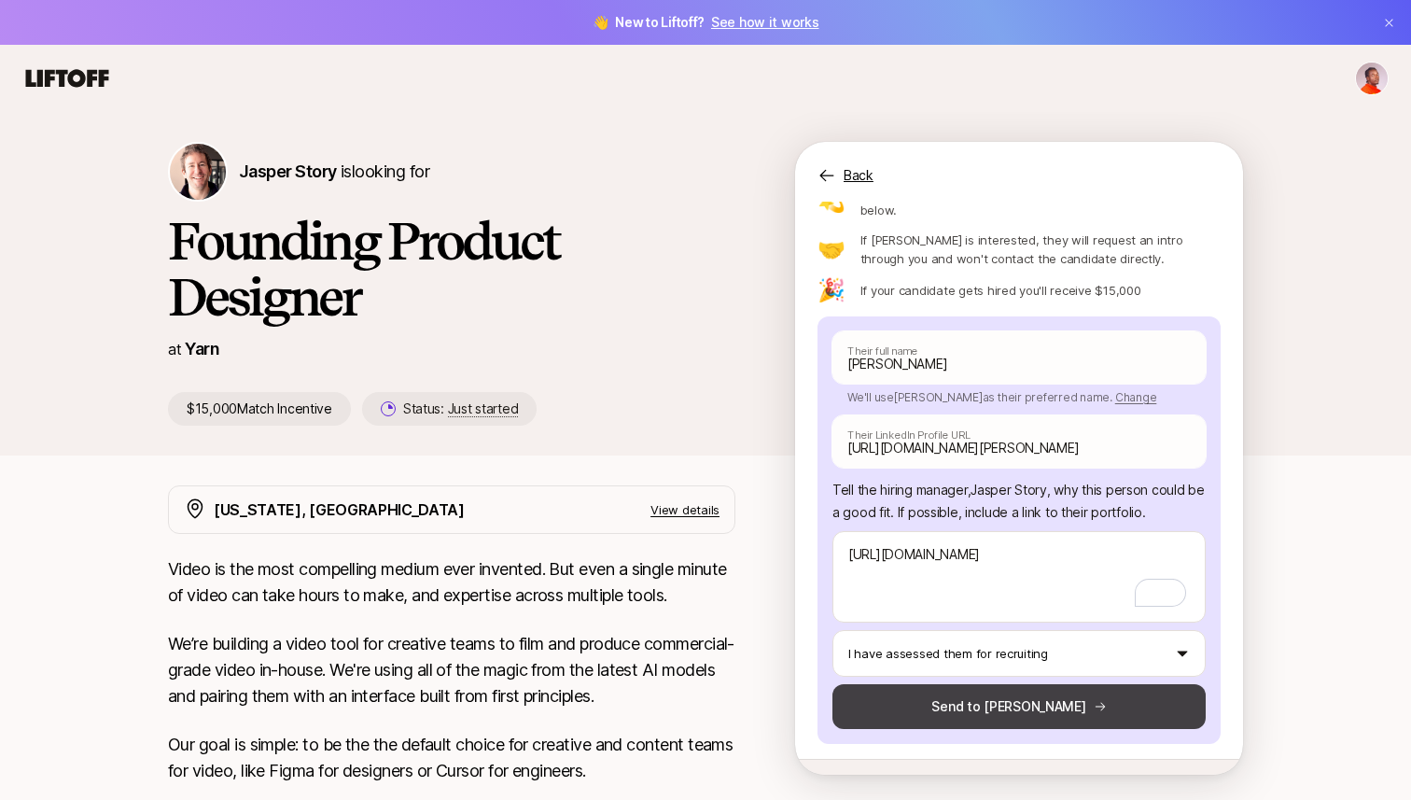
click at [942, 684] on button "Send to [PERSON_NAME]" at bounding box center [1018, 706] width 373 height 45
type textarea "x"
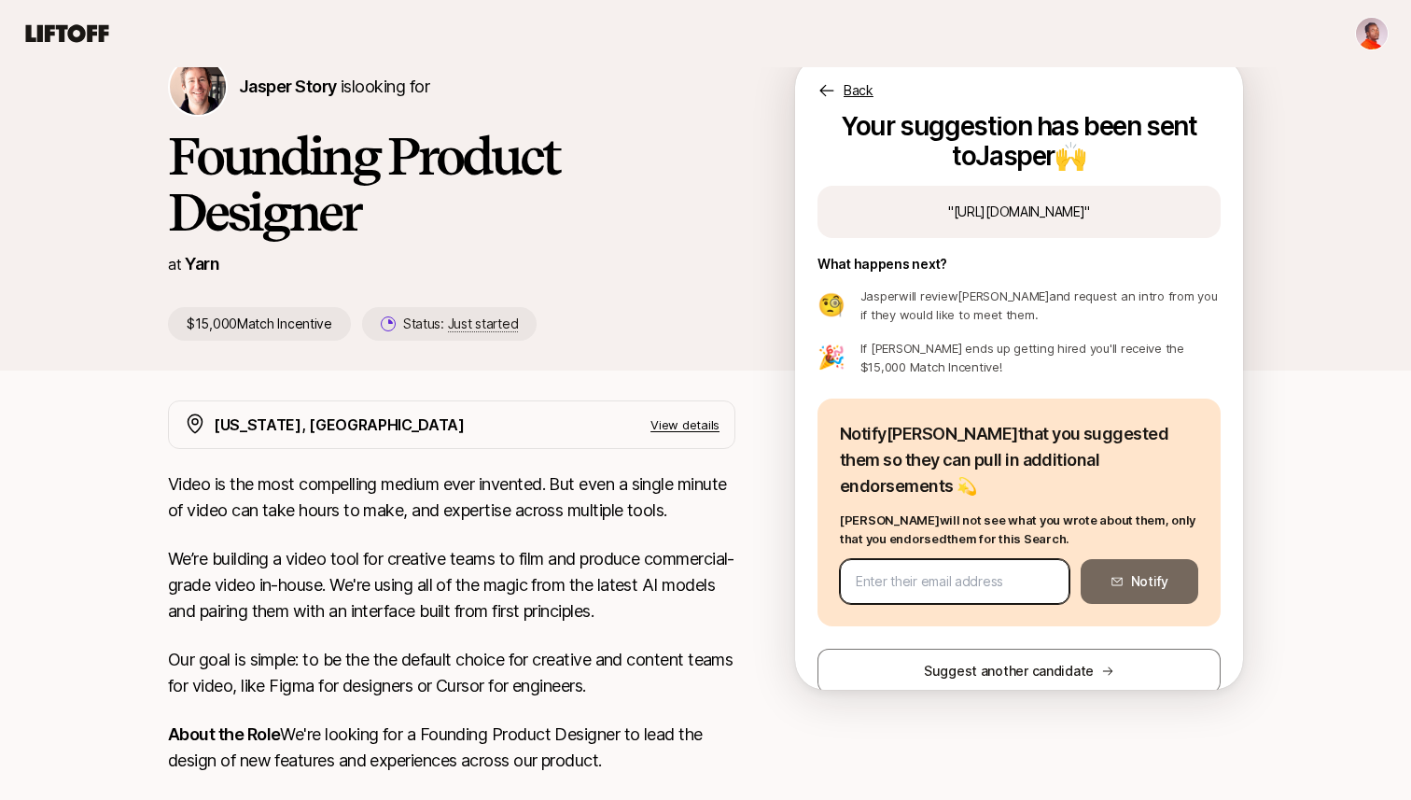
scroll to position [0, 0]
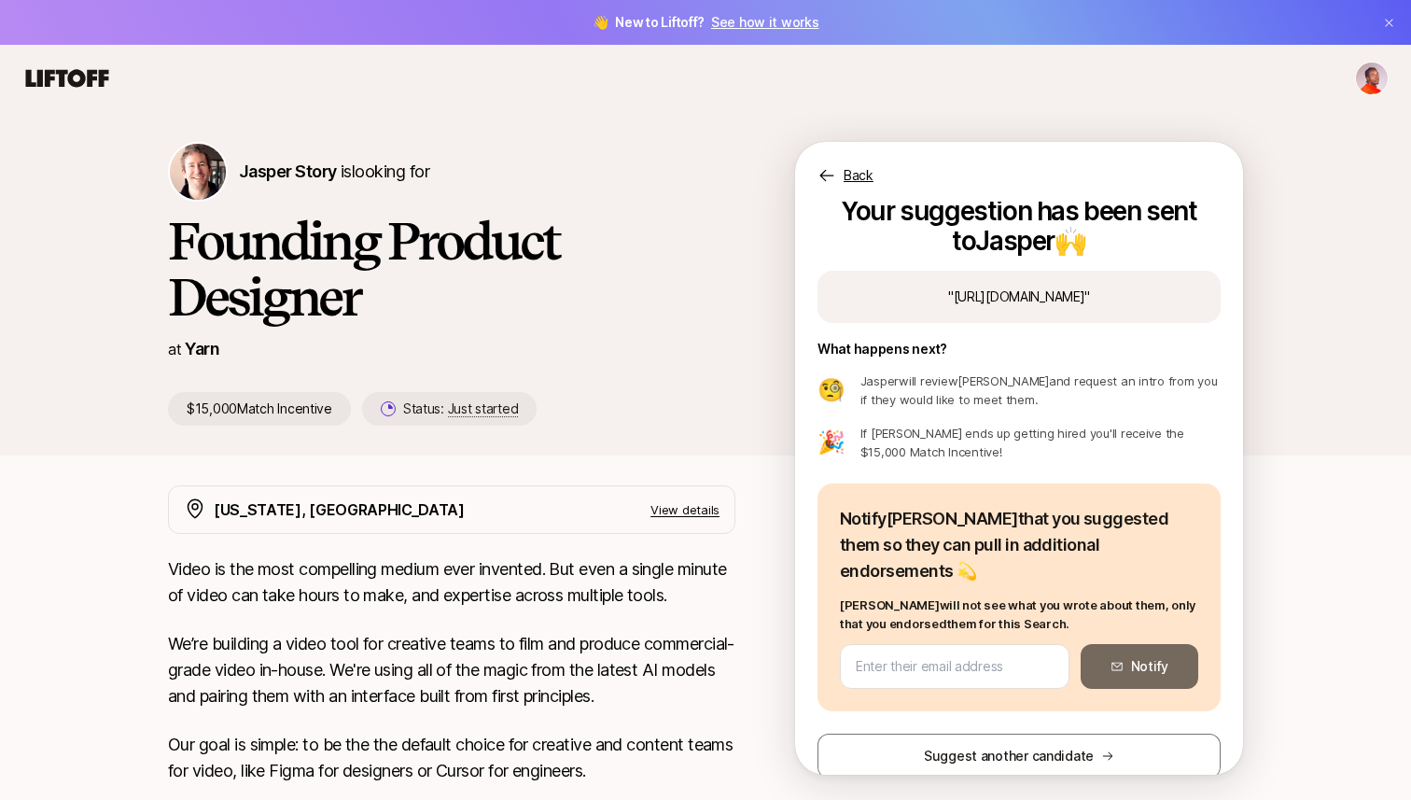
click at [66, 74] on icon at bounding box center [67, 78] width 83 height 18
